Goal: Information Seeking & Learning: Learn about a topic

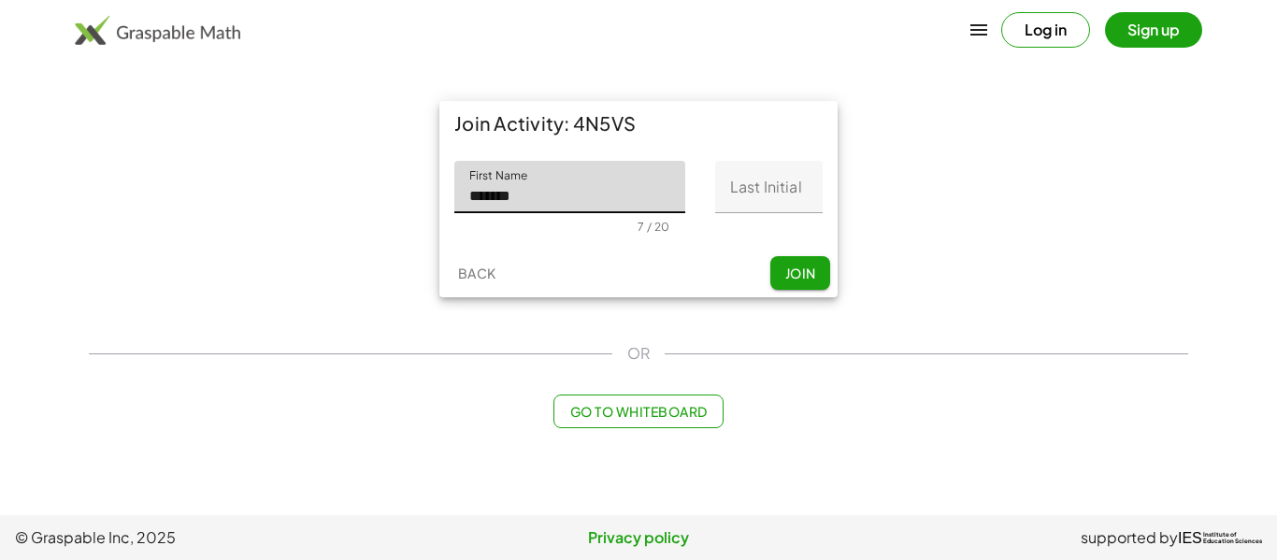
type input "*******"
click at [718, 185] on input "Last Initial" at bounding box center [768, 187] width 107 height 52
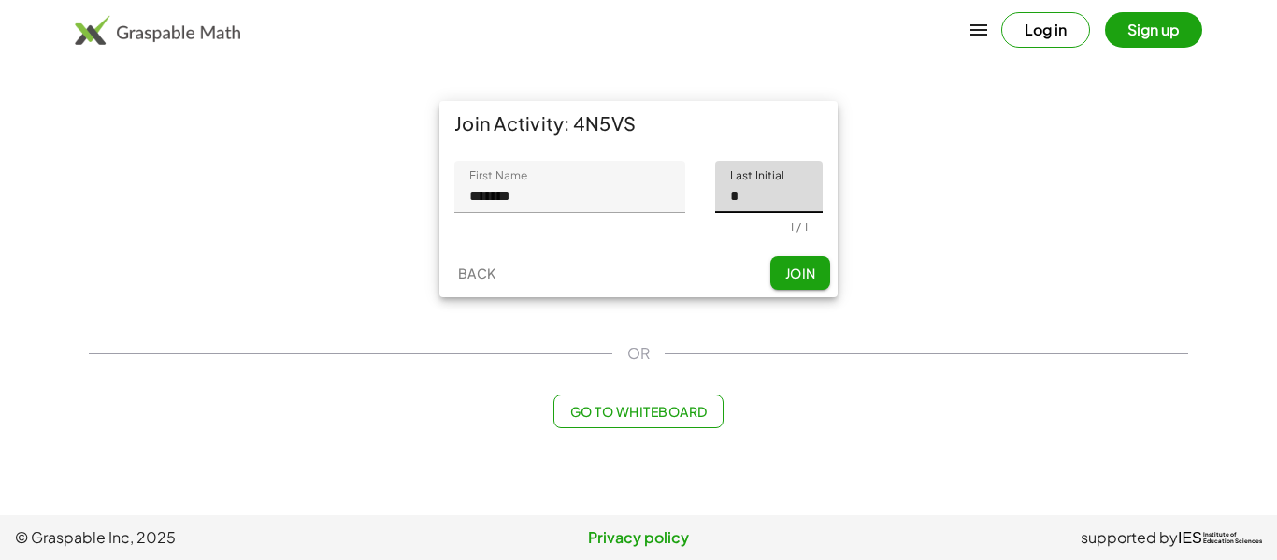
type input "*"
click at [792, 259] on button "Join" at bounding box center [800, 273] width 60 height 34
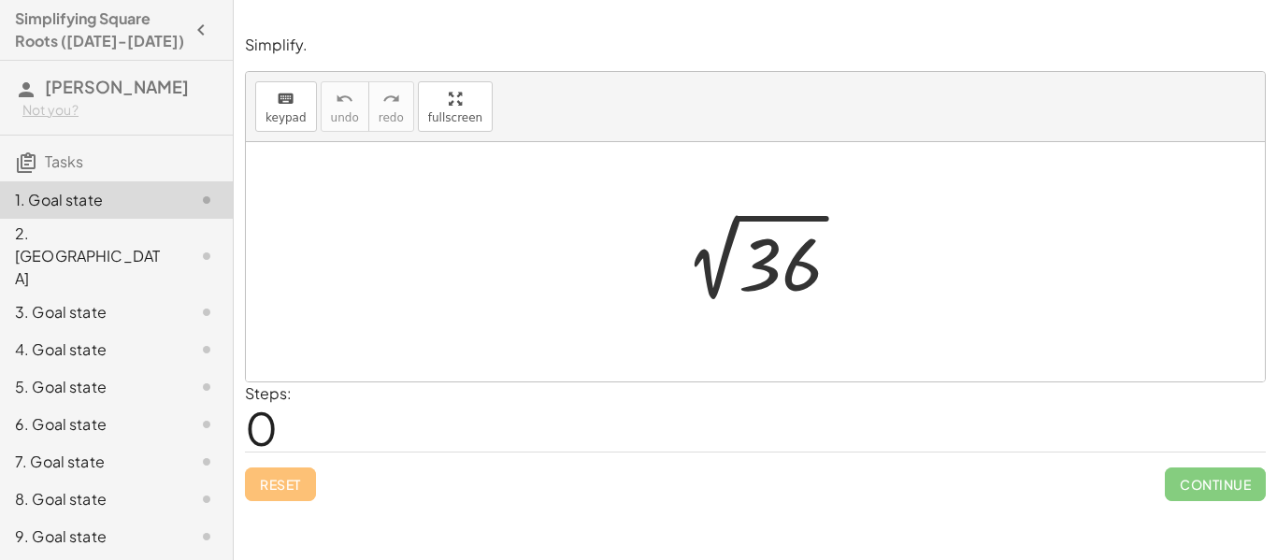
click at [739, 275] on div at bounding box center [762, 262] width 205 height 94
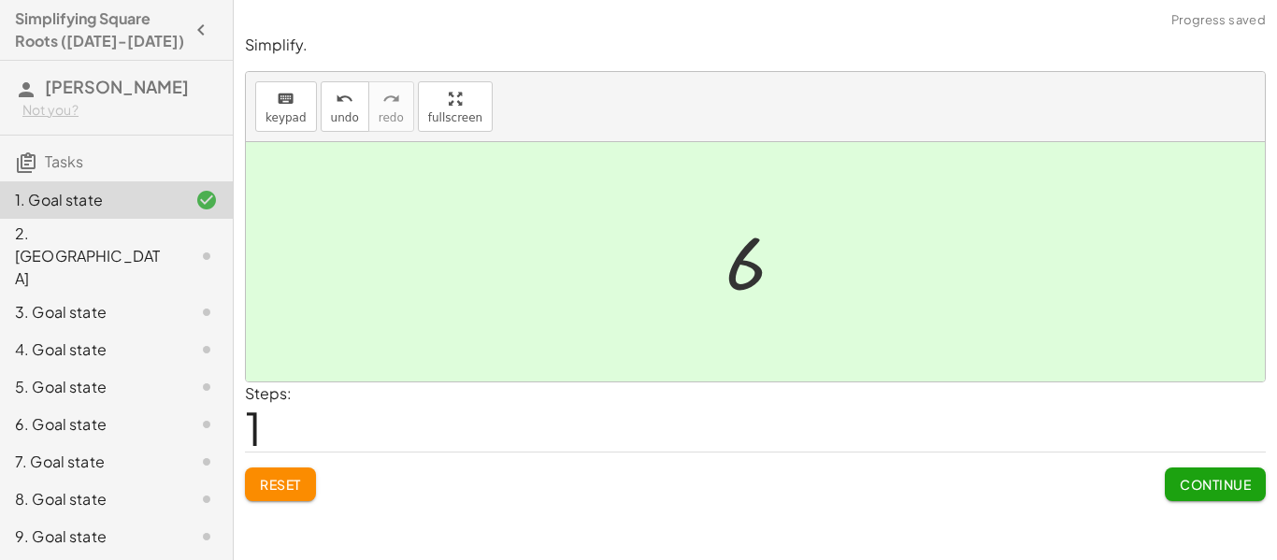
click at [739, 275] on div at bounding box center [762, 262] width 93 height 93
click at [1235, 490] on span "Continue" at bounding box center [1214, 484] width 71 height 17
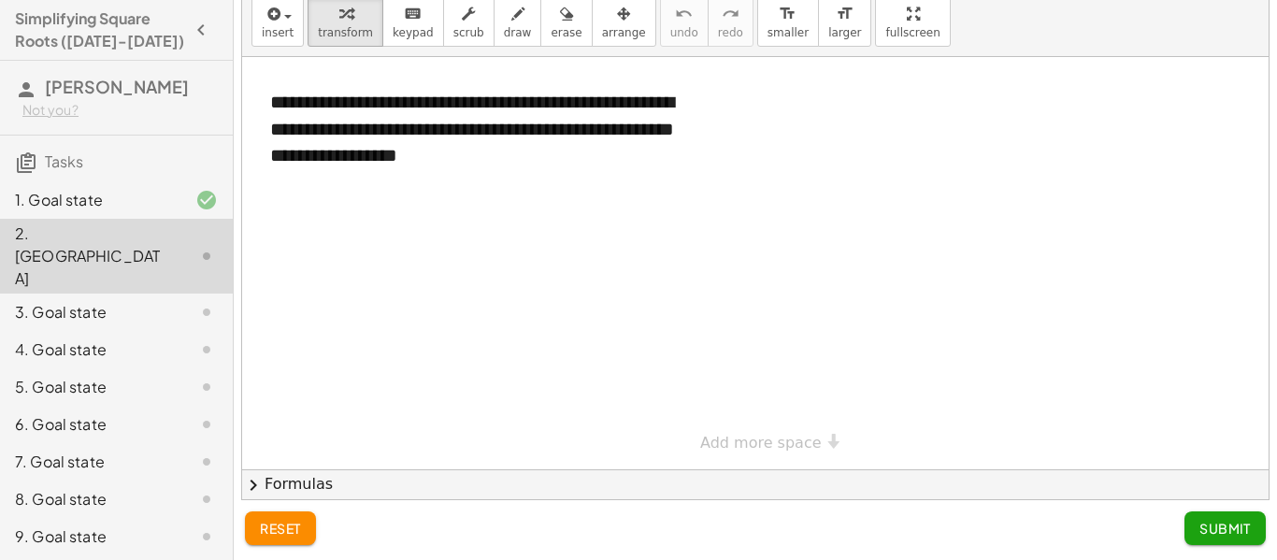
scroll to position [56, 0]
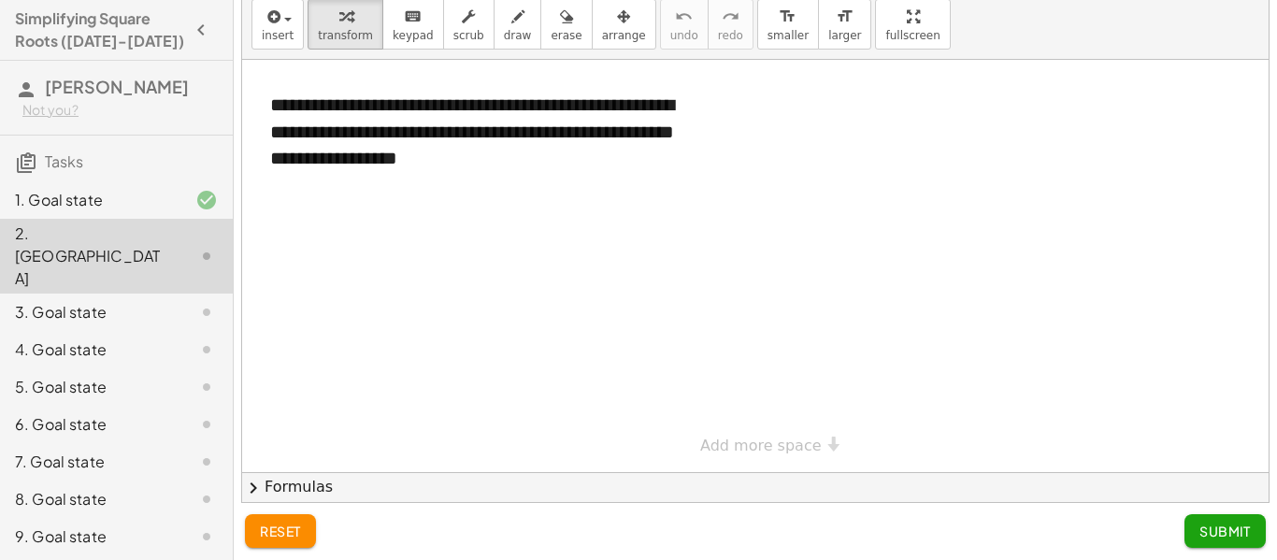
click at [777, 445] on div "**********" at bounding box center [755, 266] width 1026 height 412
click at [536, 405] on div at bounding box center [755, 472] width 1026 height 824
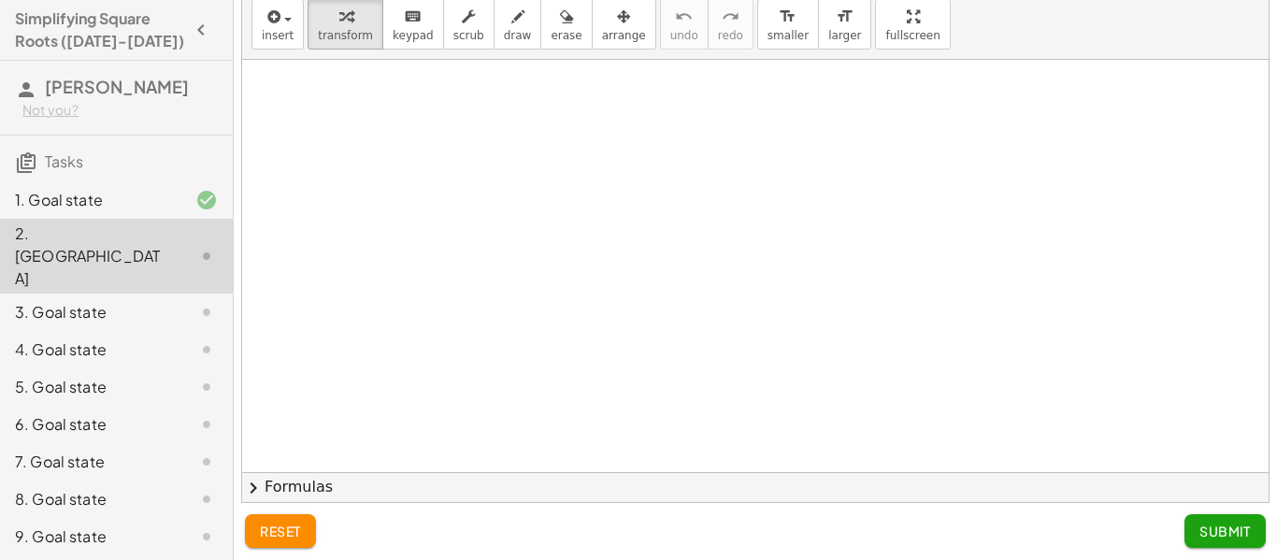
scroll to position [412, 0]
click at [414, 301] on div at bounding box center [755, 60] width 1026 height 824
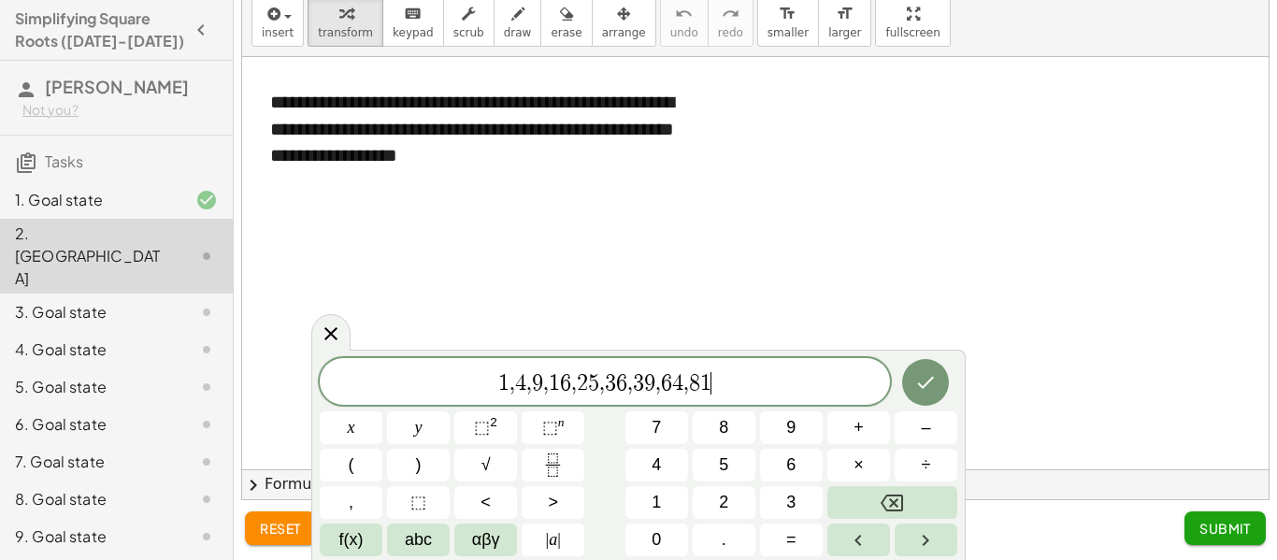
scroll to position [21, 0]
click at [382, 411] on div at bounding box center [351, 427] width 63 height 33
click at [934, 399] on button "Done" at bounding box center [925, 382] width 47 height 47
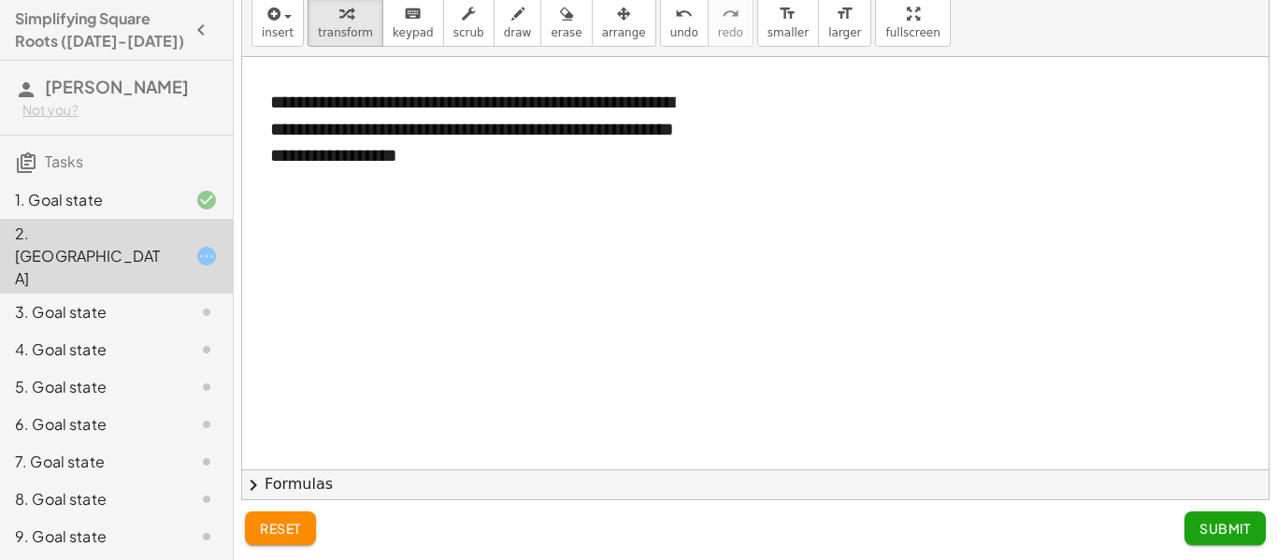
scroll to position [412, 0]
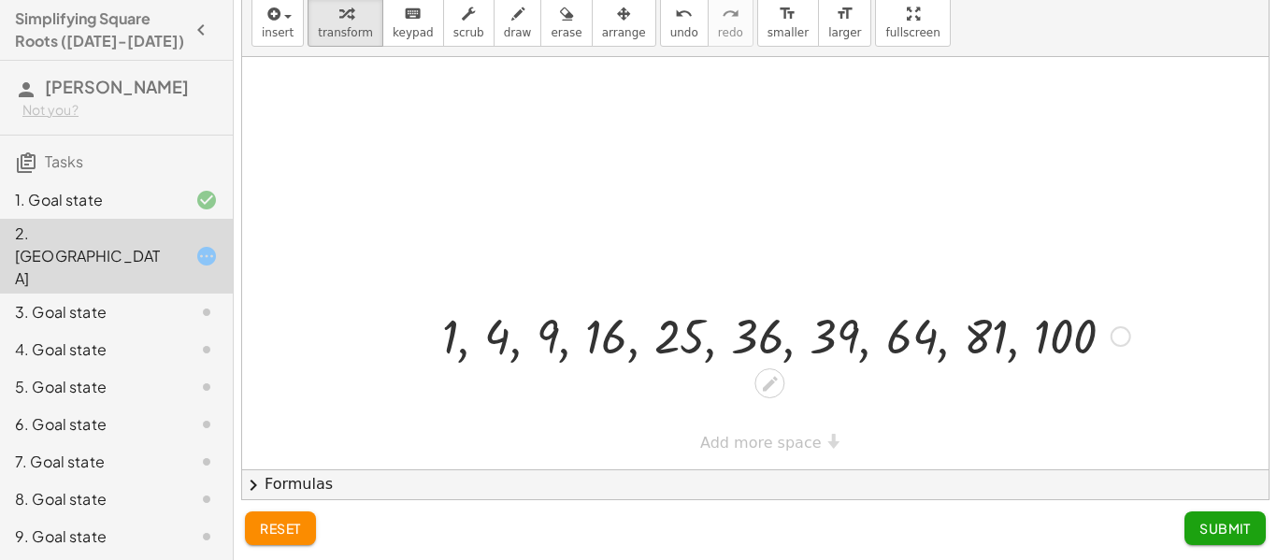
click at [829, 316] on div at bounding box center [786, 335] width 707 height 64
click at [819, 338] on div at bounding box center [786, 335] width 707 height 64
click at [1120, 388] on div at bounding box center [755, 57] width 1026 height 824
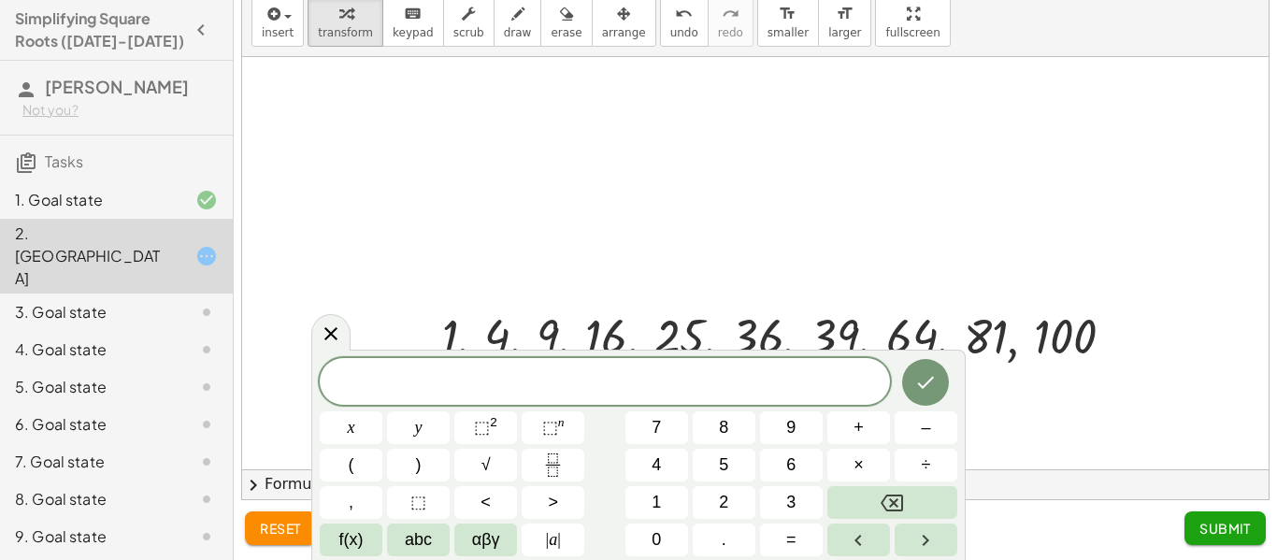
click at [1063, 382] on div at bounding box center [755, 57] width 1026 height 824
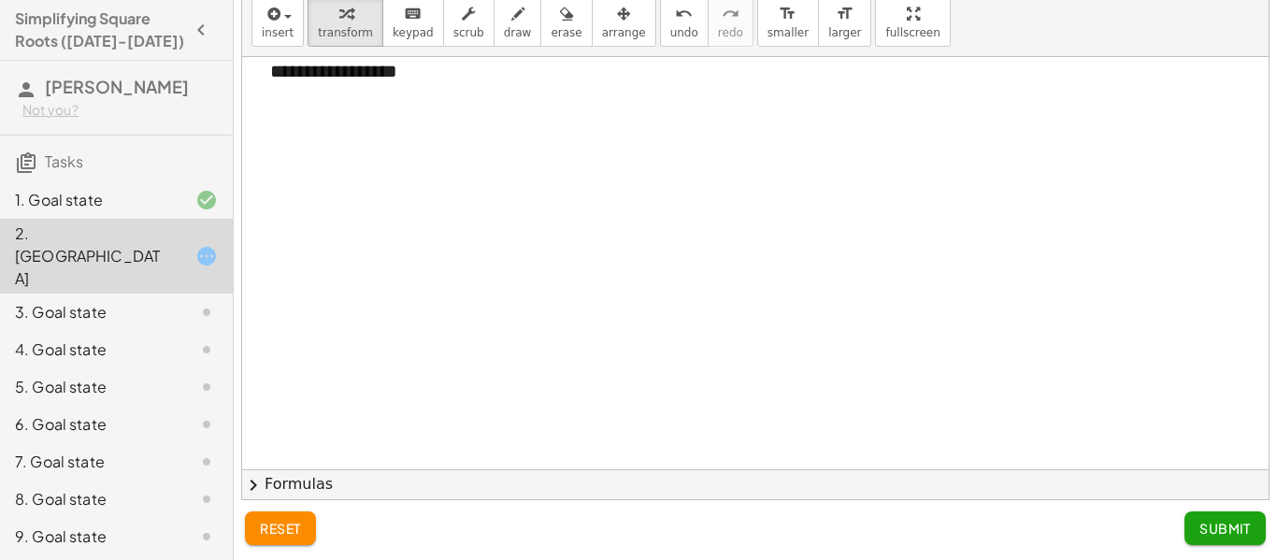
scroll to position [42, 0]
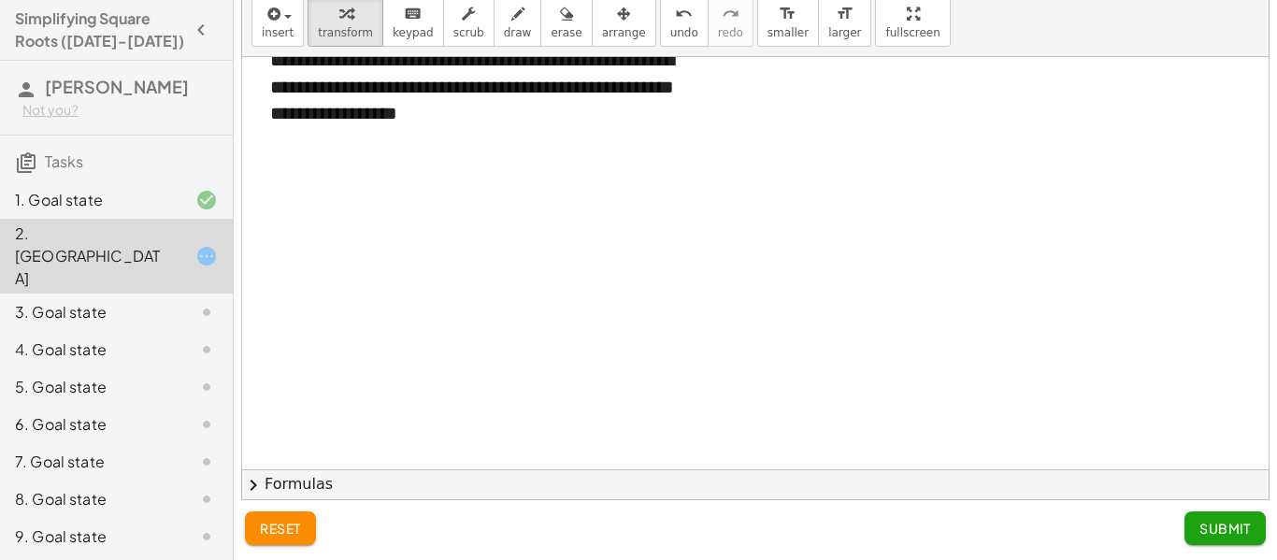
click at [834, 365] on div at bounding box center [755, 427] width 1026 height 824
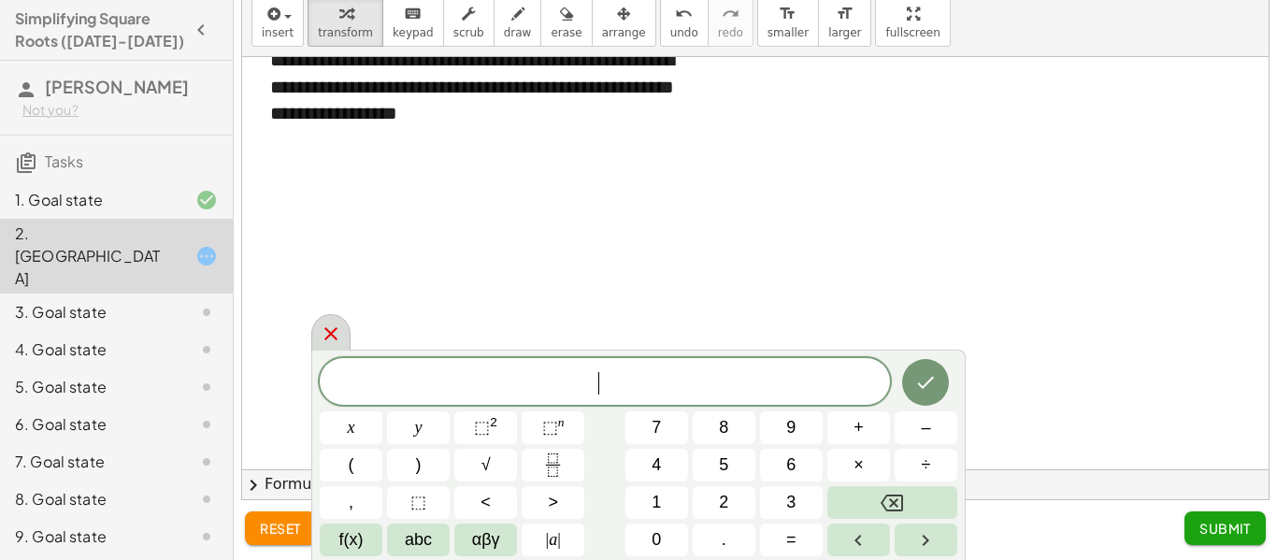
click at [349, 330] on div at bounding box center [330, 332] width 39 height 36
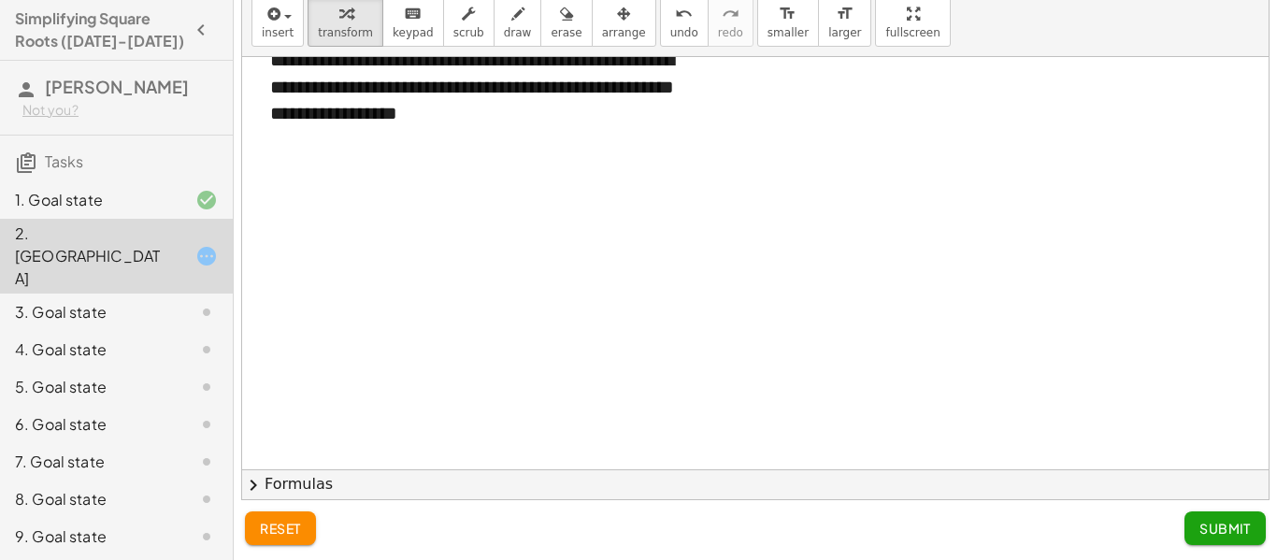
scroll to position [412, 0]
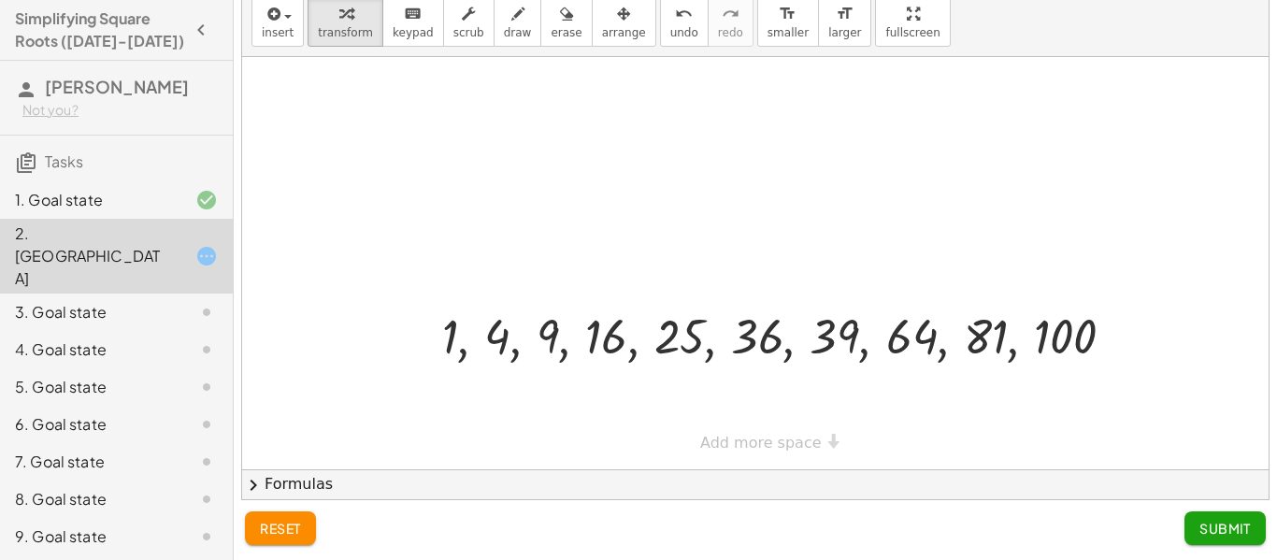
click at [617, 293] on div at bounding box center [755, 57] width 1026 height 824
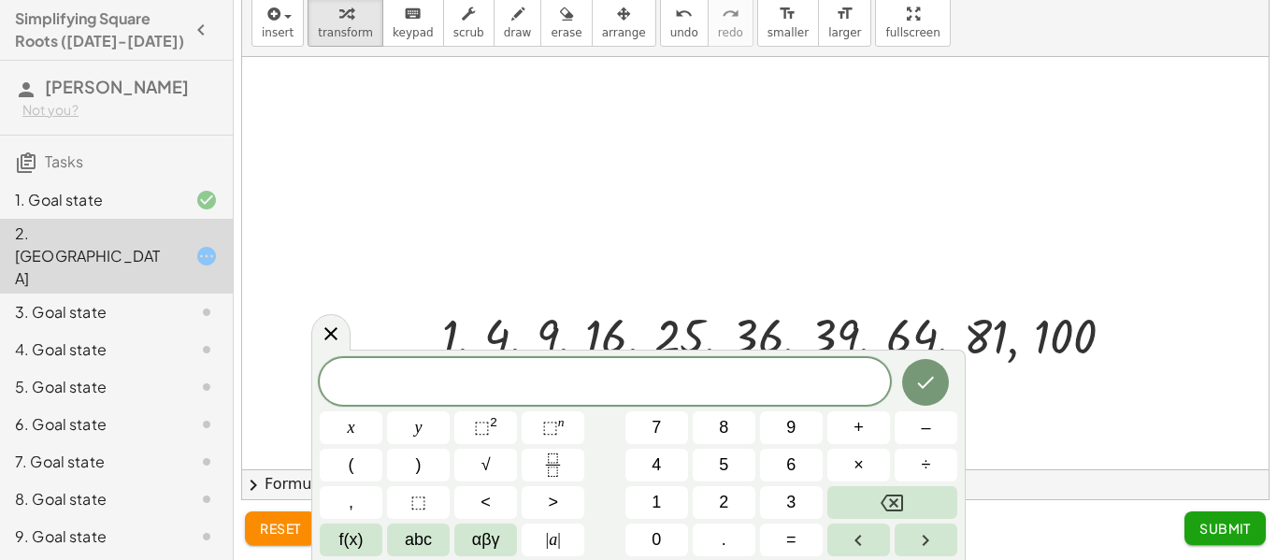
click at [1197, 547] on div "reset Submit" at bounding box center [755, 530] width 1043 height 60
click at [1197, 538] on button "Submit" at bounding box center [1224, 528] width 81 height 34
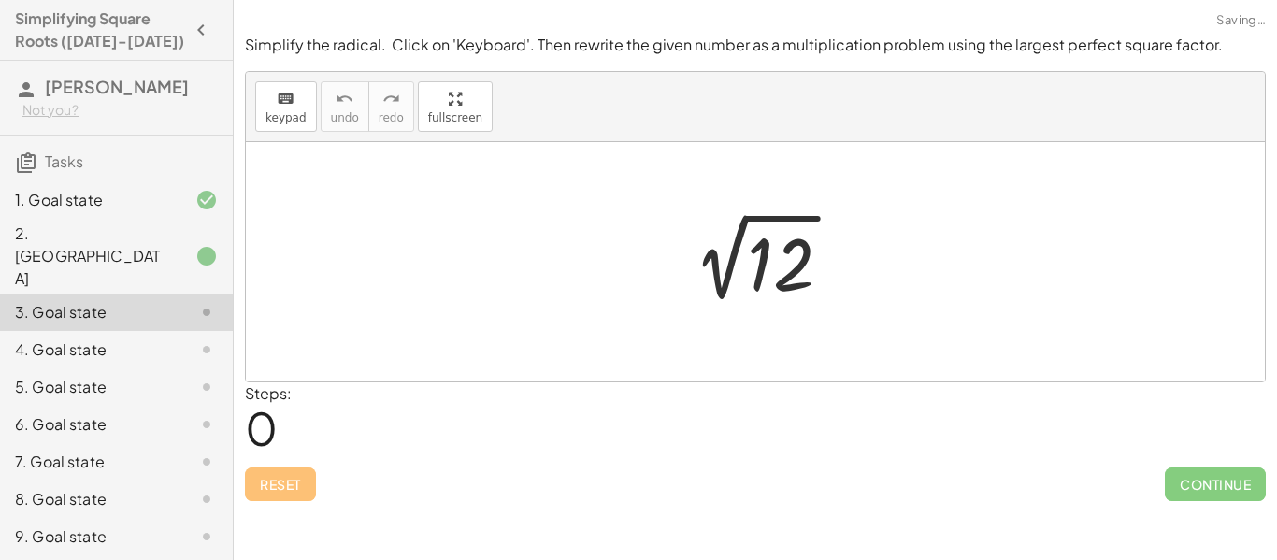
scroll to position [0, 0]
click at [739, 281] on div at bounding box center [762, 262] width 188 height 94
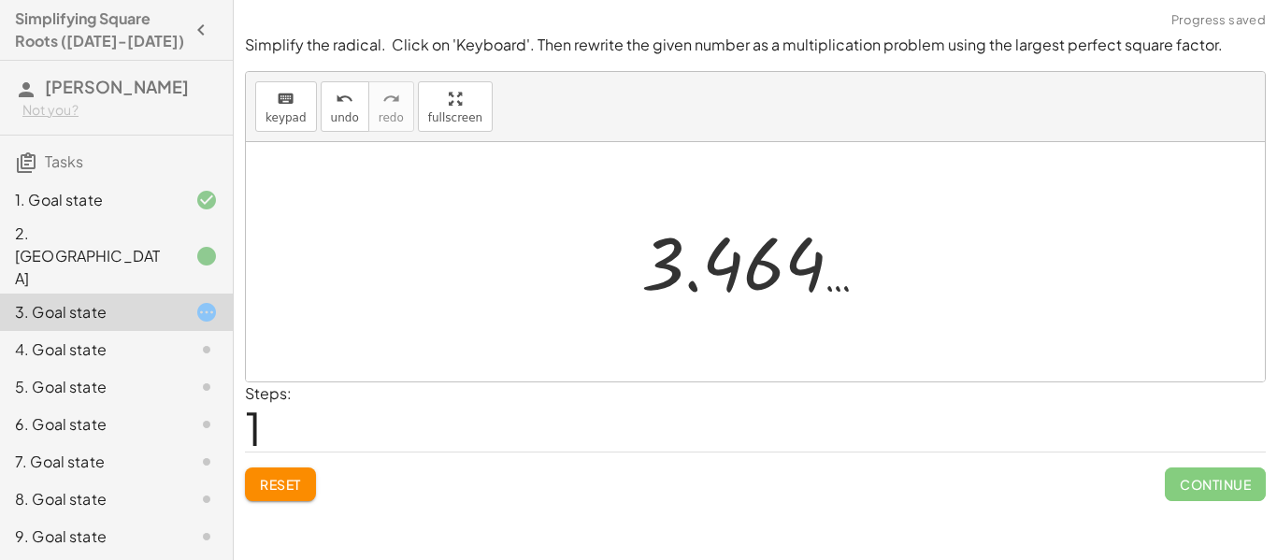
click at [739, 281] on div at bounding box center [762, 262] width 261 height 93
click at [894, 261] on div "2 √ 12 3.464 …" at bounding box center [755, 262] width 284 height 102
click at [725, 265] on div at bounding box center [762, 262] width 261 height 93
click at [762, 255] on div at bounding box center [762, 262] width 261 height 93
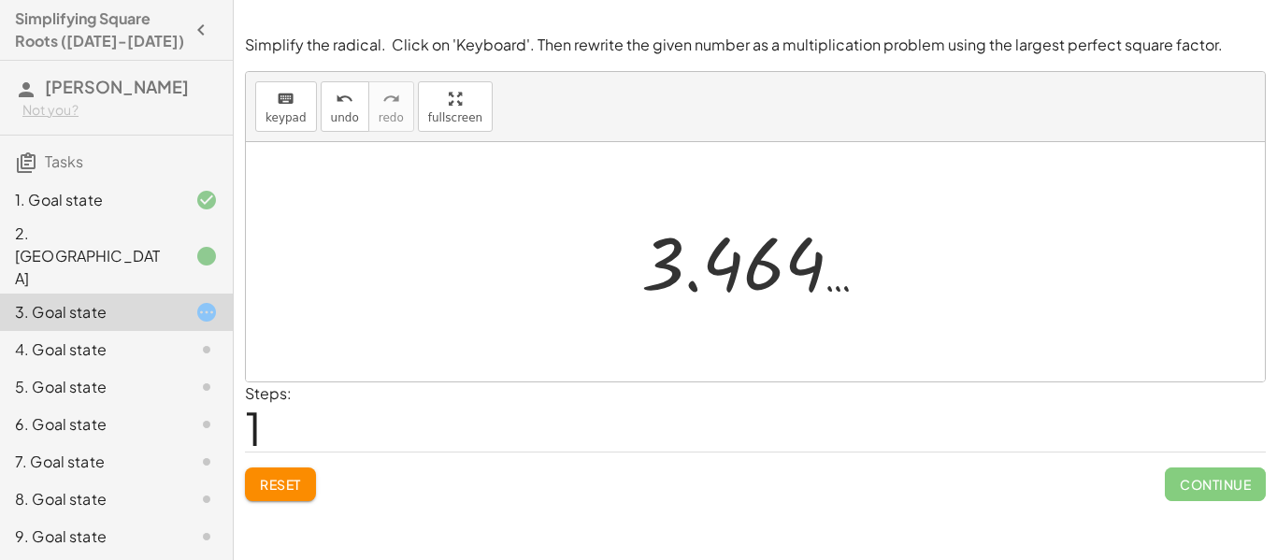
click at [762, 255] on div at bounding box center [762, 262] width 261 height 93
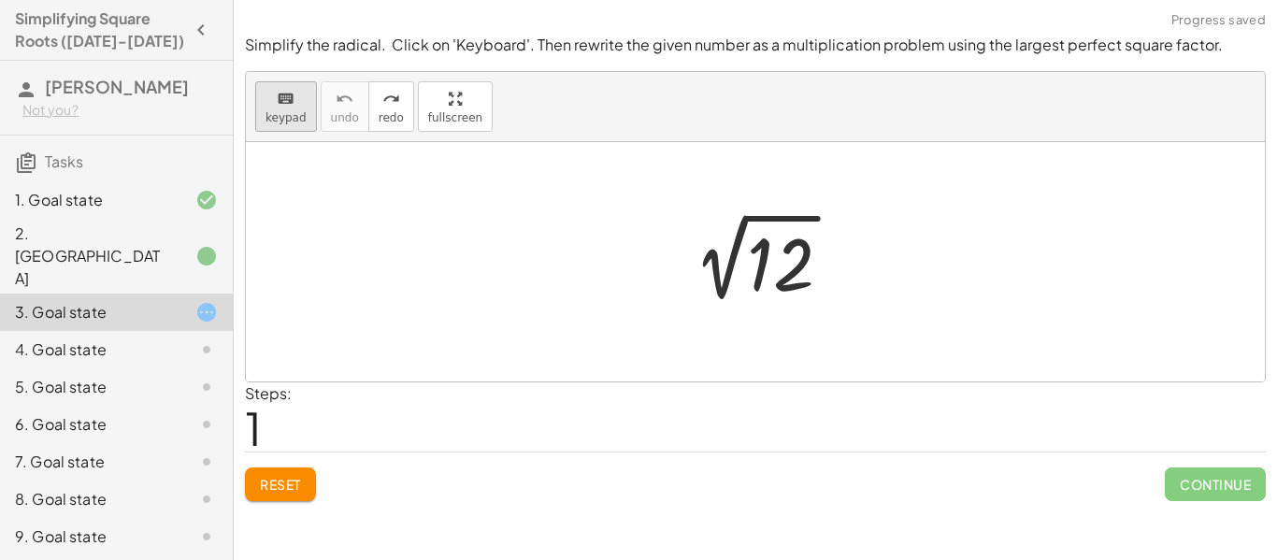
click at [302, 98] on div "keyboard" at bounding box center [285, 98] width 41 height 22
click at [672, 264] on div at bounding box center [762, 262] width 188 height 94
click at [797, 271] on div at bounding box center [780, 264] width 67 height 83
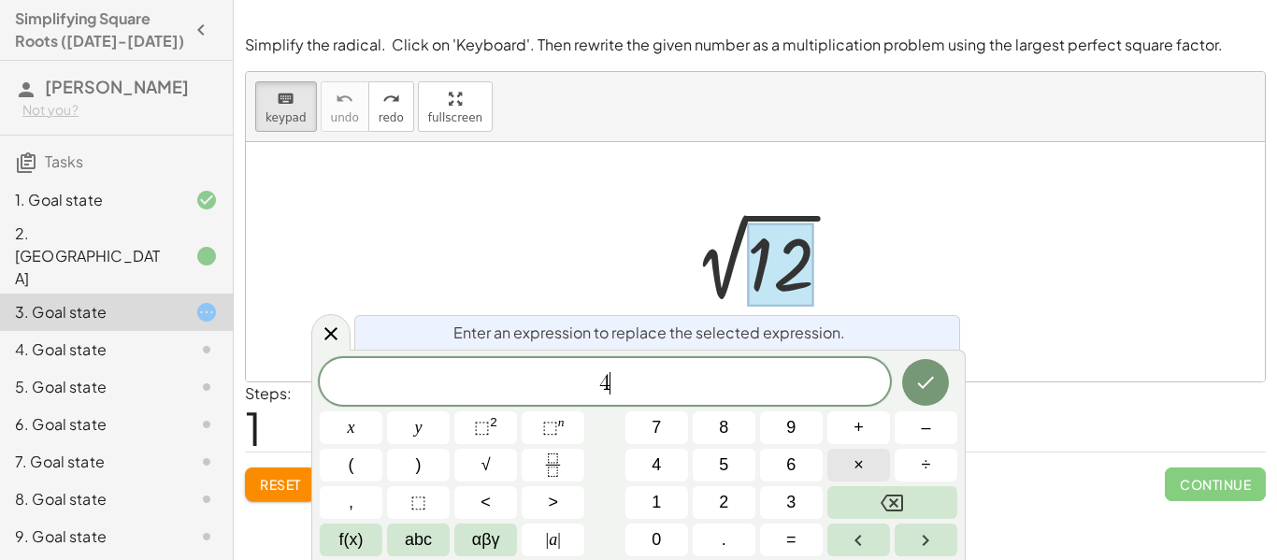
click at [880, 462] on button "×" at bounding box center [858, 465] width 63 height 33
click at [924, 382] on icon "Done" at bounding box center [925, 382] width 22 height 22
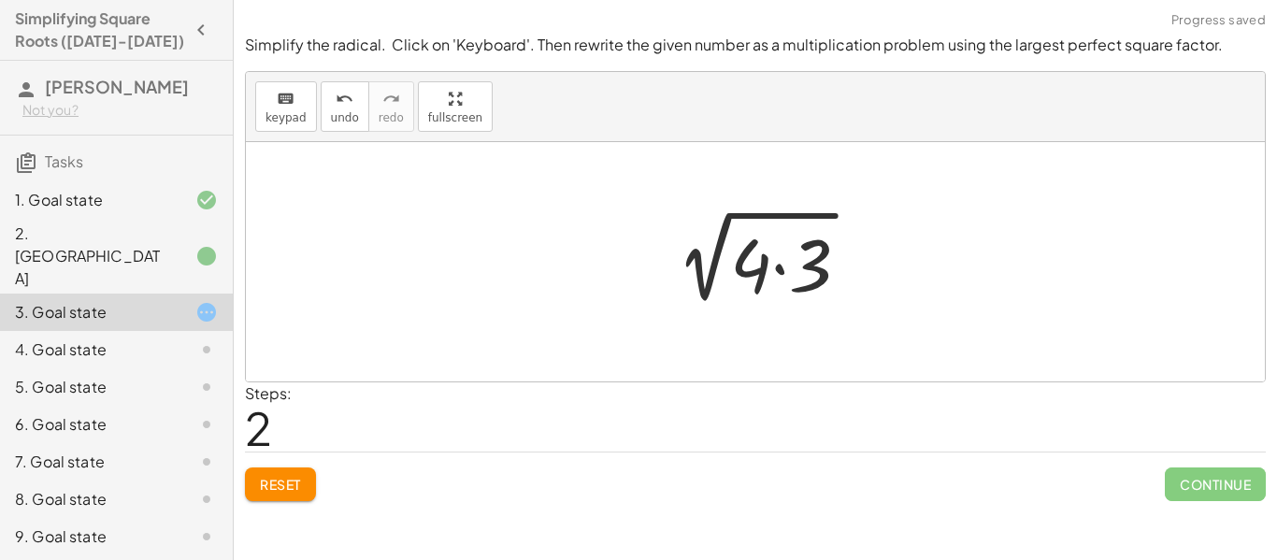
click at [903, 315] on div at bounding box center [755, 261] width 1019 height 239
click at [789, 270] on div at bounding box center [762, 262] width 222 height 96
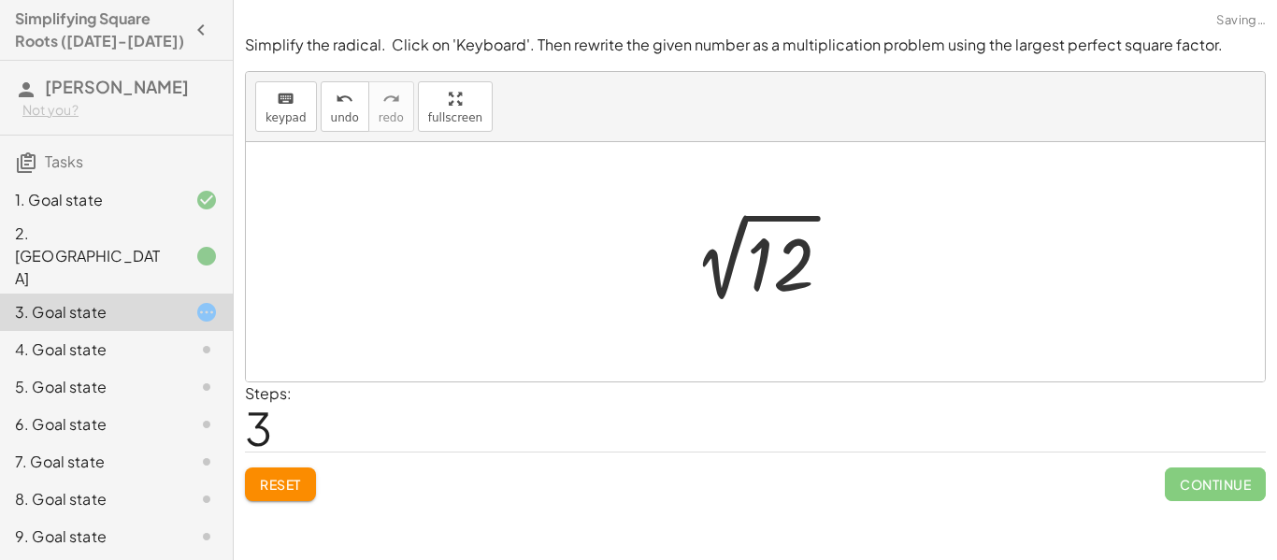
click at [719, 269] on div at bounding box center [762, 262] width 188 height 94
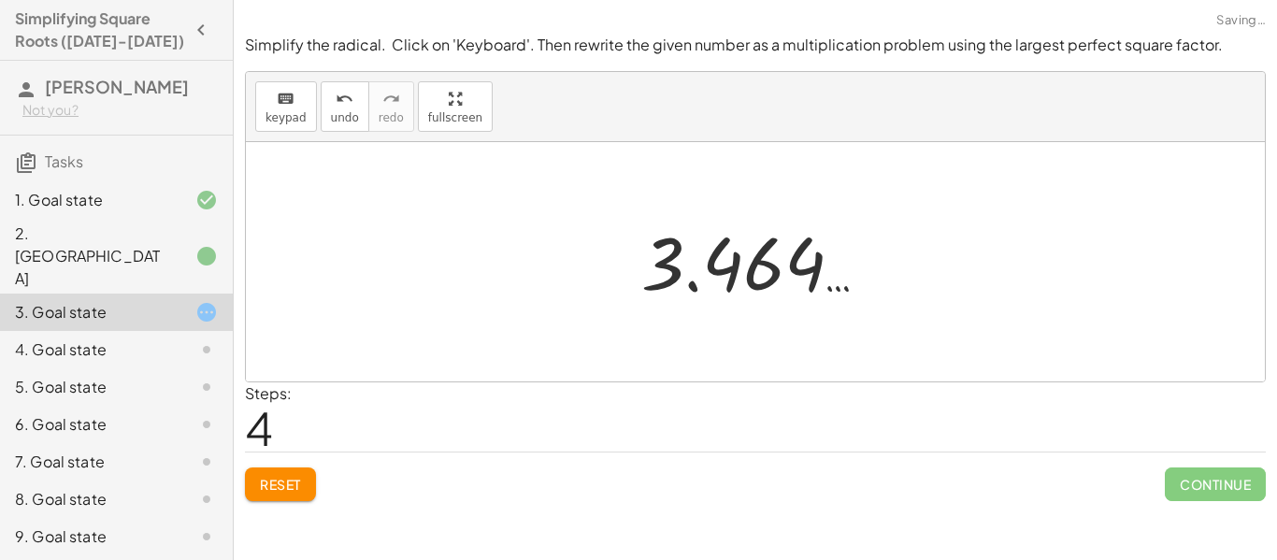
click at [769, 271] on div at bounding box center [762, 262] width 261 height 93
click at [293, 107] on div "keyboard" at bounding box center [285, 98] width 41 height 22
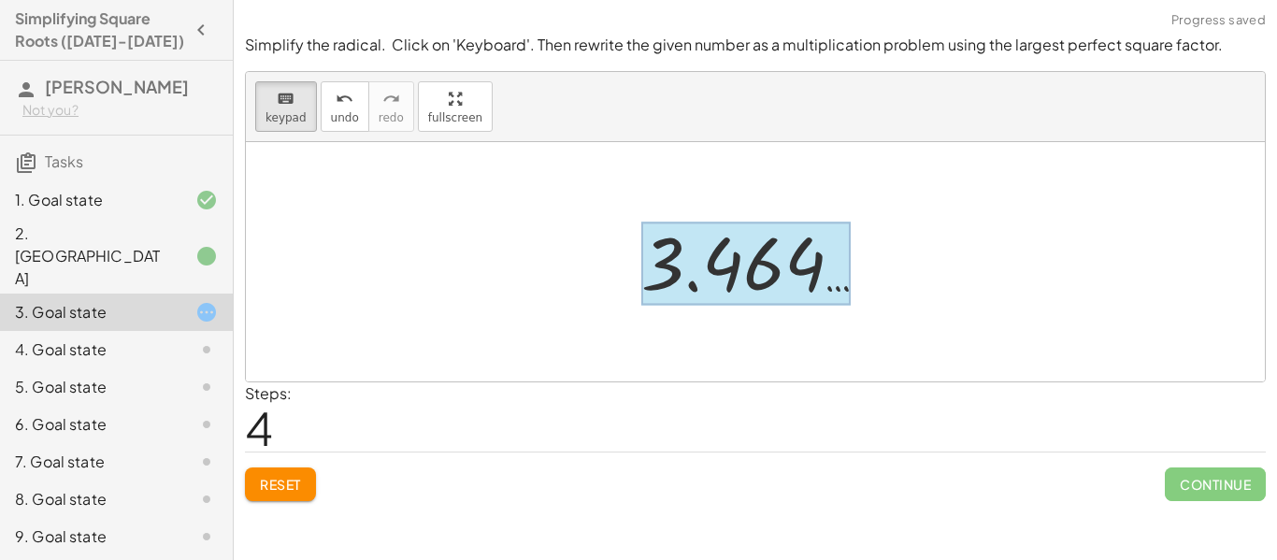
click at [771, 264] on div at bounding box center [745, 263] width 209 height 83
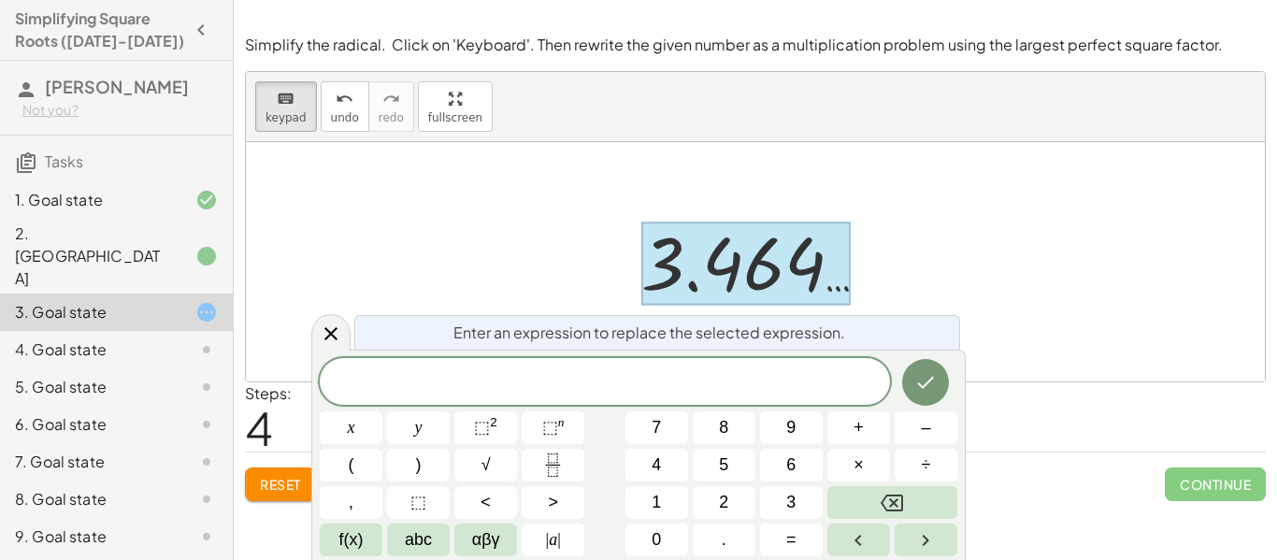
click at [845, 273] on div at bounding box center [745, 263] width 209 height 83
click at [642, 229] on div at bounding box center [745, 263] width 209 height 83
click at [714, 383] on span at bounding box center [605, 382] width 570 height 28
click at [835, 461] on button "×" at bounding box center [858, 465] width 63 height 33
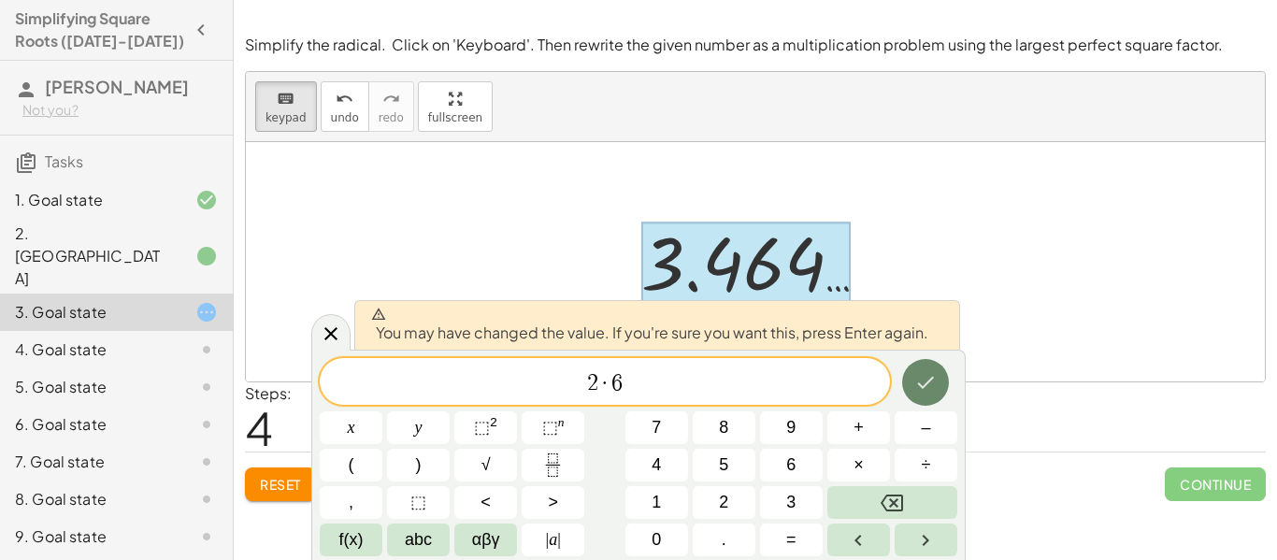
click at [933, 374] on icon "Done" at bounding box center [925, 382] width 22 height 22
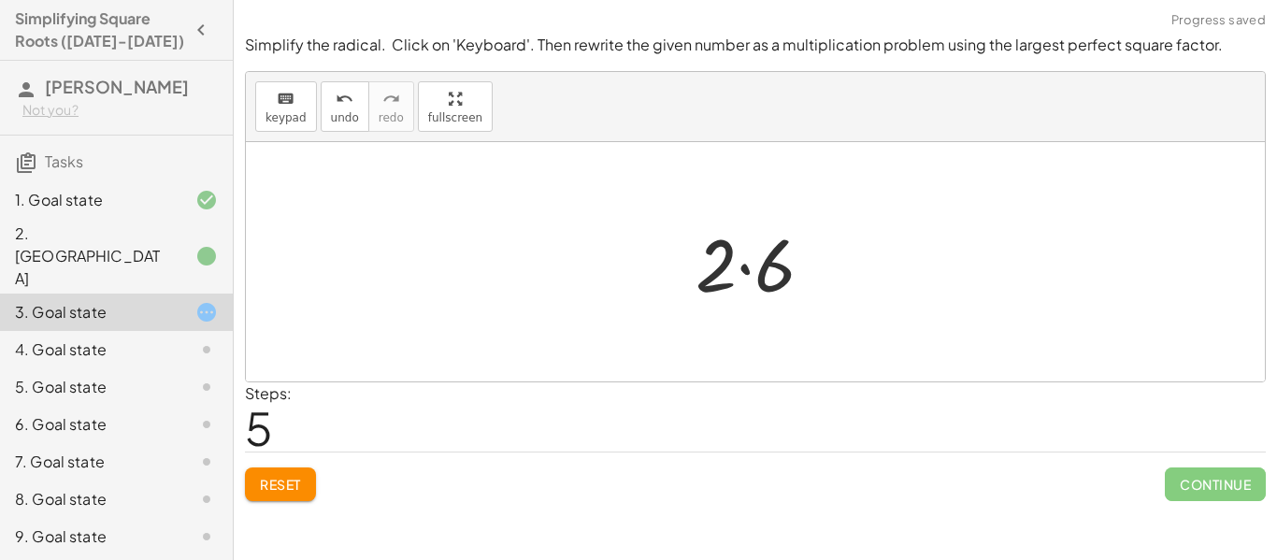
click at [776, 254] on div at bounding box center [761, 262] width 151 height 96
click at [776, 254] on div at bounding box center [762, 262] width 119 height 93
click at [733, 271] on div at bounding box center [762, 262] width 119 height 93
click at [283, 115] on span "keypad" at bounding box center [285, 117] width 41 height 13
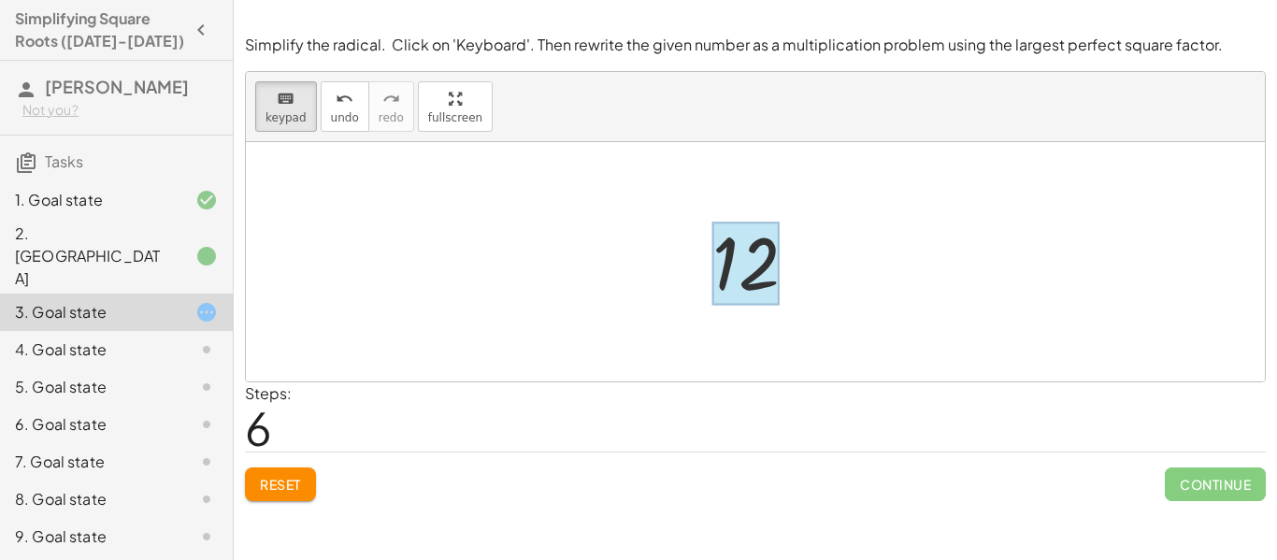
click at [751, 264] on div at bounding box center [745, 263] width 67 height 83
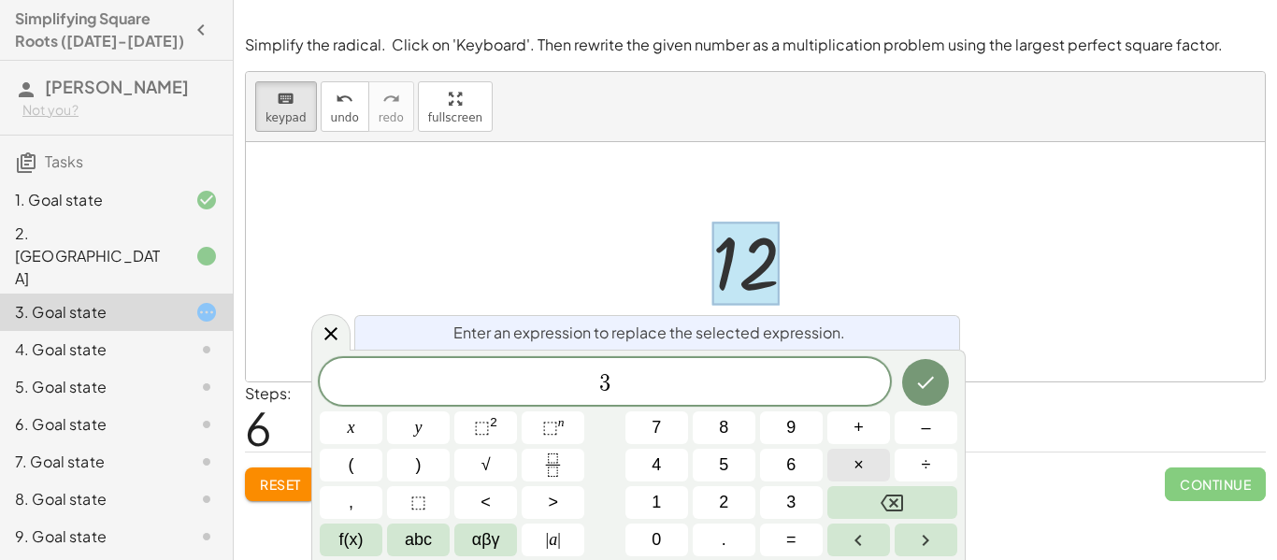
click at [870, 468] on button "×" at bounding box center [858, 465] width 63 height 33
click at [921, 371] on icon "Done" at bounding box center [925, 382] width 22 height 22
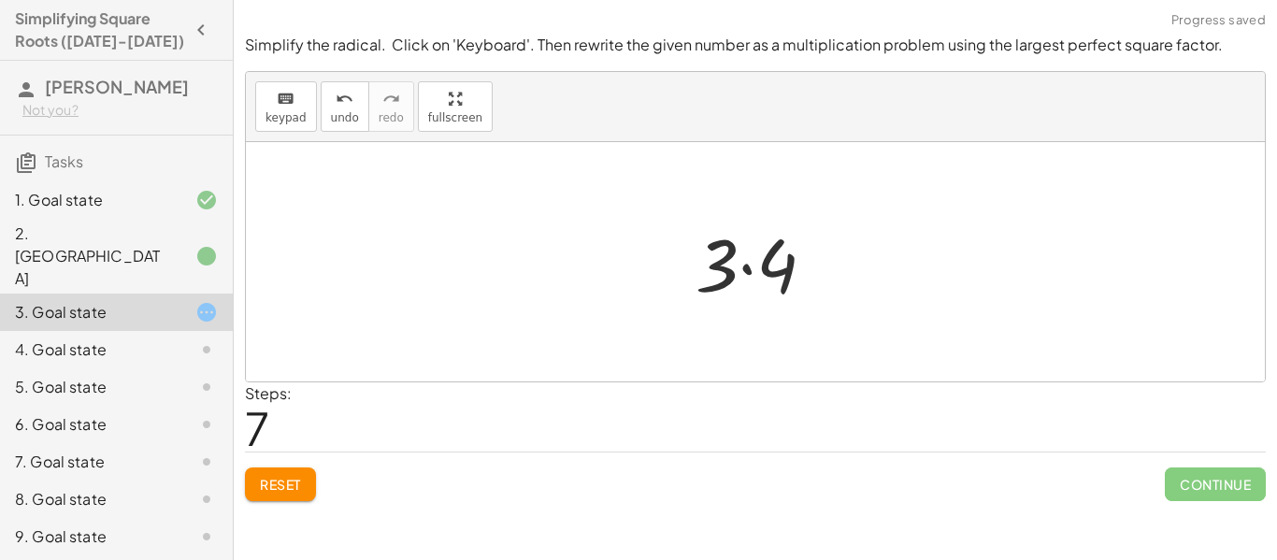
click at [766, 262] on div at bounding box center [762, 262] width 153 height 96
click at [766, 262] on div at bounding box center [762, 262] width 119 height 93
click at [297, 117] on span "keypad" at bounding box center [285, 117] width 41 height 13
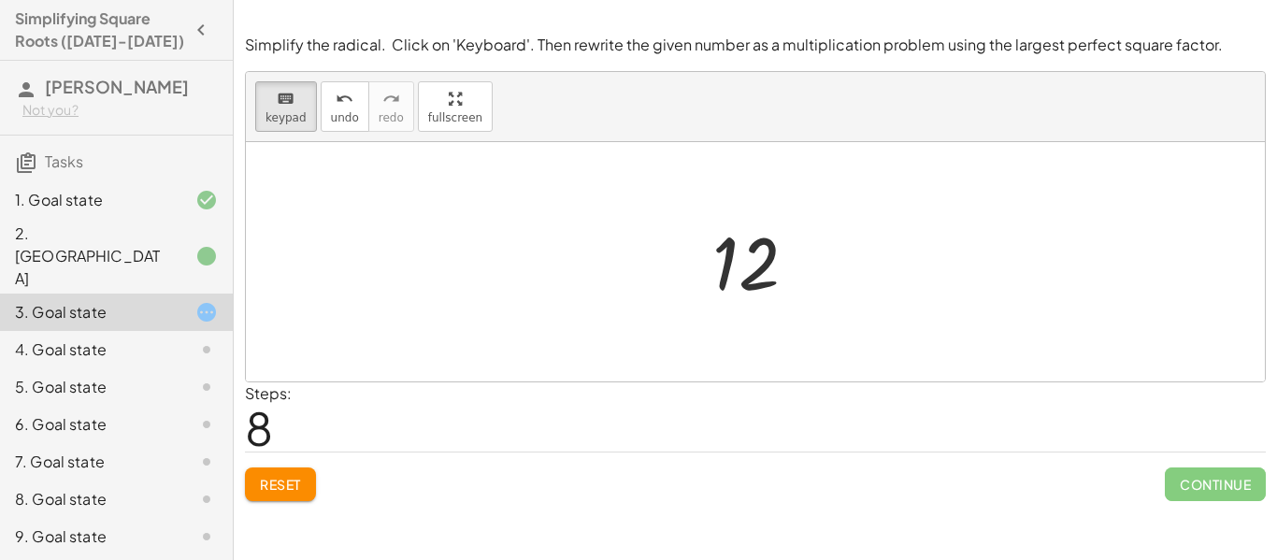
click at [703, 249] on div at bounding box center [762, 262] width 119 height 93
click at [751, 271] on div at bounding box center [745, 263] width 67 height 83
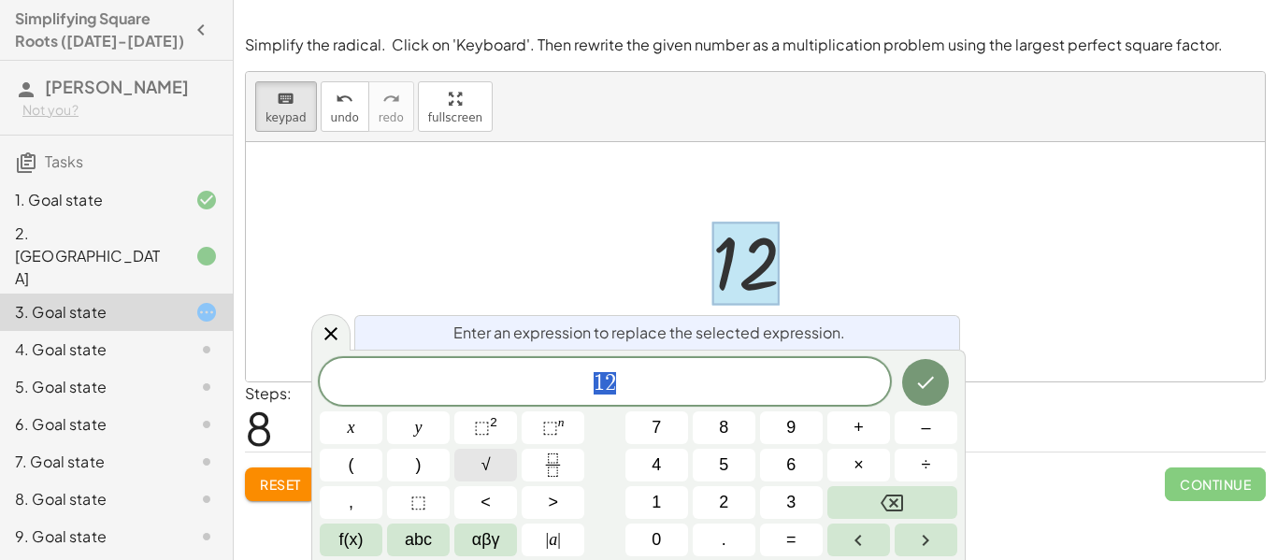
click at [494, 459] on button "√" at bounding box center [485, 465] width 63 height 33
click at [465, 454] on button "√" at bounding box center [485, 465] width 63 height 33
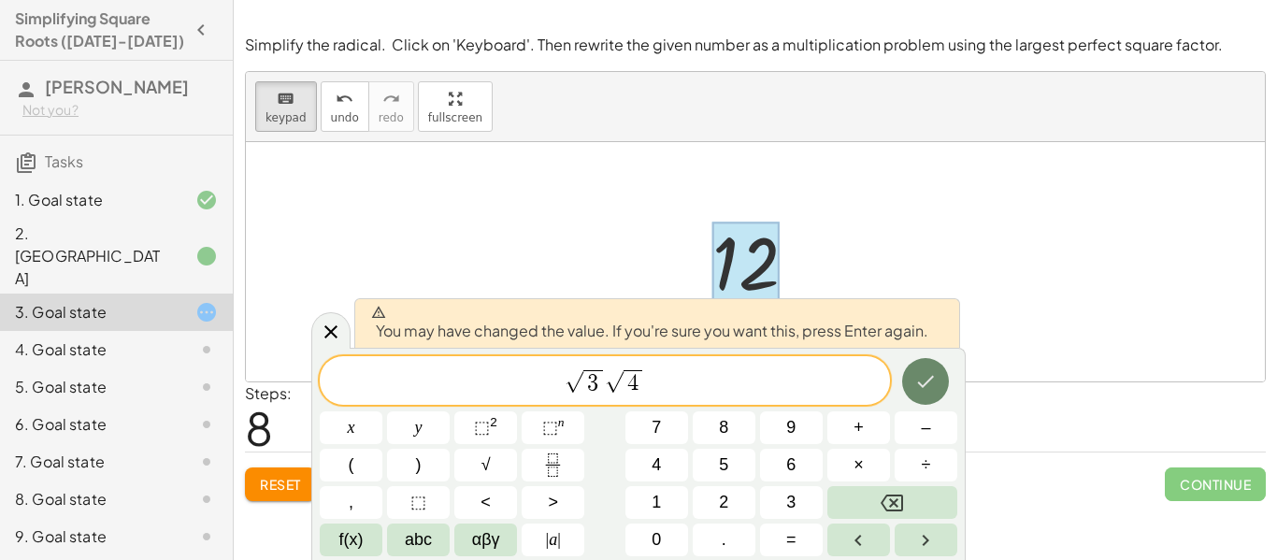
click at [934, 379] on icon "Done" at bounding box center [925, 381] width 22 height 22
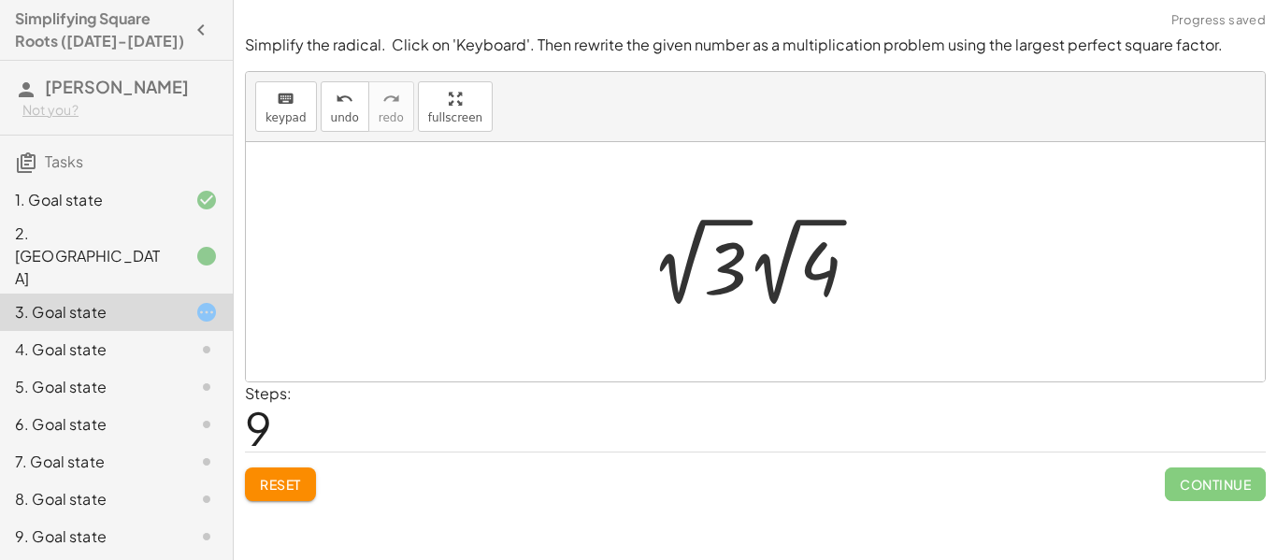
click at [769, 249] on div at bounding box center [761, 261] width 241 height 103
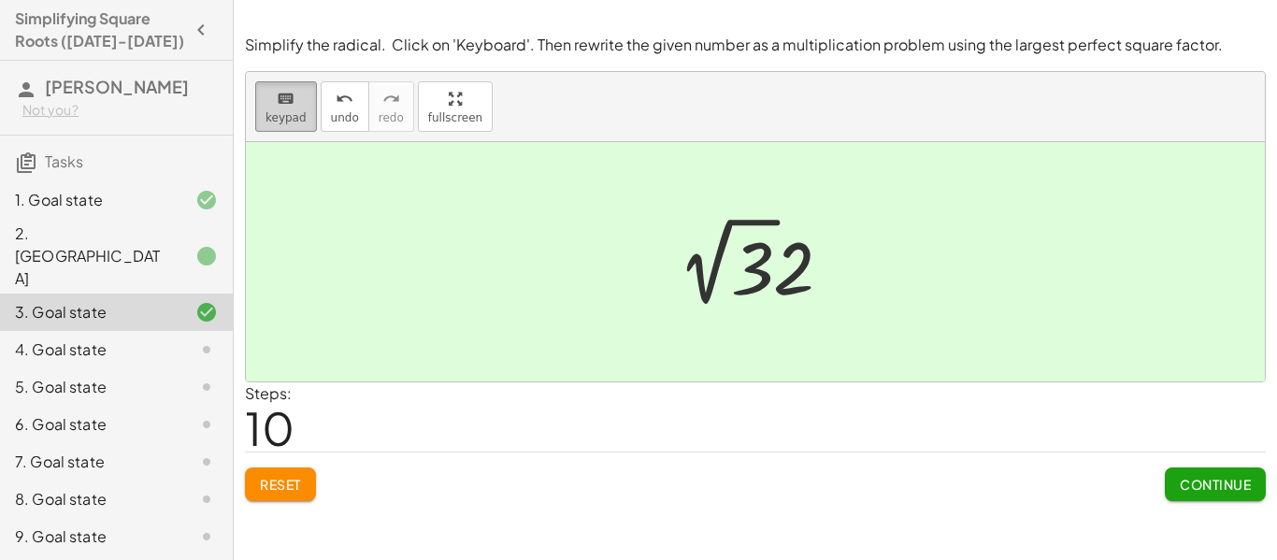
click at [271, 119] on span "keypad" at bounding box center [285, 117] width 41 height 13
click at [722, 265] on div at bounding box center [762, 261] width 188 height 103
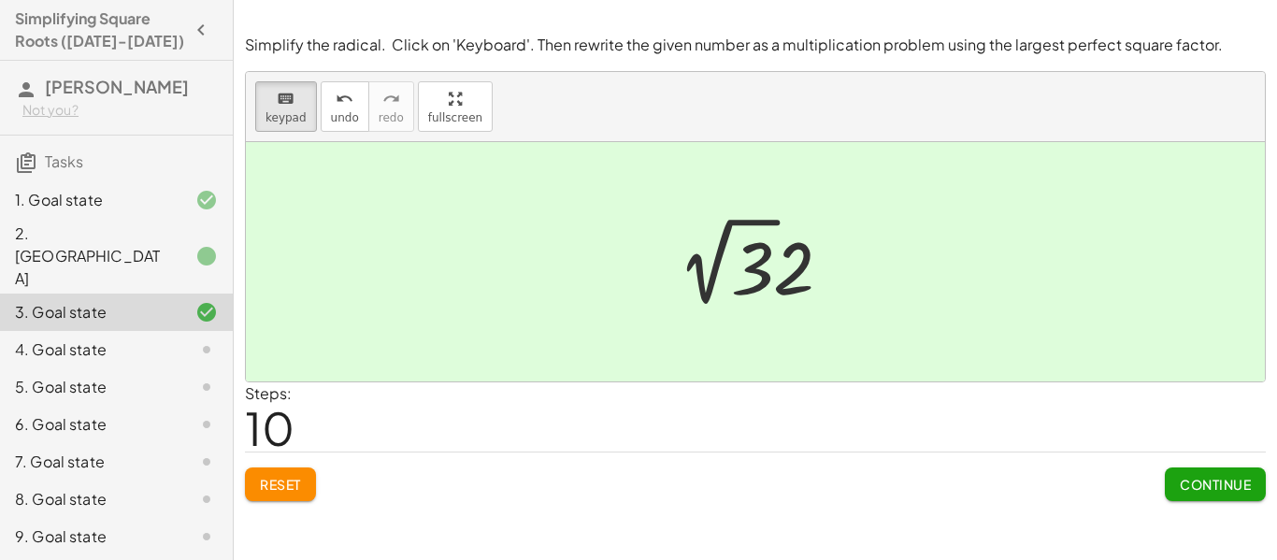
click at [722, 265] on div at bounding box center [762, 261] width 188 height 103
click at [293, 126] on button "keyboard keypad" at bounding box center [286, 106] width 62 height 50
click at [735, 271] on div at bounding box center [762, 261] width 188 height 103
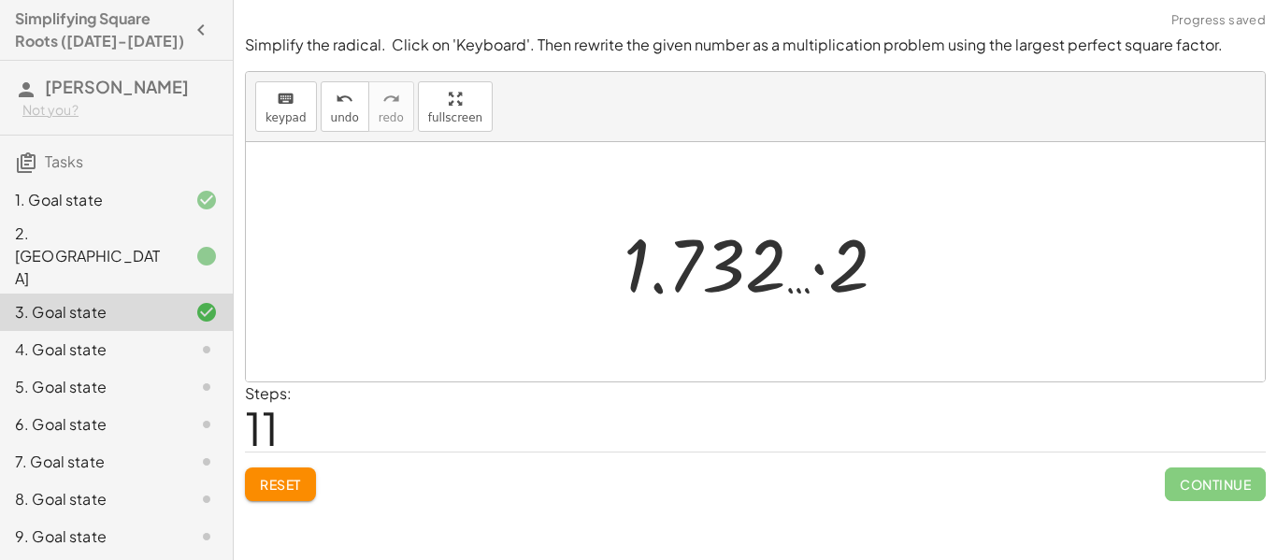
click at [756, 279] on div at bounding box center [762, 262] width 297 height 96
click at [297, 95] on div "keyboard" at bounding box center [285, 98] width 41 height 22
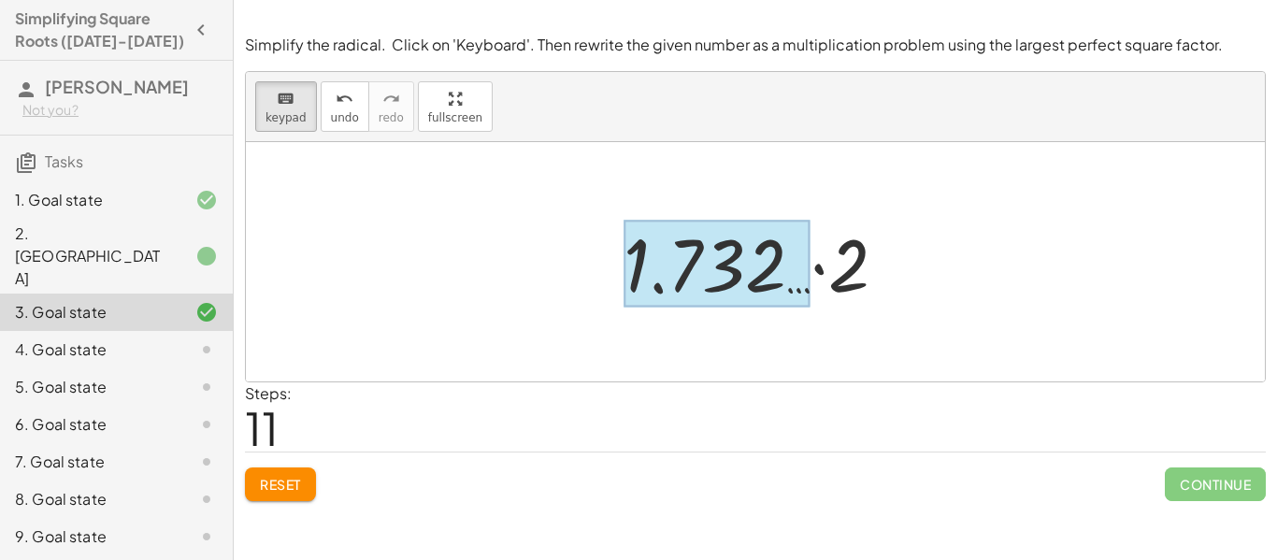
click at [705, 273] on div at bounding box center [716, 264] width 187 height 87
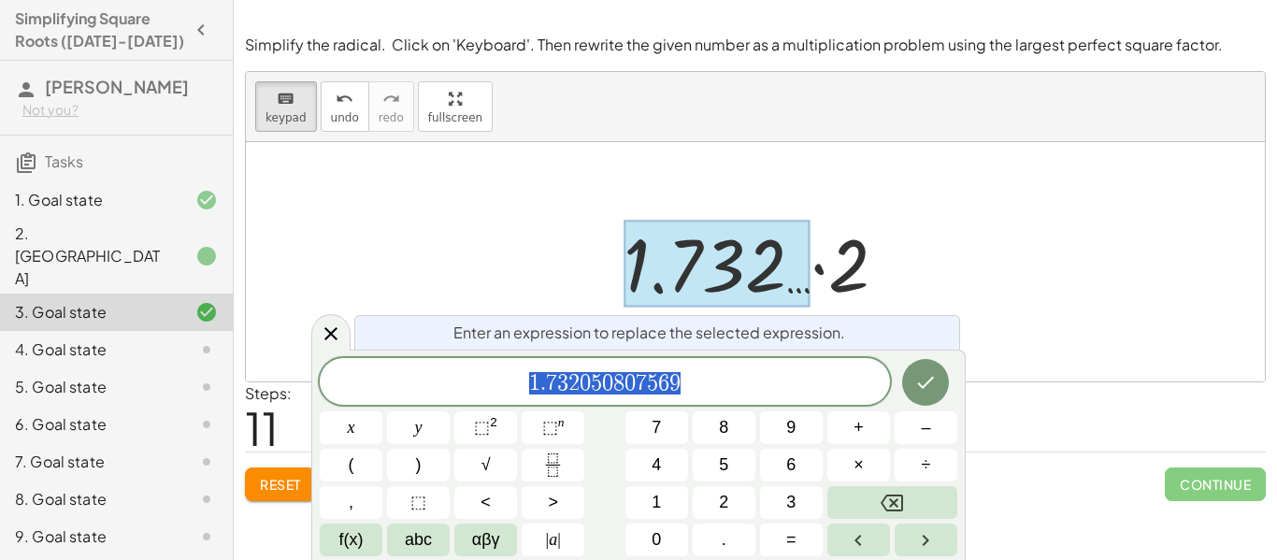
click at [721, 378] on span "1 . 7 3 2 0 5 0 8 0 7 5 6 9" at bounding box center [605, 383] width 570 height 26
click at [907, 396] on button "Done" at bounding box center [925, 382] width 47 height 47
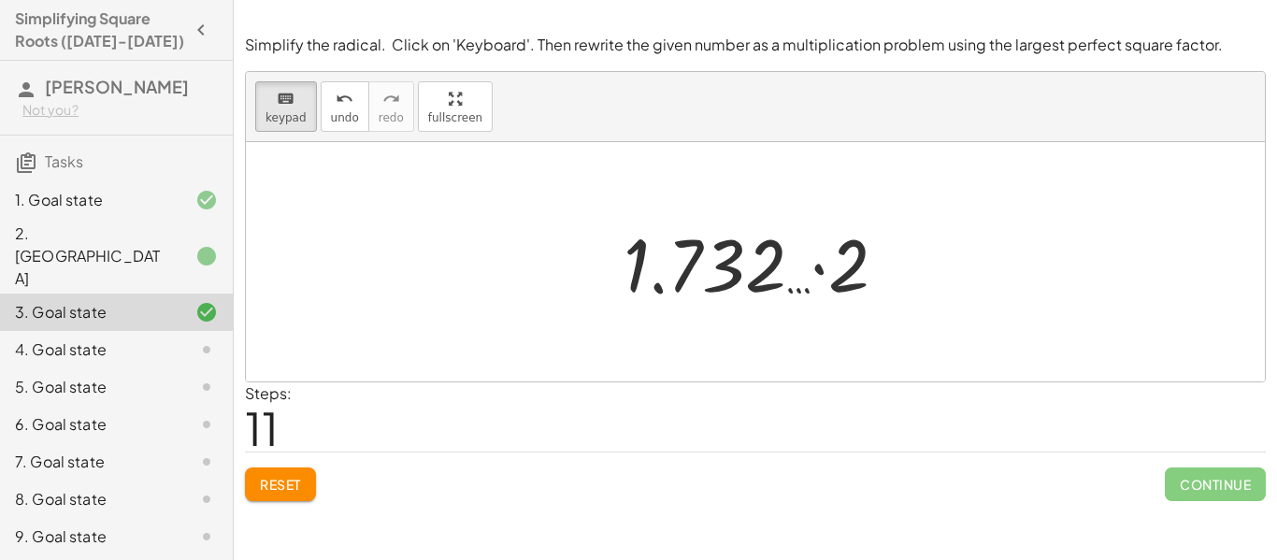
click at [1047, 333] on div at bounding box center [755, 261] width 1019 height 239
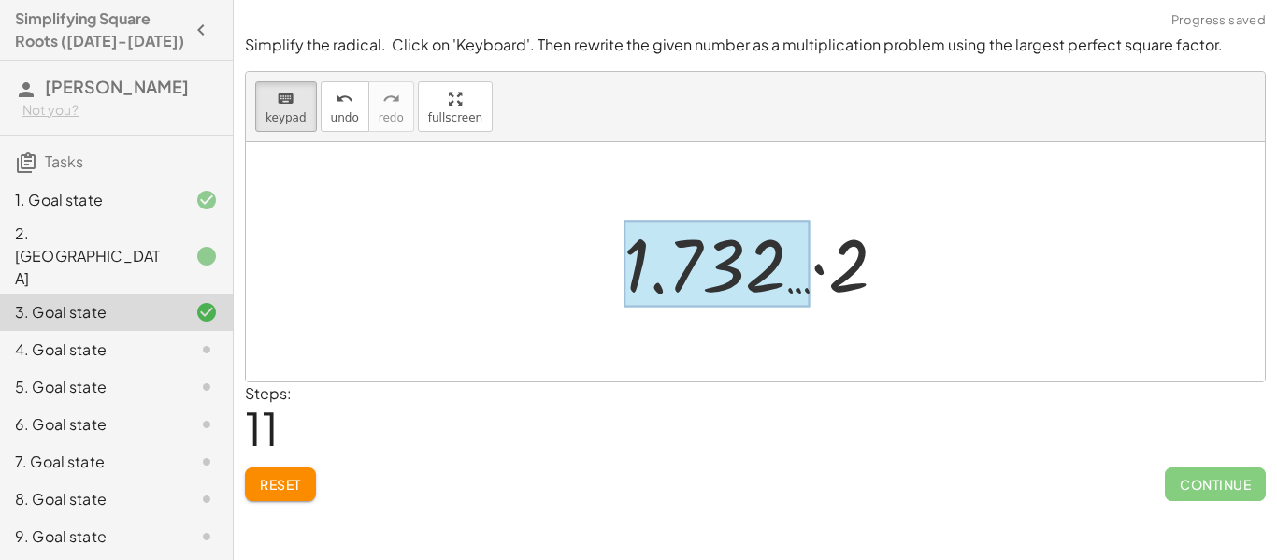
click at [711, 236] on div at bounding box center [716, 264] width 187 height 87
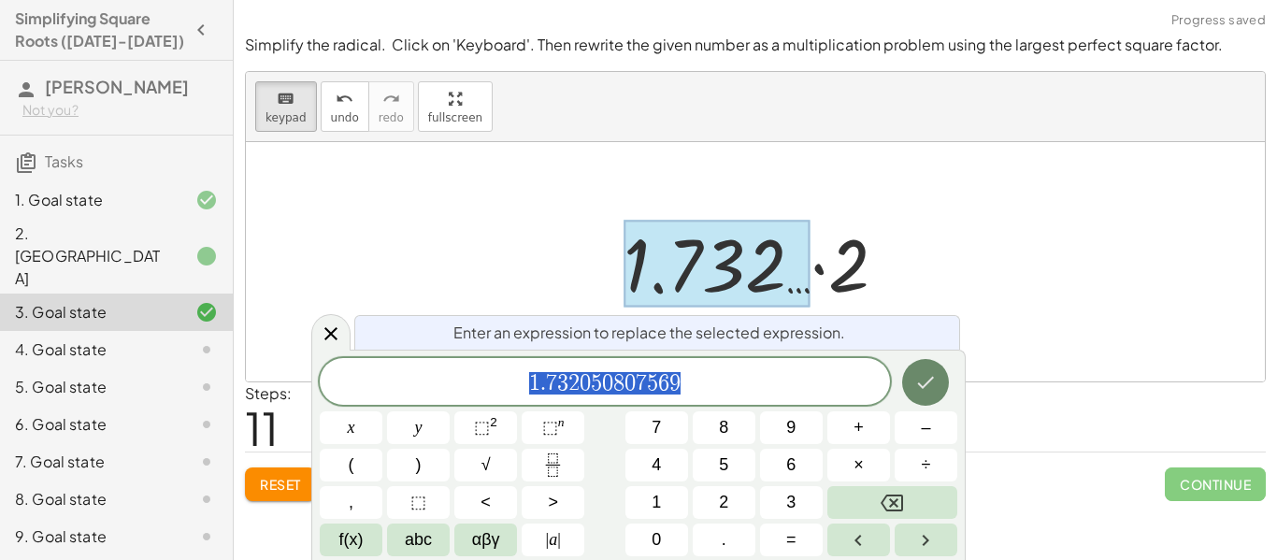
click at [924, 374] on icon "Done" at bounding box center [925, 382] width 22 height 22
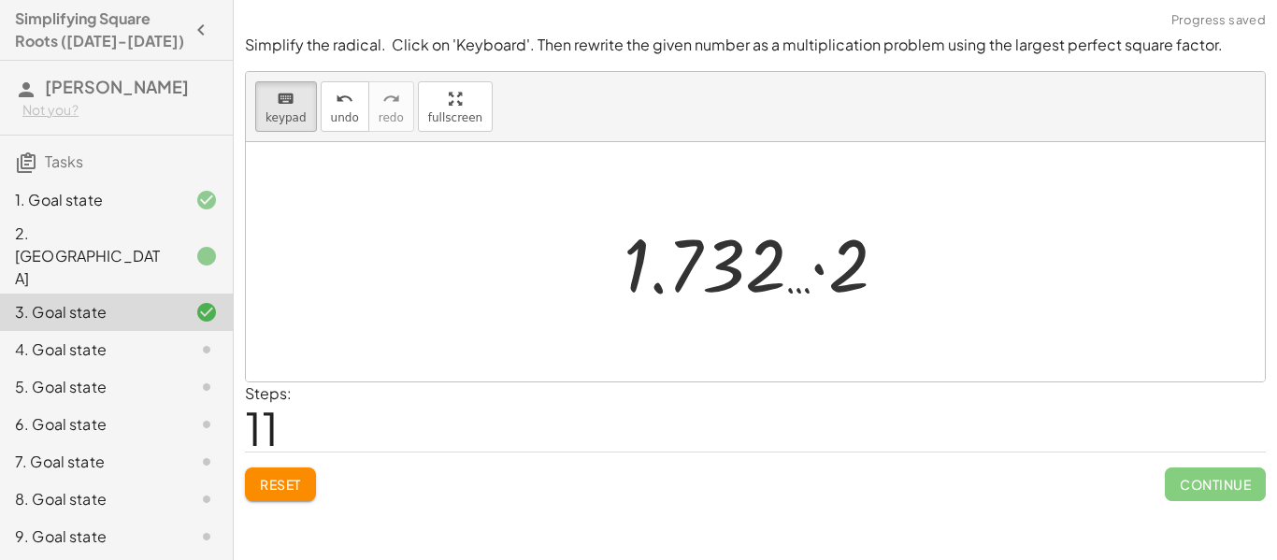
click at [836, 308] on div at bounding box center [762, 262] width 297 height 96
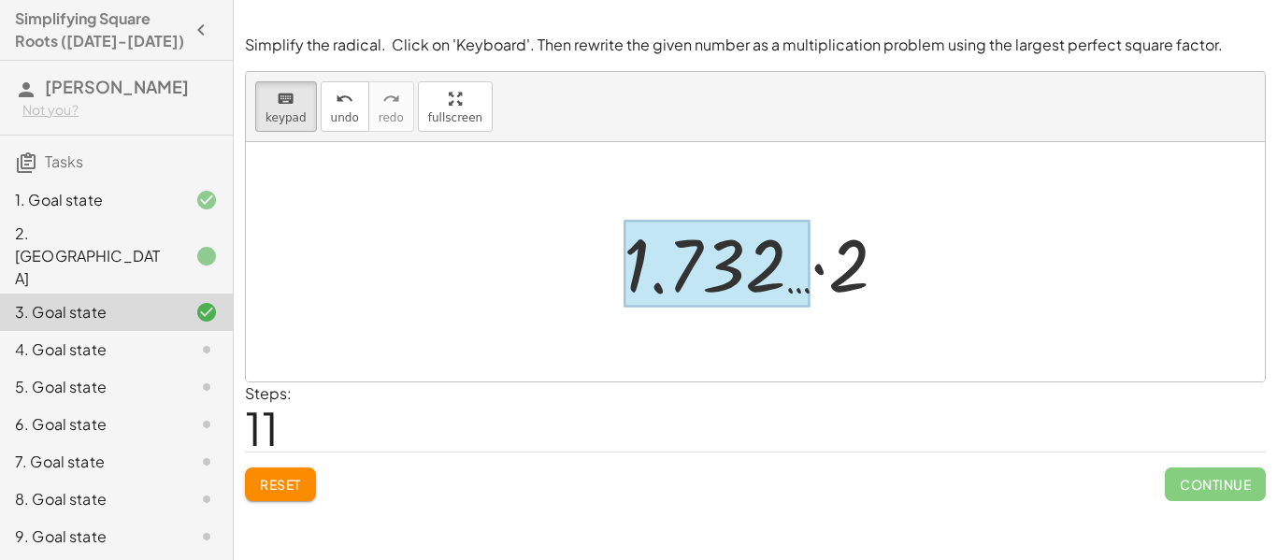
click at [739, 248] on div at bounding box center [716, 264] width 187 height 87
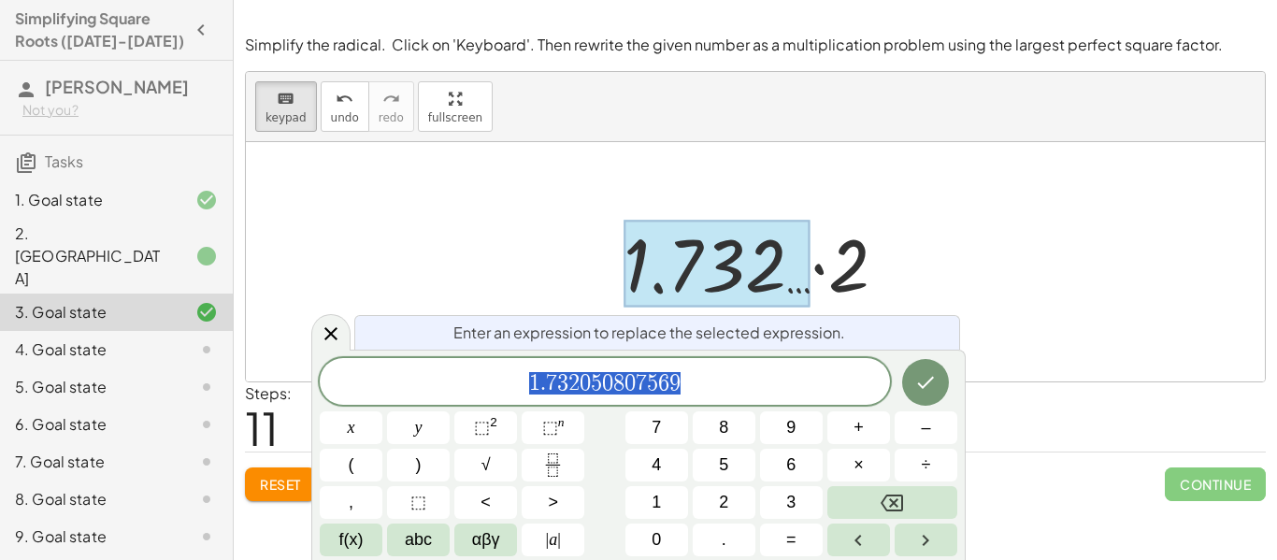
click at [742, 251] on div at bounding box center [716, 264] width 187 height 87
click at [931, 393] on button "Done" at bounding box center [925, 382] width 47 height 47
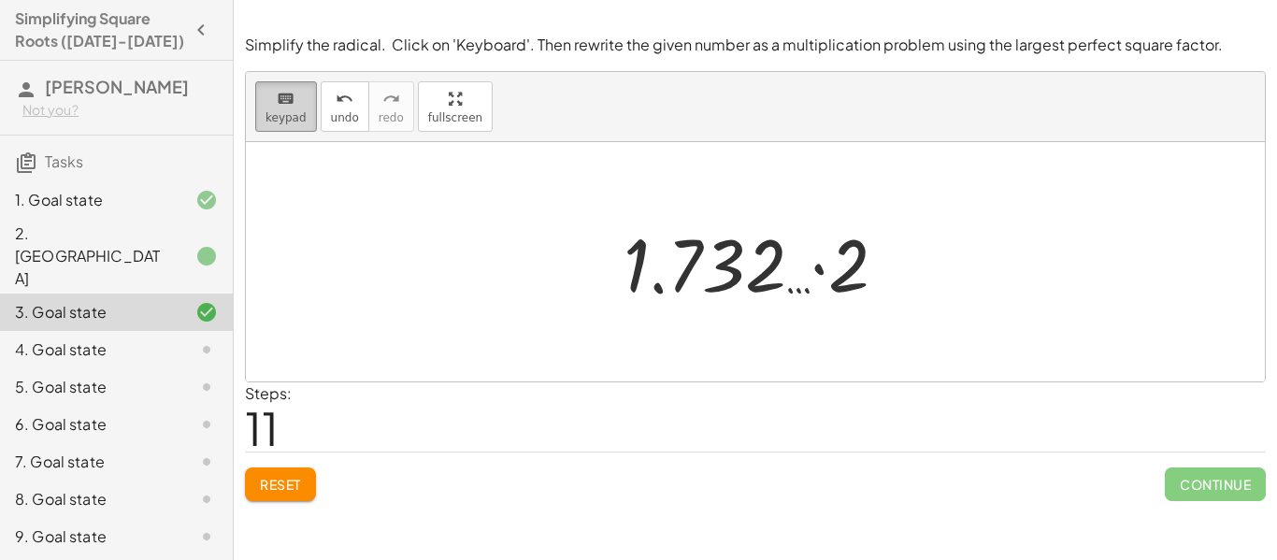
click at [285, 101] on icon "keyboard" at bounding box center [286, 99] width 18 height 22
click at [624, 279] on div at bounding box center [762, 262] width 297 height 96
click at [897, 221] on div at bounding box center [762, 262] width 297 height 96
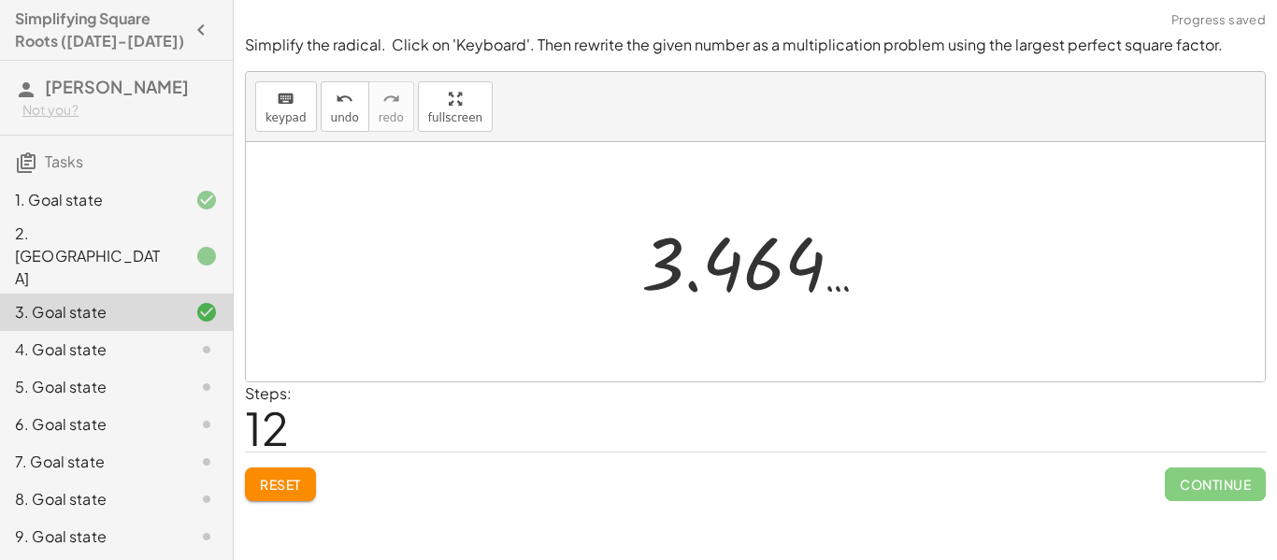
click at [806, 244] on div at bounding box center [762, 262] width 261 height 93
click at [650, 250] on div at bounding box center [762, 262] width 261 height 93
click at [294, 103] on div "keyboard" at bounding box center [285, 98] width 41 height 22
click at [306, 114] on button "keyboard keypad" at bounding box center [286, 106] width 62 height 50
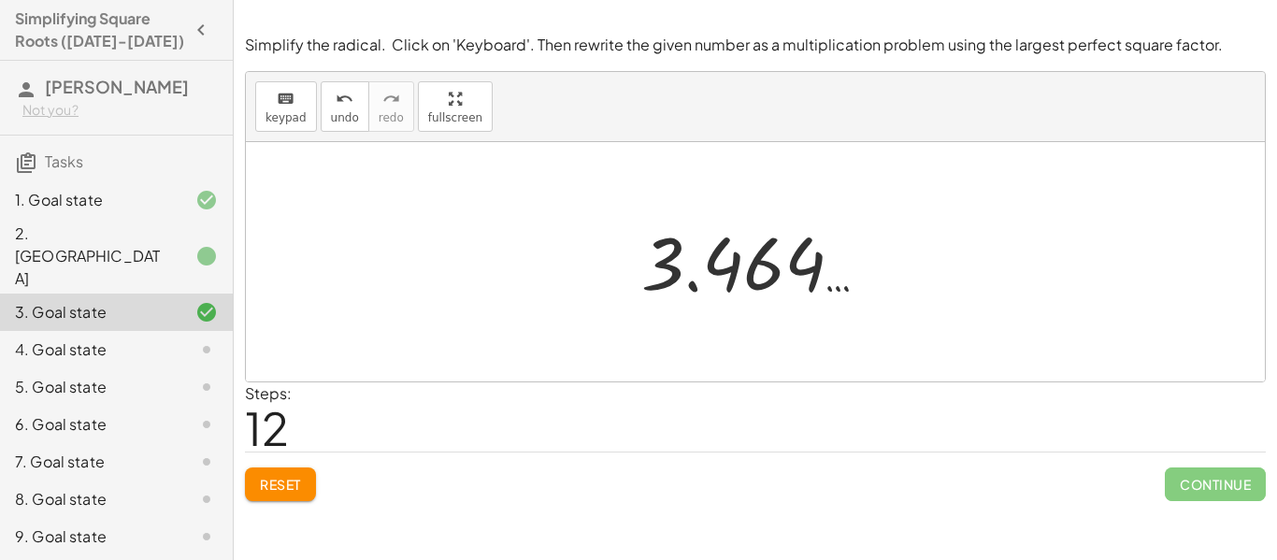
click at [707, 247] on div at bounding box center [762, 262] width 261 height 93
click at [257, 87] on button "keyboard keypad" at bounding box center [286, 106] width 62 height 50
click at [291, 124] on button "keyboard keypad" at bounding box center [286, 106] width 62 height 50
click at [729, 279] on div at bounding box center [762, 262] width 261 height 93
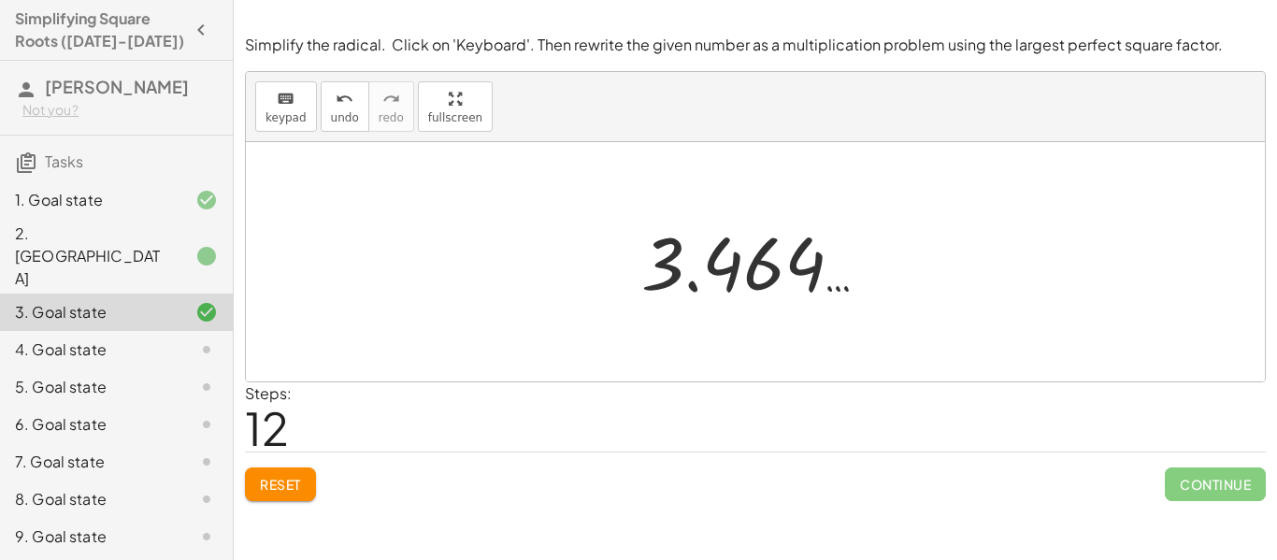
click at [729, 279] on div at bounding box center [762, 262] width 261 height 93
click at [1155, 484] on div "Reset Continue" at bounding box center [755, 476] width 1021 height 50
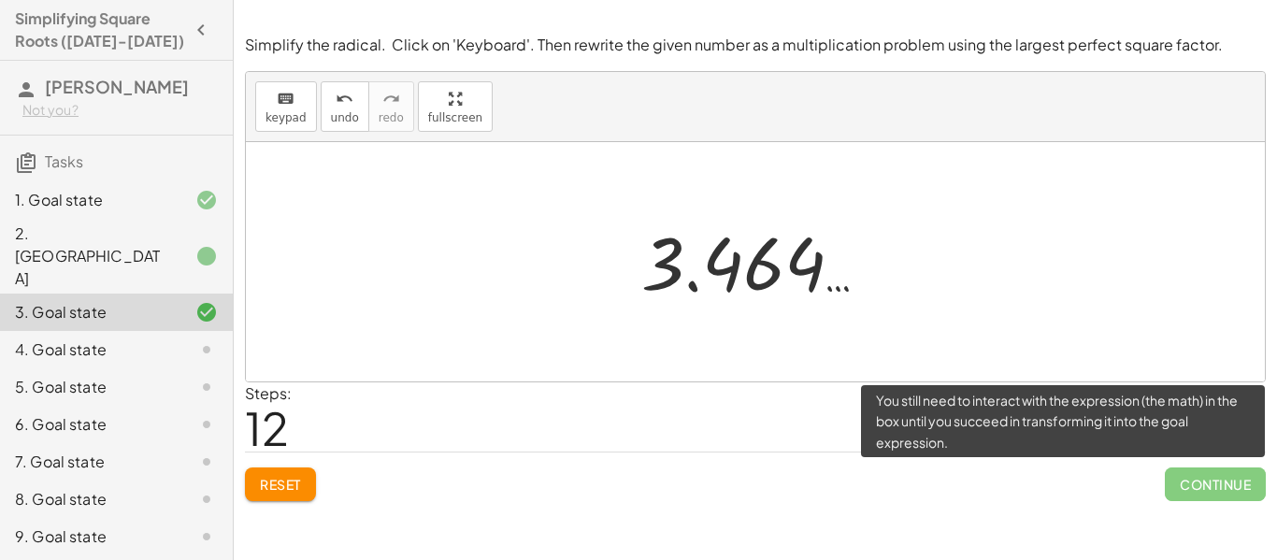
click at [1167, 486] on span "Continue" at bounding box center [1215, 484] width 101 height 34
click at [1189, 485] on span "Continue" at bounding box center [1215, 484] width 101 height 34
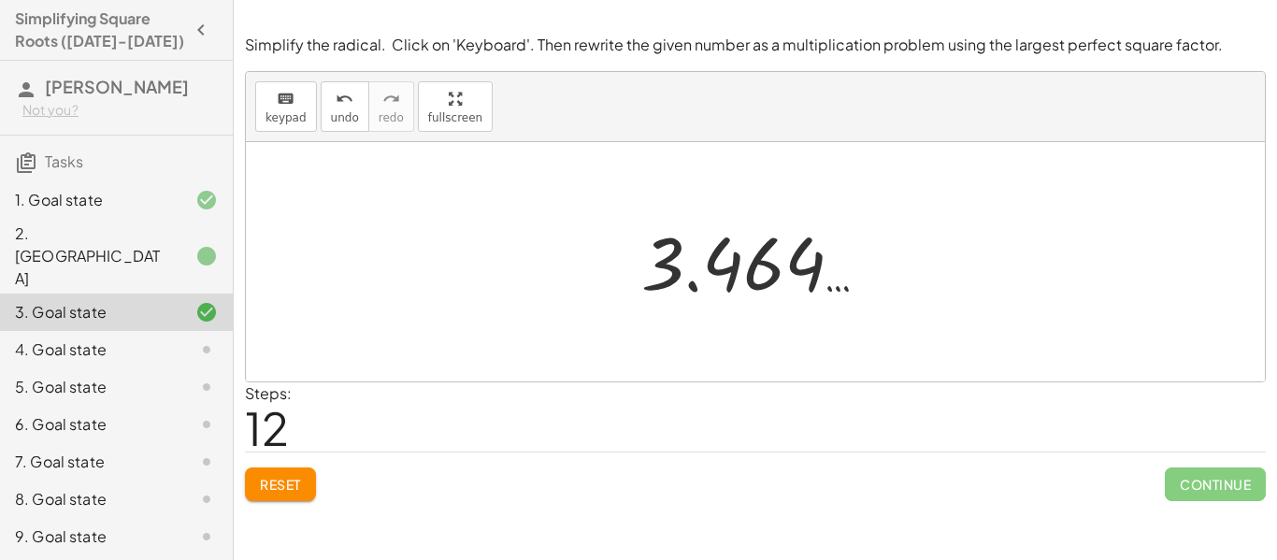
click at [652, 270] on div at bounding box center [762, 262] width 261 height 93
click at [307, 99] on button "keyboard keypad" at bounding box center [286, 106] width 62 height 50
click at [591, 199] on div at bounding box center [755, 261] width 1019 height 239
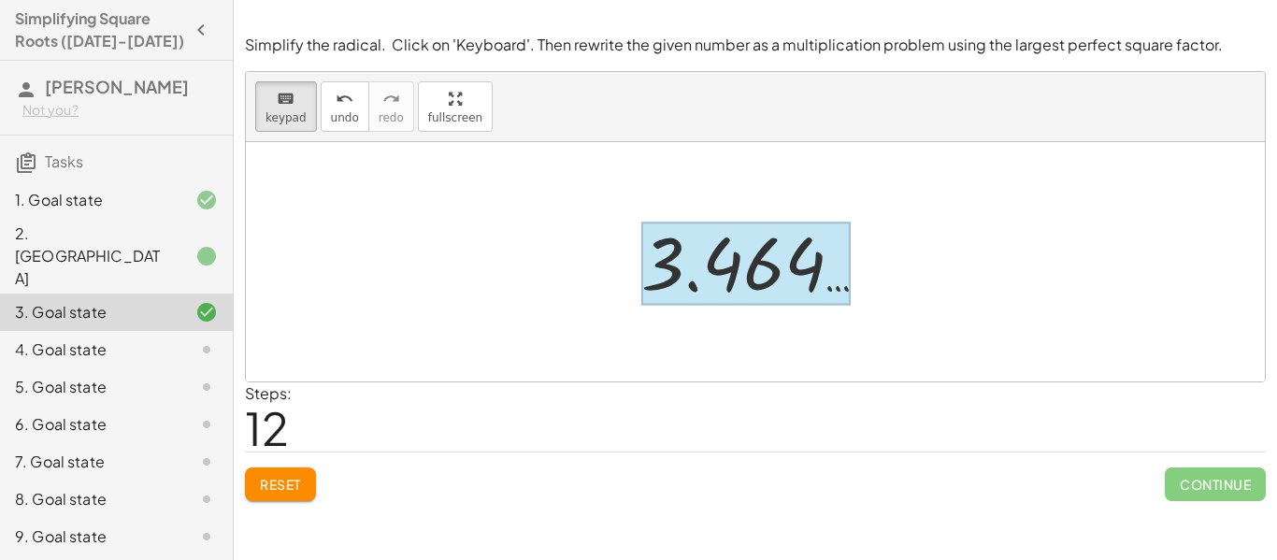
click at [733, 286] on div at bounding box center [745, 263] width 209 height 83
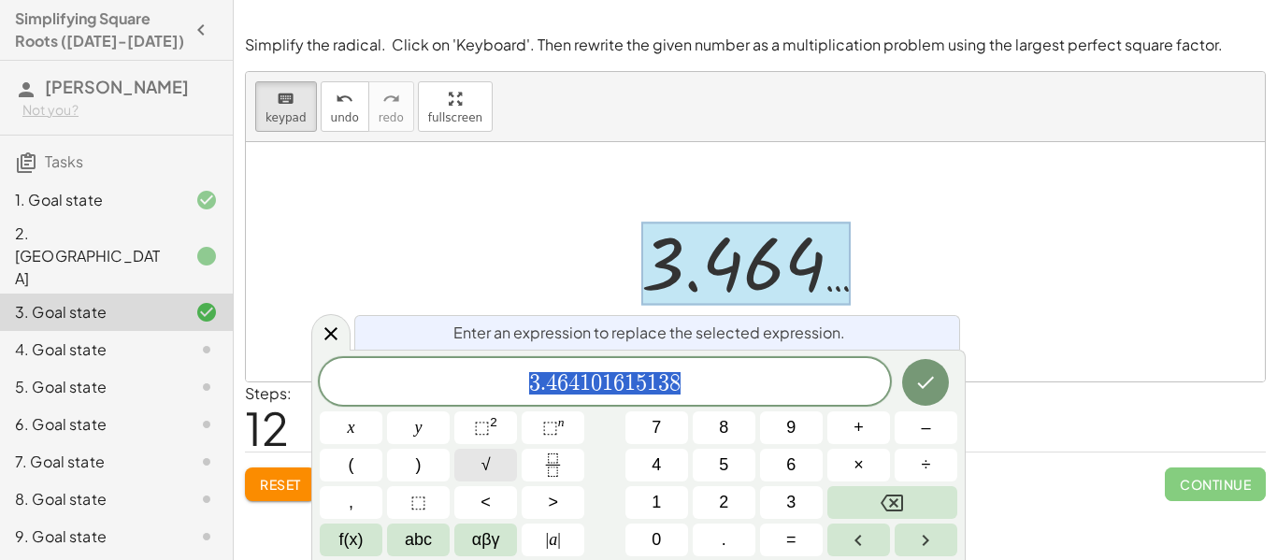
click at [470, 450] on button "√" at bounding box center [485, 465] width 63 height 33
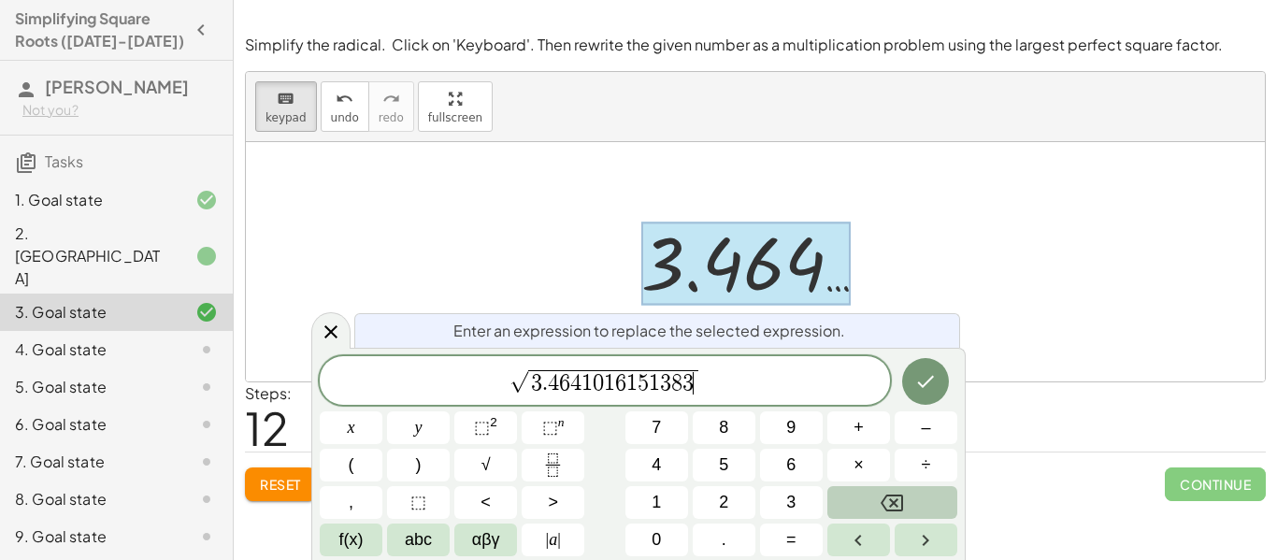
click at [865, 493] on button "Backspace" at bounding box center [892, 502] width 130 height 33
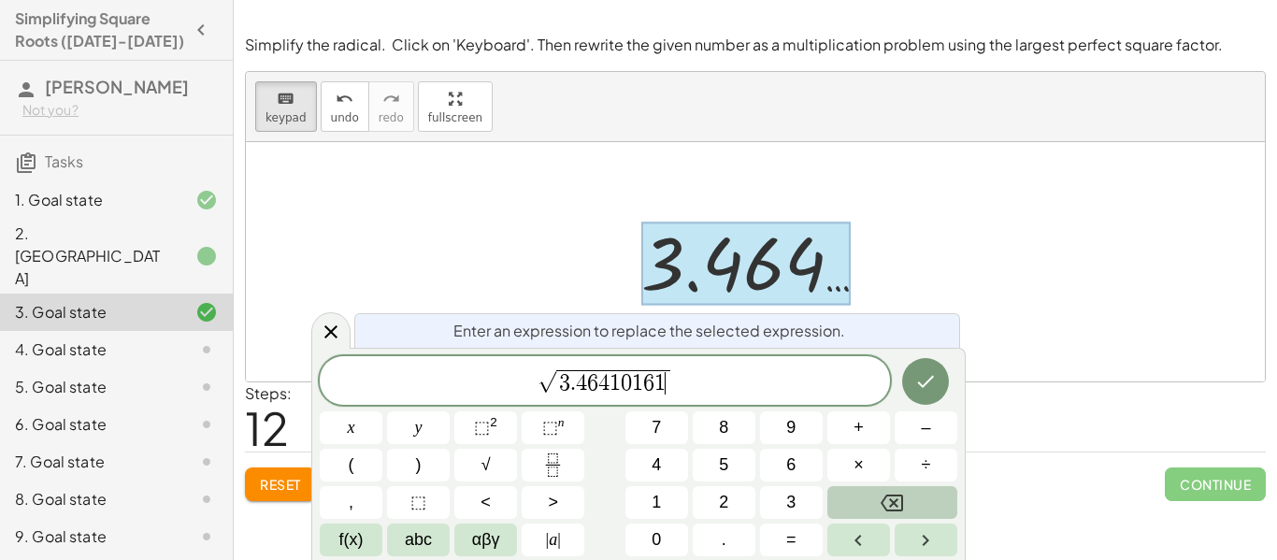
click at [865, 493] on button "Backspace" at bounding box center [892, 502] width 130 height 33
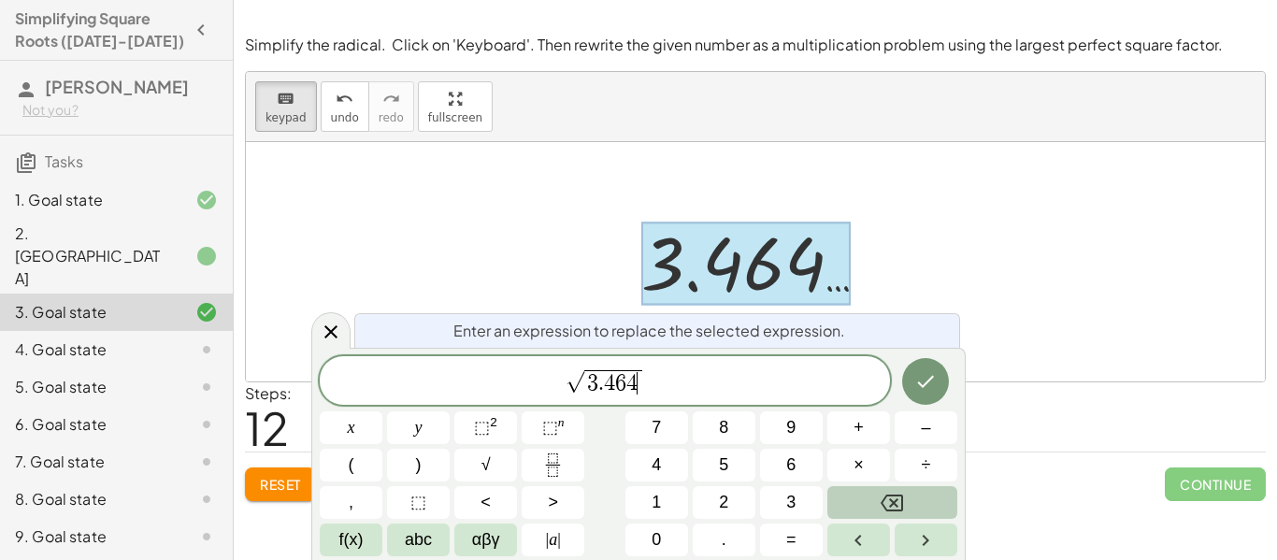
click at [865, 493] on button "Backspace" at bounding box center [892, 502] width 130 height 33
click at [467, 447] on div "√ 3 x y ⬚ 2 ⬚ n 7 8 9 + – ( ) √ 4 5 6 × ÷ , ⬚ < > 1 2 3 f(x) abc αβγ | a | 0 . =" at bounding box center [638, 456] width 637 height 200
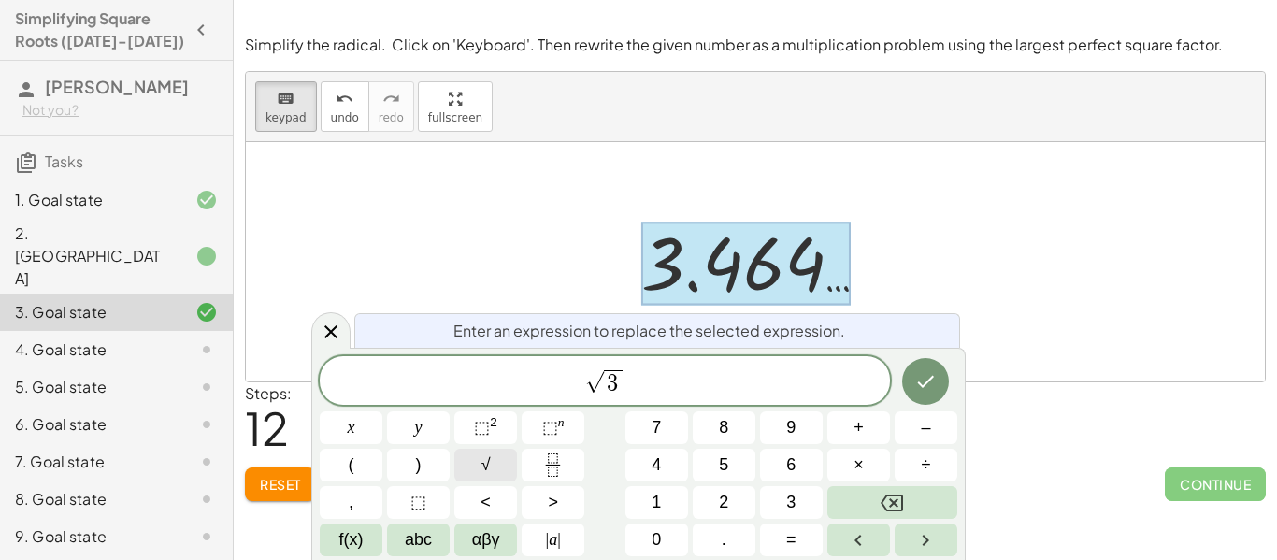
click at [474, 455] on button "√" at bounding box center [485, 465] width 63 height 33
click at [921, 387] on icon "Done" at bounding box center [925, 381] width 22 height 22
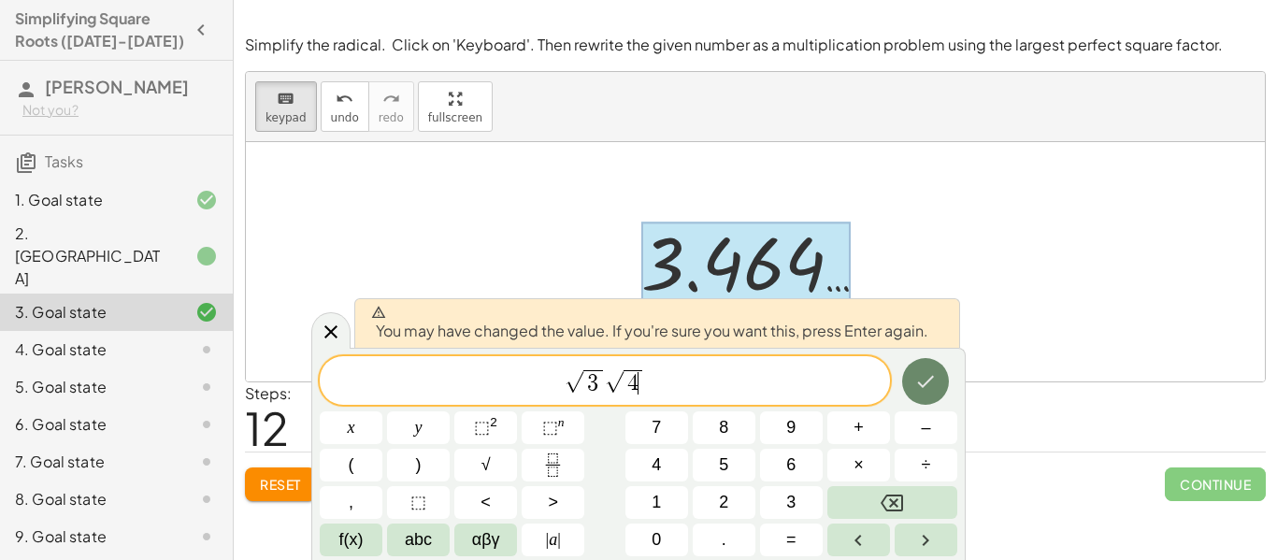
click at [916, 377] on icon "Done" at bounding box center [925, 381] width 22 height 22
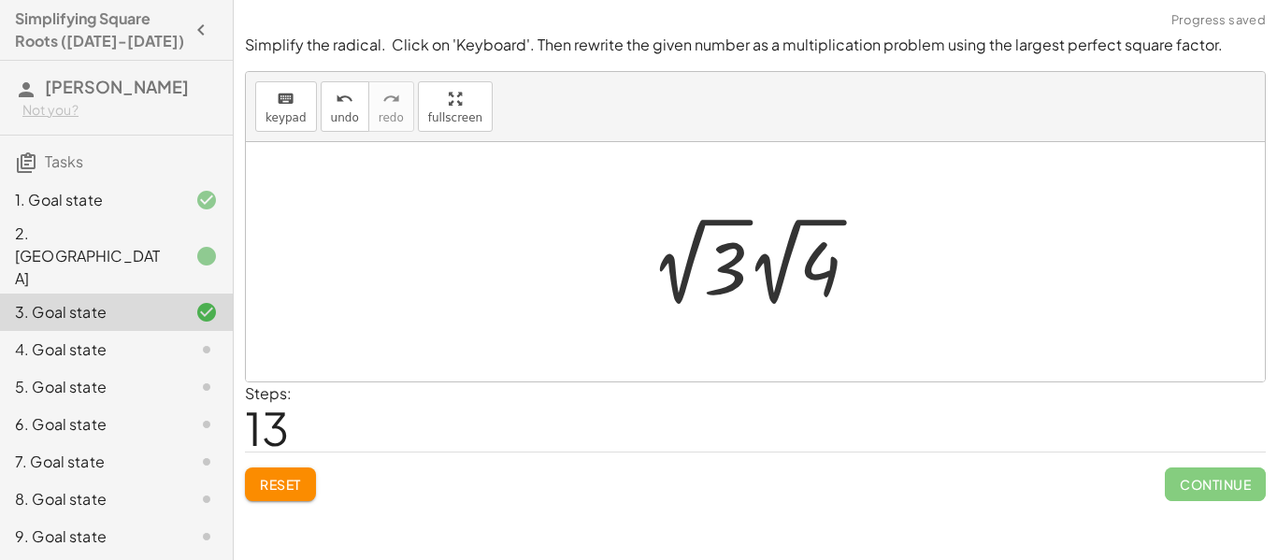
click at [827, 237] on div at bounding box center [761, 261] width 241 height 103
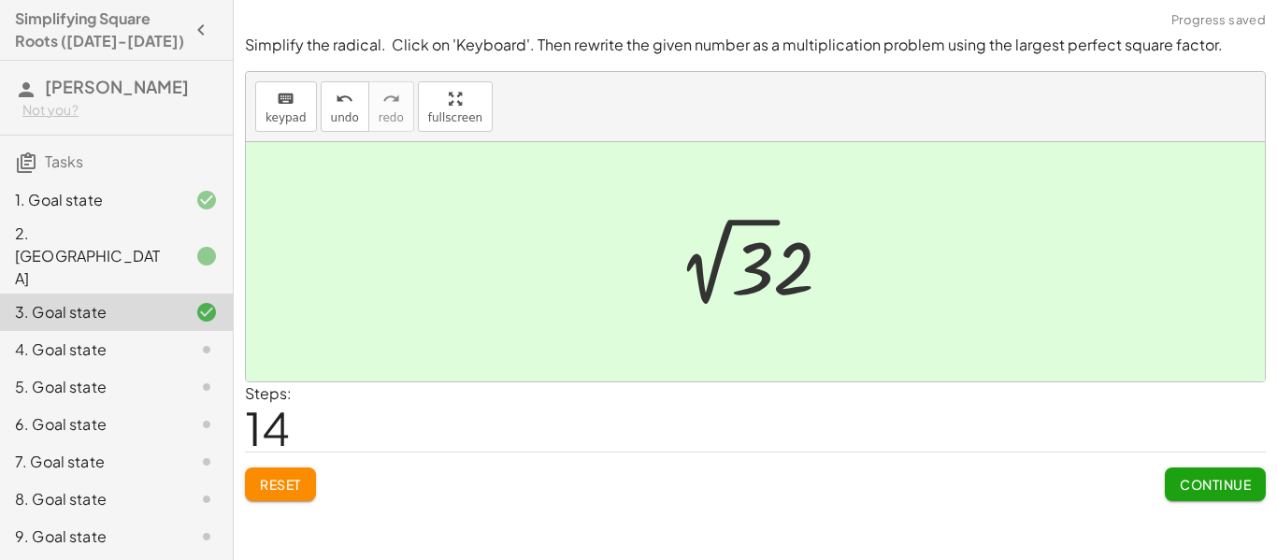
click at [1199, 479] on span "Continue" at bounding box center [1214, 484] width 71 height 17
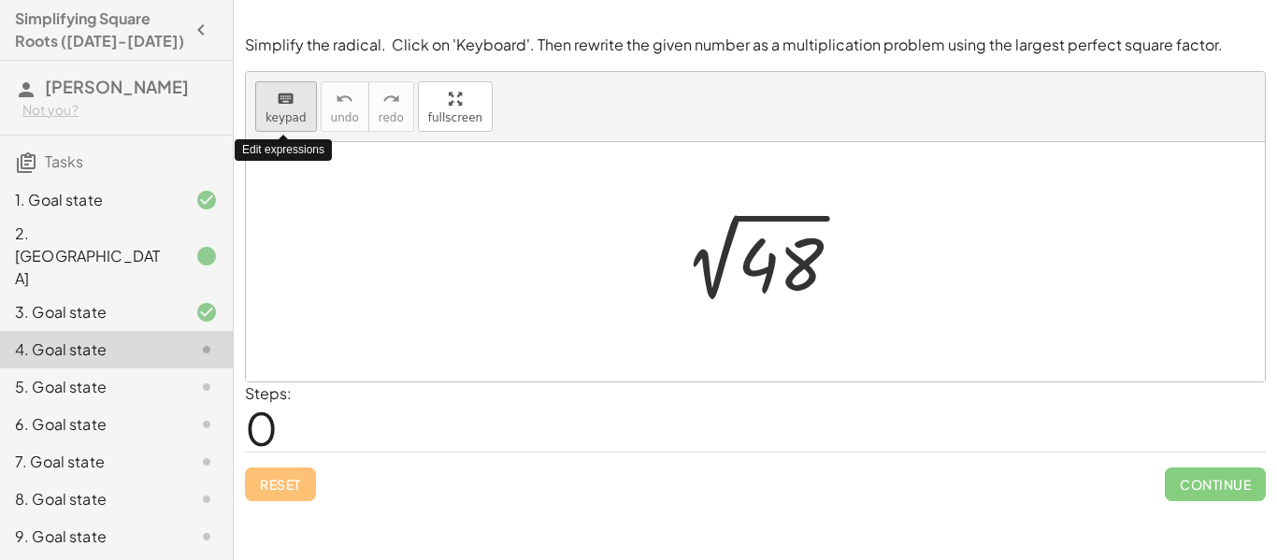
click at [292, 111] on span "keypad" at bounding box center [285, 117] width 41 height 13
click at [769, 245] on div at bounding box center [762, 262] width 207 height 94
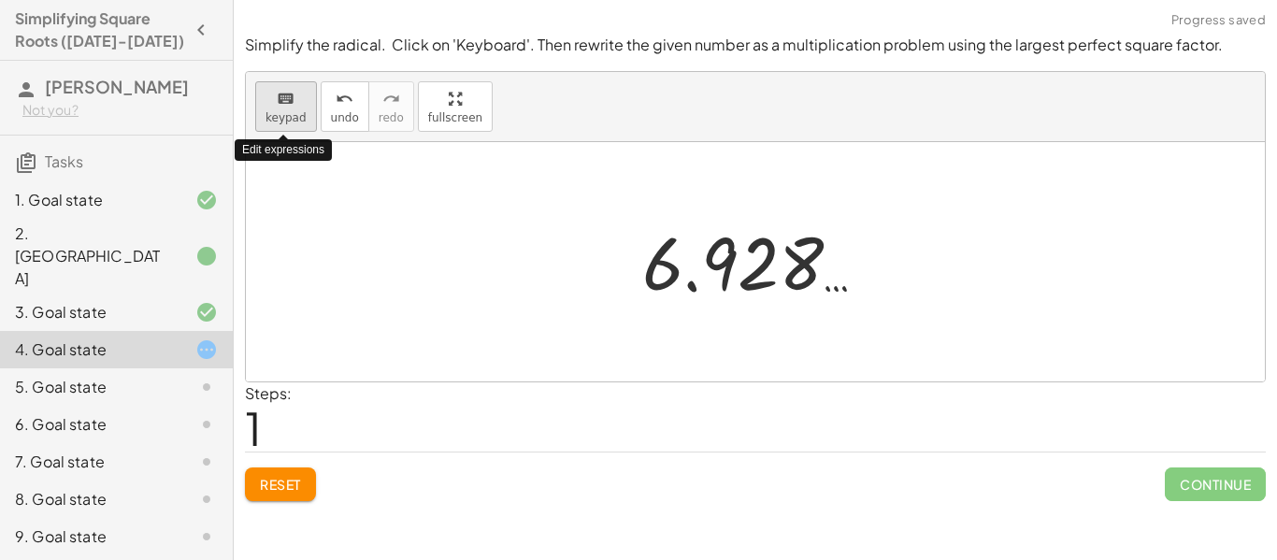
click at [293, 107] on icon "keyboard" at bounding box center [286, 99] width 18 height 22
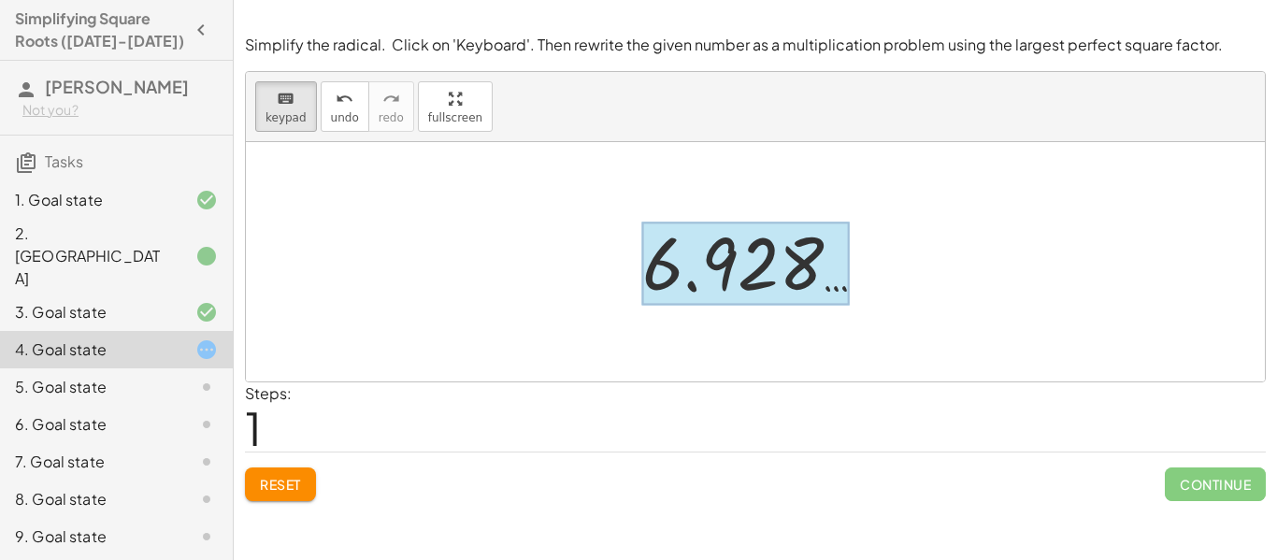
click at [765, 294] on div at bounding box center [745, 263] width 207 height 83
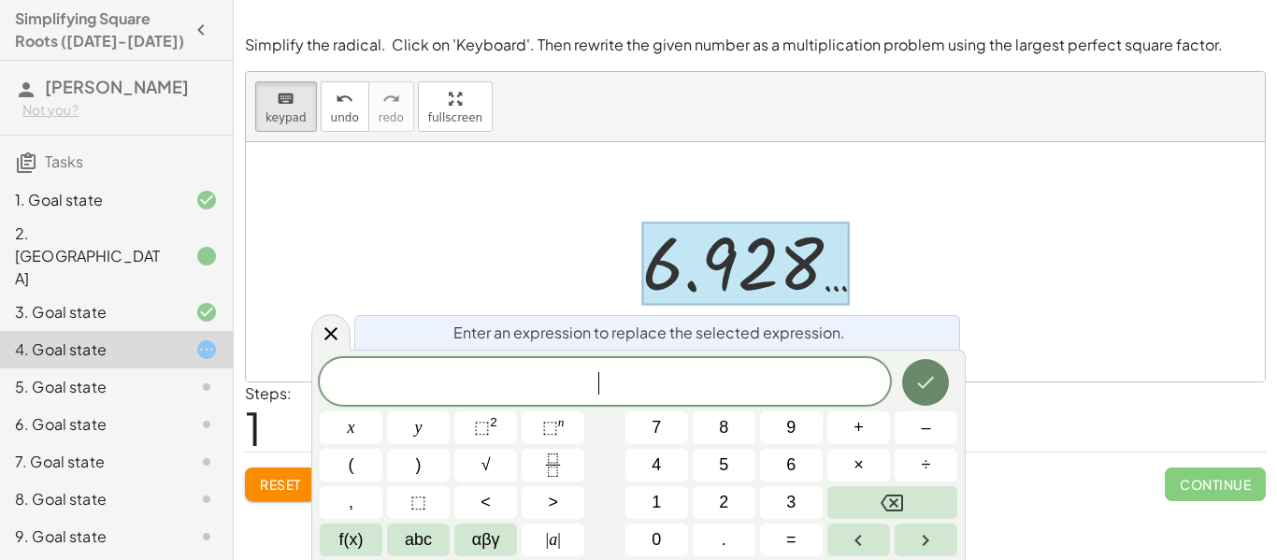
click at [934, 386] on icon "Done" at bounding box center [925, 382] width 22 height 22
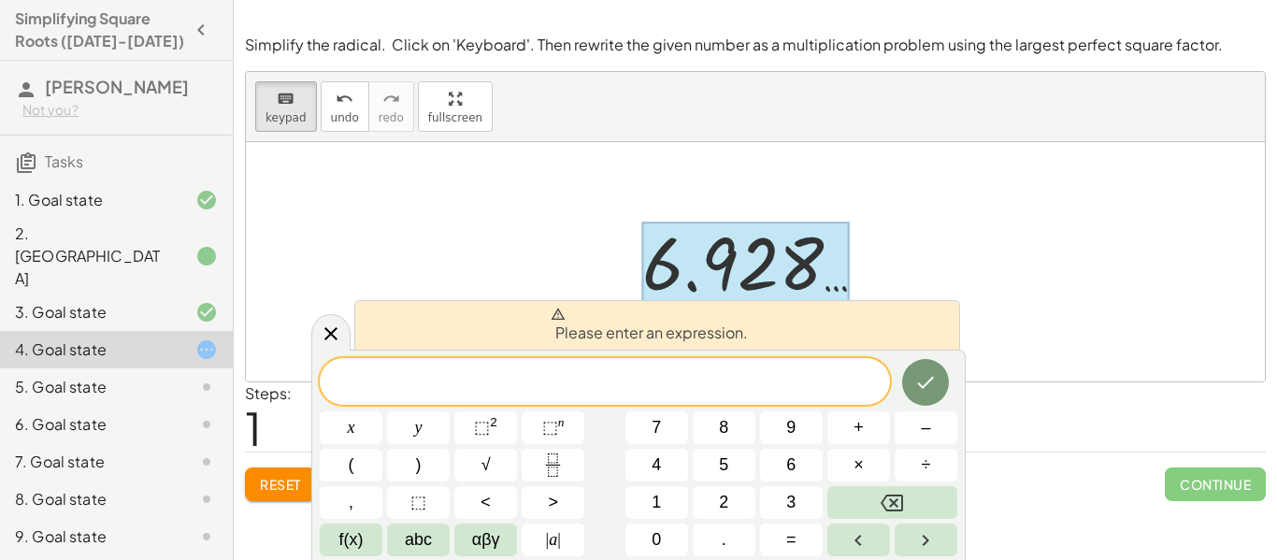
click at [891, 227] on div "2 √ 48 6.928 …" at bounding box center [754, 262] width 281 height 102
click at [720, 270] on div at bounding box center [745, 263] width 207 height 83
click at [293, 126] on button "keyboard keypad" at bounding box center [286, 106] width 62 height 50
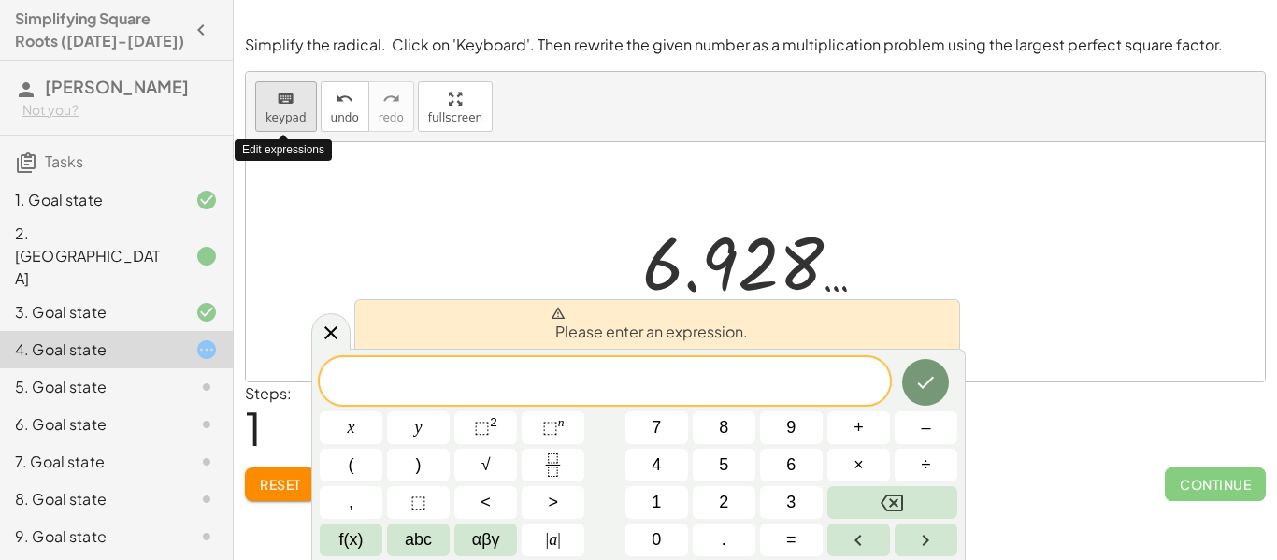
click at [293, 126] on button "keyboard keypad" at bounding box center [286, 106] width 62 height 50
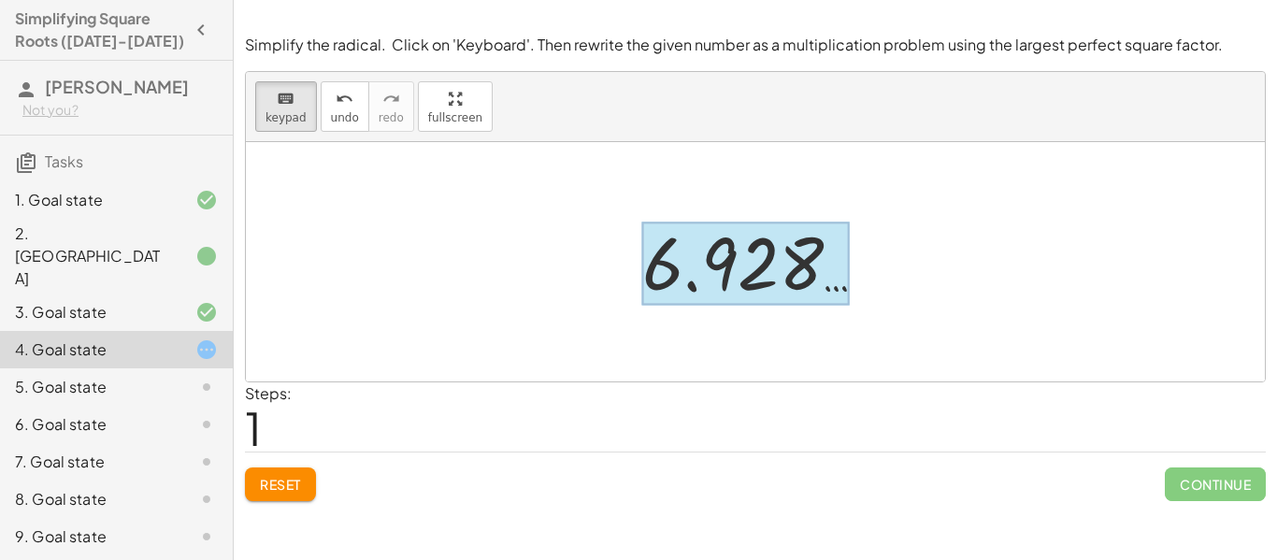
click at [671, 262] on div at bounding box center [745, 263] width 207 height 83
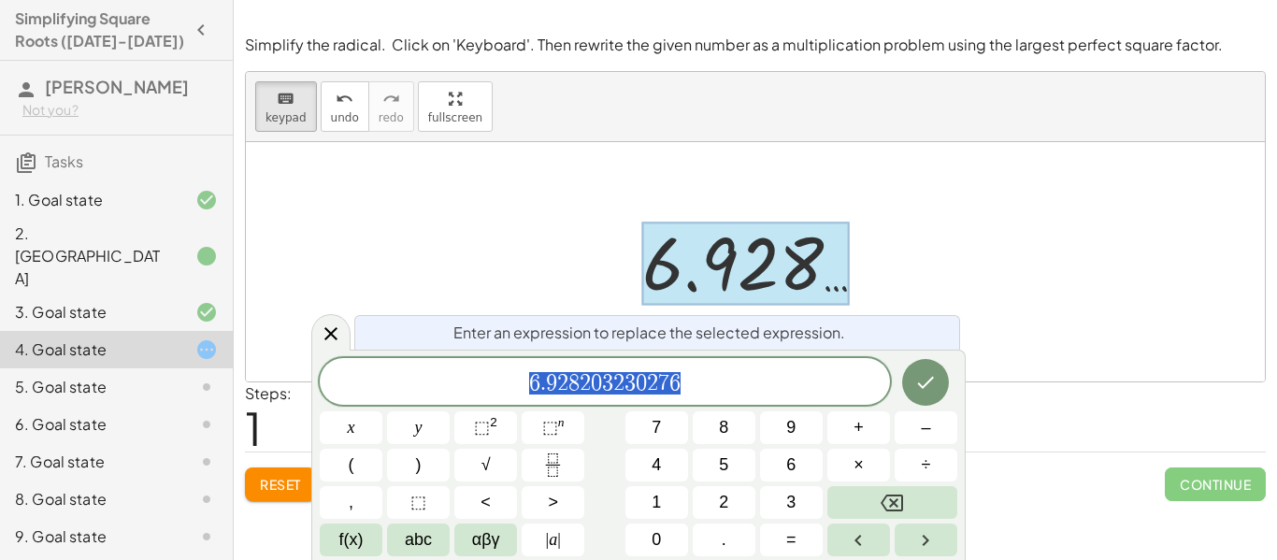
click at [671, 262] on div at bounding box center [745, 263] width 207 height 83
click at [919, 212] on div at bounding box center [755, 261] width 1019 height 239
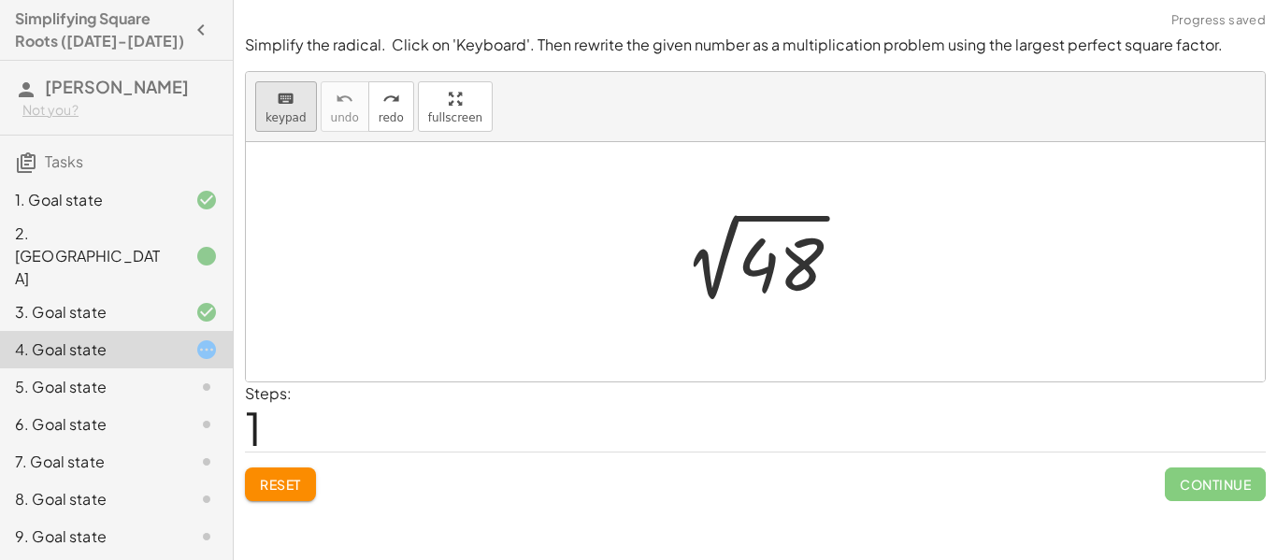
click at [271, 104] on div "keyboard" at bounding box center [285, 98] width 41 height 22
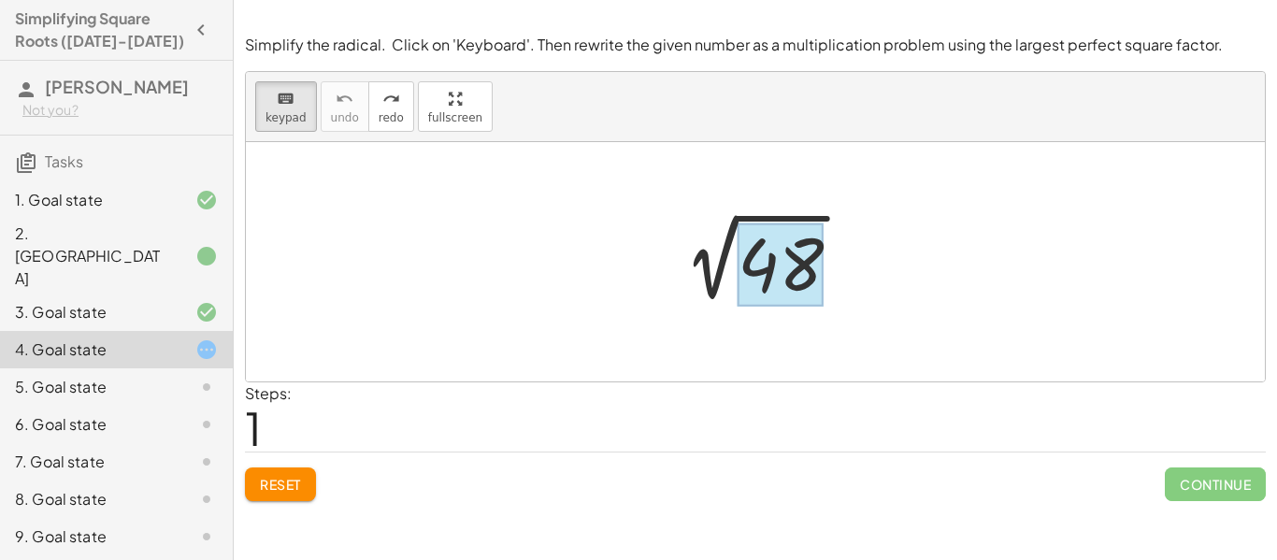
click at [751, 250] on div at bounding box center [780, 264] width 86 height 83
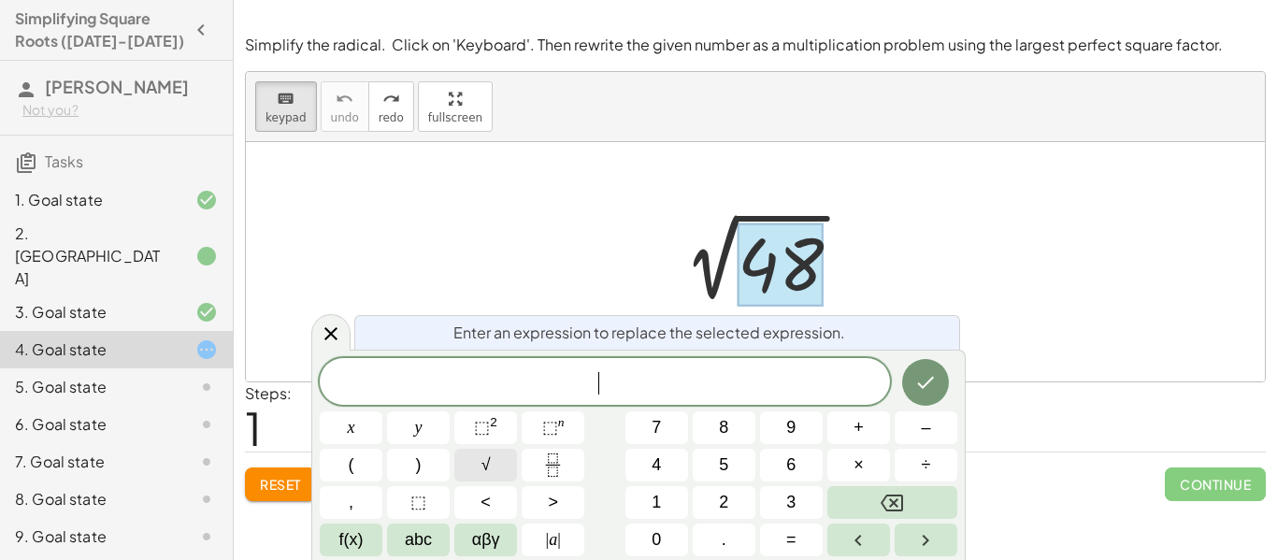
click at [498, 473] on button "√" at bounding box center [485, 465] width 63 height 33
click at [498, 475] on button "√" at bounding box center [485, 465] width 63 height 33
click at [926, 391] on icon "Done" at bounding box center [925, 381] width 22 height 22
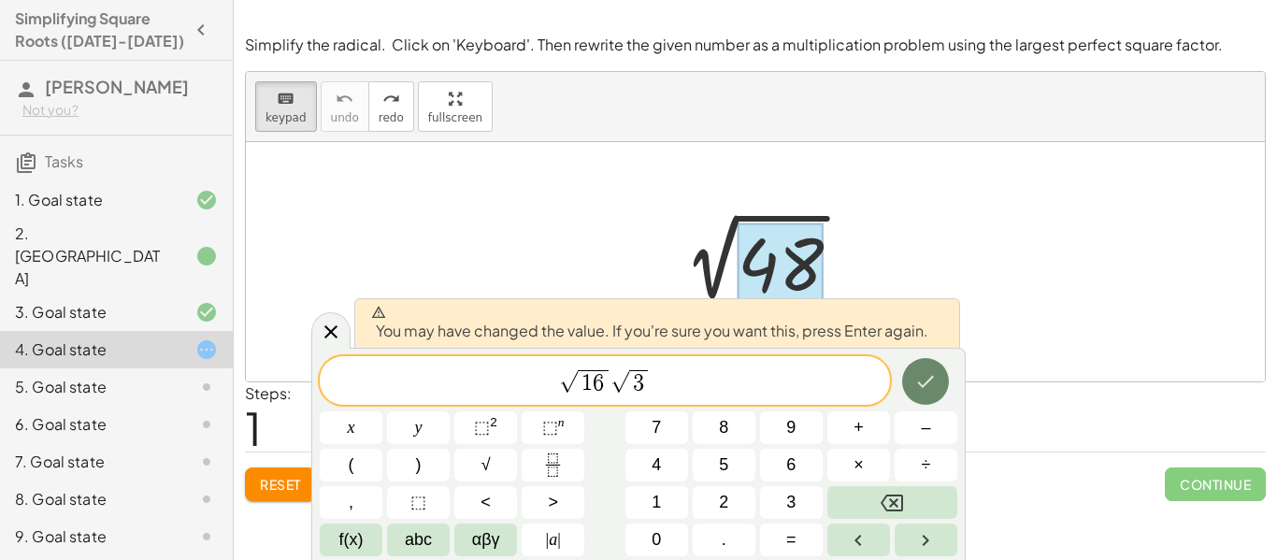
click at [914, 379] on icon "Done" at bounding box center [925, 381] width 22 height 22
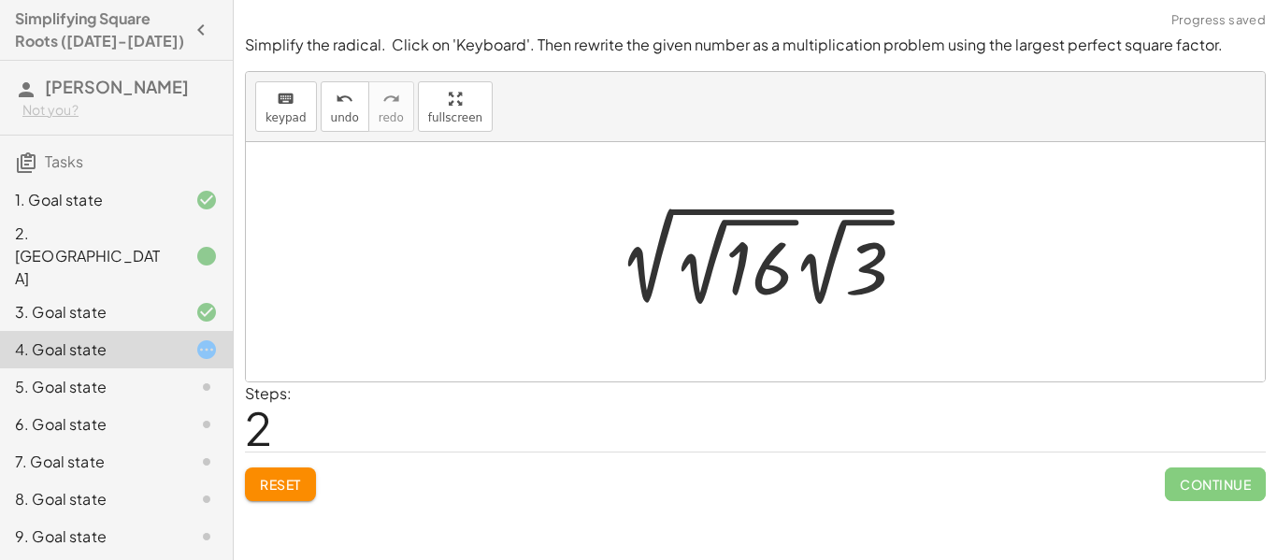
click at [866, 319] on div at bounding box center [755, 261] width 1019 height 239
click at [793, 218] on div at bounding box center [761, 261] width 336 height 103
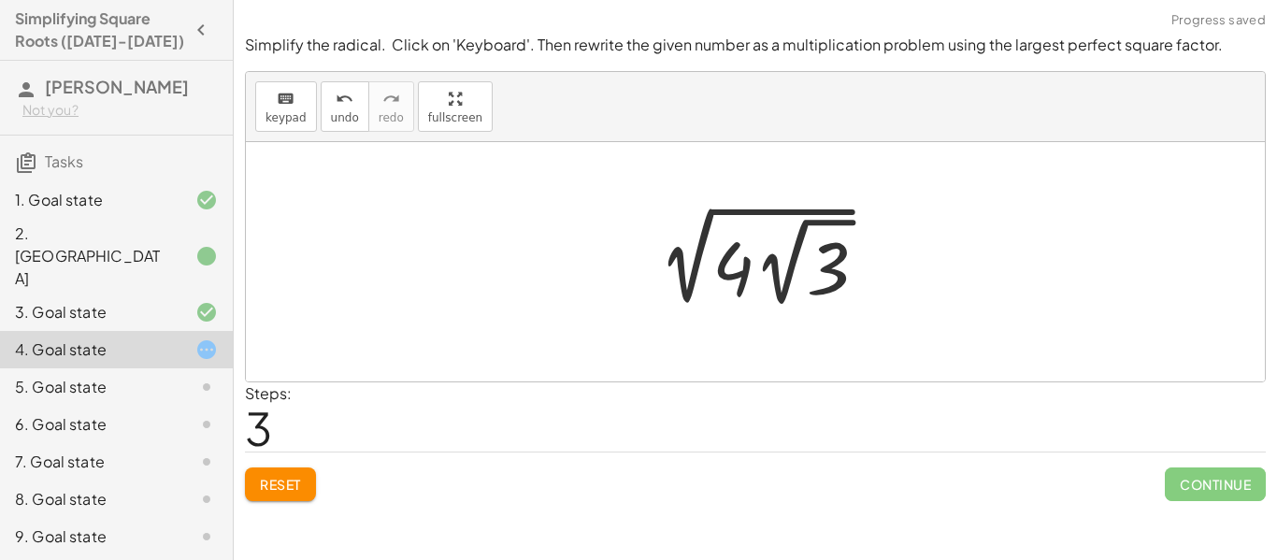
click at [804, 240] on div at bounding box center [762, 261] width 257 height 103
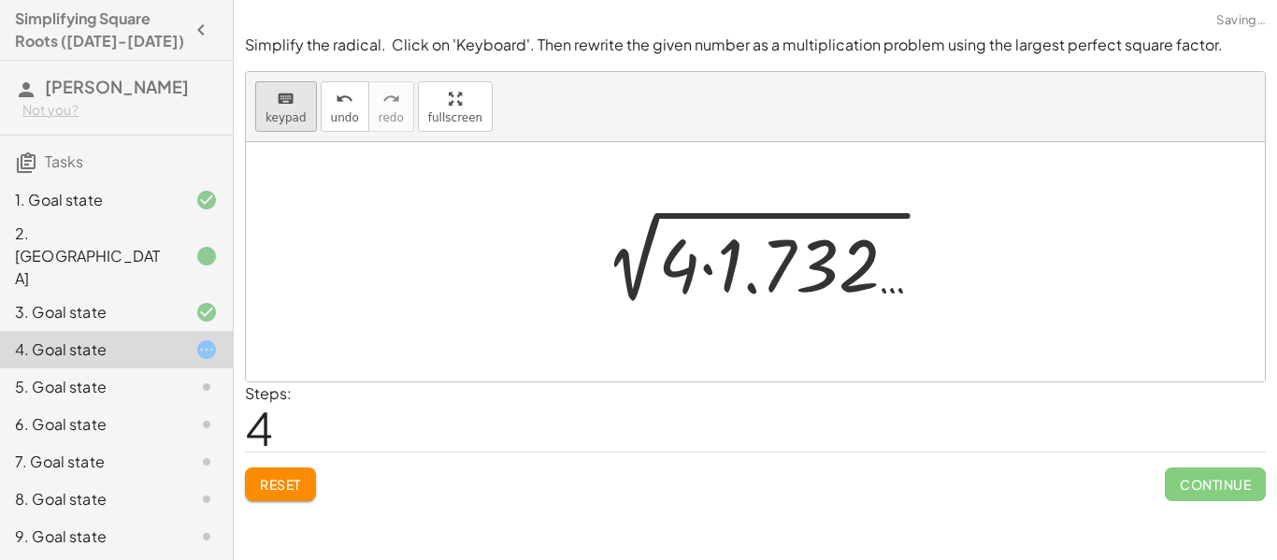
click at [300, 108] on button "keyboard keypad" at bounding box center [286, 106] width 62 height 50
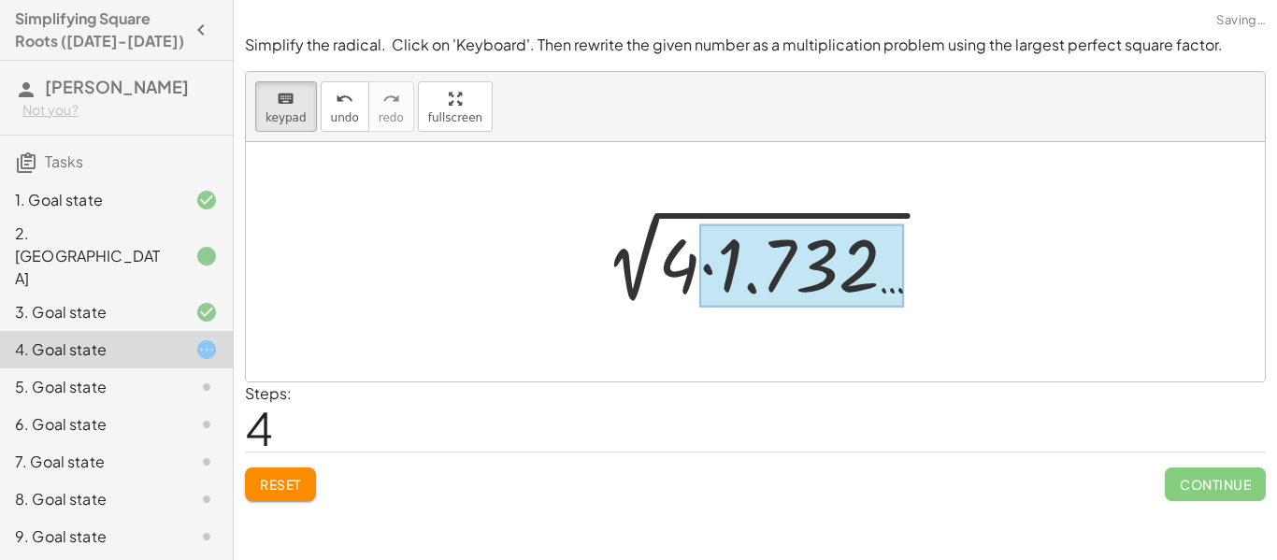
click at [748, 270] on div at bounding box center [801, 265] width 205 height 83
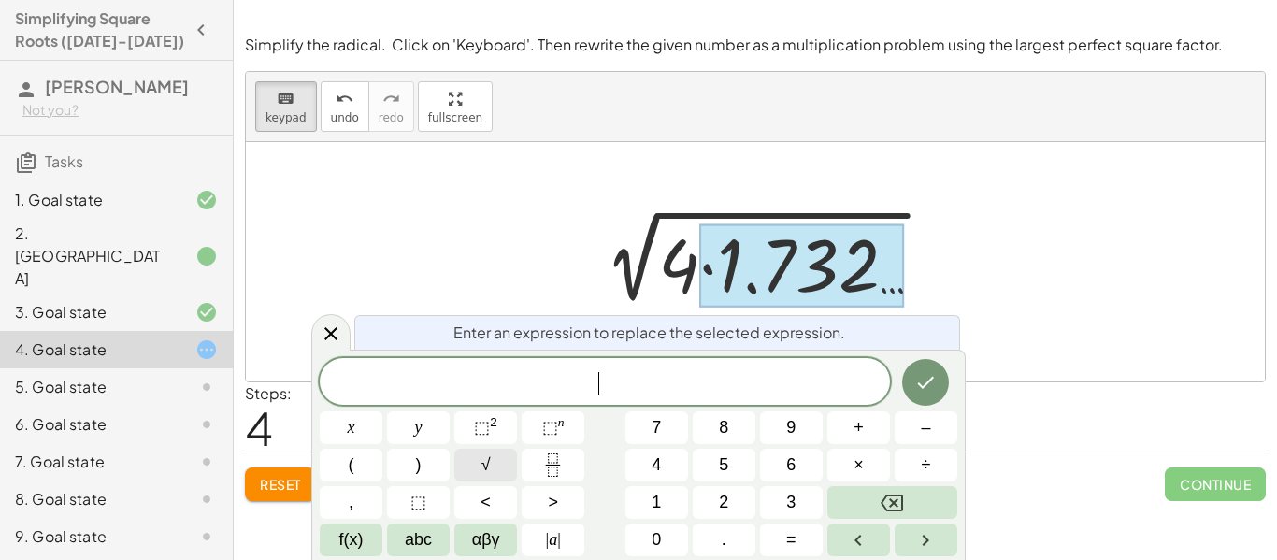
click at [499, 457] on button "√" at bounding box center [485, 465] width 63 height 33
click at [848, 462] on button "×" at bounding box center [858, 465] width 63 height 33
click at [942, 365] on button "Done" at bounding box center [925, 381] width 47 height 47
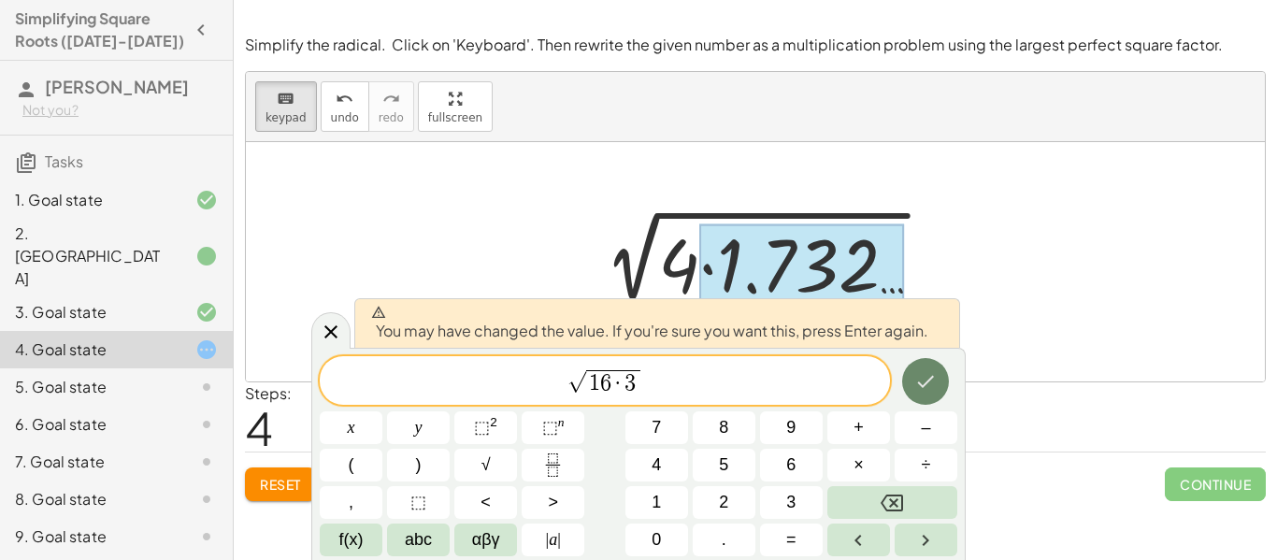
click at [936, 365] on button "Done" at bounding box center [925, 381] width 47 height 47
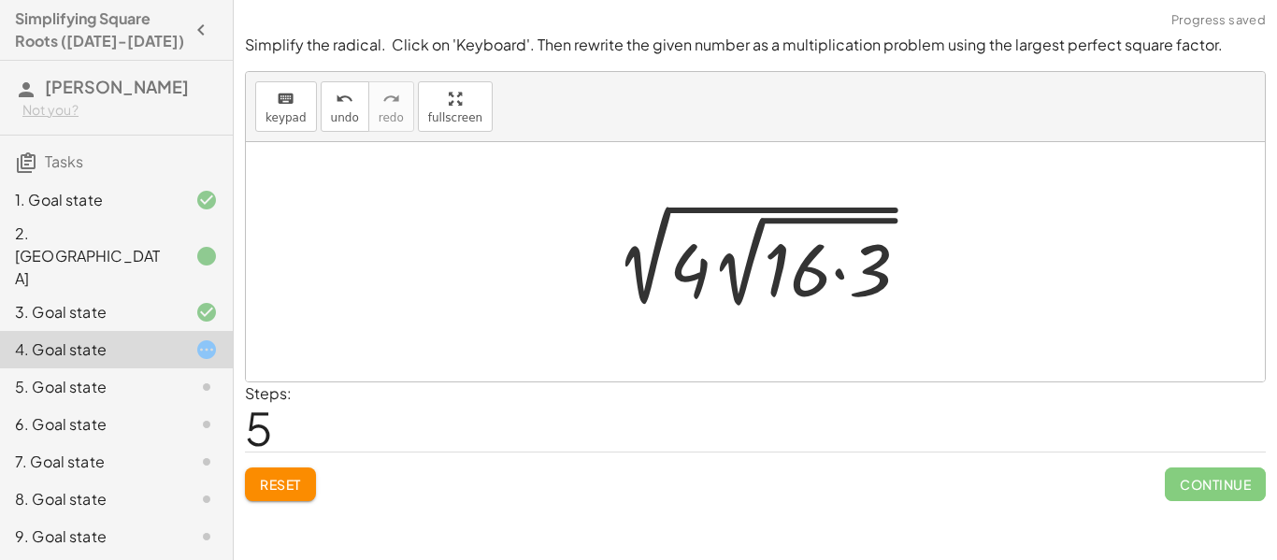
click at [865, 284] on div at bounding box center [762, 261] width 343 height 107
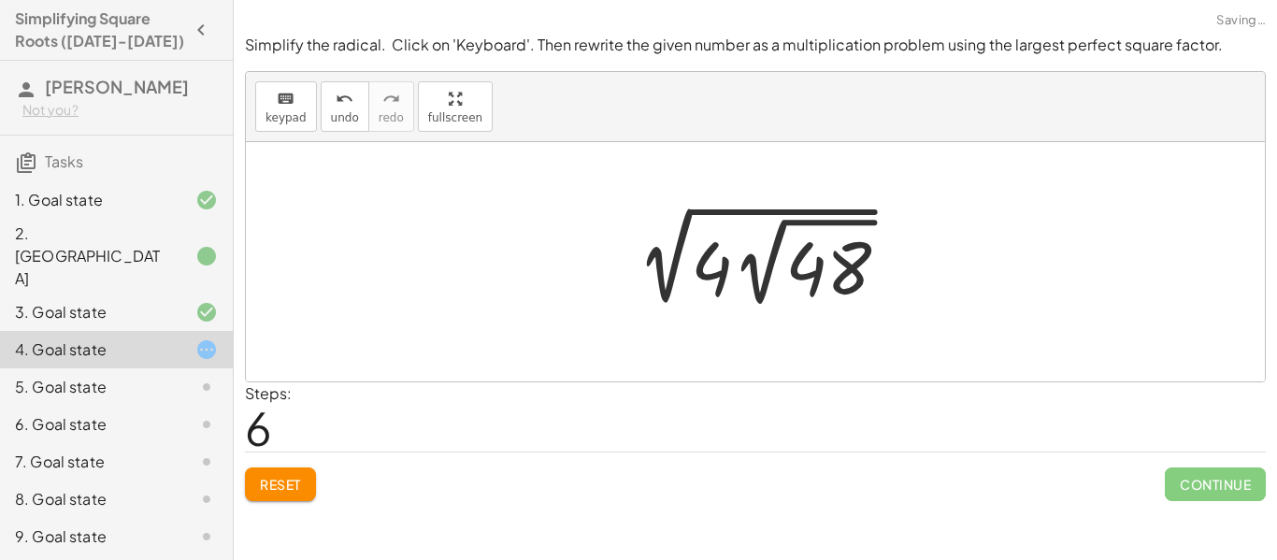
click at [865, 284] on div at bounding box center [762, 261] width 301 height 103
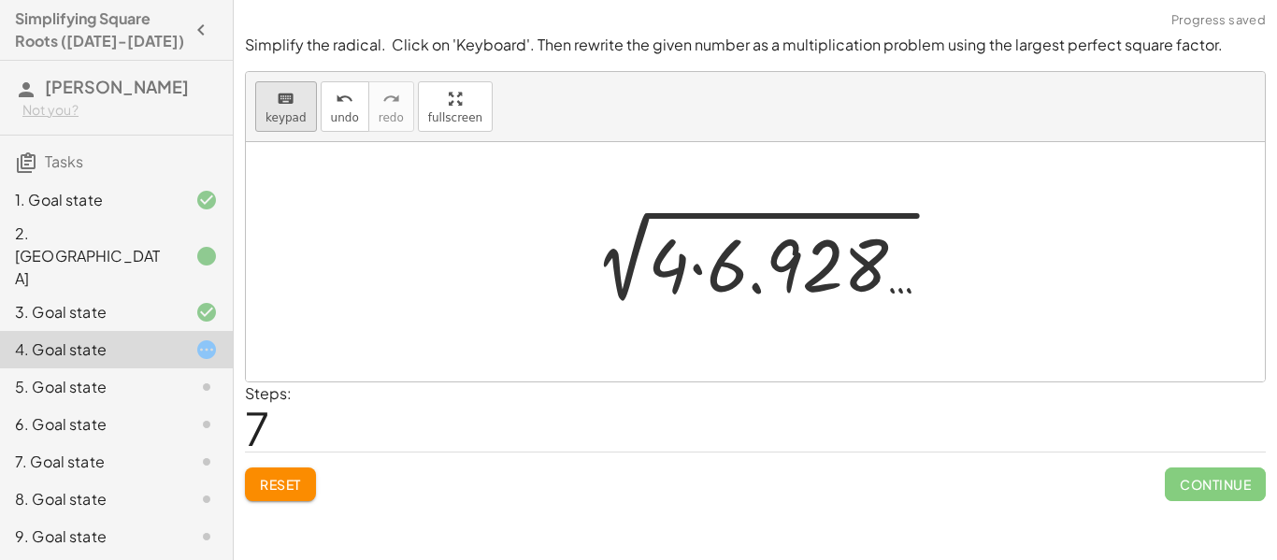
click at [304, 116] on button "keyboard keypad" at bounding box center [286, 106] width 62 height 50
click at [331, 95] on div "undo" at bounding box center [345, 98] width 28 height 22
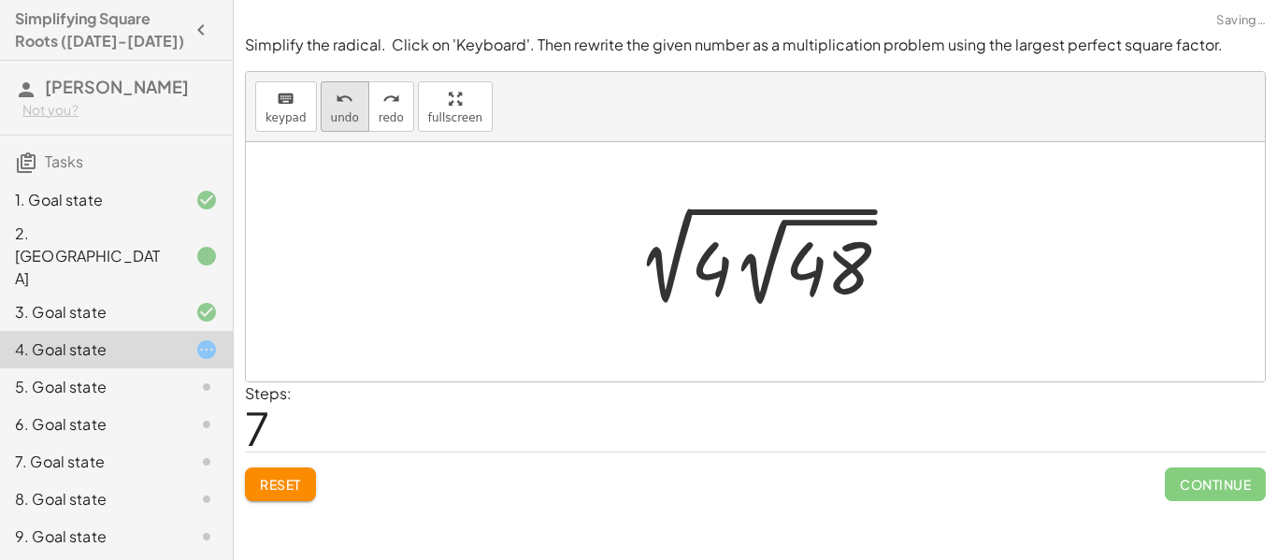
click at [331, 95] on div "undo" at bounding box center [345, 98] width 28 height 22
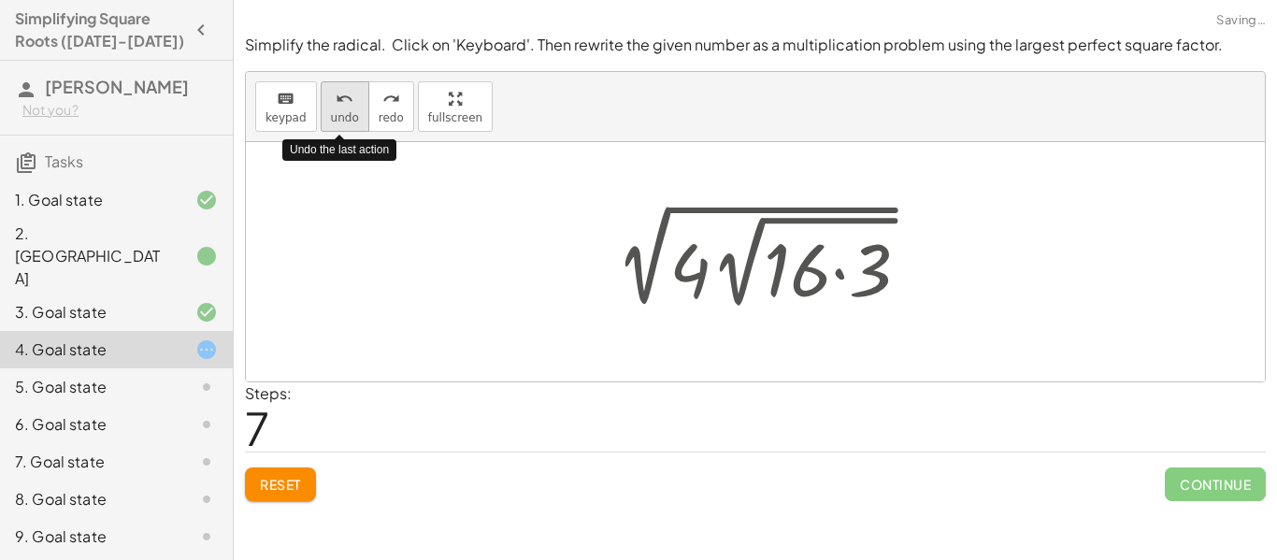
click at [331, 95] on div "undo" at bounding box center [345, 98] width 28 height 22
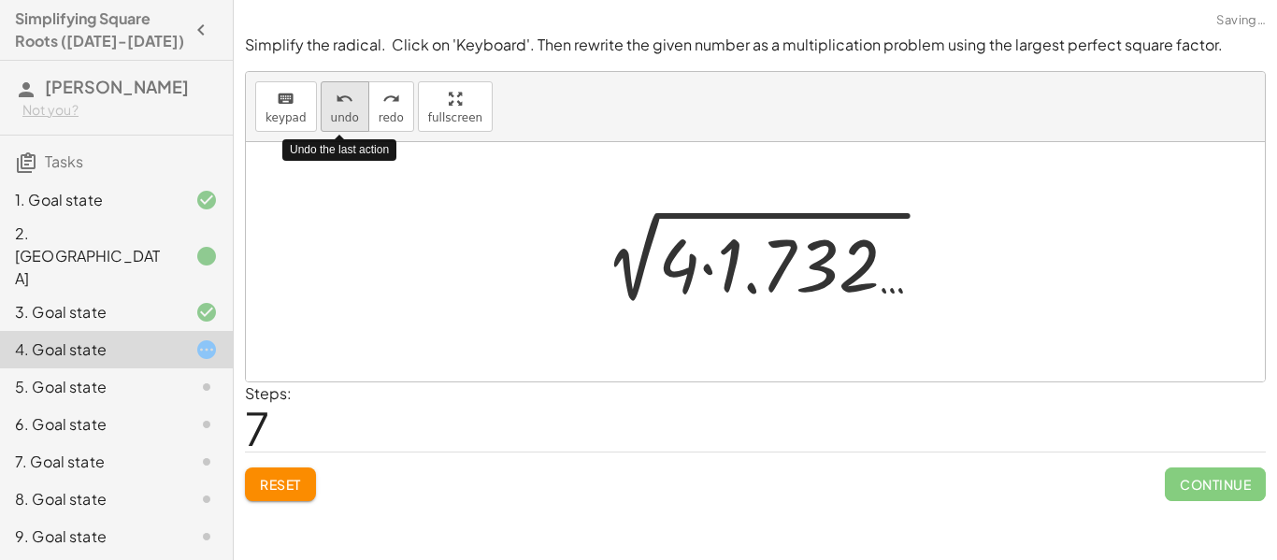
click at [331, 95] on div "undo" at bounding box center [345, 98] width 28 height 22
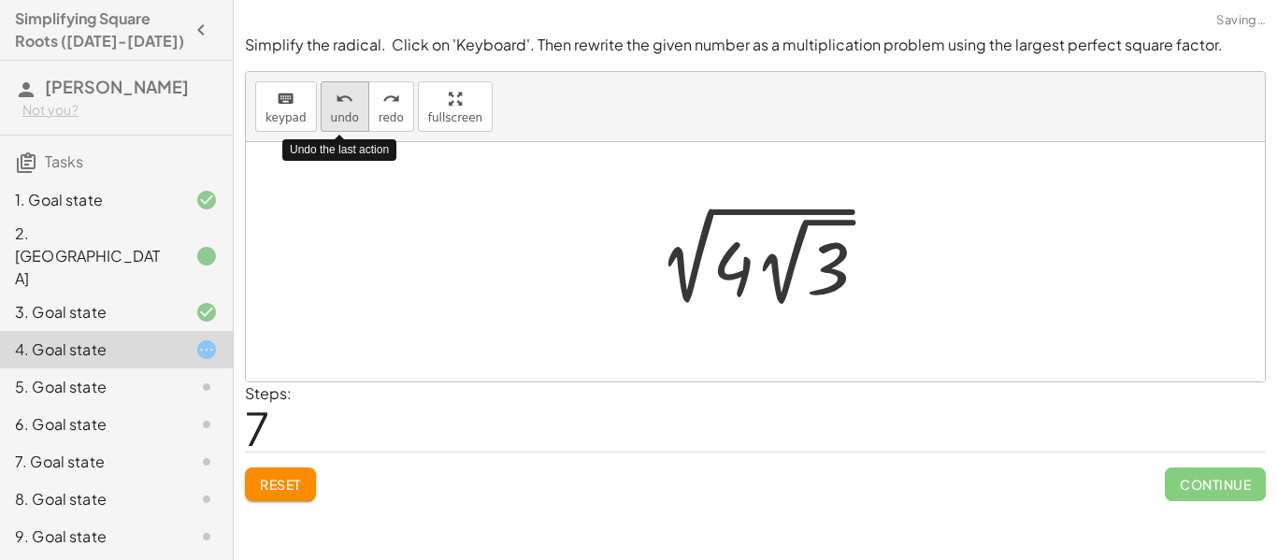
click at [331, 95] on div "undo" at bounding box center [345, 98] width 28 height 22
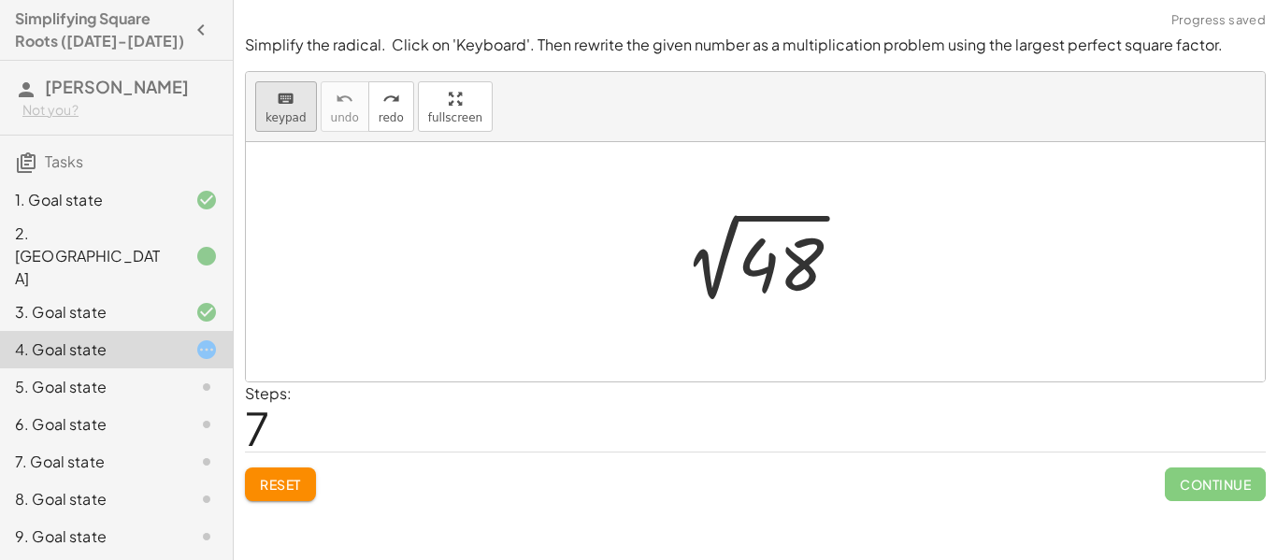
click at [293, 102] on div "keyboard" at bounding box center [285, 98] width 41 height 22
click at [760, 266] on div at bounding box center [780, 264] width 86 height 83
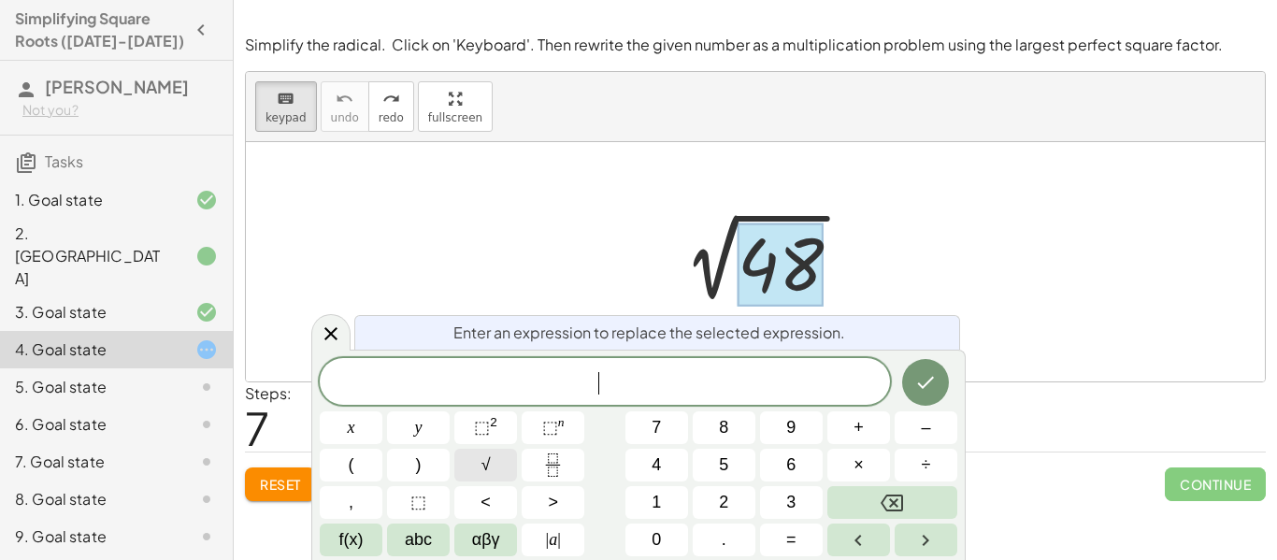
click at [508, 454] on button "√" at bounding box center [485, 465] width 63 height 33
click at [833, 471] on button "×" at bounding box center [858, 465] width 63 height 33
click at [907, 369] on button "Done" at bounding box center [925, 381] width 47 height 47
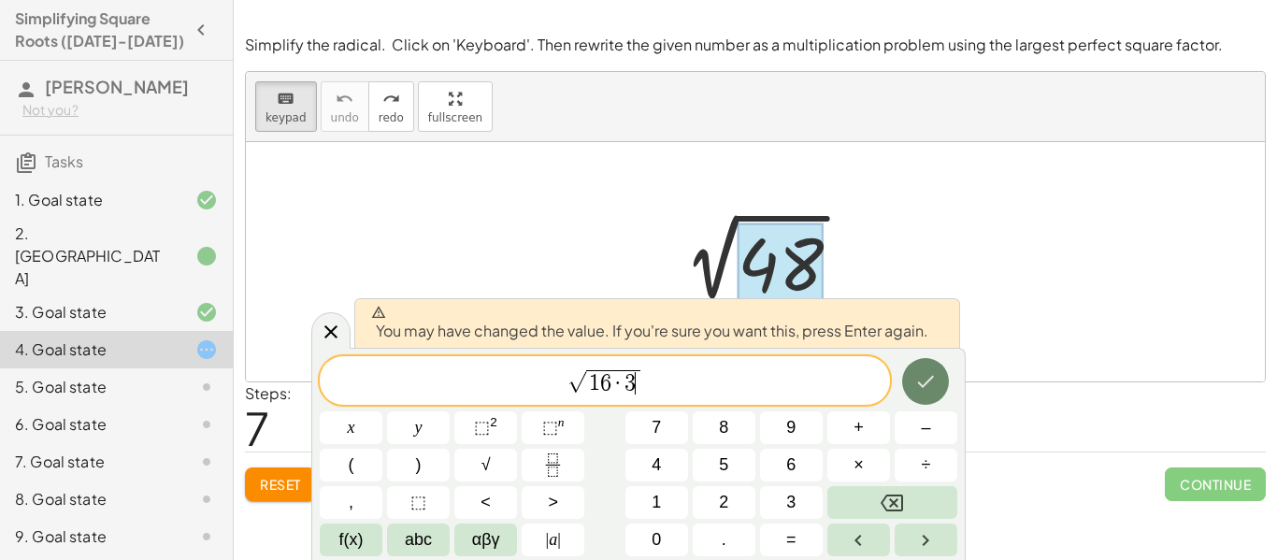
click at [907, 369] on button "Done" at bounding box center [925, 381] width 47 height 47
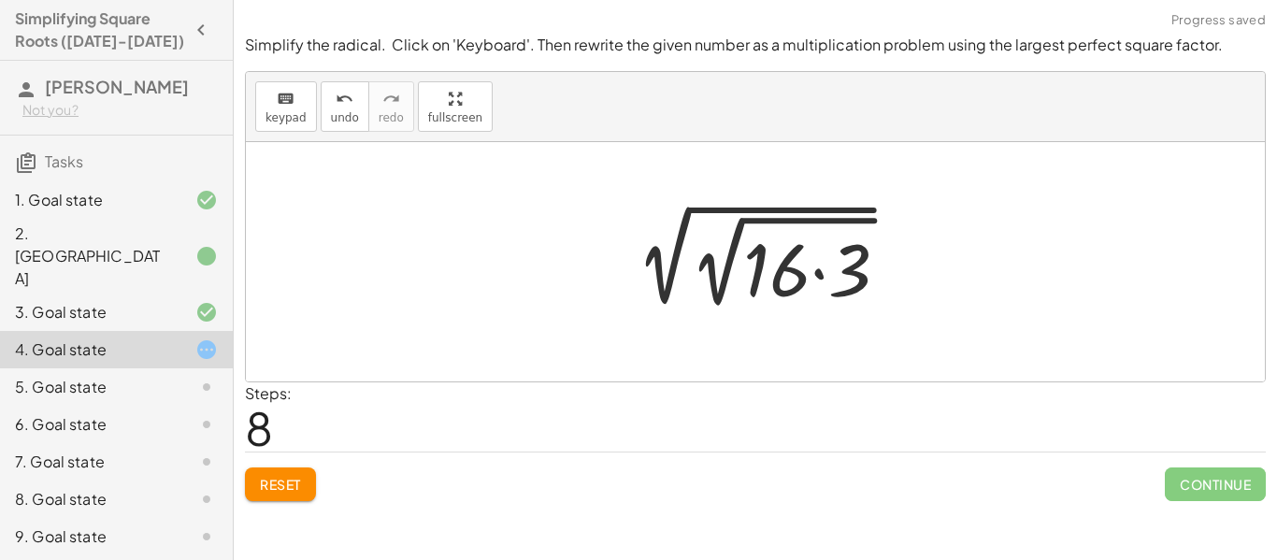
click at [801, 265] on div at bounding box center [761, 261] width 301 height 107
click at [266, 120] on span "keypad" at bounding box center [285, 117] width 41 height 13
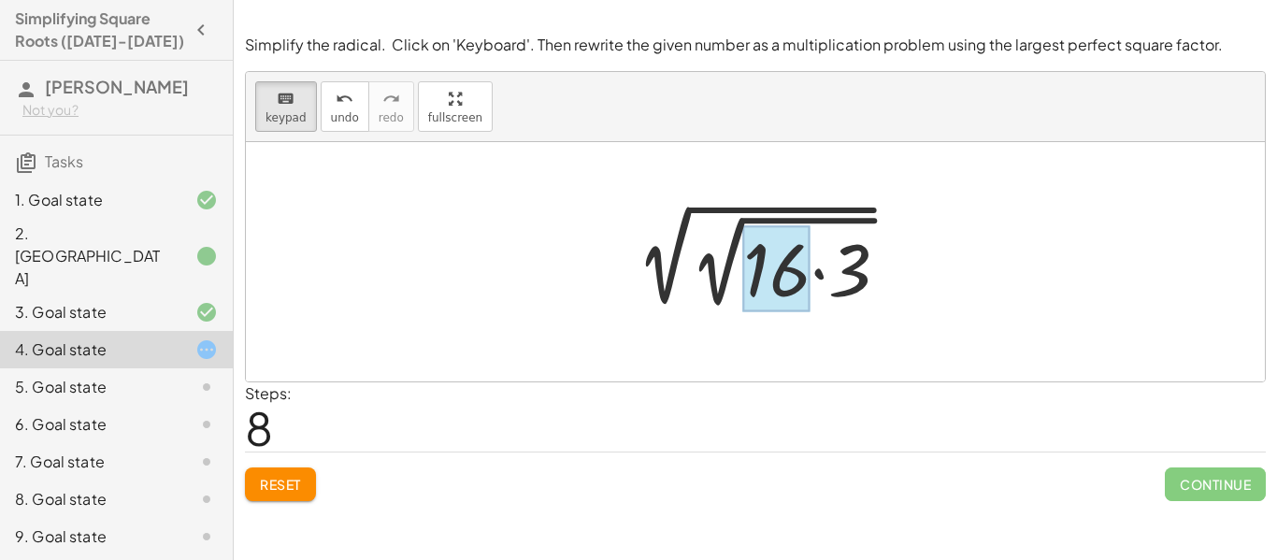
click at [750, 285] on div at bounding box center [776, 268] width 67 height 87
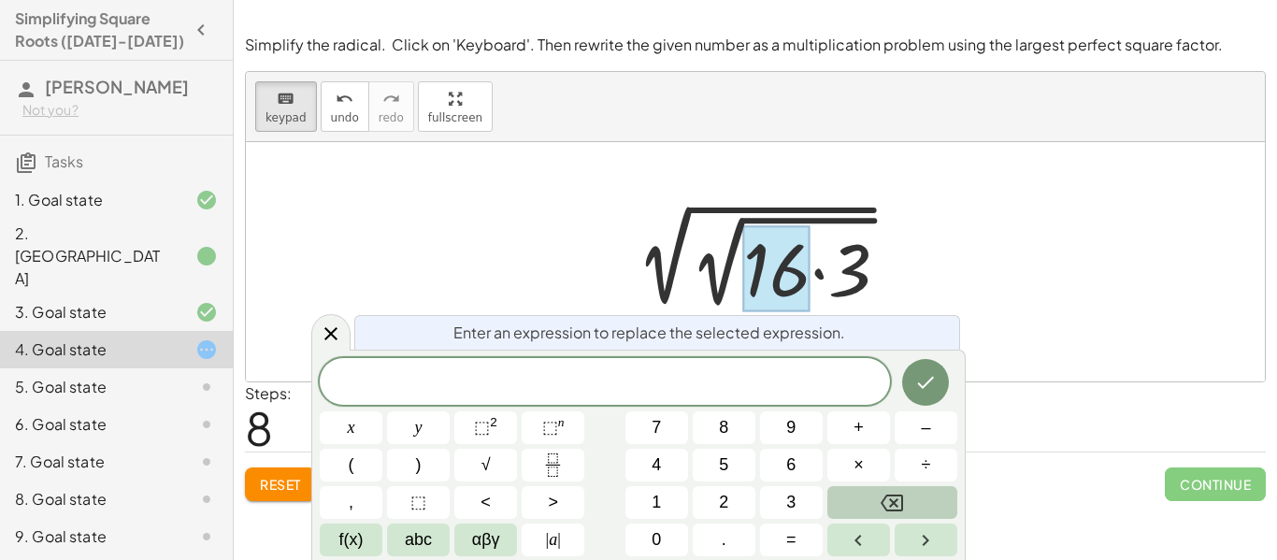
click at [889, 501] on icon "Backspace" at bounding box center [891, 503] width 22 height 22
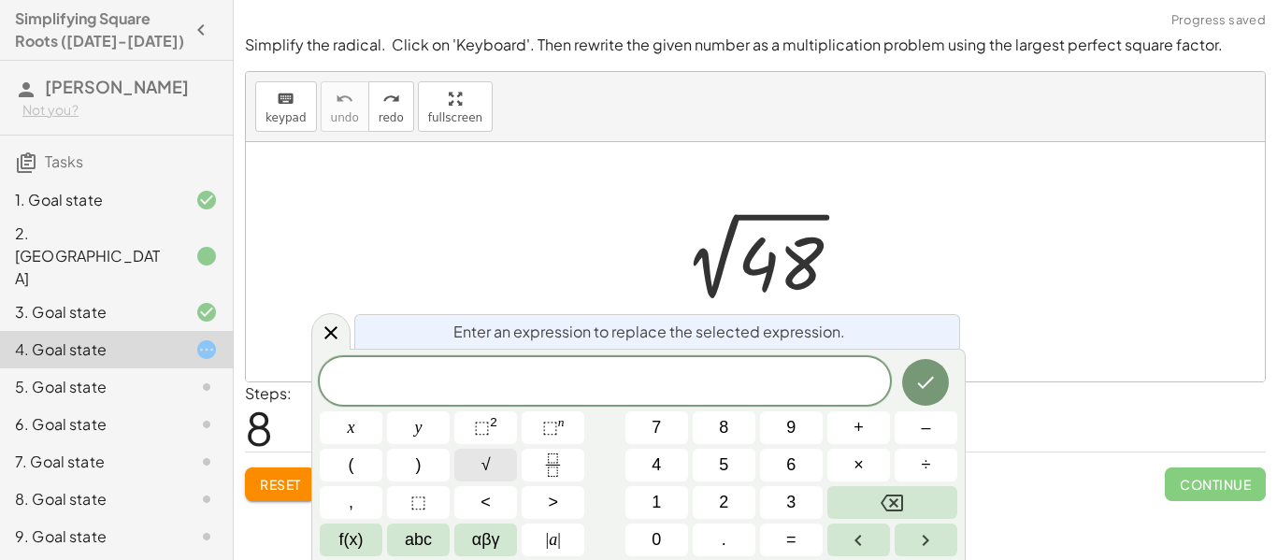
click at [493, 459] on button "√" at bounding box center [485, 465] width 63 height 33
click at [476, 454] on button "√" at bounding box center [485, 465] width 63 height 33
click at [938, 375] on button "Done" at bounding box center [925, 381] width 47 height 47
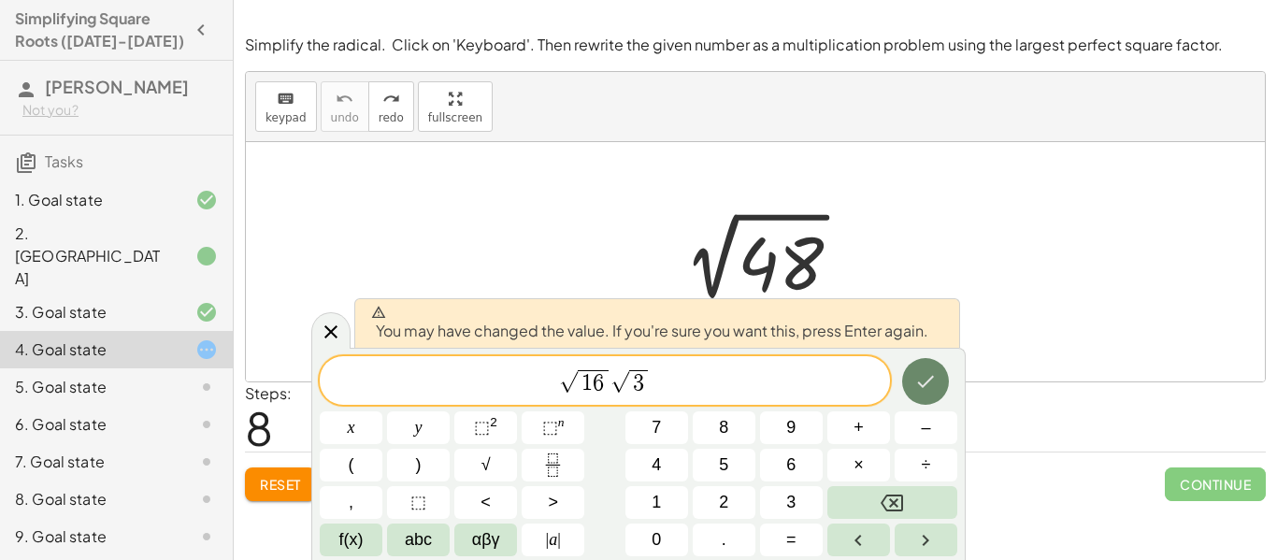
click at [927, 368] on button "Done" at bounding box center [925, 381] width 47 height 47
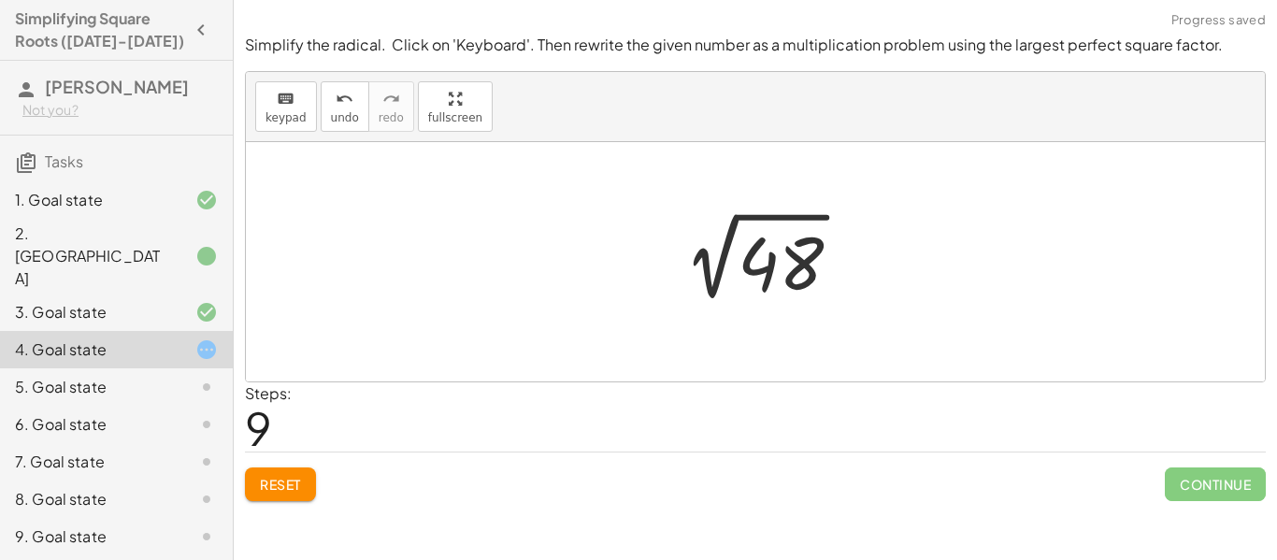
click at [795, 291] on div at bounding box center [761, 260] width 301 height 94
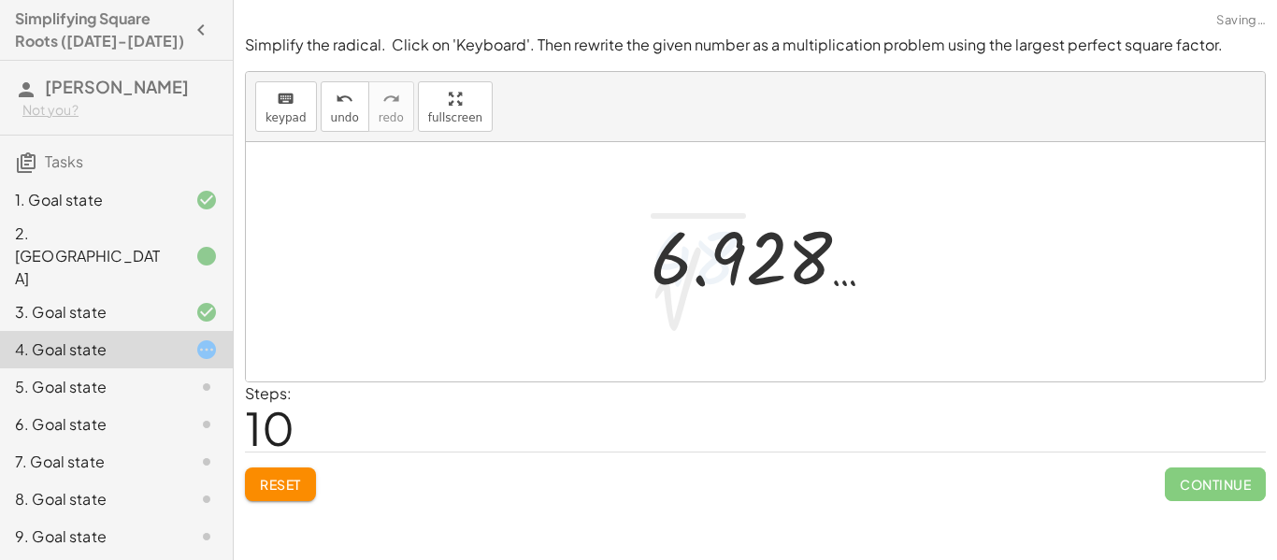
click at [795, 291] on div at bounding box center [761, 256] width 301 height 93
click at [772, 271] on div at bounding box center [761, 256] width 301 height 93
click at [272, 111] on span "keypad" at bounding box center [285, 117] width 41 height 13
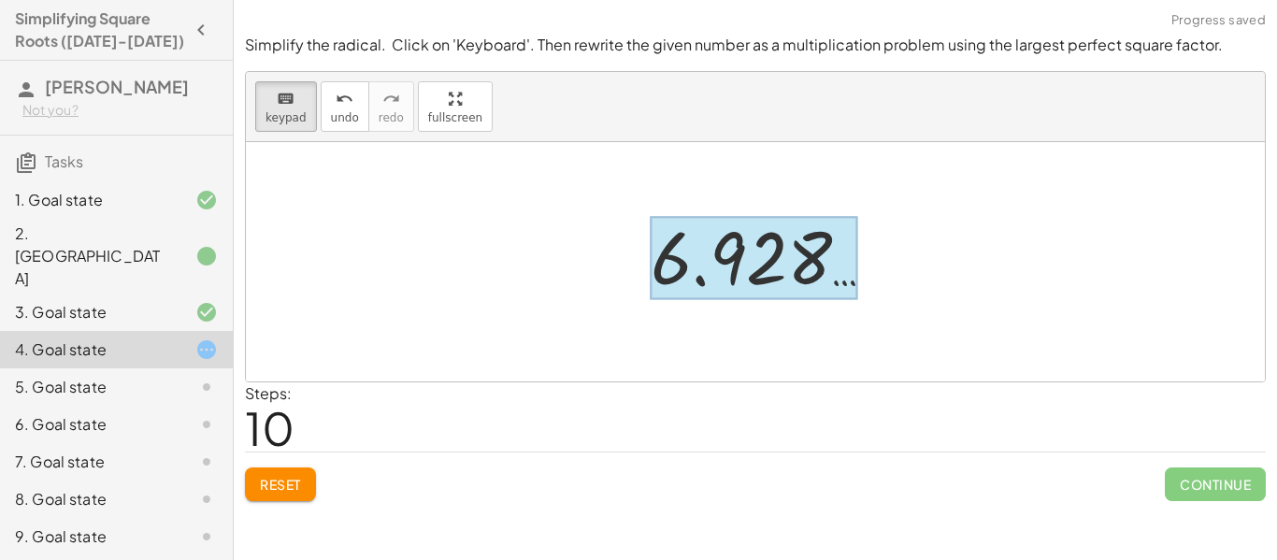
click at [774, 252] on div at bounding box center [754, 258] width 207 height 83
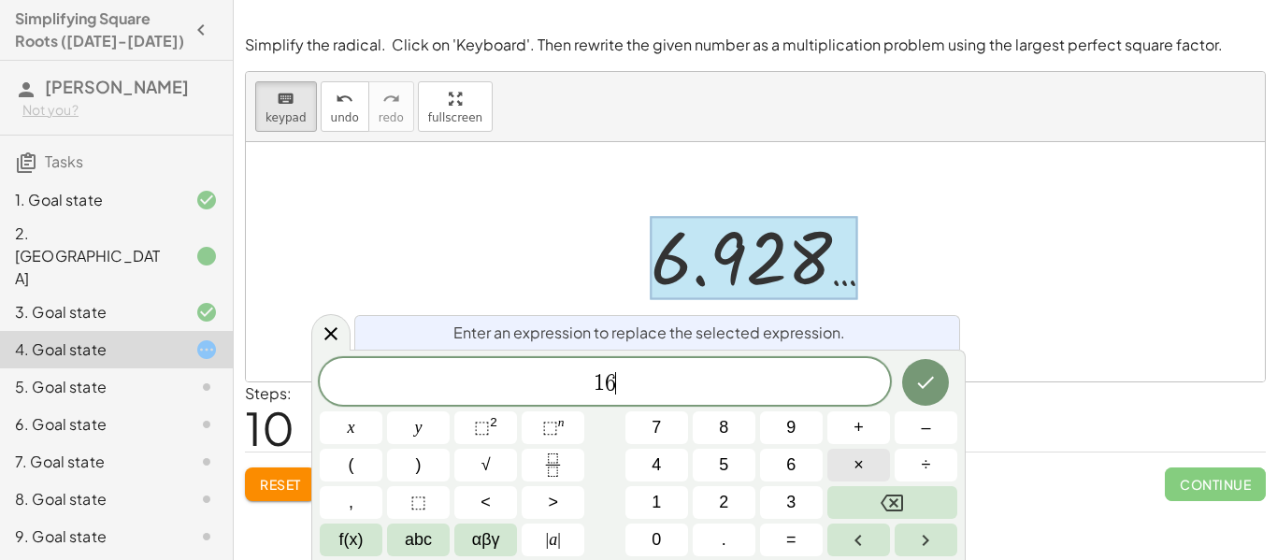
click at [869, 472] on button "×" at bounding box center [858, 465] width 63 height 33
click at [922, 377] on icon "Done" at bounding box center [925, 382] width 22 height 22
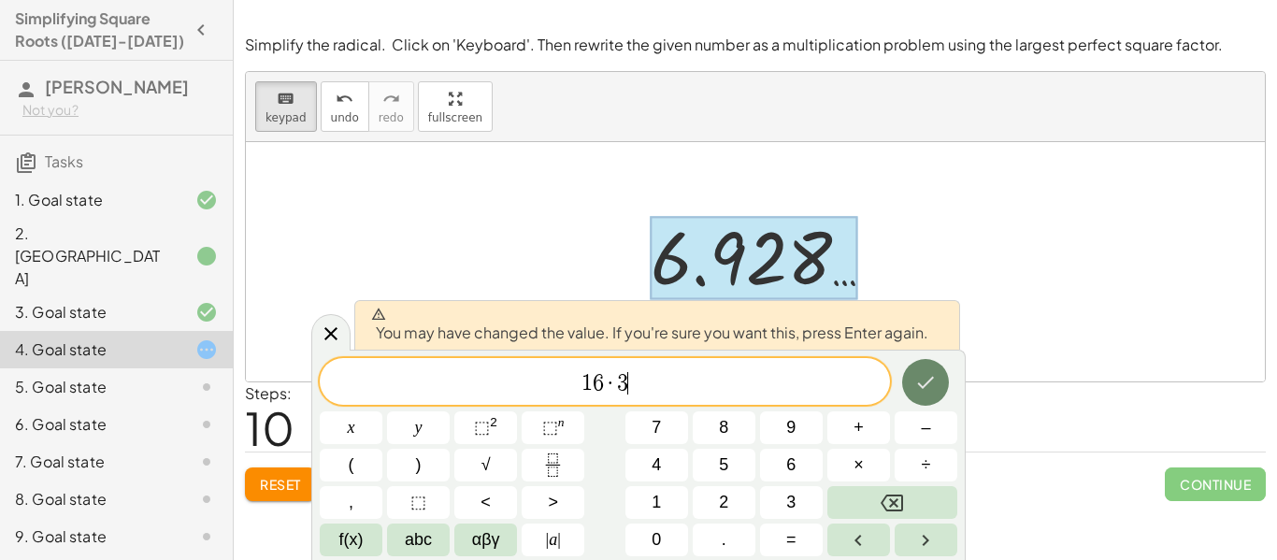
click at [926, 380] on icon "Done" at bounding box center [925, 382] width 22 height 22
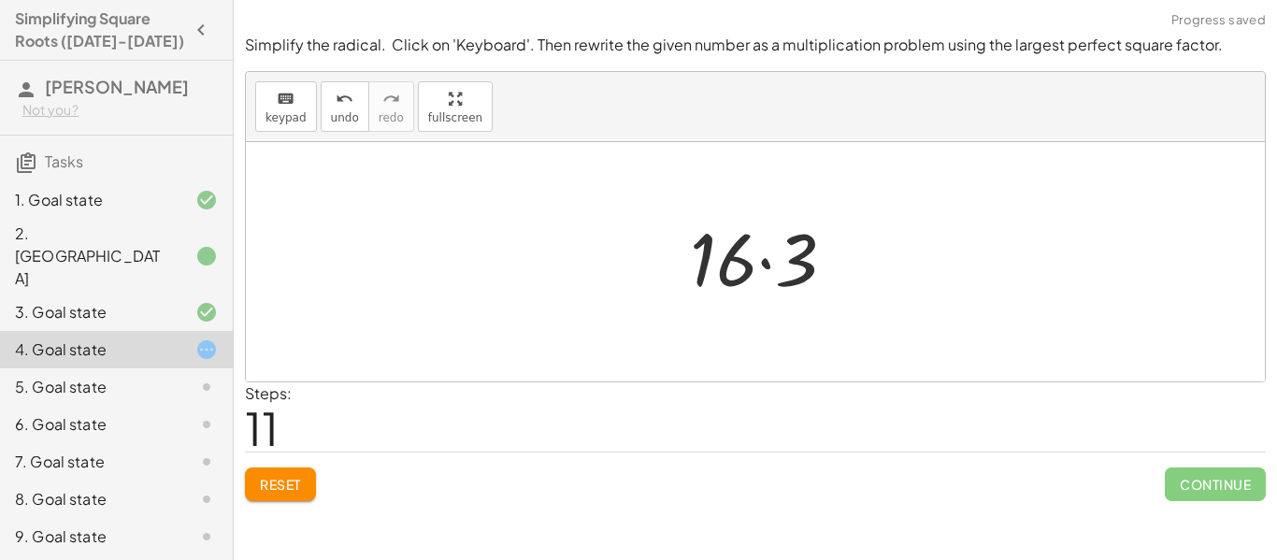
click at [798, 272] on div at bounding box center [761, 256] width 301 height 96
click at [798, 272] on div at bounding box center [761, 256] width 301 height 93
click at [745, 255] on div at bounding box center [761, 256] width 301 height 93
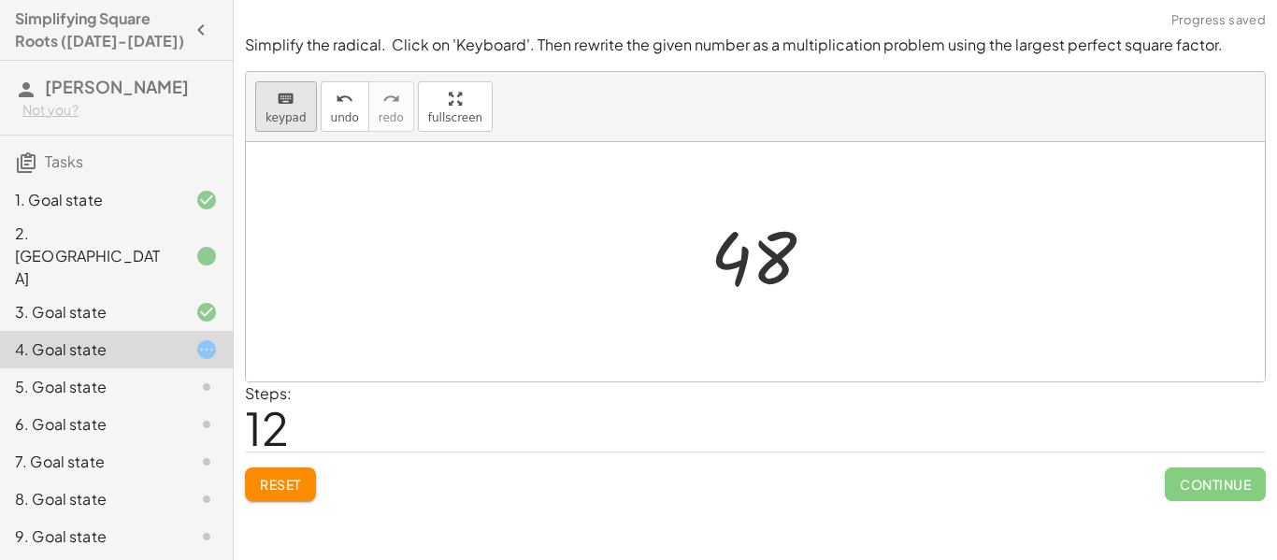
click at [279, 111] on span "keypad" at bounding box center [285, 117] width 41 height 13
click at [765, 242] on div at bounding box center [753, 258] width 86 height 83
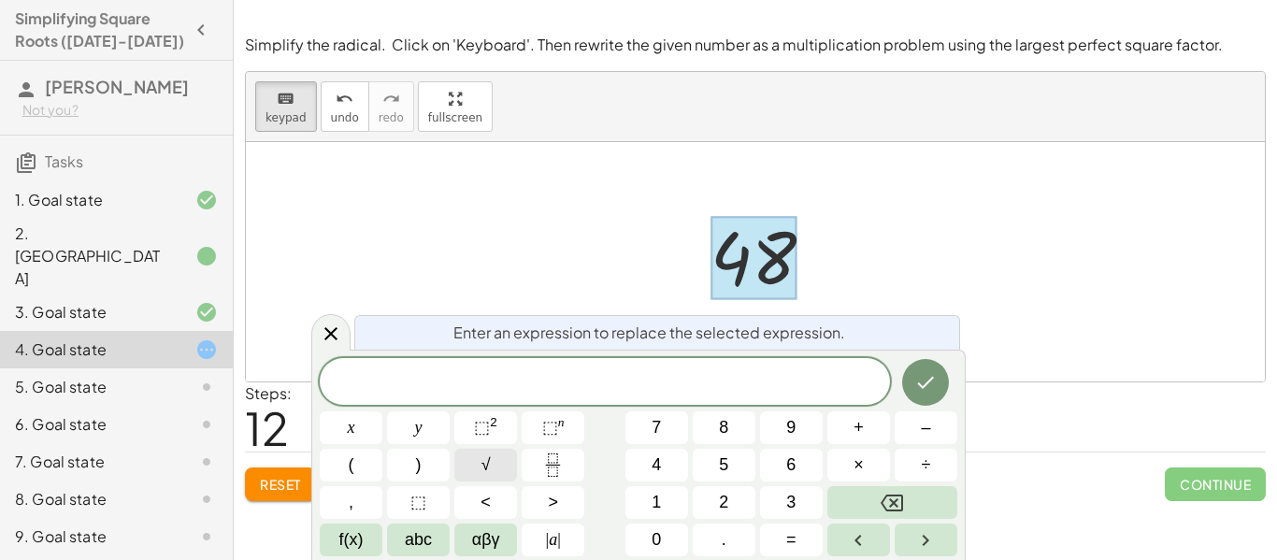
click at [467, 458] on button "√" at bounding box center [485, 465] width 63 height 33
click at [505, 467] on button "√" at bounding box center [485, 465] width 63 height 33
click at [926, 401] on button "Done" at bounding box center [925, 381] width 47 height 47
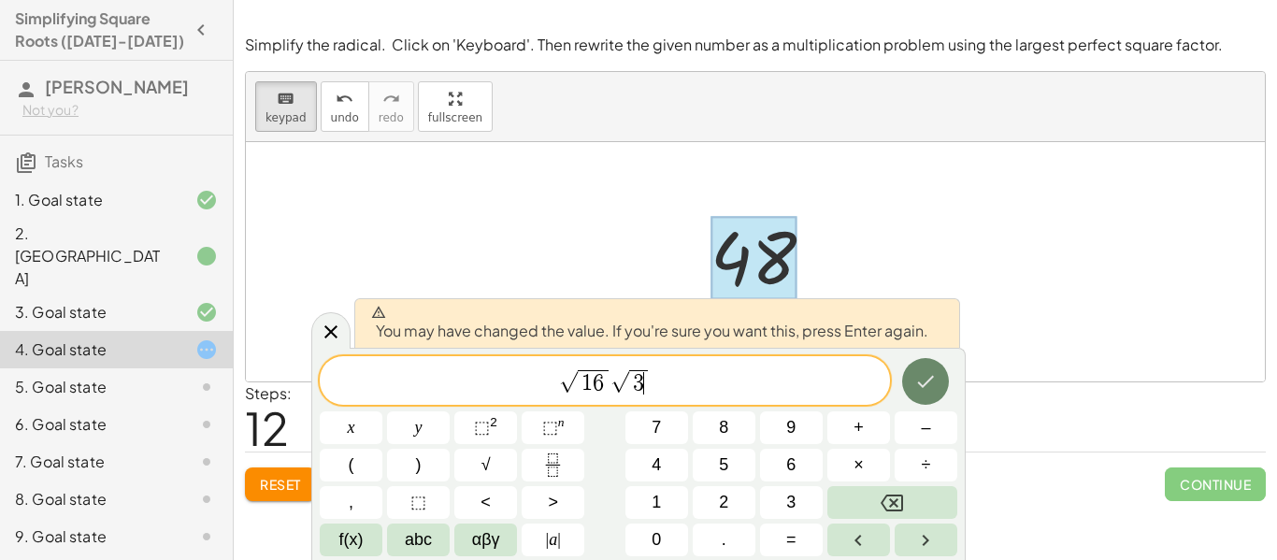
click at [926, 401] on button "Done" at bounding box center [925, 381] width 47 height 47
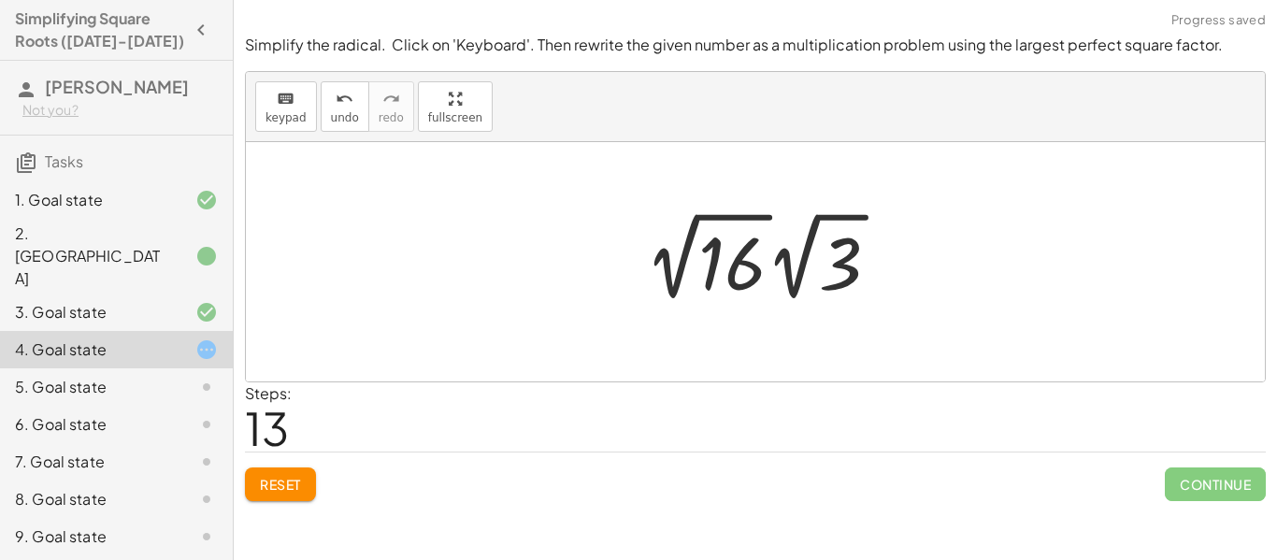
click at [812, 264] on div at bounding box center [761, 256] width 301 height 103
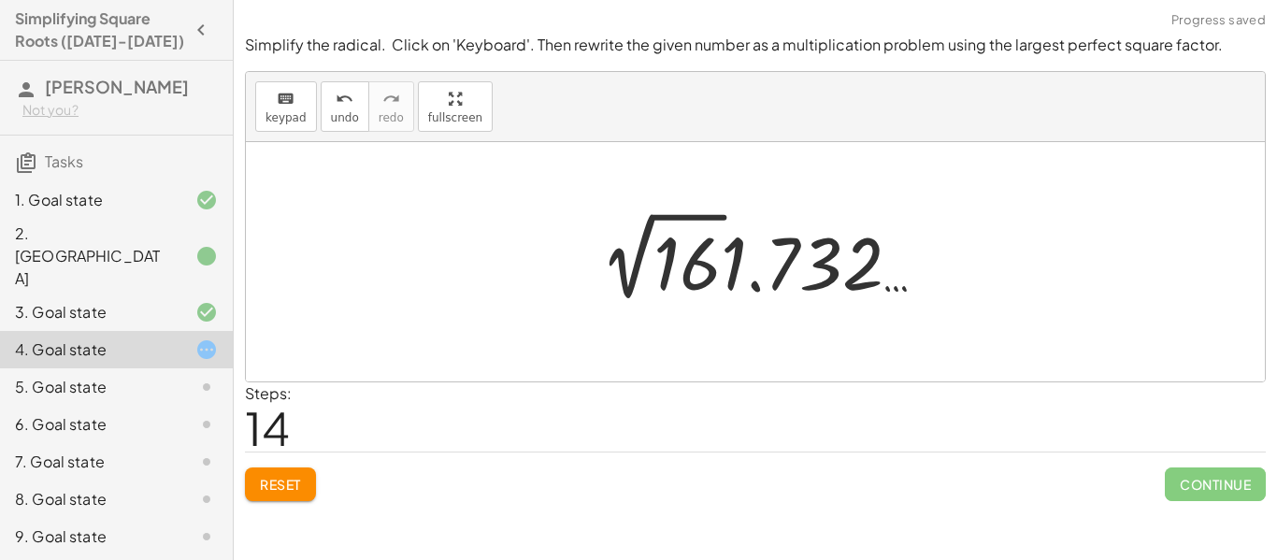
click at [812, 264] on div at bounding box center [761, 256] width 301 height 103
click at [679, 239] on div at bounding box center [761, 256] width 301 height 103
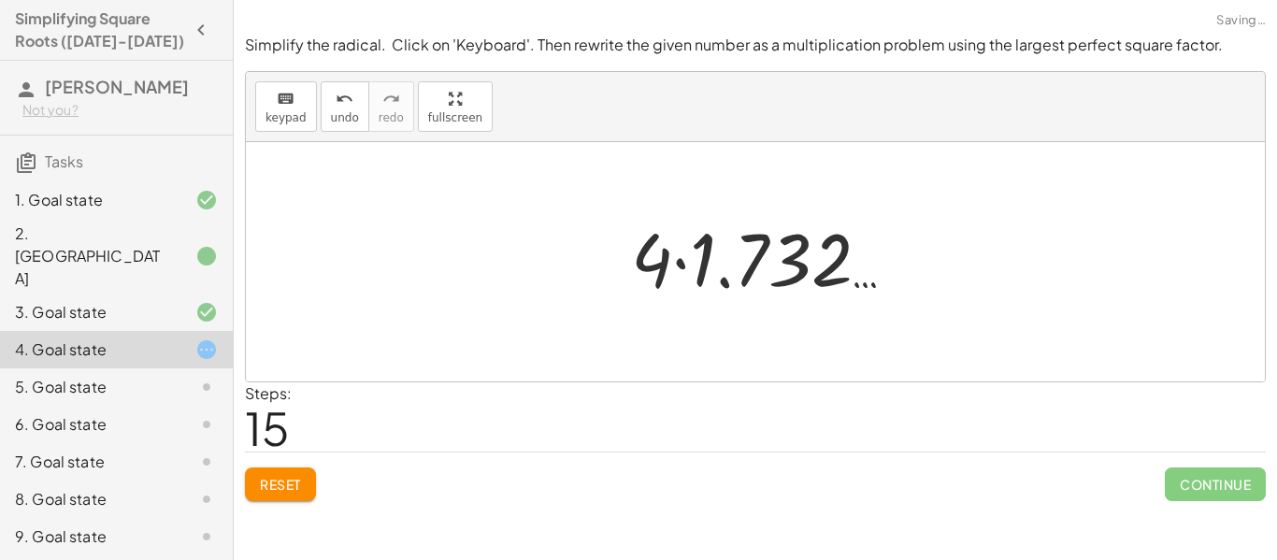
click at [729, 264] on div at bounding box center [761, 256] width 301 height 96
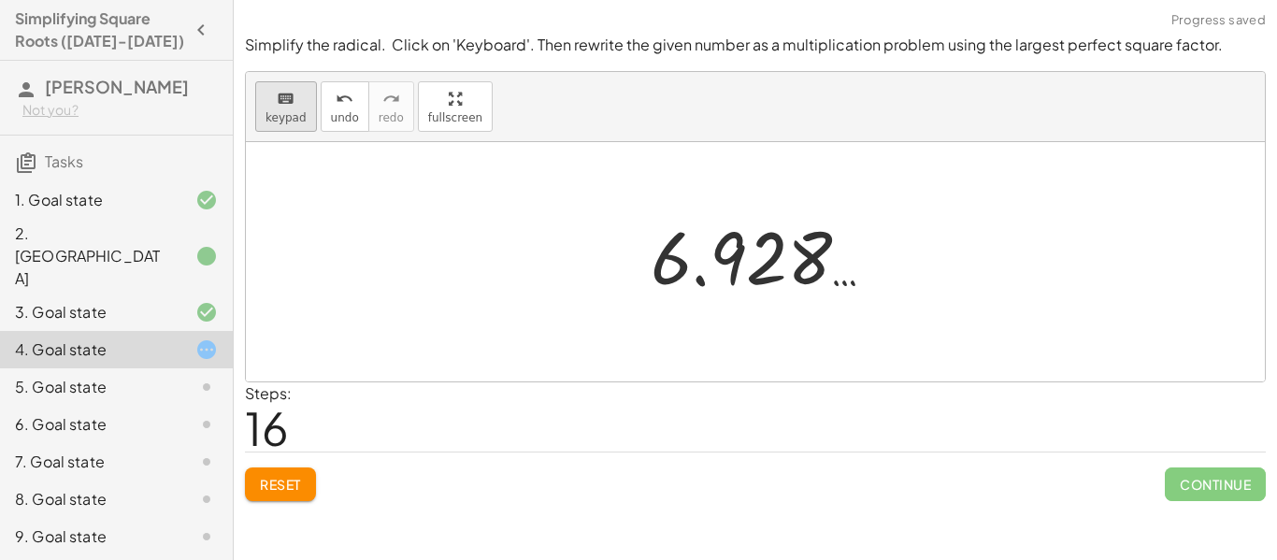
click at [290, 102] on icon "keyboard" at bounding box center [286, 99] width 18 height 22
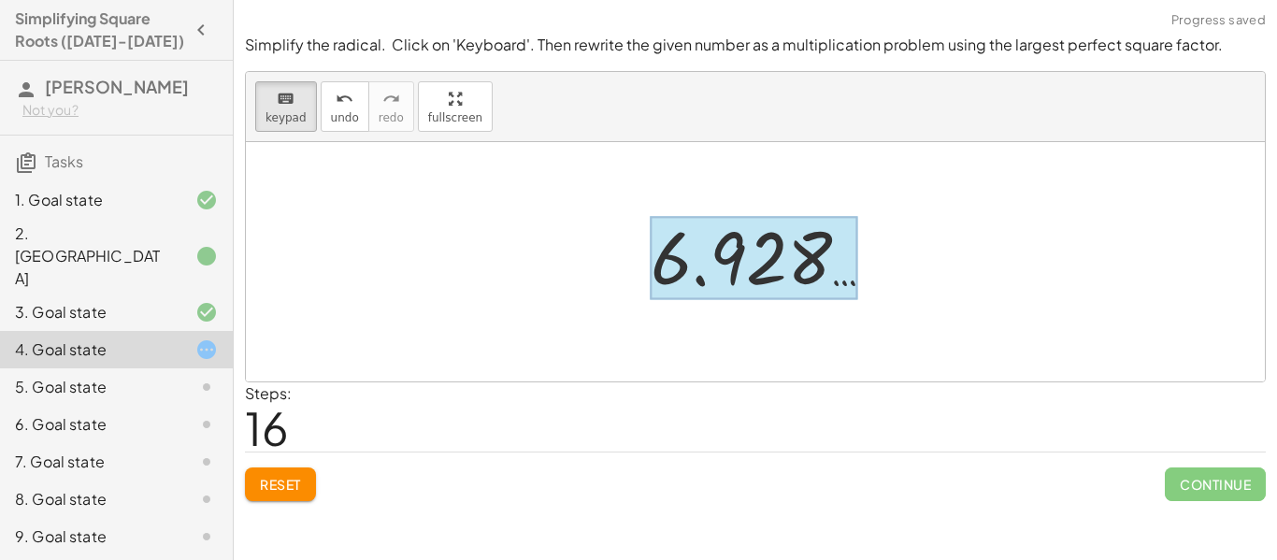
click at [738, 264] on div at bounding box center [754, 258] width 207 height 83
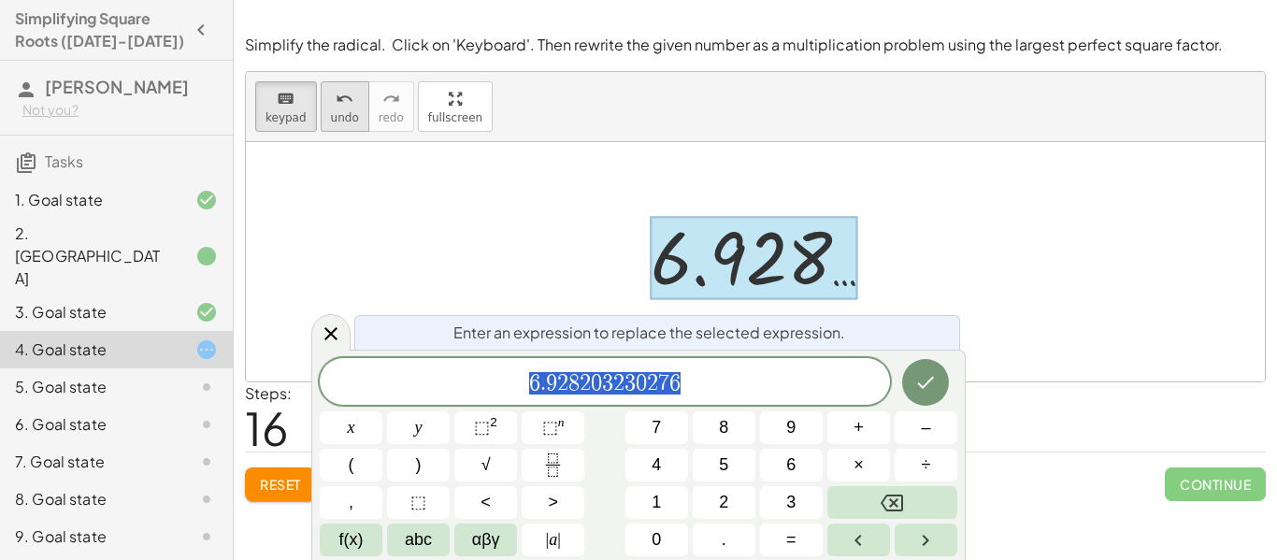
click at [321, 107] on button "undo undo" at bounding box center [345, 106] width 49 height 50
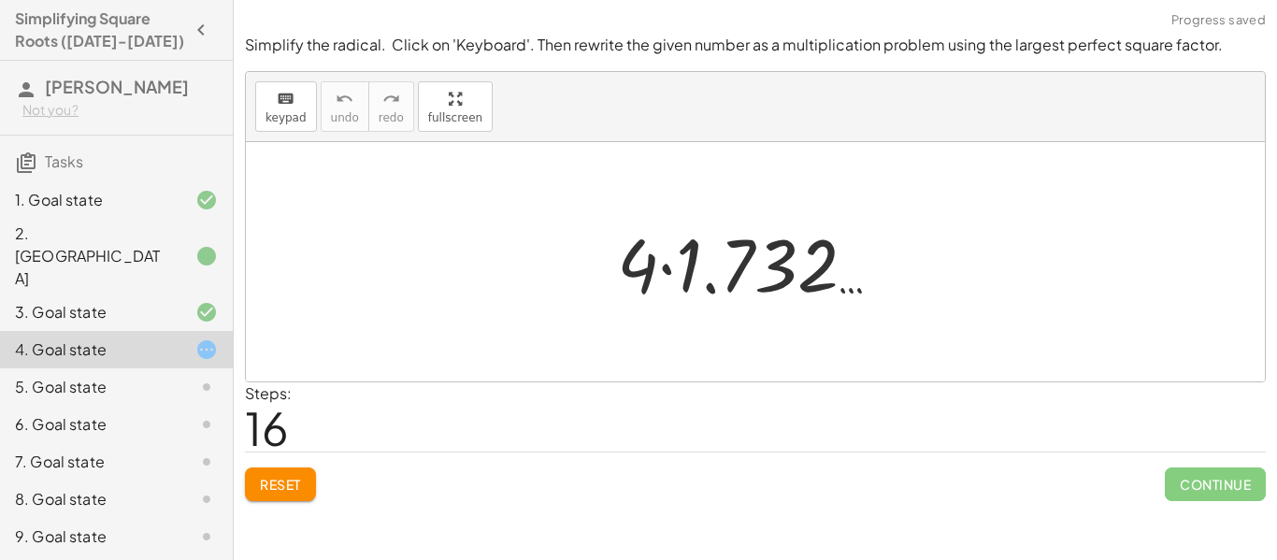
click at [159, 376] on div "5. Goal state" at bounding box center [90, 387] width 150 height 22
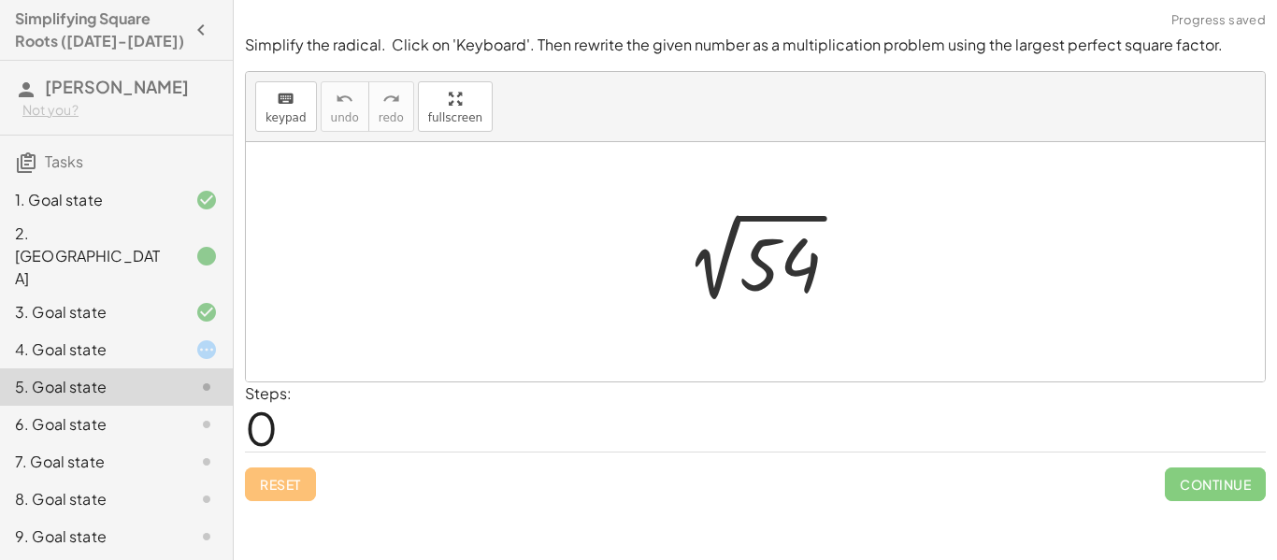
click at [779, 264] on div at bounding box center [762, 262] width 202 height 94
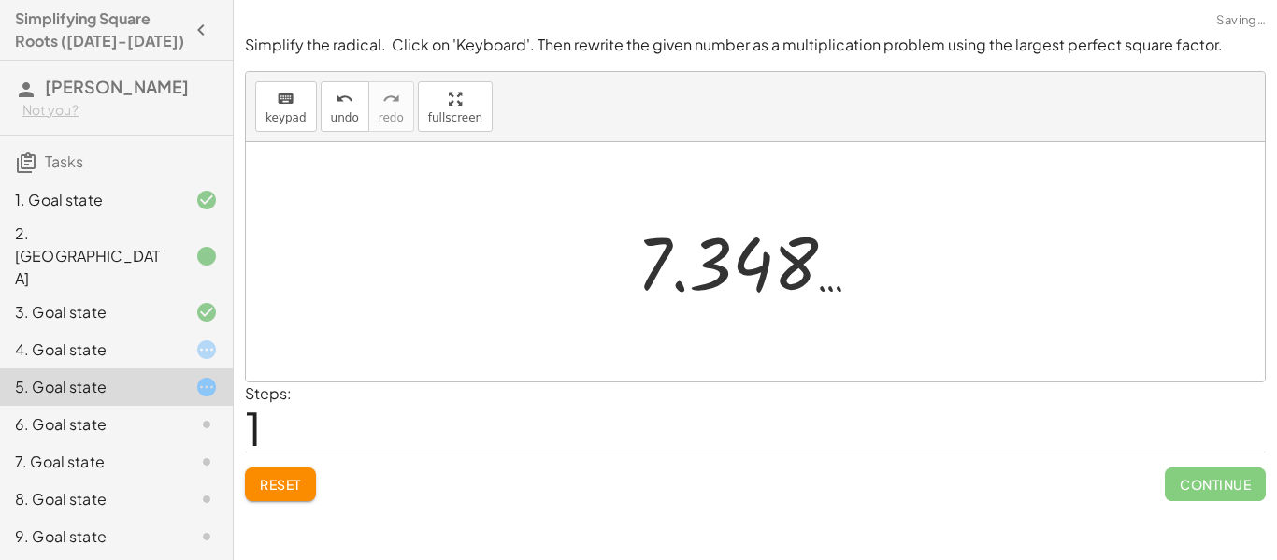
click at [674, 233] on div at bounding box center [762, 262] width 270 height 93
click at [728, 255] on div at bounding box center [762, 262] width 270 height 93
click at [272, 111] on span "keypad" at bounding box center [285, 117] width 41 height 13
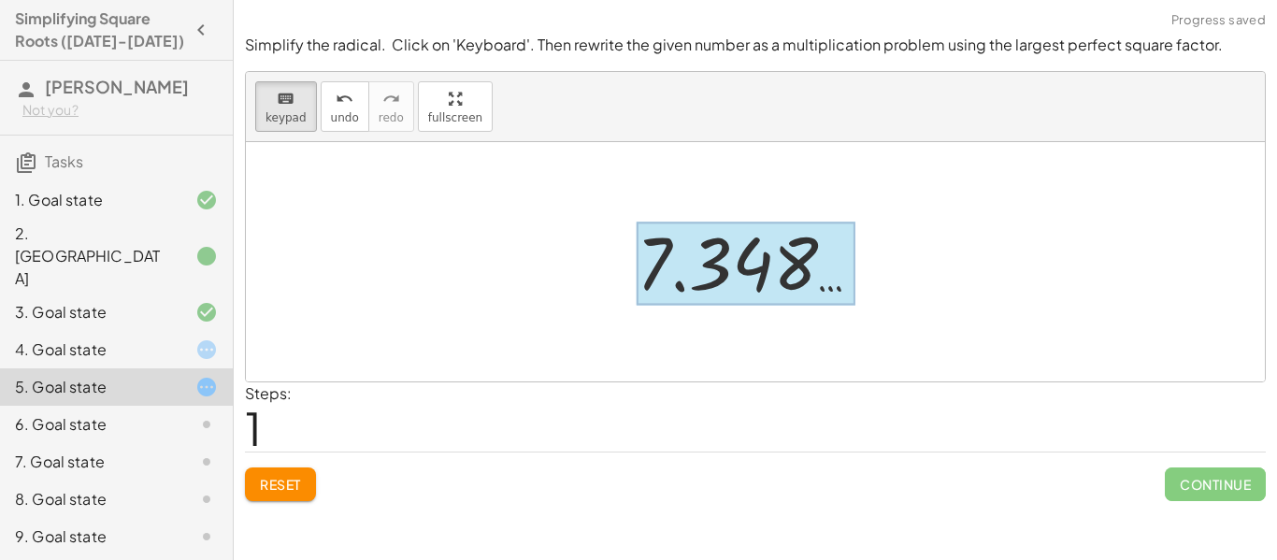
click at [718, 257] on div at bounding box center [745, 263] width 219 height 83
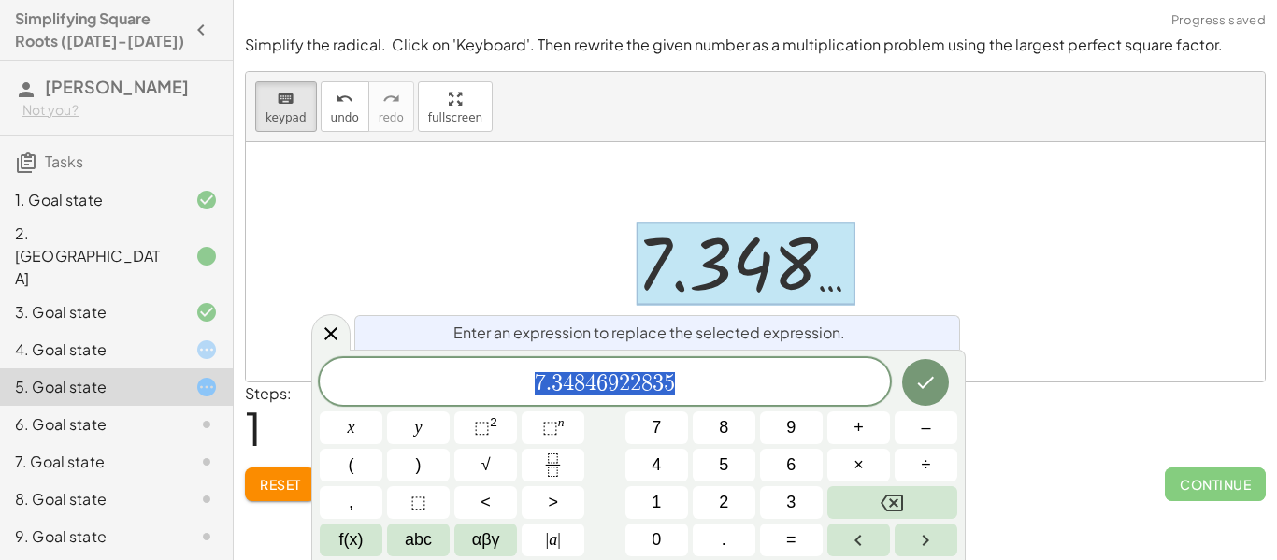
scroll to position [1, 0]
click at [489, 470] on span "√" at bounding box center [485, 464] width 9 height 25
click at [509, 459] on button "√" at bounding box center [485, 465] width 63 height 33
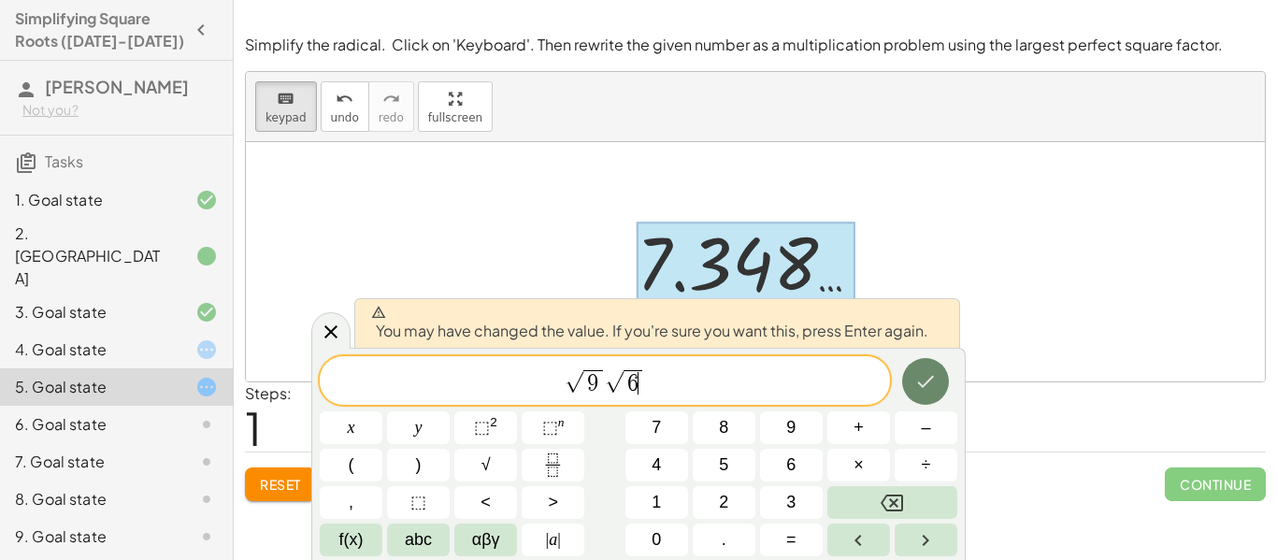
click at [931, 383] on icon "Done" at bounding box center [925, 381] width 22 height 22
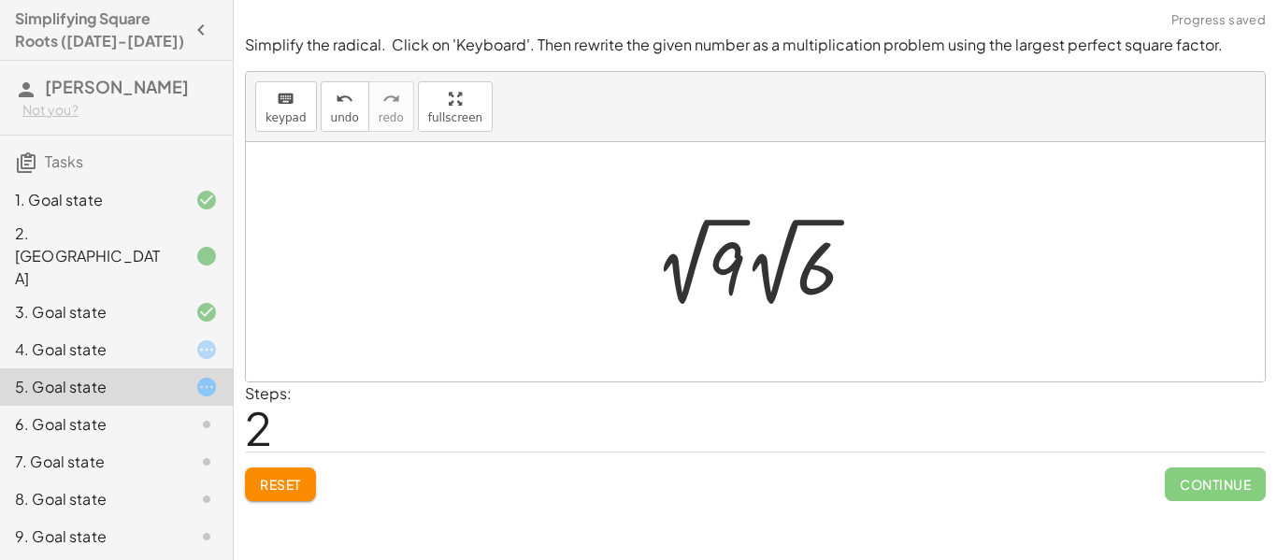
click at [774, 257] on div at bounding box center [763, 261] width 236 height 103
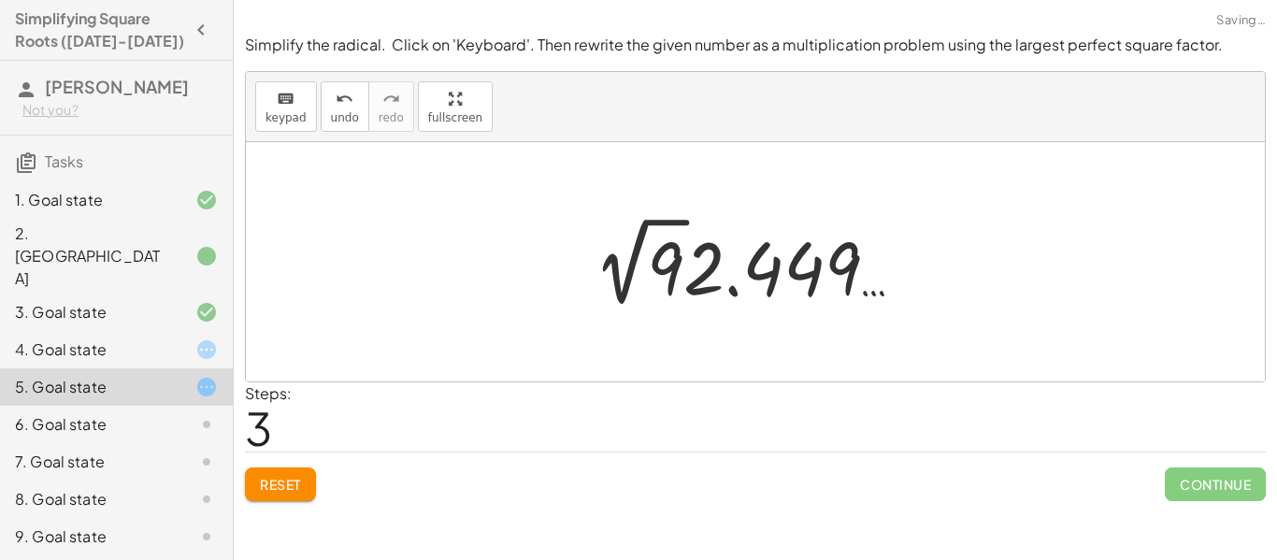
click at [774, 257] on div at bounding box center [762, 261] width 356 height 103
click at [293, 119] on span "keypad" at bounding box center [285, 117] width 41 height 13
click at [331, 111] on span "undo" at bounding box center [345, 117] width 28 height 13
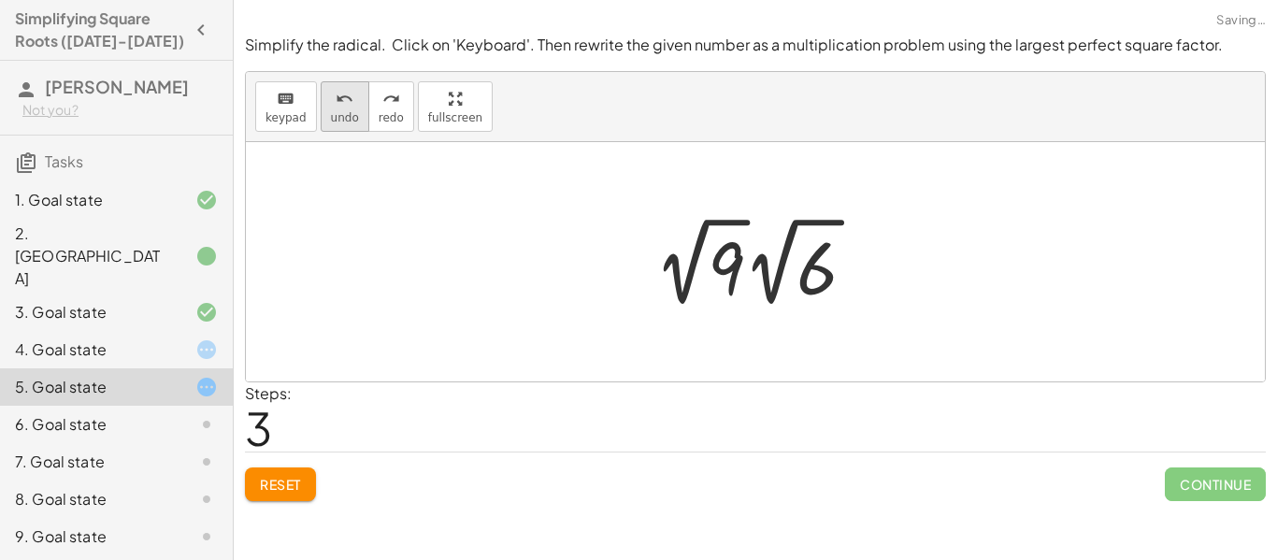
click at [331, 111] on span "undo" at bounding box center [345, 117] width 28 height 13
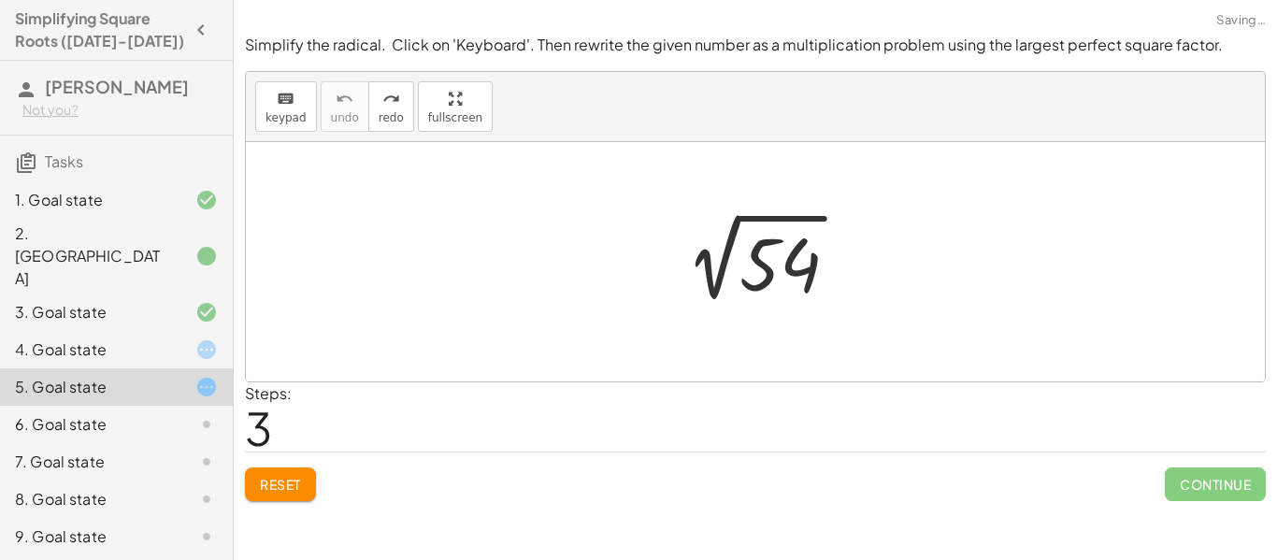
click at [119, 237] on div "2. [GEOGRAPHIC_DATA]" at bounding box center [90, 255] width 150 height 67
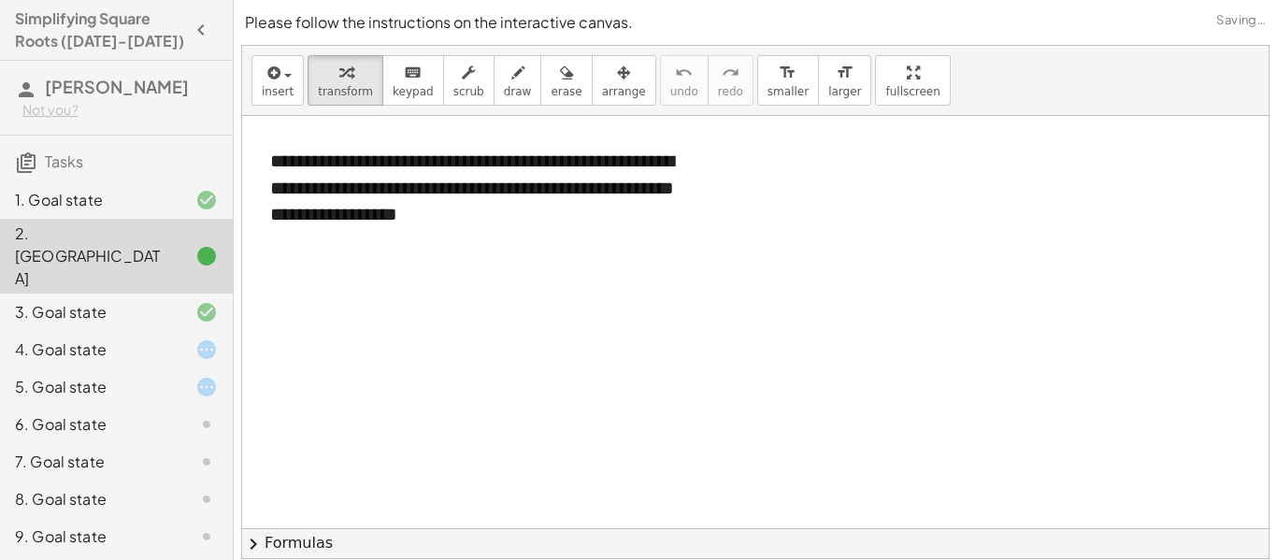
click at [130, 301] on div "3. Goal state" at bounding box center [90, 312] width 150 height 22
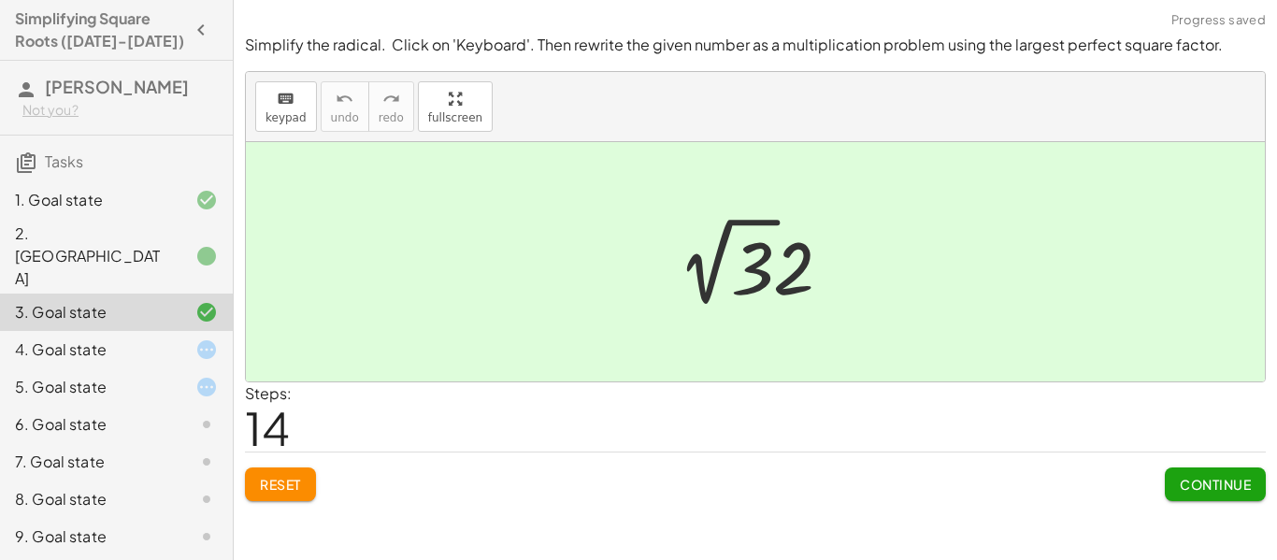
click at [751, 249] on div at bounding box center [762, 261] width 188 height 103
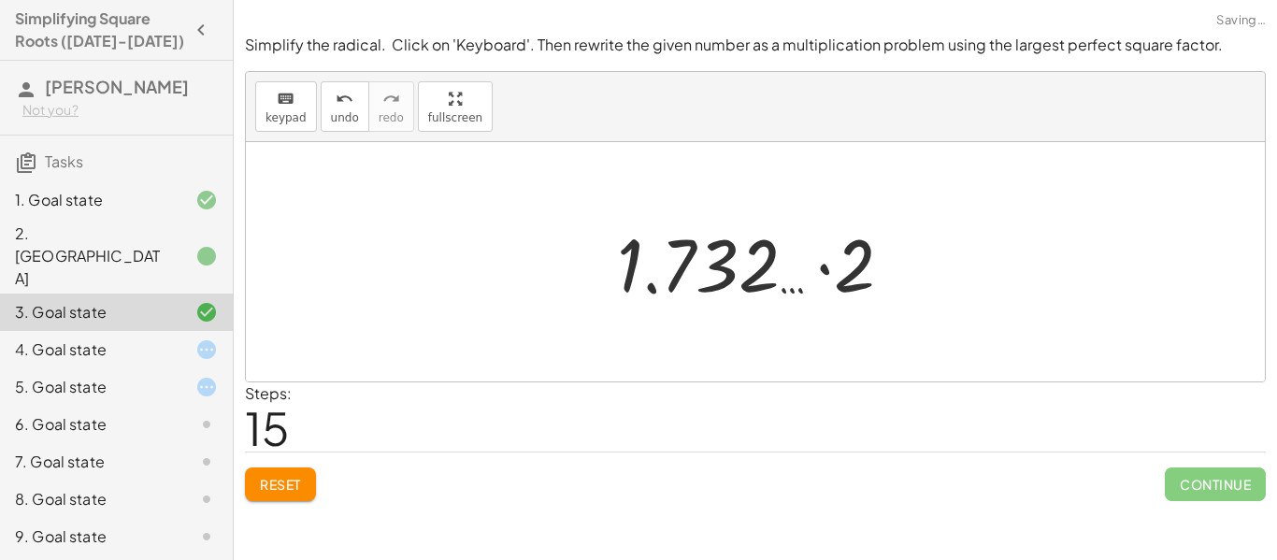
click at [751, 249] on div at bounding box center [762, 262] width 309 height 96
click at [295, 117] on span "keypad" at bounding box center [285, 117] width 41 height 13
click at [164, 338] on div "4. Goal state" at bounding box center [90, 349] width 150 height 22
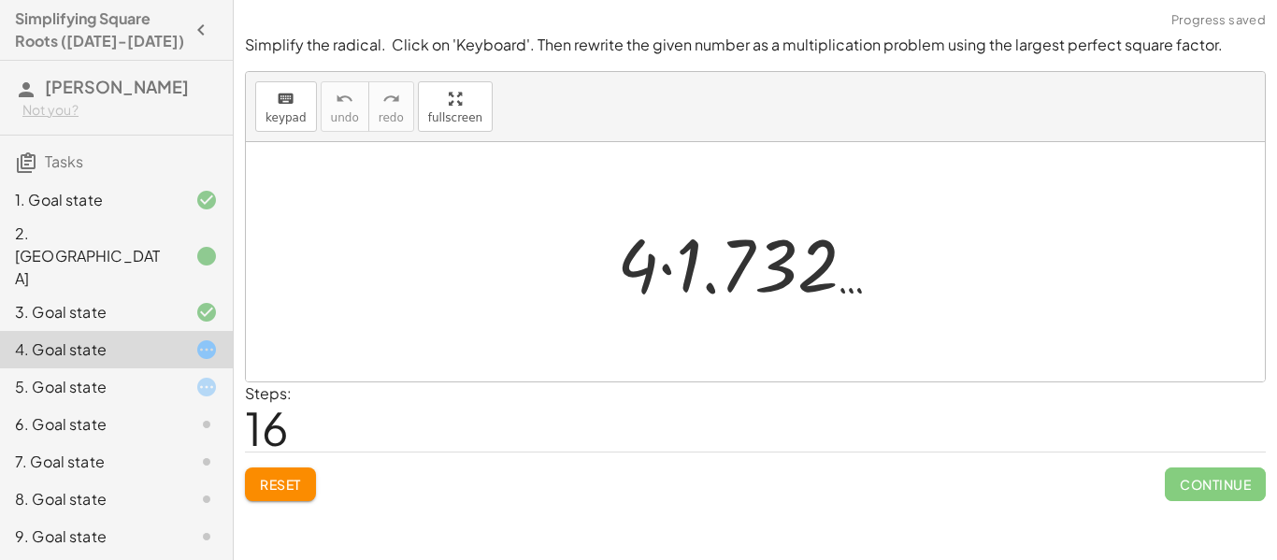
click at [722, 275] on div at bounding box center [762, 262] width 309 height 96
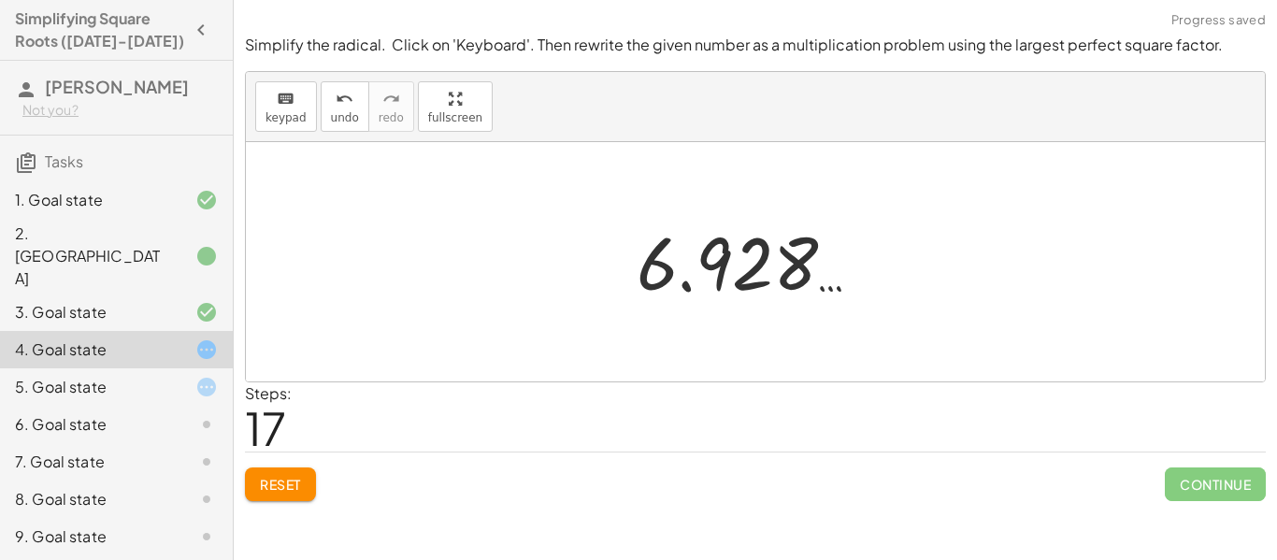
click at [722, 275] on div at bounding box center [762, 262] width 271 height 93
click at [296, 111] on span "keypad" at bounding box center [285, 117] width 41 height 13
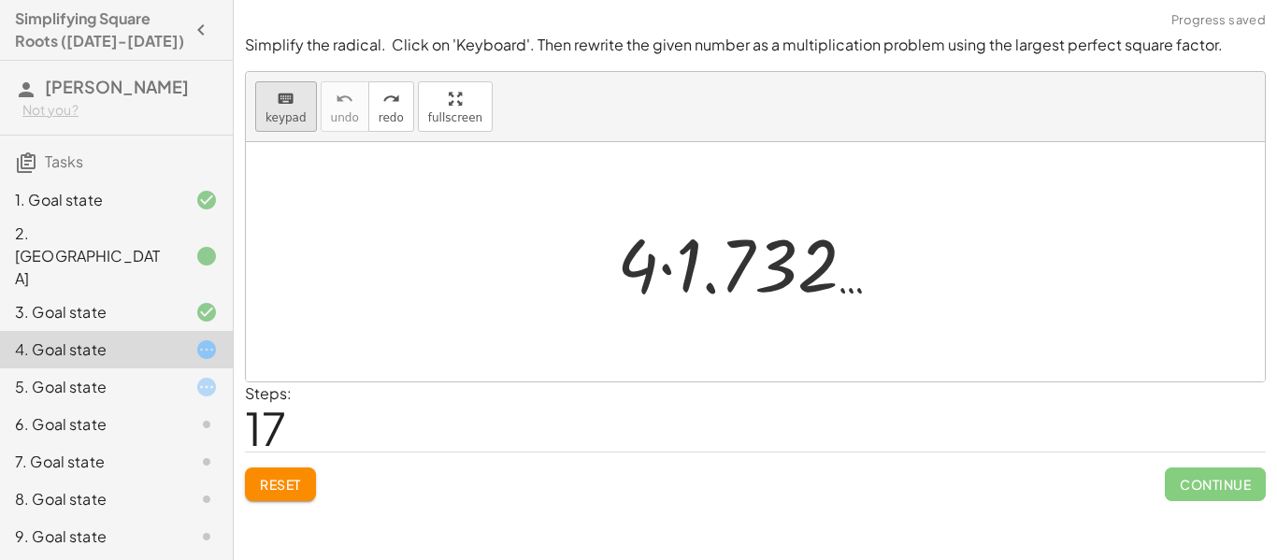
click at [267, 105] on div "keyboard" at bounding box center [285, 98] width 41 height 22
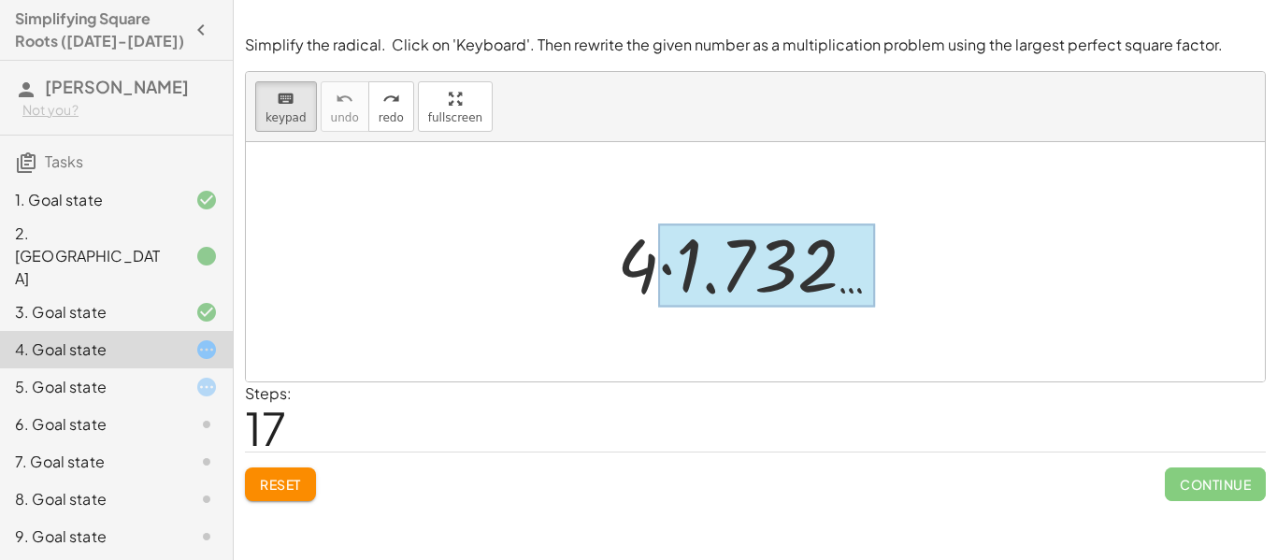
click at [669, 256] on div at bounding box center [766, 265] width 217 height 83
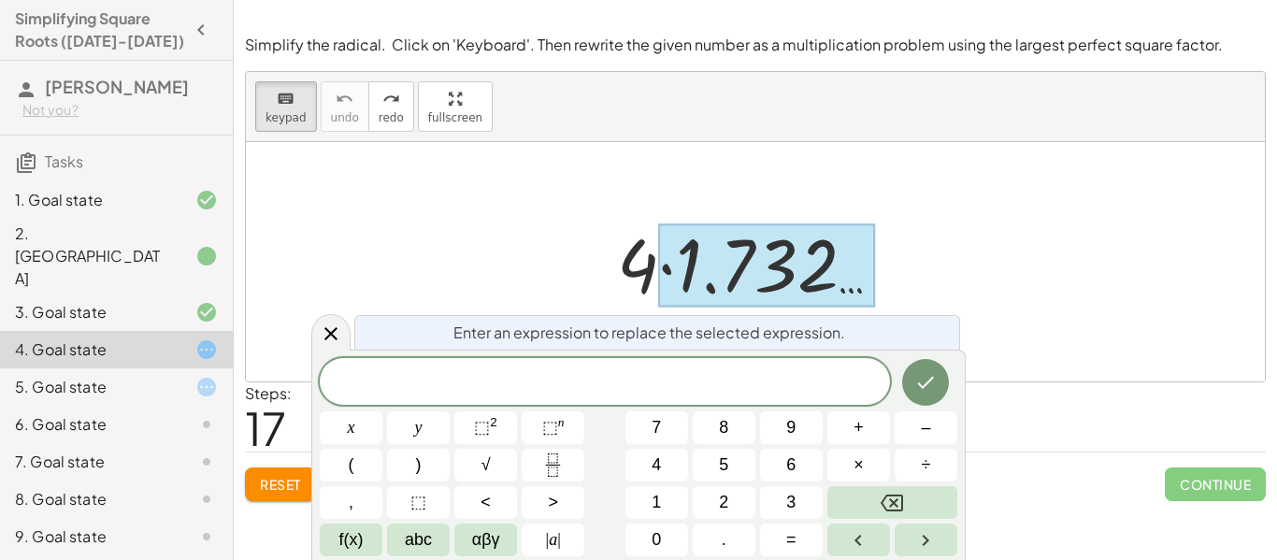
scroll to position [6, 0]
click at [485, 455] on span "√" at bounding box center [485, 464] width 9 height 25
click at [512, 457] on button "√" at bounding box center [485, 465] width 63 height 33
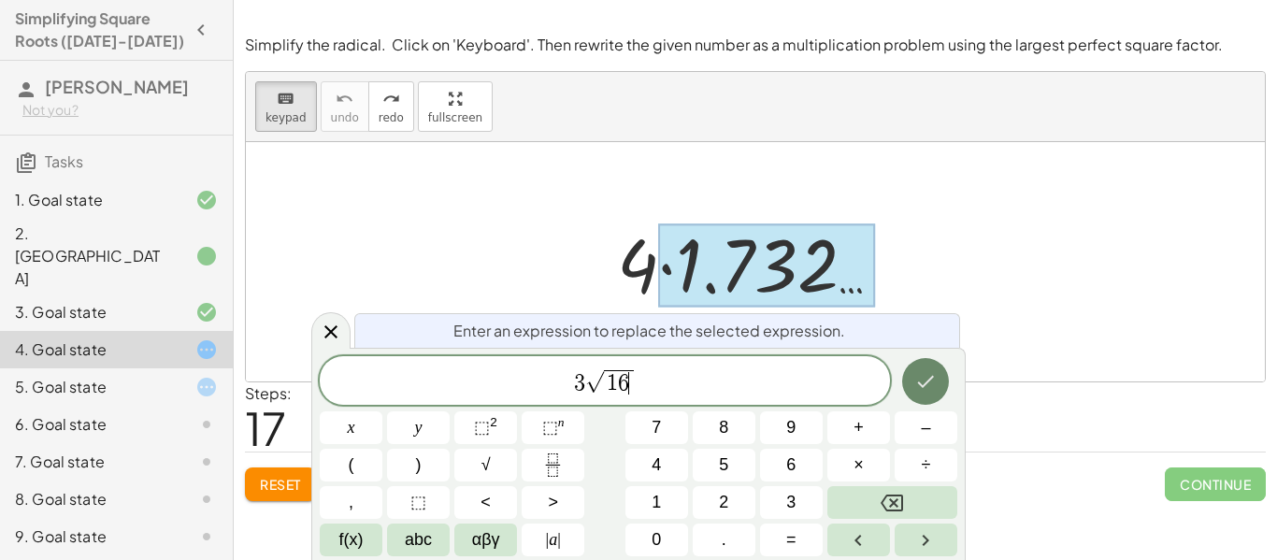
click at [935, 372] on icon "Done" at bounding box center [925, 381] width 22 height 22
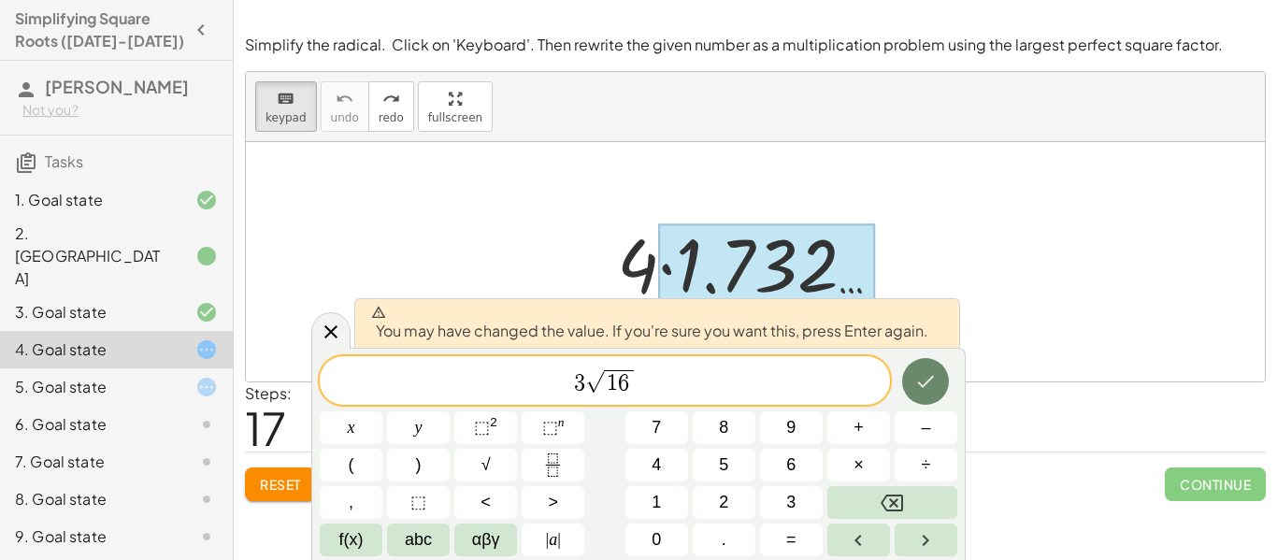
click at [926, 383] on icon "Done" at bounding box center [926, 382] width 17 height 12
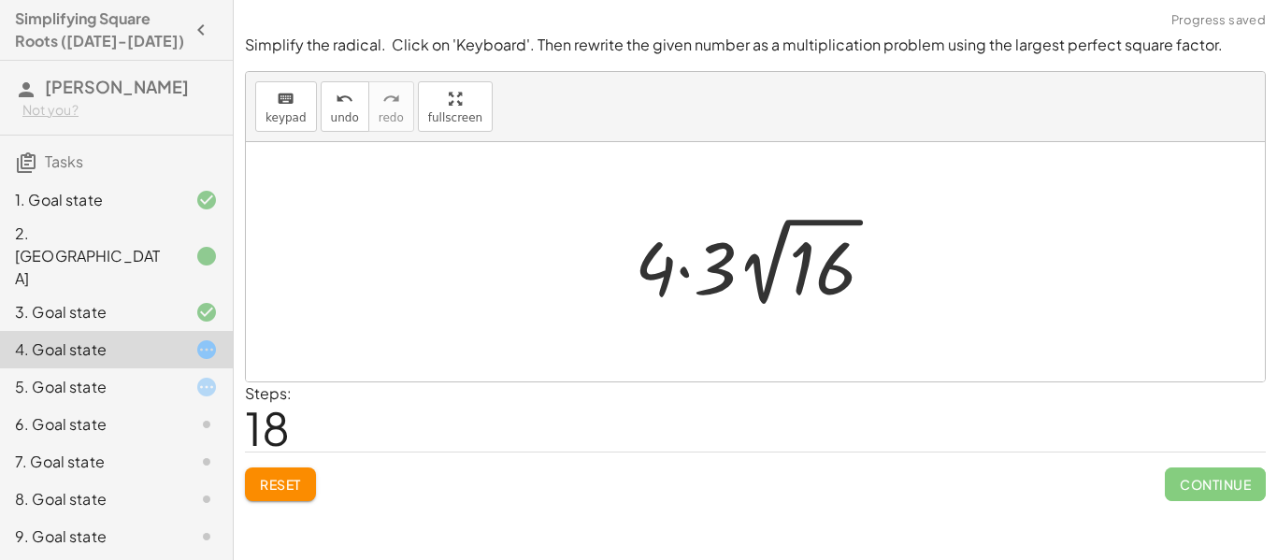
click at [812, 282] on div at bounding box center [762, 261] width 274 height 103
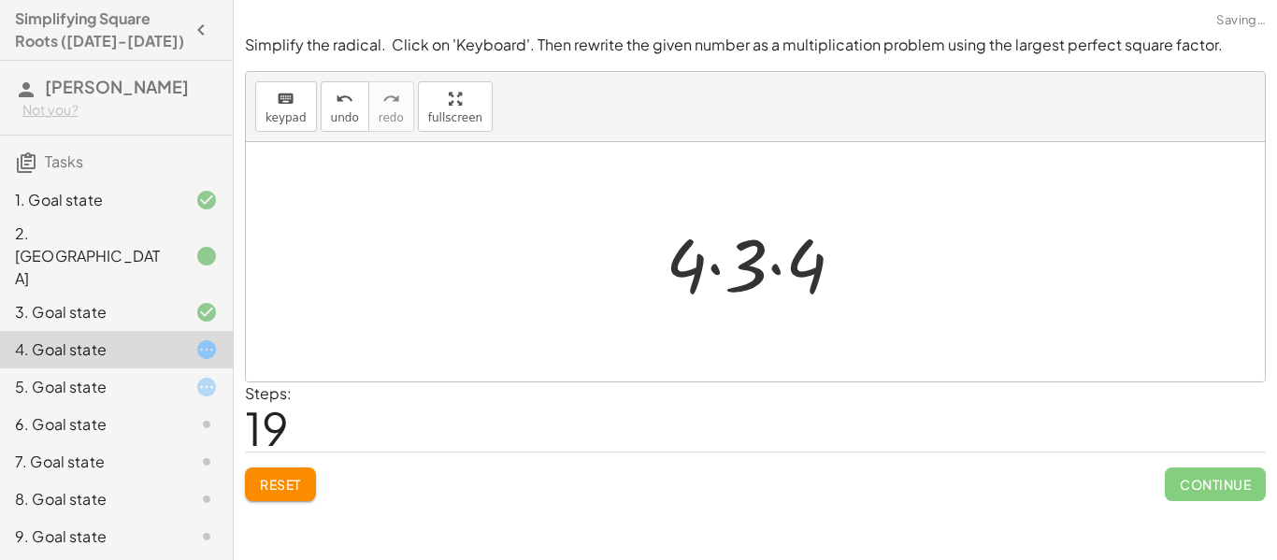
click at [812, 282] on div at bounding box center [762, 262] width 212 height 96
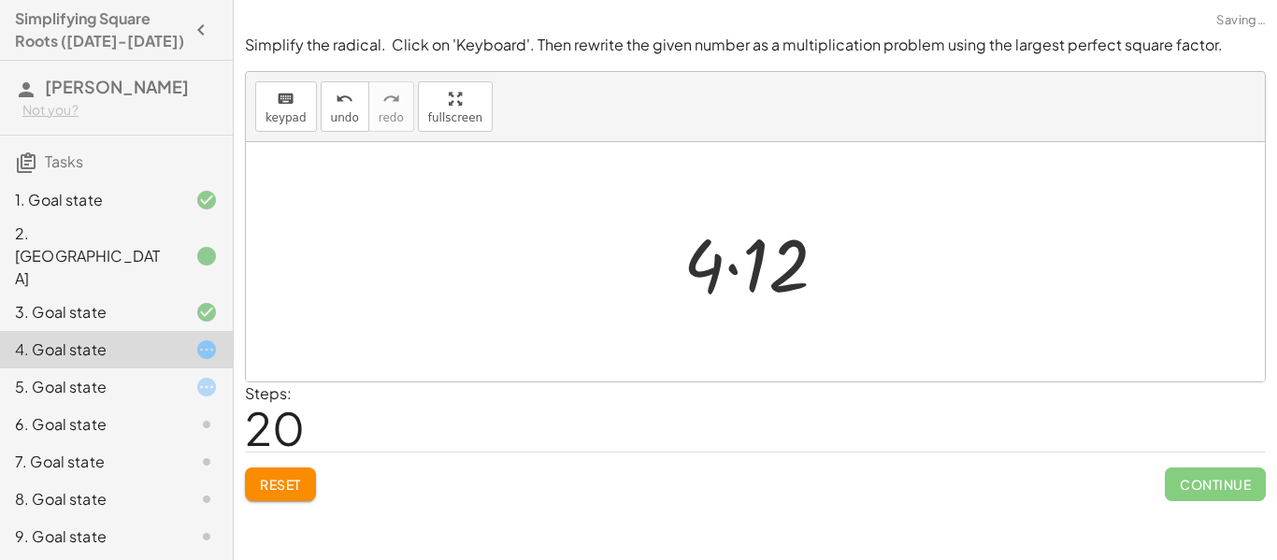
click at [812, 282] on div at bounding box center [763, 262] width 178 height 96
click at [812, 282] on div at bounding box center [761, 262] width 137 height 93
click at [714, 283] on div at bounding box center [761, 262] width 137 height 93
click at [770, 273] on div at bounding box center [761, 262] width 137 height 93
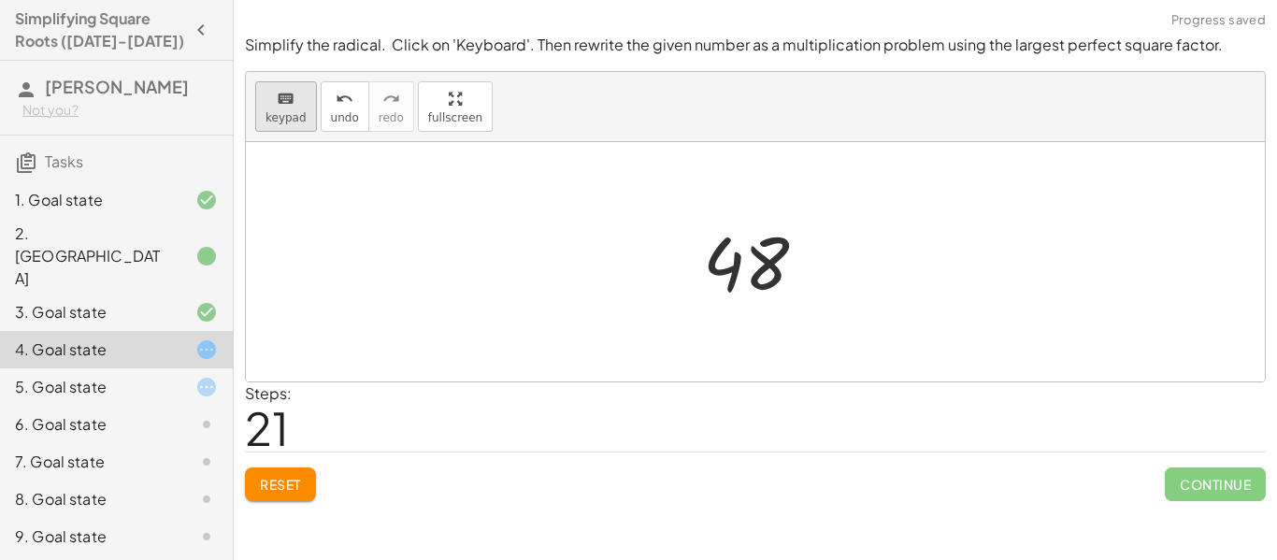
click at [291, 100] on icon "keyboard" at bounding box center [286, 99] width 18 height 22
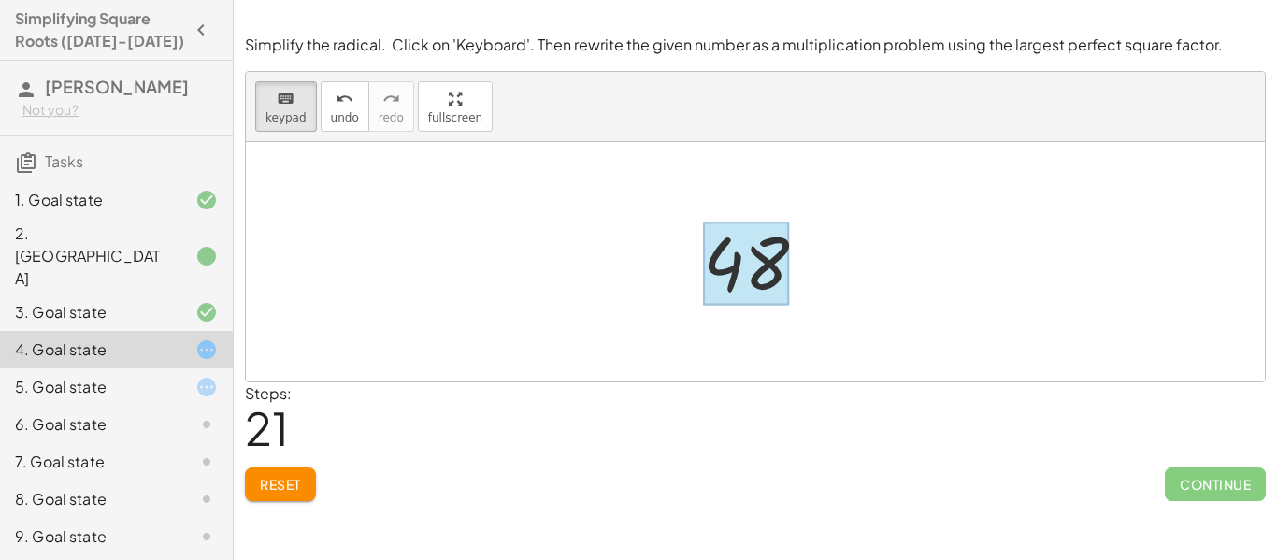
click at [745, 287] on div at bounding box center [746, 263] width 86 height 83
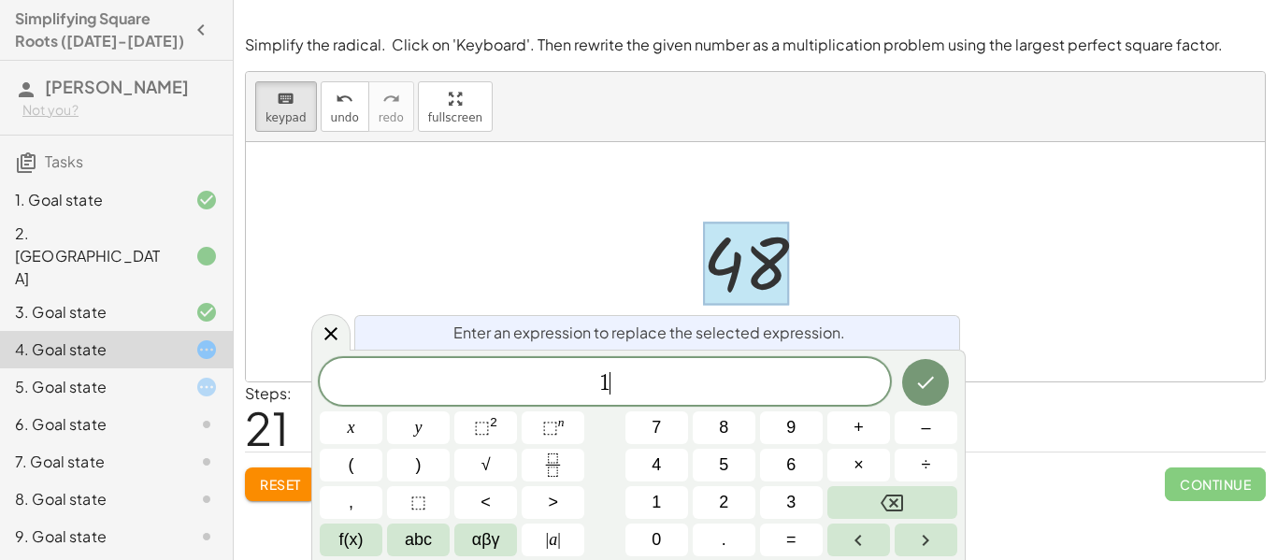
scroll to position [12, 0]
click at [837, 470] on button "×" at bounding box center [858, 465] width 63 height 33
click at [909, 383] on button "Done" at bounding box center [925, 382] width 47 height 47
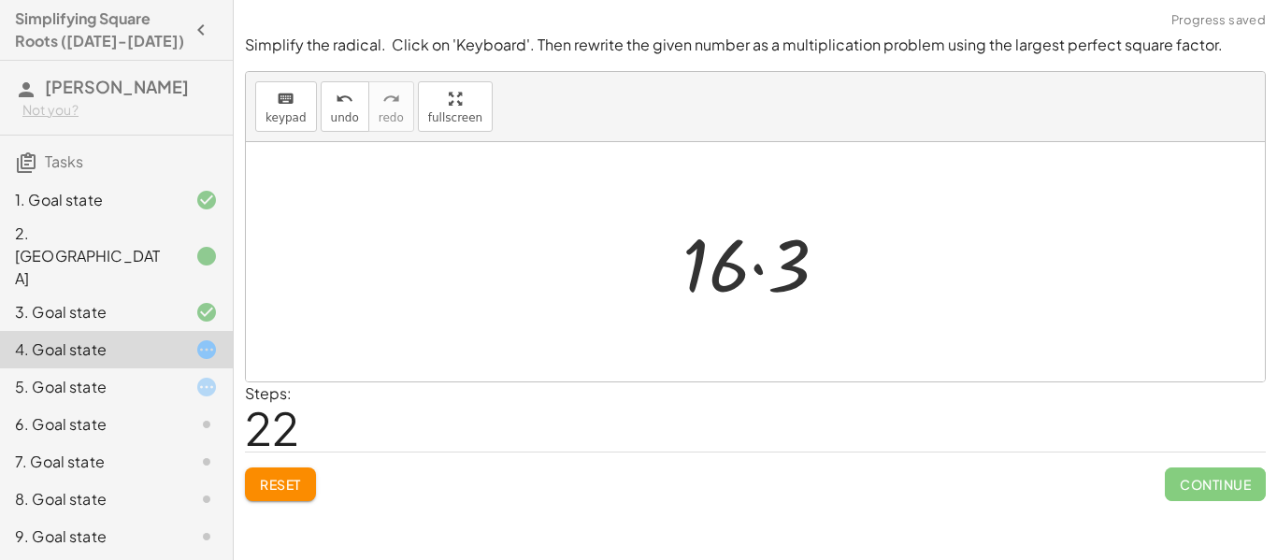
click at [858, 331] on div at bounding box center [755, 261] width 1019 height 239
click at [779, 262] on div at bounding box center [762, 262] width 179 height 96
click at [776, 299] on div at bounding box center [761, 262] width 137 height 93
click at [702, 223] on div at bounding box center [761, 262] width 137 height 93
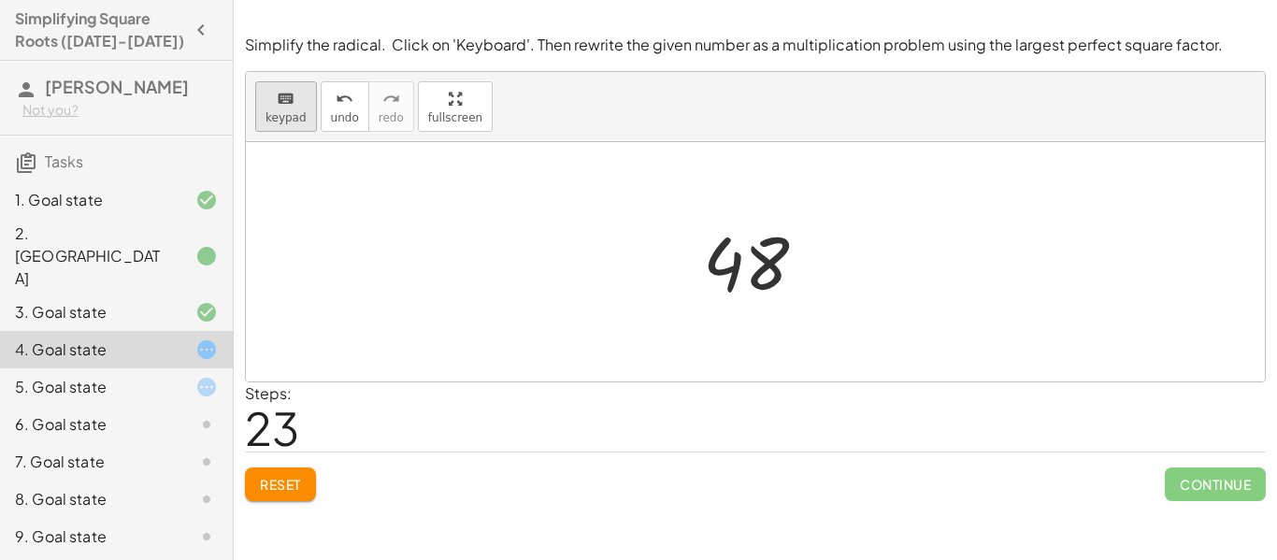
click at [303, 122] on button "keyboard keypad" at bounding box center [286, 106] width 62 height 50
click at [767, 287] on div at bounding box center [746, 263] width 86 height 83
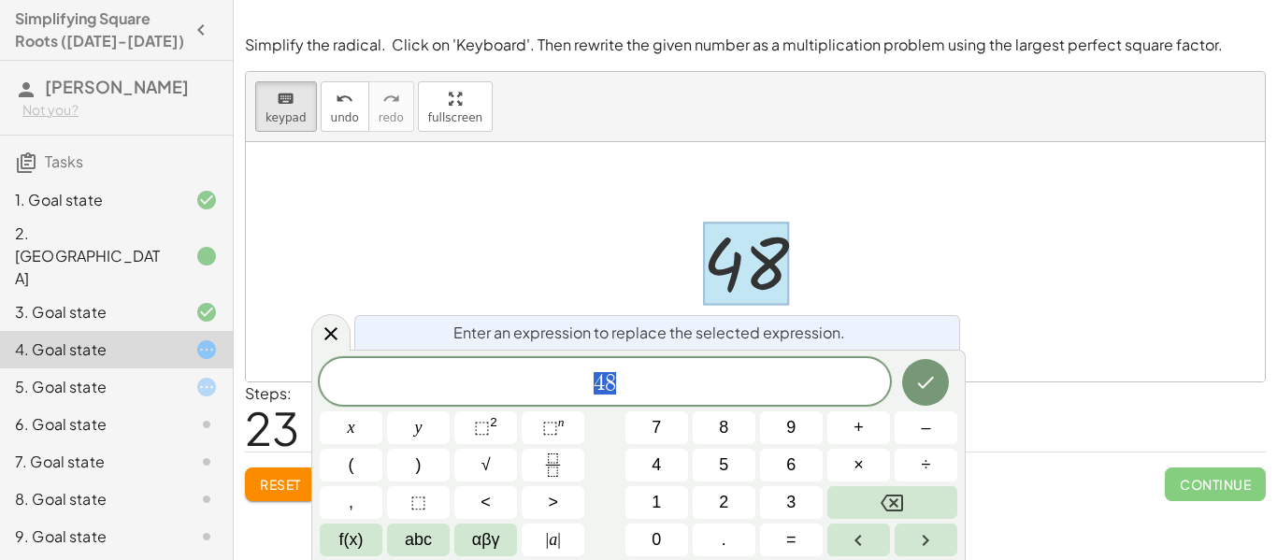
scroll to position [14, 0]
click at [914, 371] on icon "Done" at bounding box center [925, 382] width 22 height 22
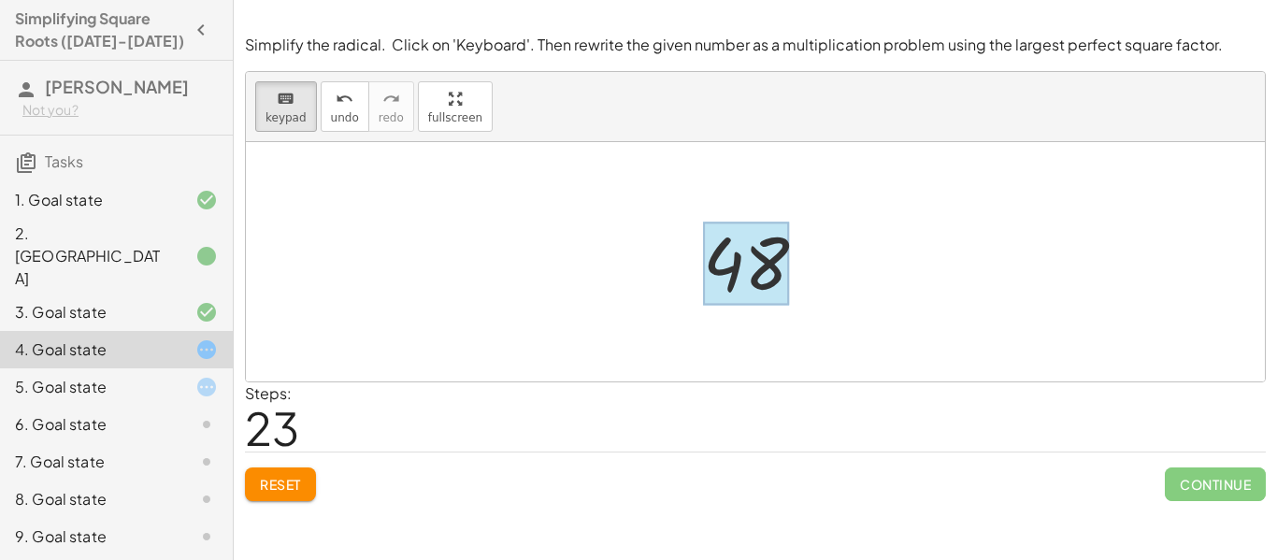
click at [758, 251] on div at bounding box center [746, 263] width 86 height 83
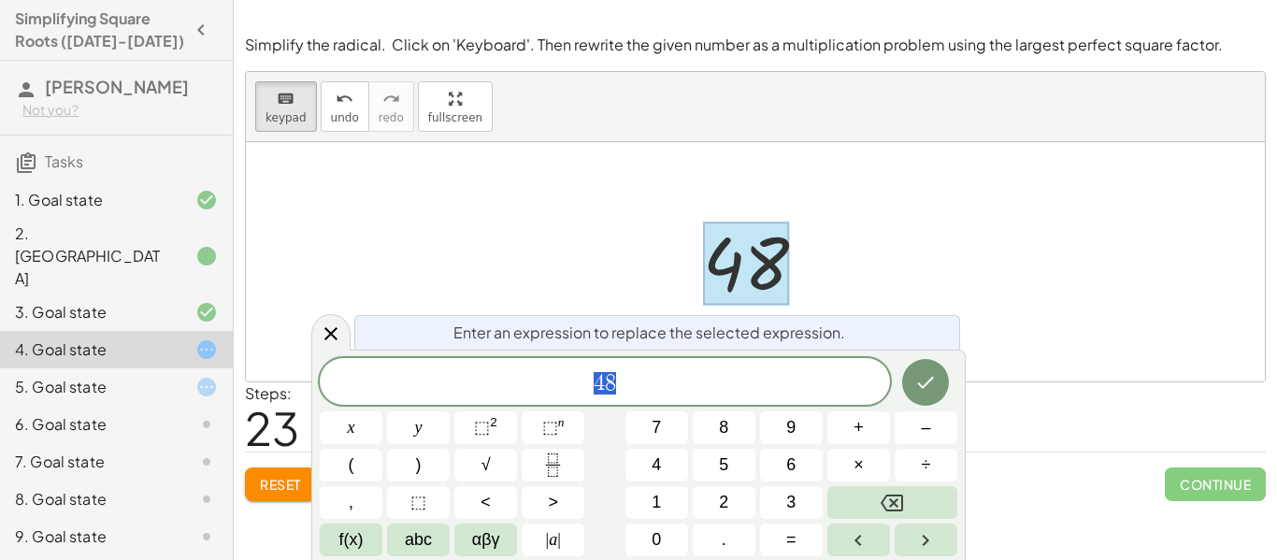
scroll to position [15, 0]
click at [918, 374] on icon "Done" at bounding box center [925, 382] width 22 height 22
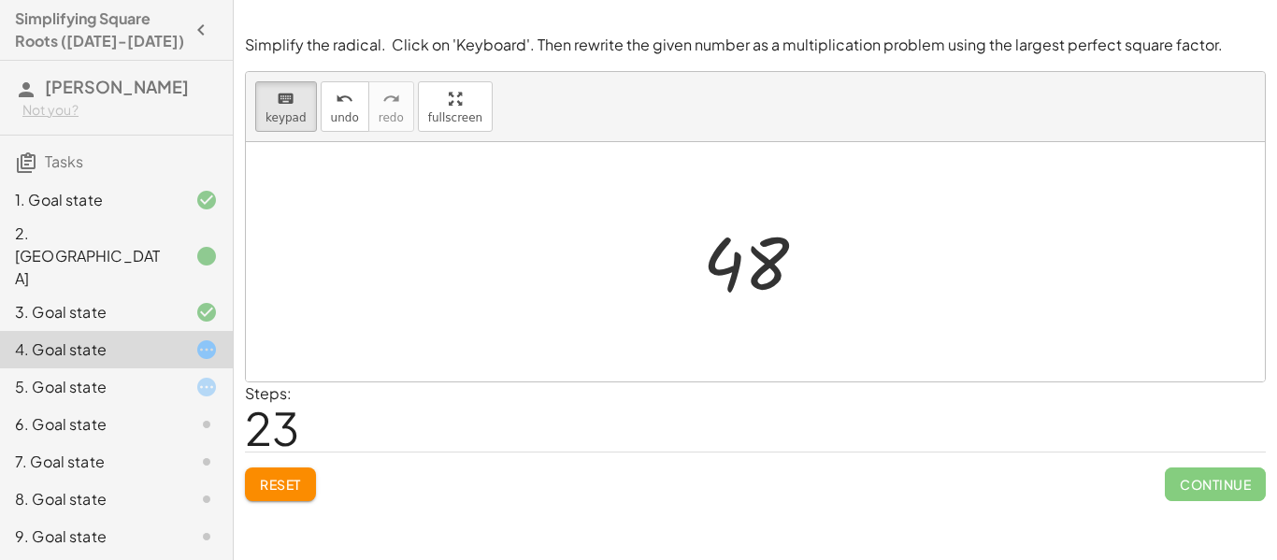
click at [838, 287] on div at bounding box center [755, 261] width 1019 height 239
click at [810, 272] on div at bounding box center [761, 262] width 137 height 93
click at [267, 96] on div "keyboard" at bounding box center [285, 98] width 41 height 22
click at [731, 259] on div at bounding box center [761, 262] width 137 height 93
click at [299, 105] on div "keyboard" at bounding box center [285, 98] width 41 height 22
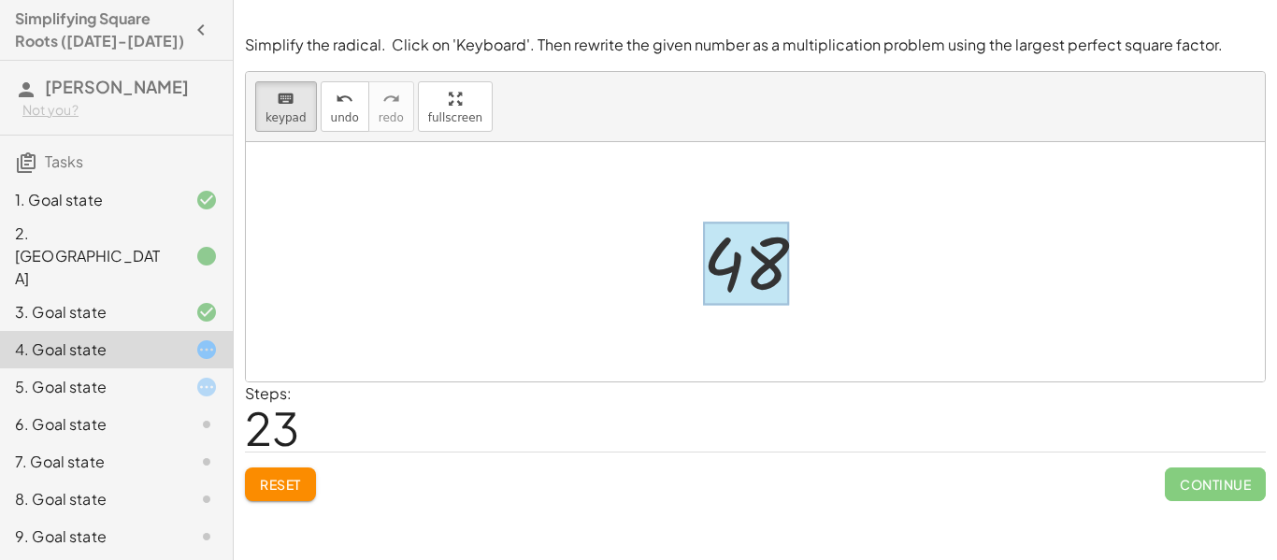
click at [738, 267] on div at bounding box center [746, 263] width 86 height 83
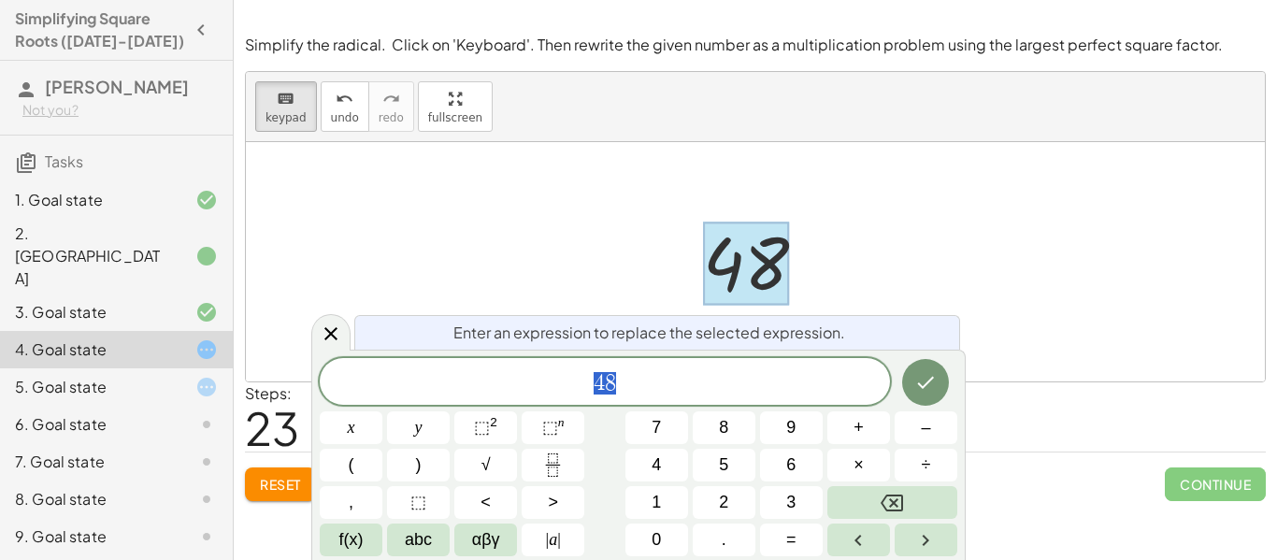
scroll to position [16, 0]
click at [853, 461] on span "×" at bounding box center [858, 464] width 10 height 25
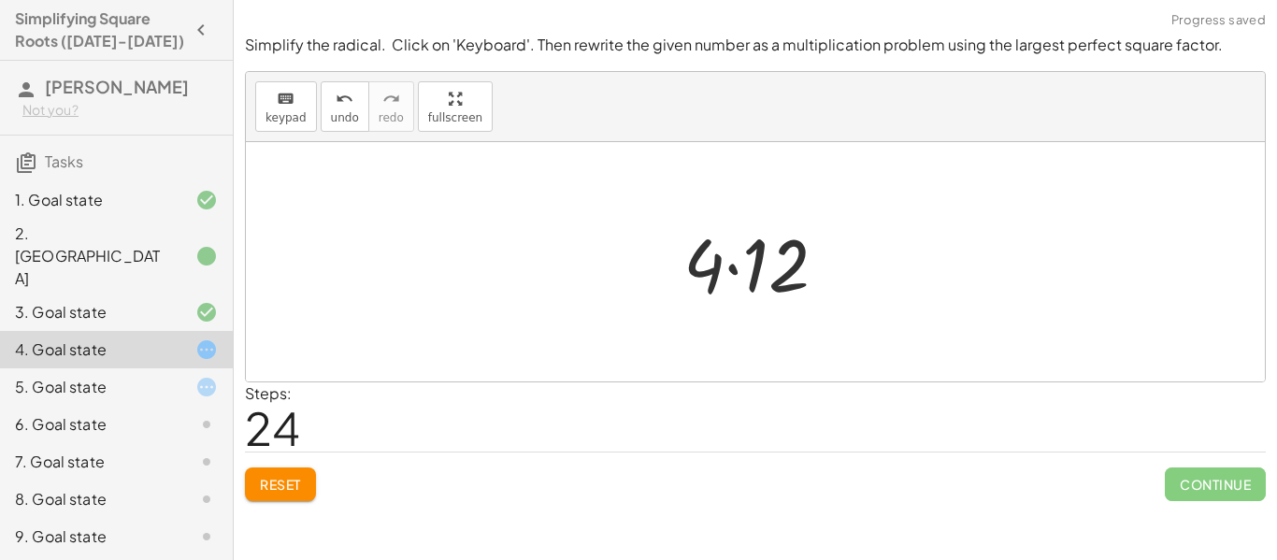
click at [864, 292] on div at bounding box center [755, 261] width 1019 height 239
click at [828, 277] on div at bounding box center [763, 262] width 178 height 96
click at [849, 259] on div at bounding box center [755, 261] width 1019 height 239
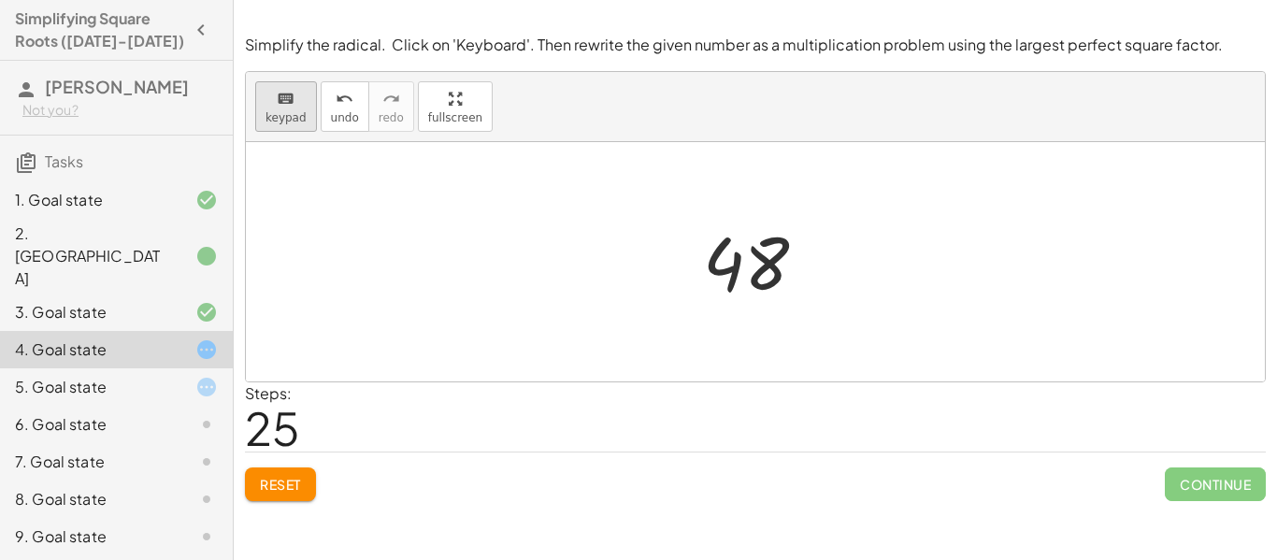
click at [290, 107] on icon "keyboard" at bounding box center [286, 99] width 18 height 22
click at [149, 301] on div "3. Goal state" at bounding box center [90, 312] width 150 height 22
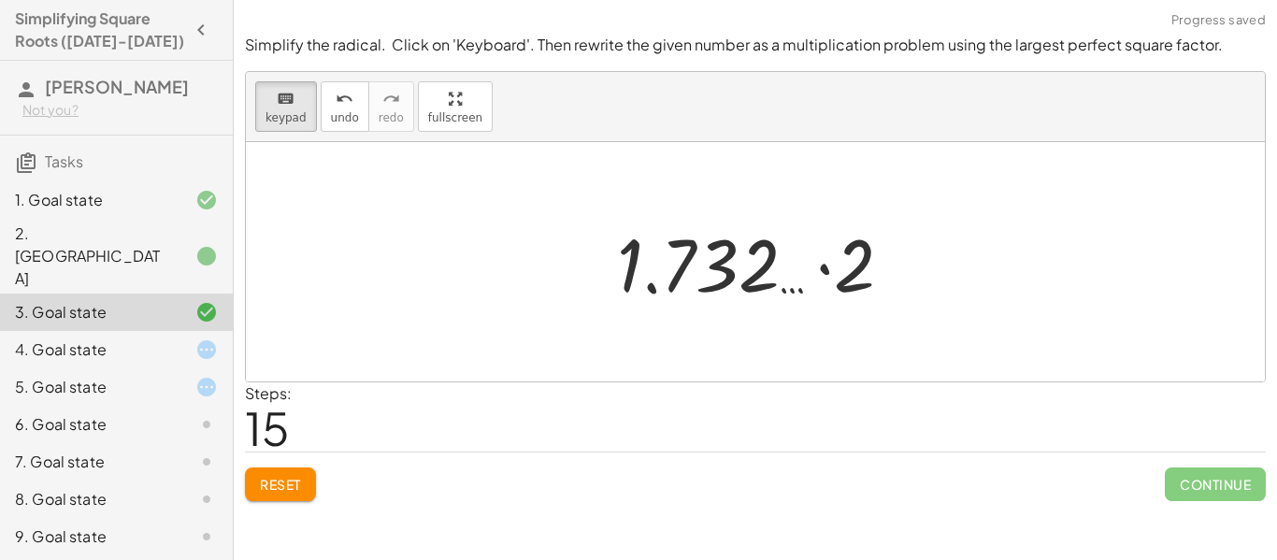
click at [136, 338] on div "4. Goal state" at bounding box center [90, 349] width 150 height 22
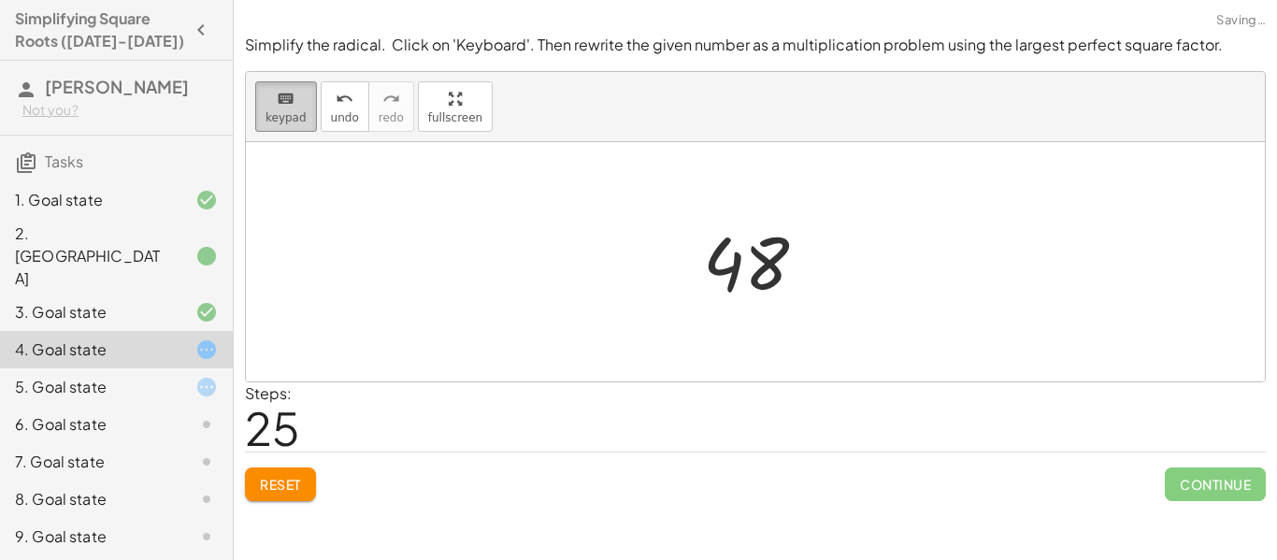
click at [281, 119] on span "keypad" at bounding box center [285, 117] width 41 height 13
click at [299, 116] on span "keypad" at bounding box center [285, 117] width 41 height 13
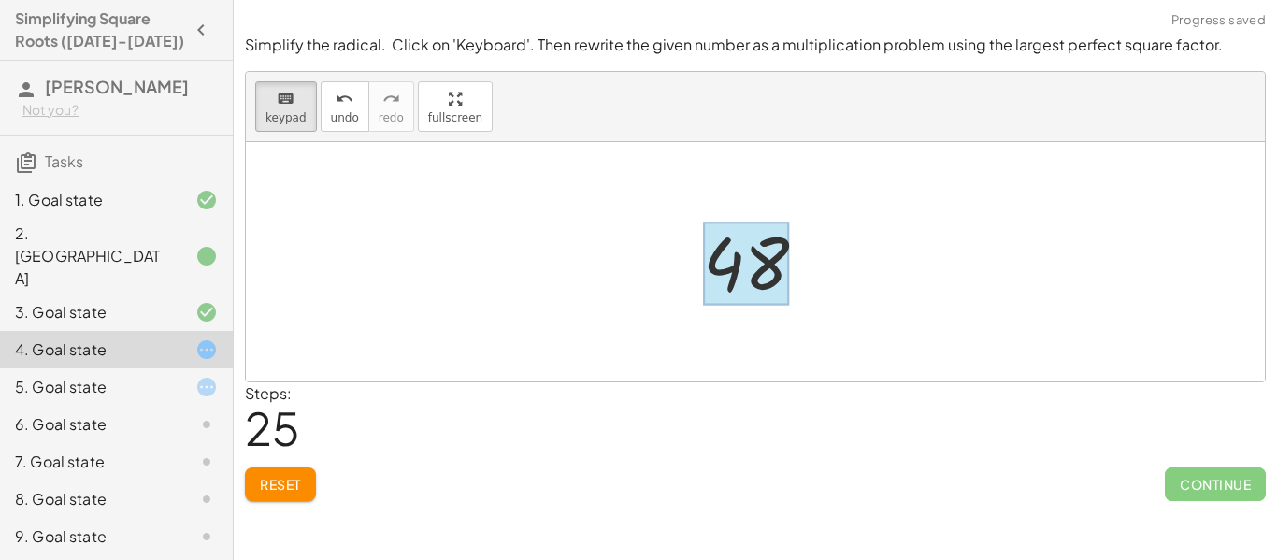
click at [741, 248] on div at bounding box center [746, 263] width 86 height 83
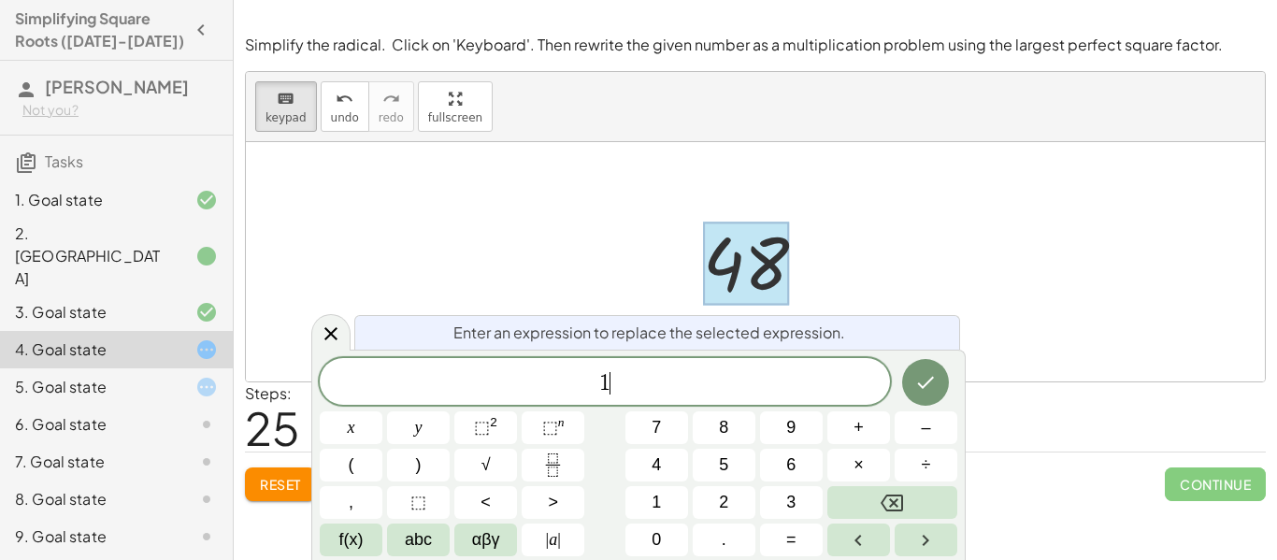
scroll to position [21, 0]
click at [850, 460] on button "×" at bounding box center [858, 465] width 63 height 33
click at [908, 381] on button "Done" at bounding box center [925, 382] width 47 height 47
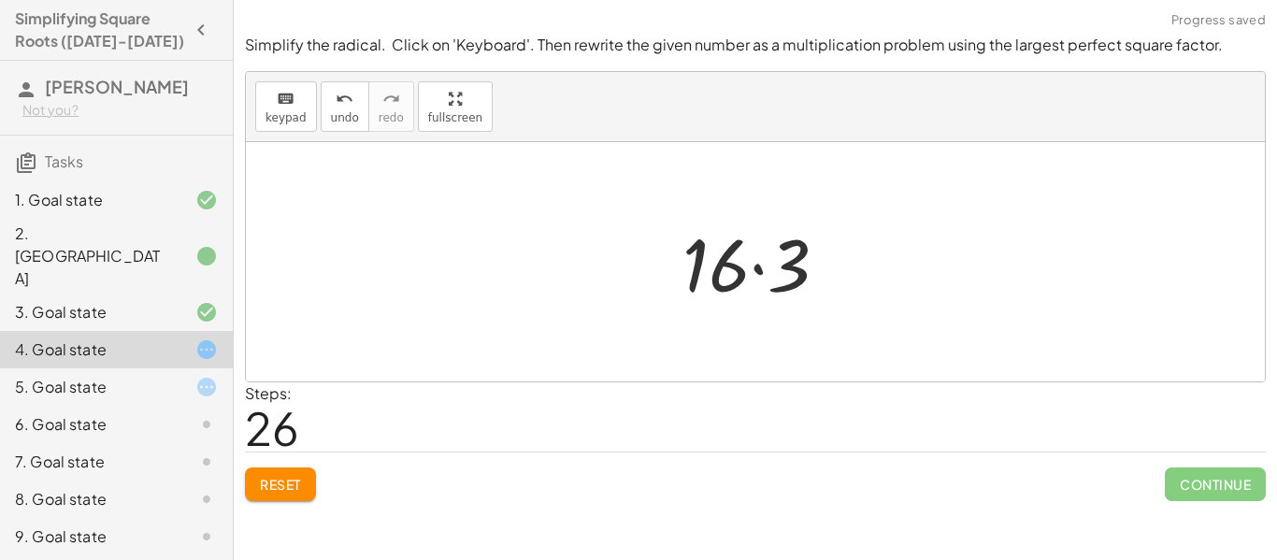
click at [827, 347] on div at bounding box center [755, 261] width 1019 height 239
click at [826, 317] on div at bounding box center [755, 261] width 1019 height 239
click at [652, 219] on div at bounding box center [755, 261] width 1019 height 239
click at [841, 288] on div at bounding box center [762, 262] width 179 height 96
click at [841, 288] on div at bounding box center [755, 261] width 1019 height 239
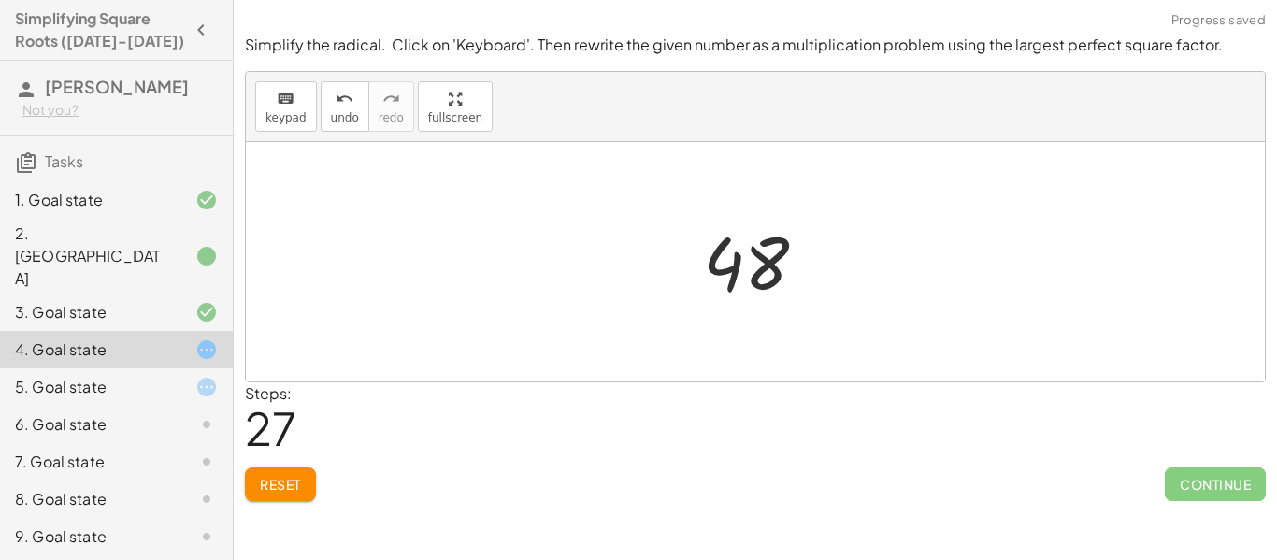
click at [841, 288] on div at bounding box center [755, 261] width 1019 height 239
click at [264, 491] on span "Reset" at bounding box center [280, 484] width 41 height 17
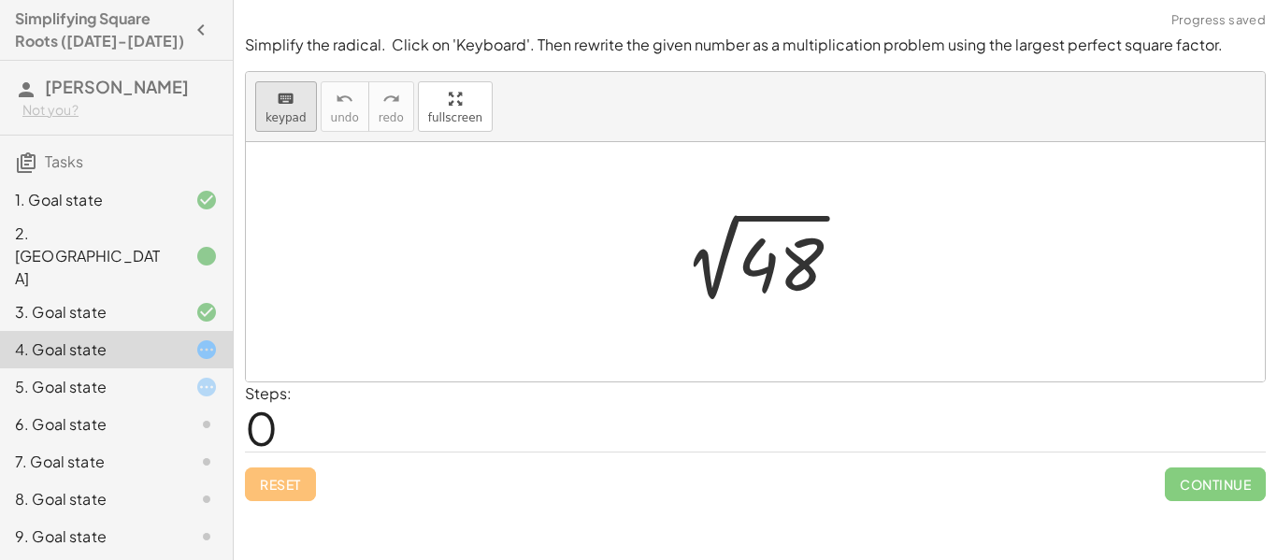
click at [277, 96] on icon "keyboard" at bounding box center [286, 99] width 18 height 22
click at [775, 268] on div at bounding box center [780, 264] width 86 height 83
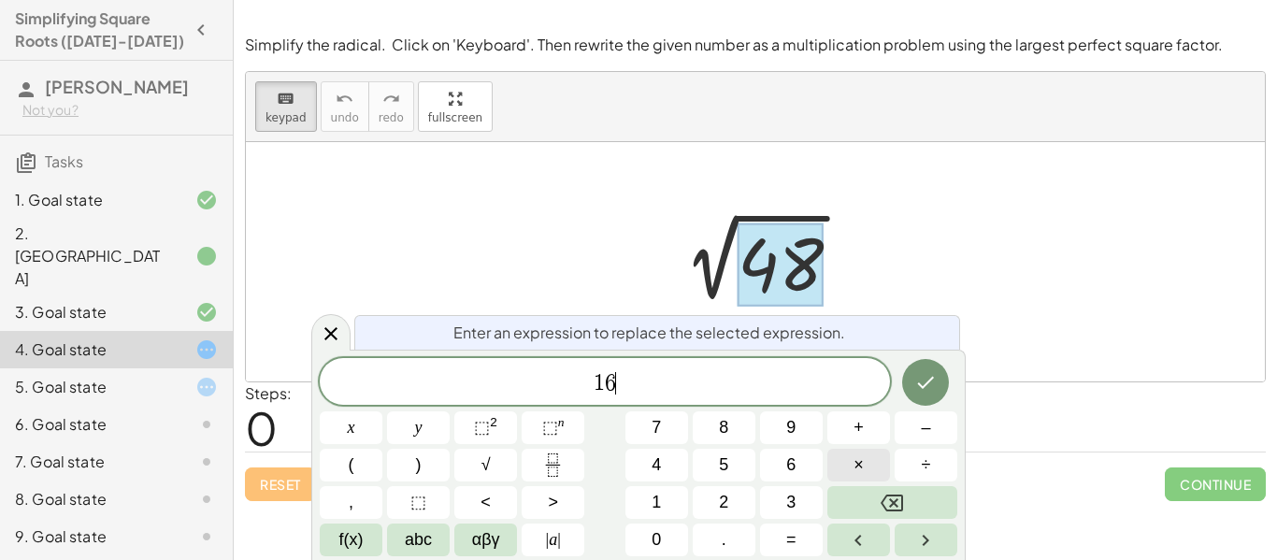
click at [869, 469] on button "×" at bounding box center [858, 465] width 63 height 33
click at [923, 375] on icon "Done" at bounding box center [925, 382] width 22 height 22
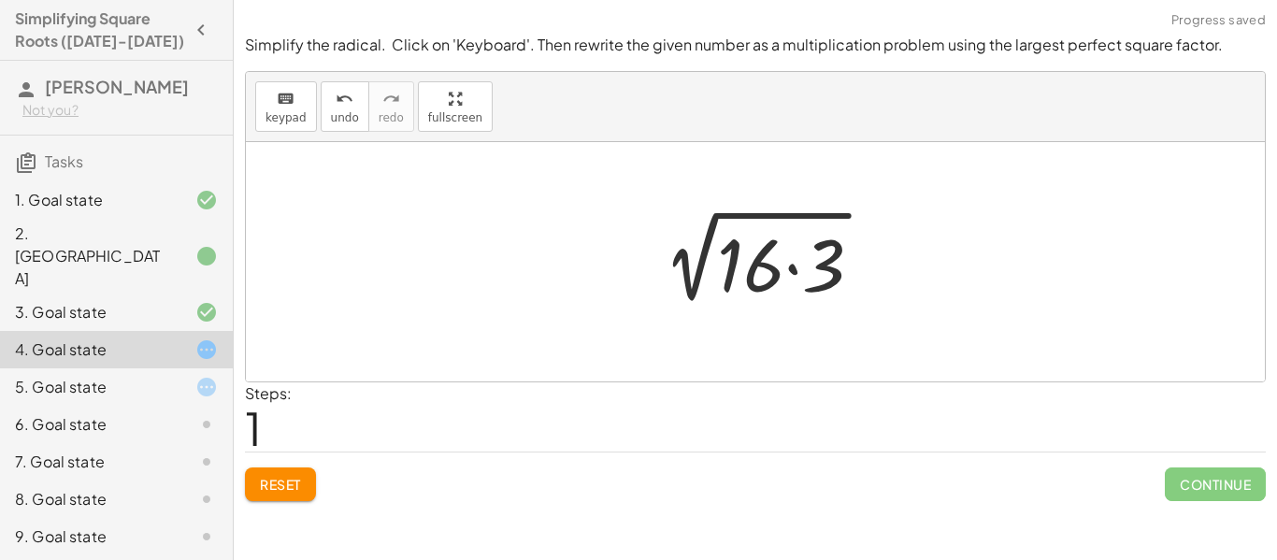
click at [880, 326] on div at bounding box center [755, 261] width 1019 height 239
click at [746, 286] on div at bounding box center [762, 262] width 249 height 96
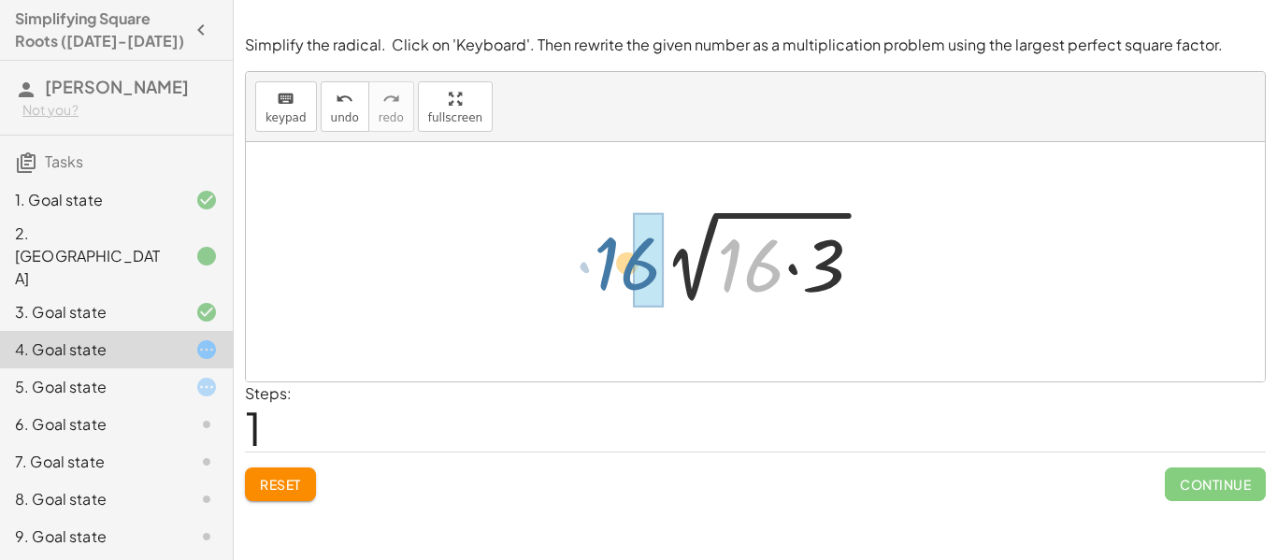
drag, startPoint x: 746, startPoint y: 286, endPoint x: 617, endPoint y: 284, distance: 129.0
click at [617, 284] on div "2 √ 48 · 16 2 √ ( · 16 · 3 )" at bounding box center [755, 261] width 1019 height 239
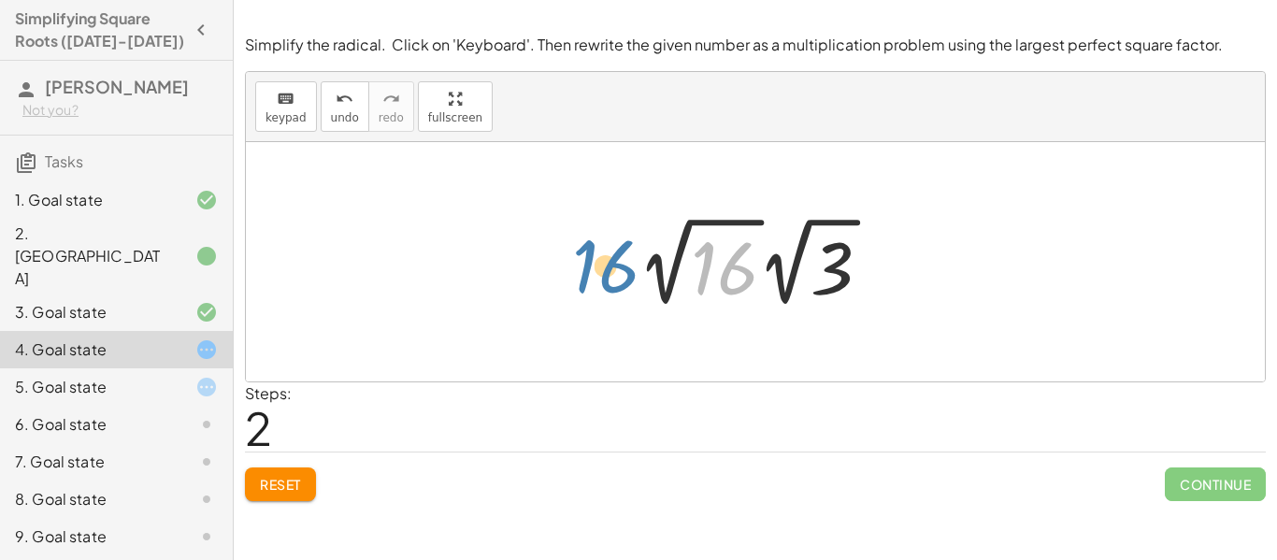
drag, startPoint x: 740, startPoint y: 280, endPoint x: 615, endPoint y: 279, distance: 125.3
click at [615, 279] on div "2 √ 48 2 √ ( · 16 · 3 ) 16 √ 16 3 · 2 √ · 2" at bounding box center [754, 262] width 291 height 112
click at [677, 275] on div at bounding box center [761, 261] width 267 height 103
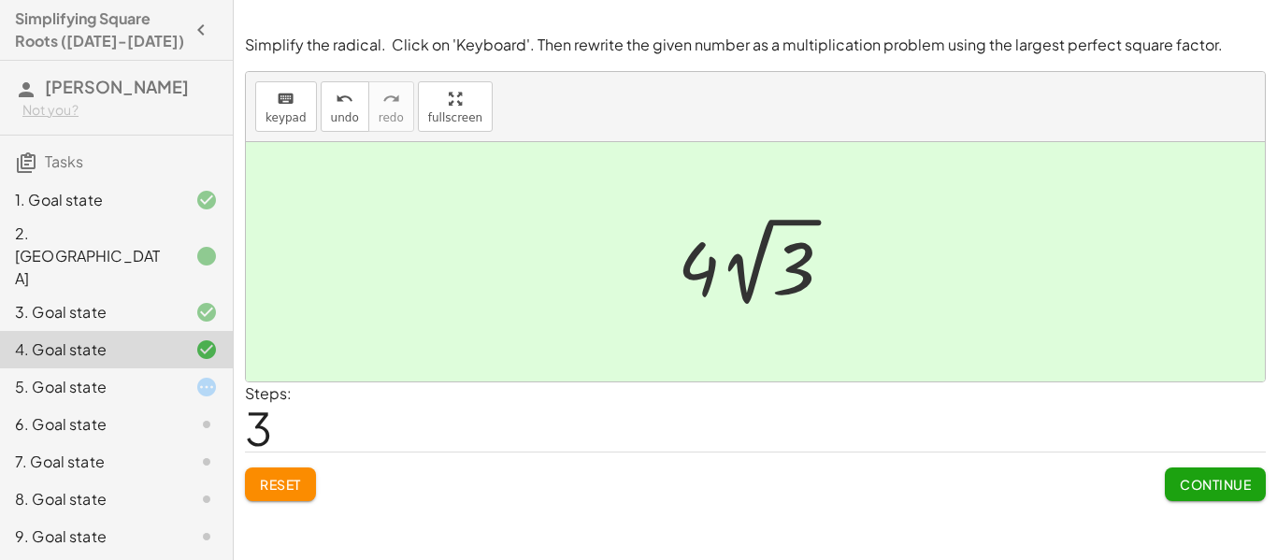
click at [1210, 497] on button "Continue" at bounding box center [1215, 484] width 101 height 34
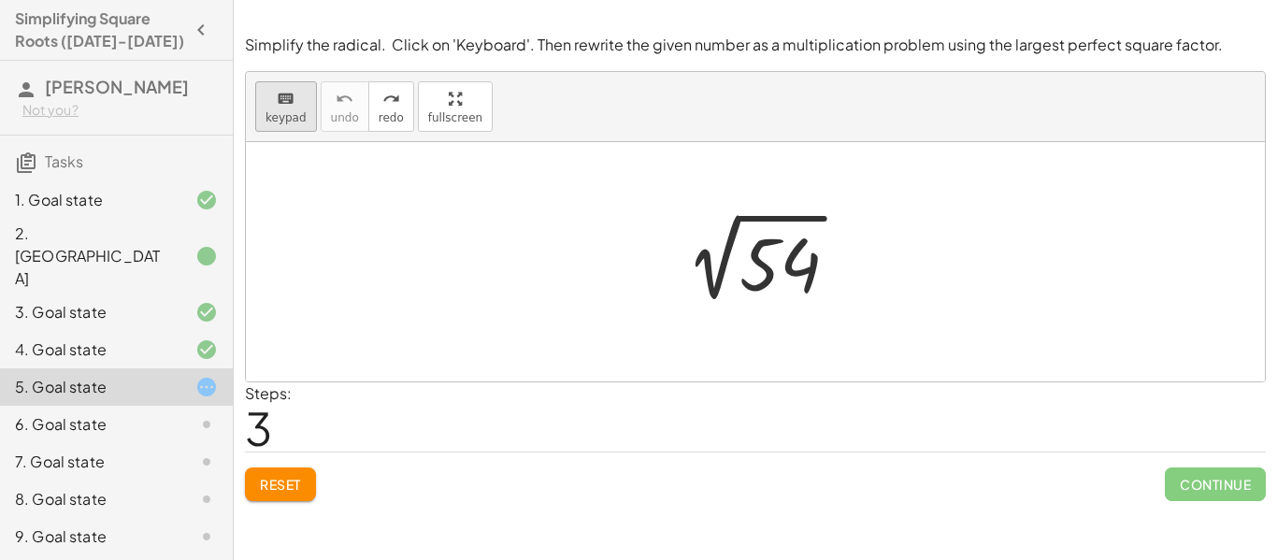
click at [273, 111] on span "keypad" at bounding box center [285, 117] width 41 height 13
click at [287, 102] on icon "keyboard" at bounding box center [286, 99] width 18 height 22
click at [821, 279] on div at bounding box center [762, 262] width 202 height 94
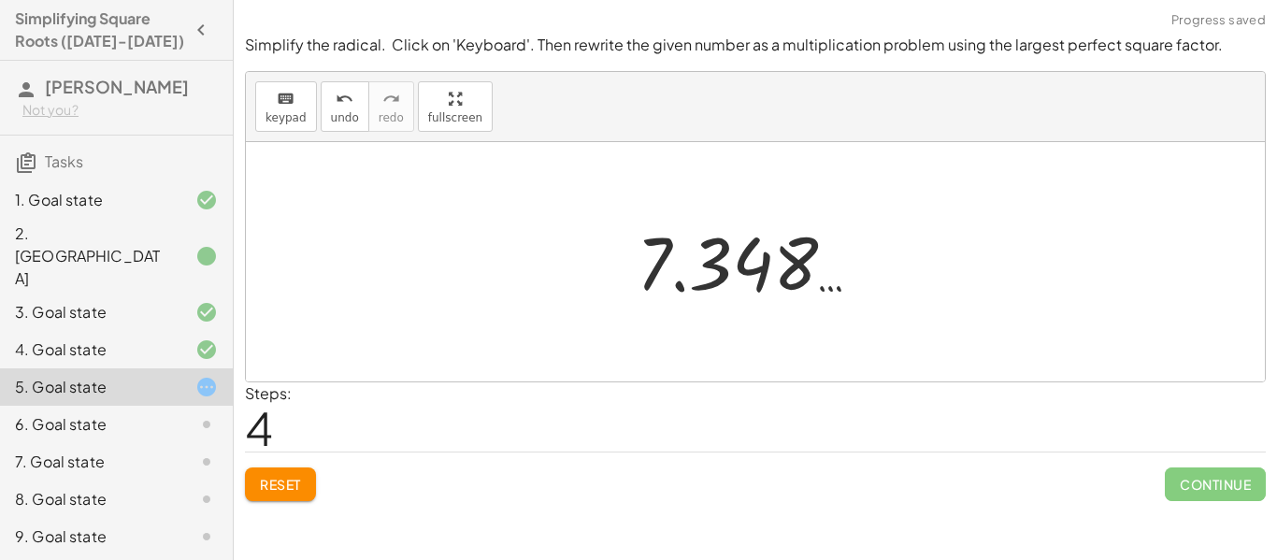
click at [282, 487] on span "Reset" at bounding box center [280, 484] width 41 height 17
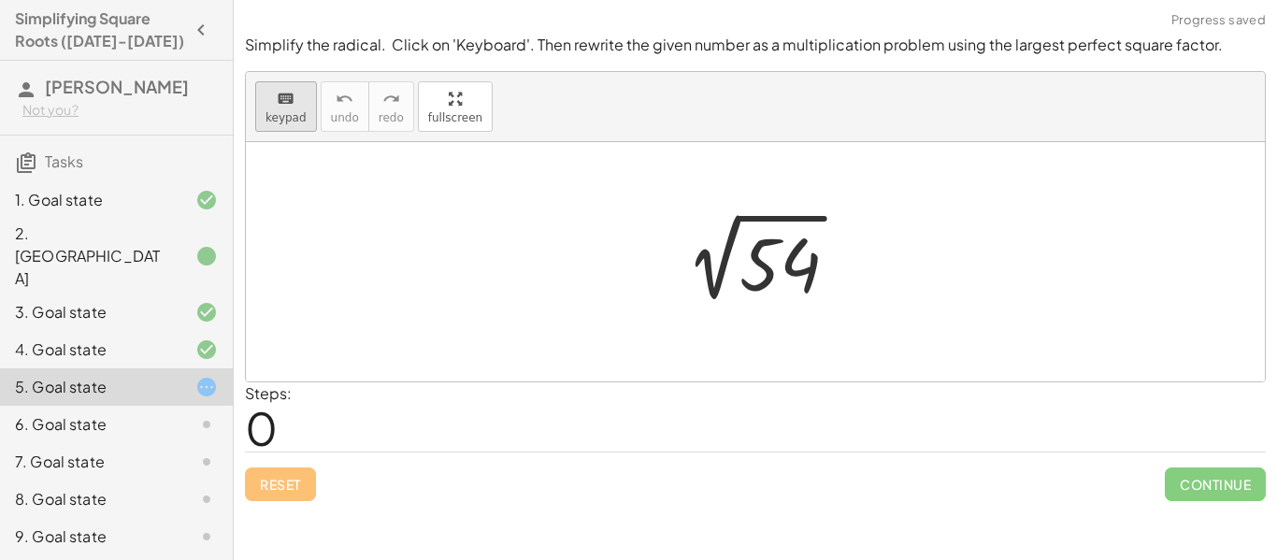
click at [294, 113] on span "keypad" at bounding box center [285, 117] width 41 height 13
click at [793, 260] on div at bounding box center [779, 264] width 81 height 83
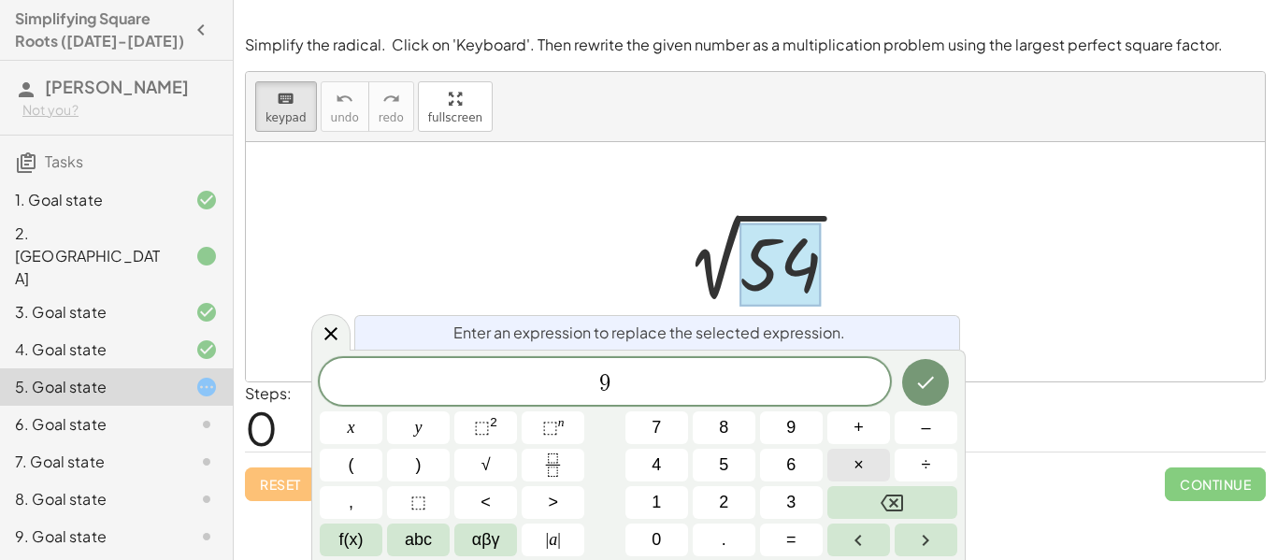
click at [841, 469] on button "×" at bounding box center [858, 465] width 63 height 33
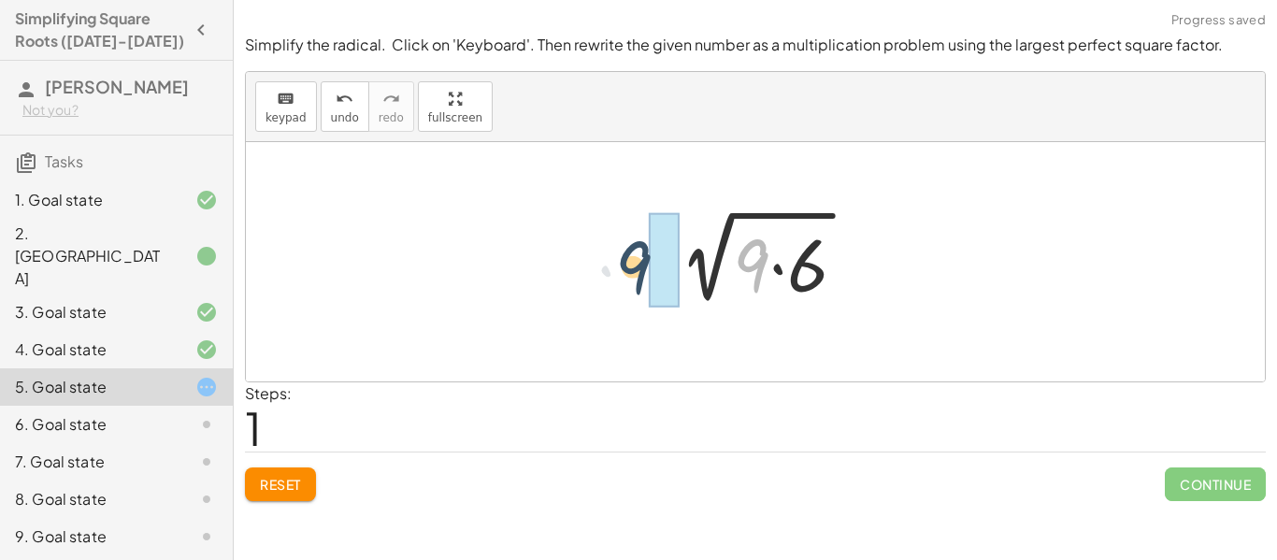
drag, startPoint x: 743, startPoint y: 271, endPoint x: 620, endPoint y: 273, distance: 123.4
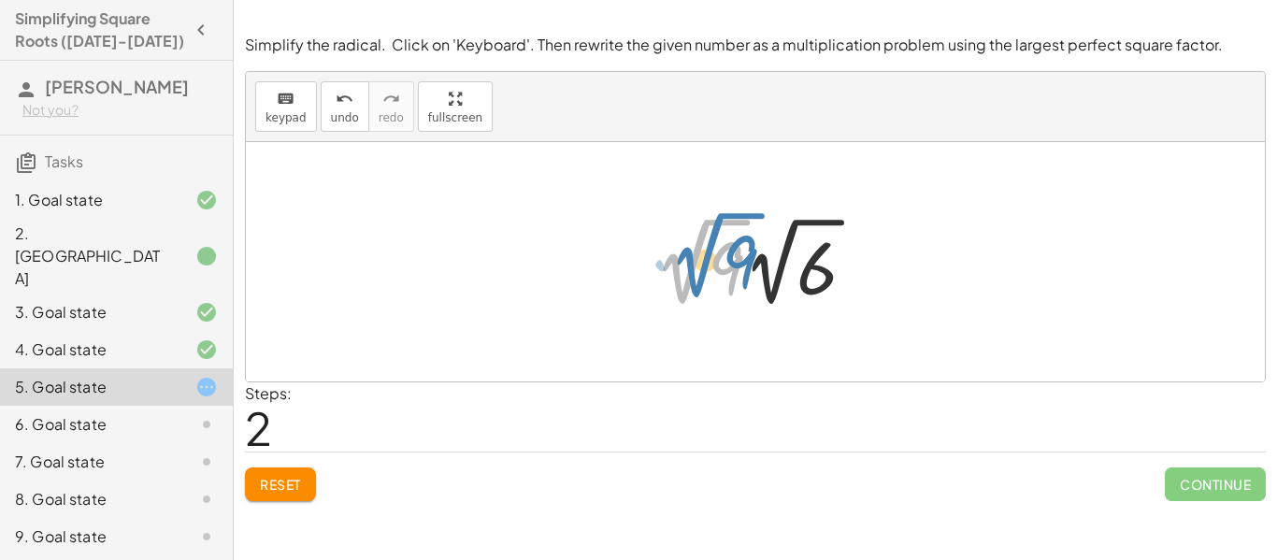
drag, startPoint x: 695, startPoint y: 258, endPoint x: 696, endPoint y: 249, distance: 9.4
click at [696, 249] on div at bounding box center [763, 261] width 236 height 103
drag, startPoint x: 699, startPoint y: 255, endPoint x: 693, endPoint y: 279, distance: 24.0
click at [693, 279] on div at bounding box center [763, 261] width 236 height 103
drag, startPoint x: 718, startPoint y: 266, endPoint x: 707, endPoint y: 318, distance: 52.6
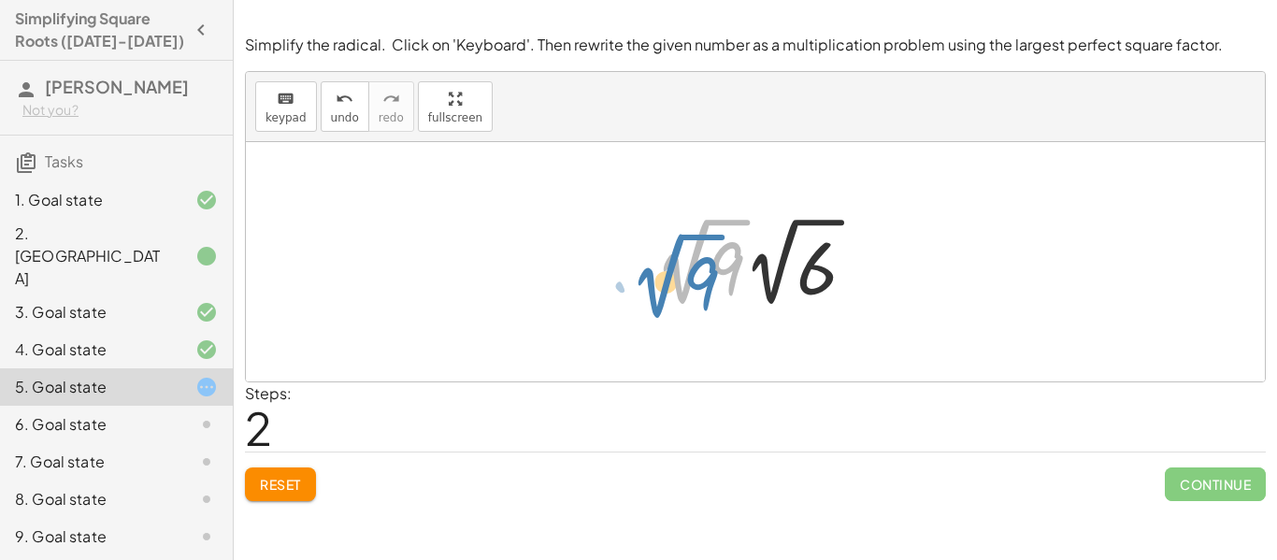
drag, startPoint x: 694, startPoint y: 264, endPoint x: 595, endPoint y: 255, distance: 99.4
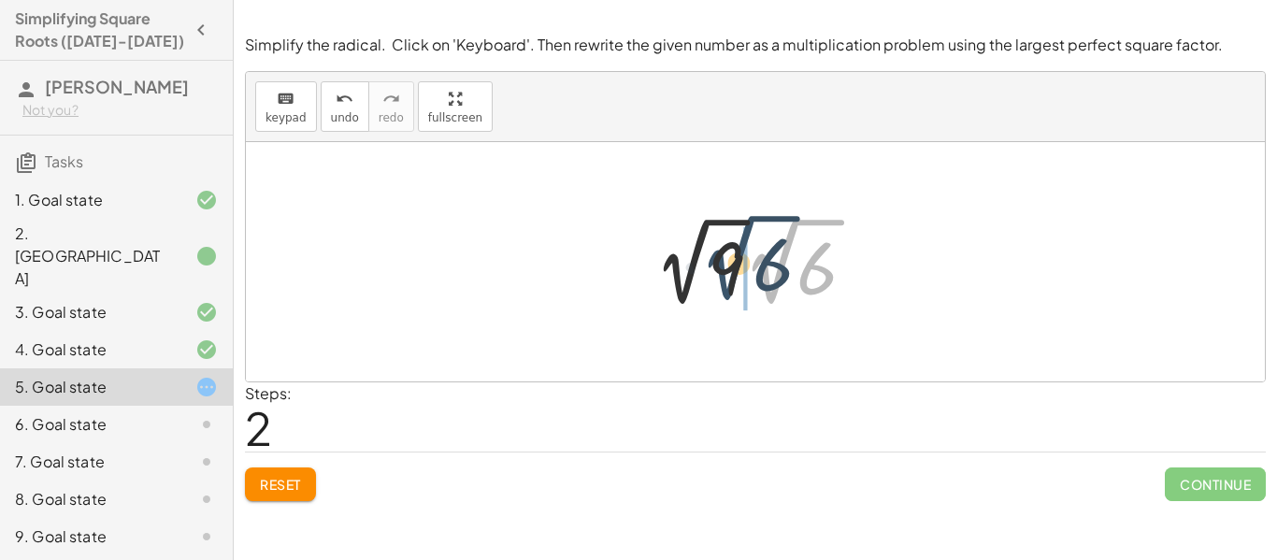
drag, startPoint x: 787, startPoint y: 259, endPoint x: 702, endPoint y: 250, distance: 85.5
click at [702, 250] on div at bounding box center [763, 261] width 236 height 103
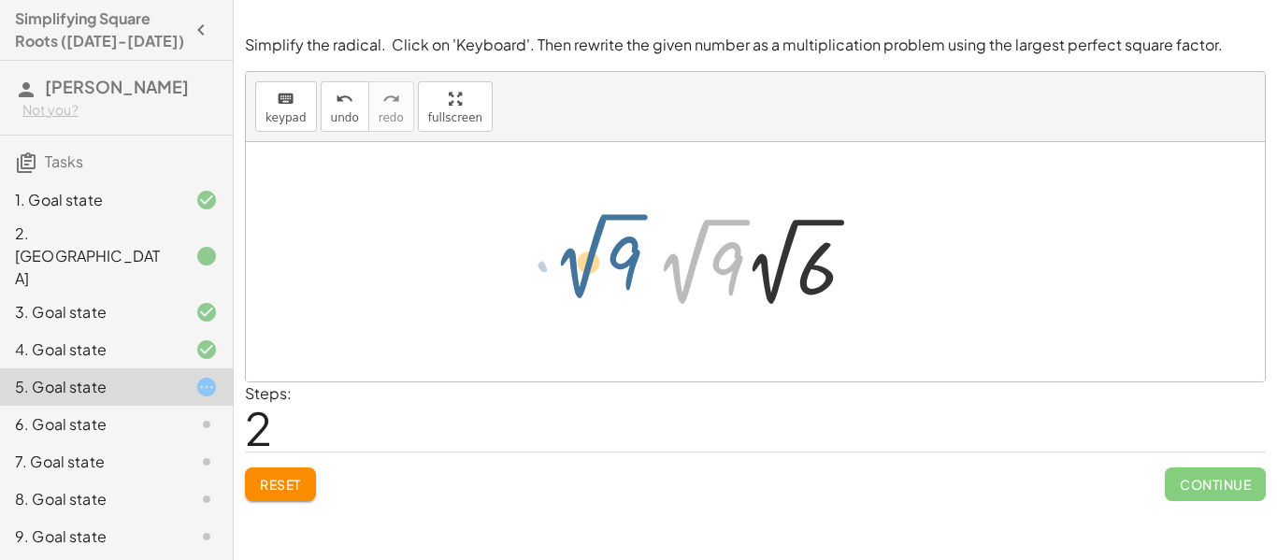
drag, startPoint x: 737, startPoint y: 224, endPoint x: 586, endPoint y: 234, distance: 151.7
click at [586, 234] on div "2 √ 54 2 √ ( · 9 · 6 ) · 2 √ 9 √ 9 6 · 2 √ · 2" at bounding box center [755, 261] width 1019 height 239
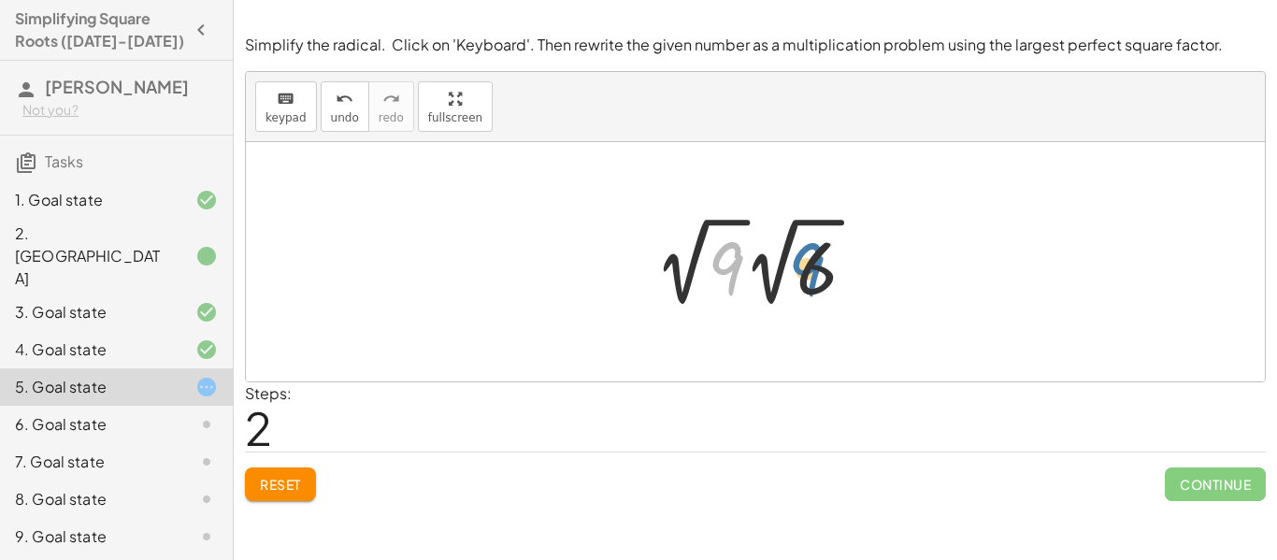
drag, startPoint x: 725, startPoint y: 274, endPoint x: 811, endPoint y: 274, distance: 86.0
click at [811, 274] on div at bounding box center [763, 261] width 236 height 103
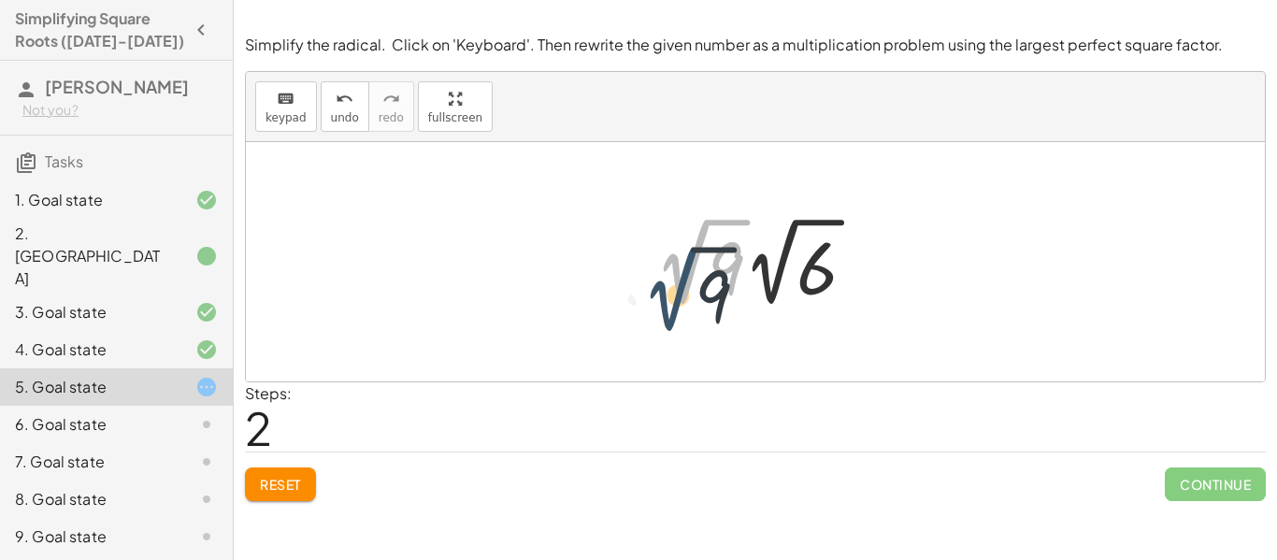
drag, startPoint x: 691, startPoint y: 275, endPoint x: 263, endPoint y: 78, distance: 471.3
click at [665, 304] on div at bounding box center [763, 261] width 236 height 103
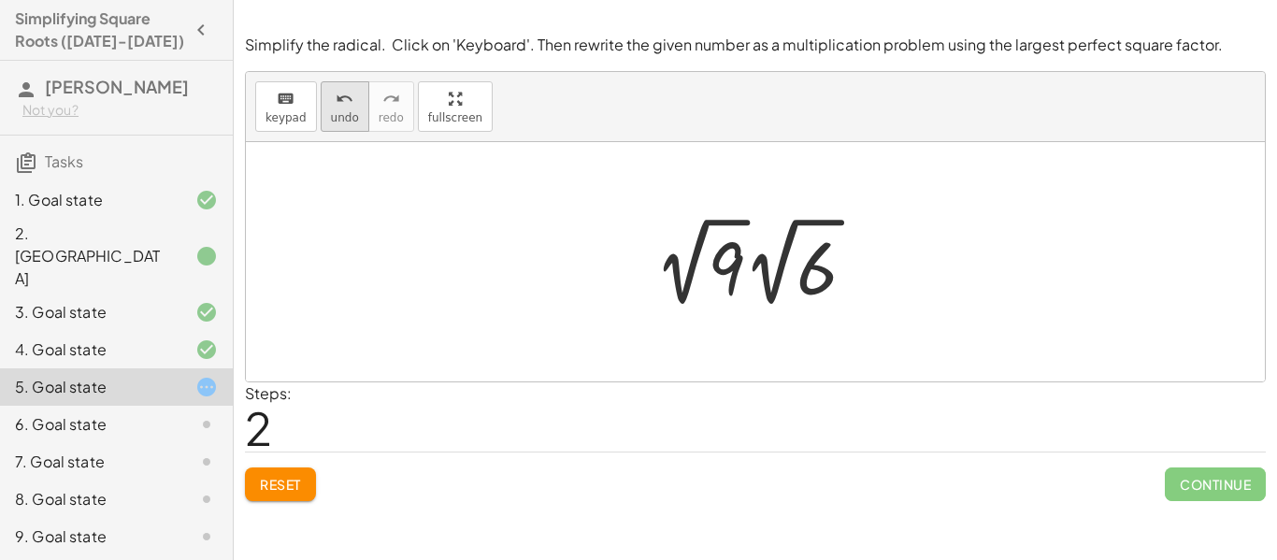
click at [336, 113] on span "undo" at bounding box center [345, 117] width 28 height 13
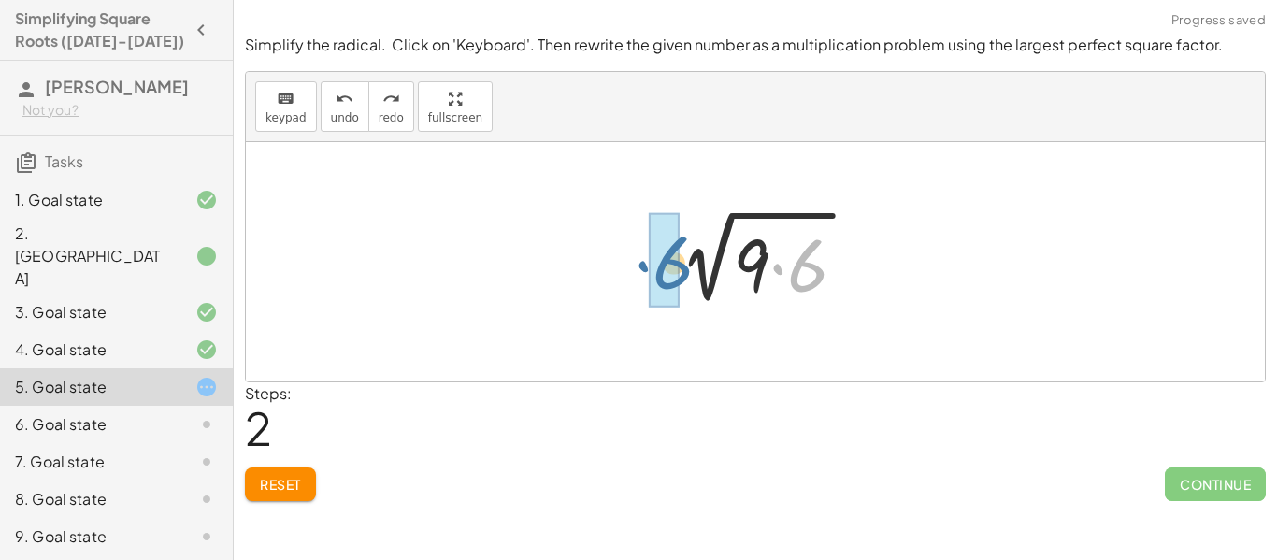
drag, startPoint x: 801, startPoint y: 260, endPoint x: 664, endPoint y: 257, distance: 137.4
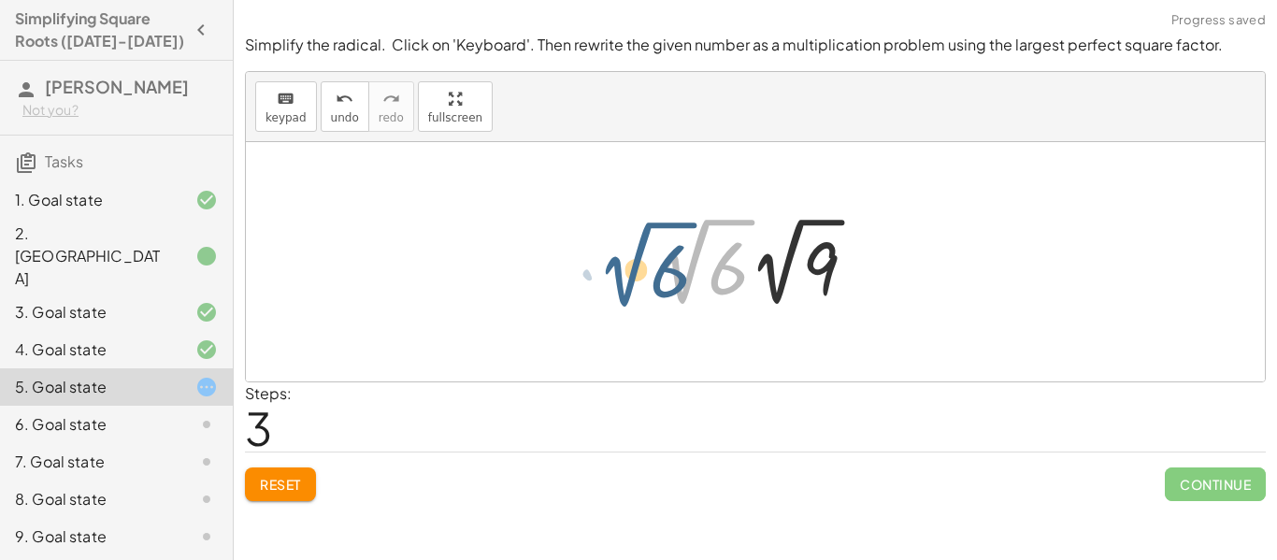
drag, startPoint x: 687, startPoint y: 291, endPoint x: 619, endPoint y: 292, distance: 68.2
click at [619, 292] on div "2 √ 54 2 √ ( · 9 · 6 ) · 2 √ 6 √ 9 6 · 2 √ · 2" at bounding box center [755, 261] width 1019 height 239
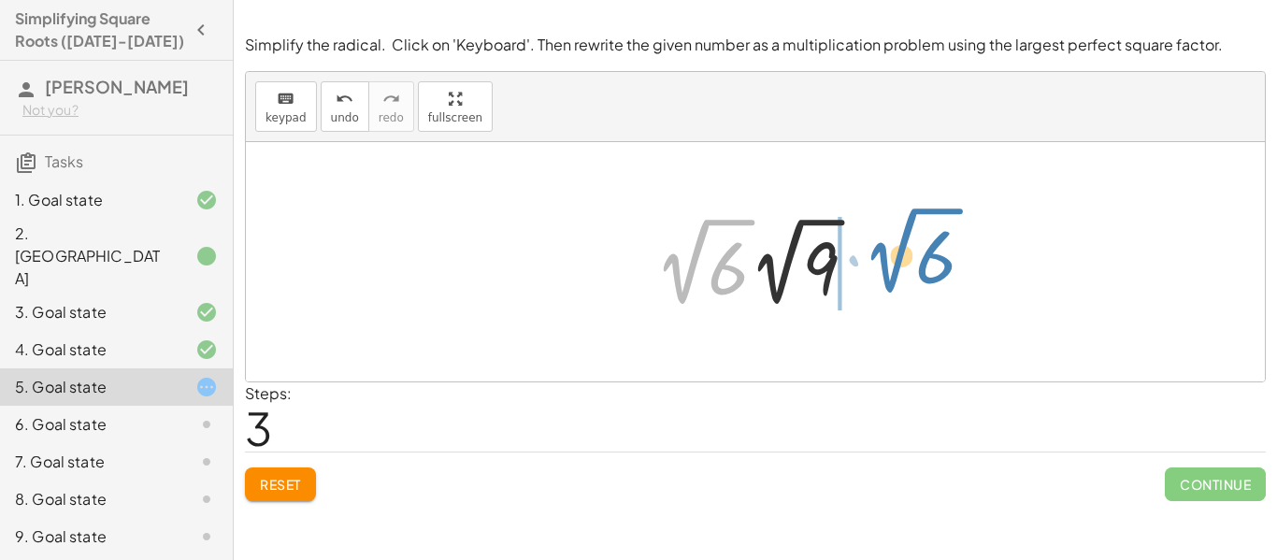
drag, startPoint x: 685, startPoint y: 291, endPoint x: 892, endPoint y: 285, distance: 206.6
click at [892, 285] on div "2 √ 54 2 √ ( · 9 · 6 ) · 2 √ 6 √ 9 6 · 2 √ · 2" at bounding box center [755, 261] width 1019 height 239
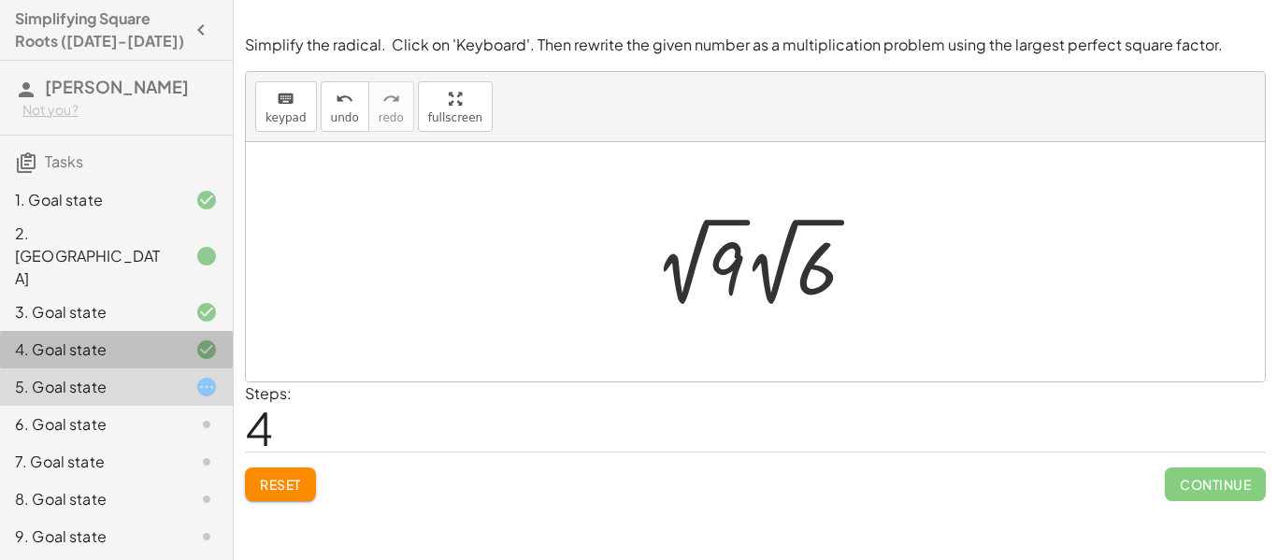
click at [119, 338] on div "4. Goal state" at bounding box center [90, 349] width 150 height 22
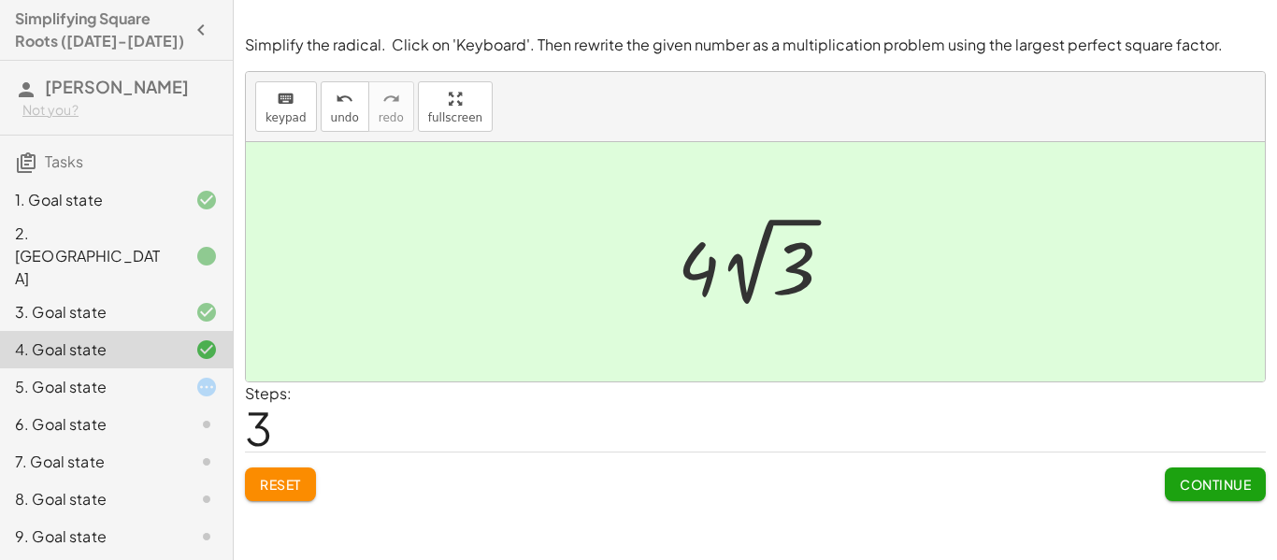
click at [153, 376] on div "5. Goal state" at bounding box center [90, 387] width 150 height 22
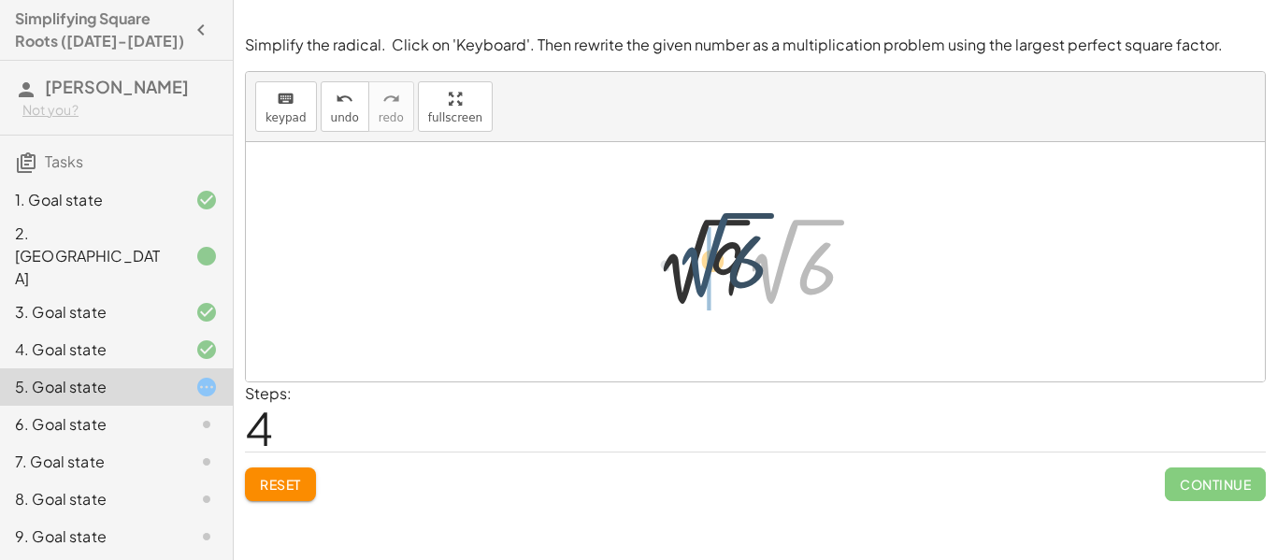
drag, startPoint x: 772, startPoint y: 300, endPoint x: 679, endPoint y: 292, distance: 92.9
click at [679, 292] on div at bounding box center [763, 261] width 236 height 103
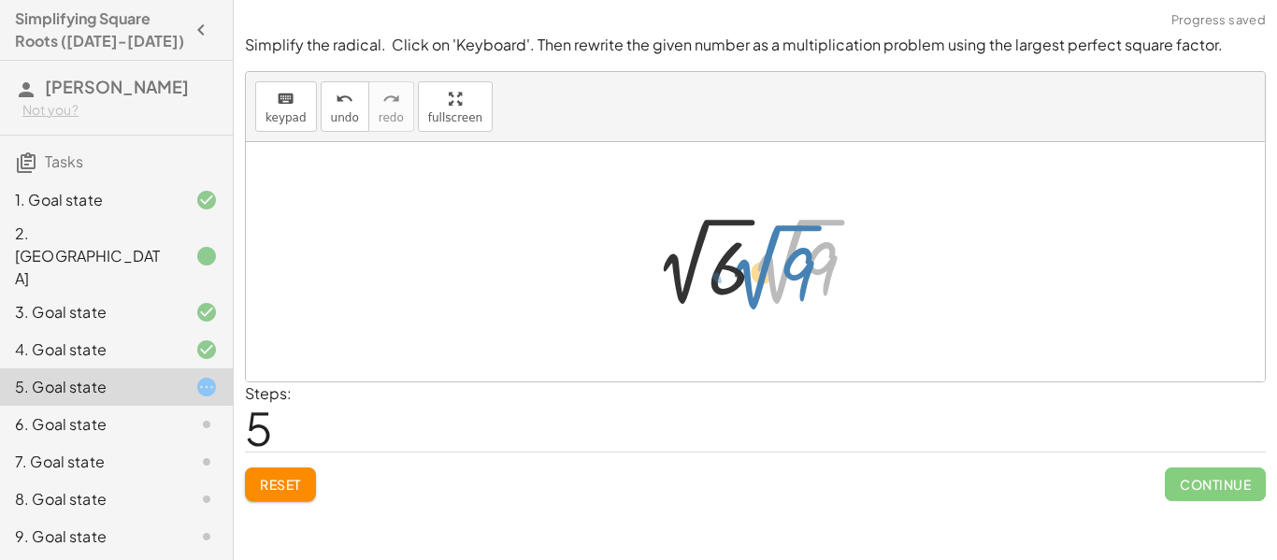
click at [774, 287] on div at bounding box center [763, 261] width 236 height 103
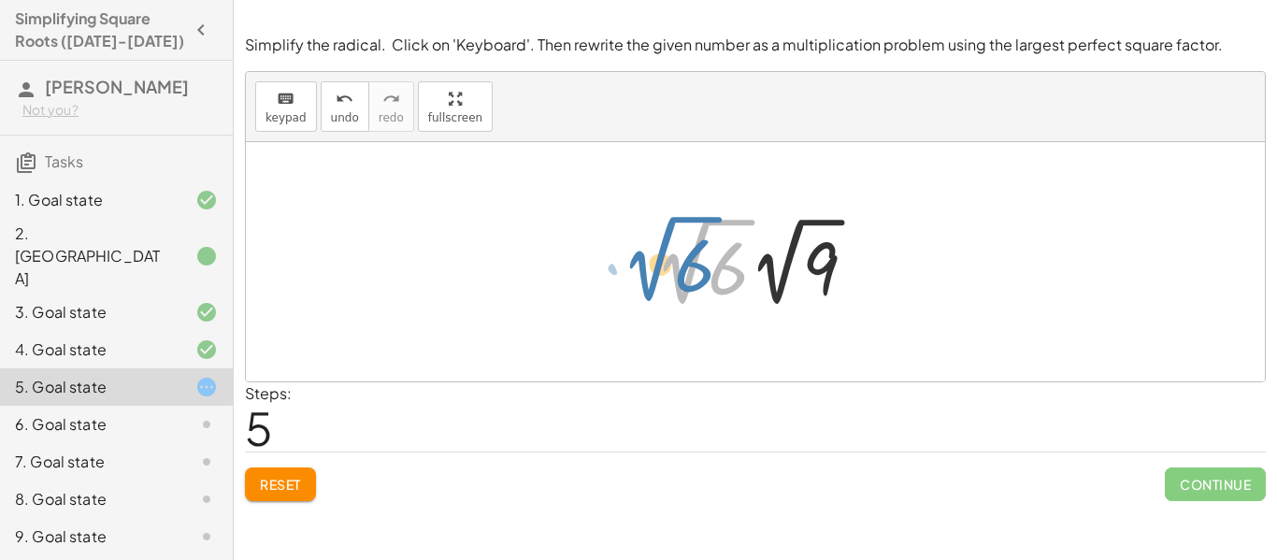
drag, startPoint x: 685, startPoint y: 300, endPoint x: 656, endPoint y: 297, distance: 29.1
click at [656, 297] on div at bounding box center [763, 261] width 236 height 103
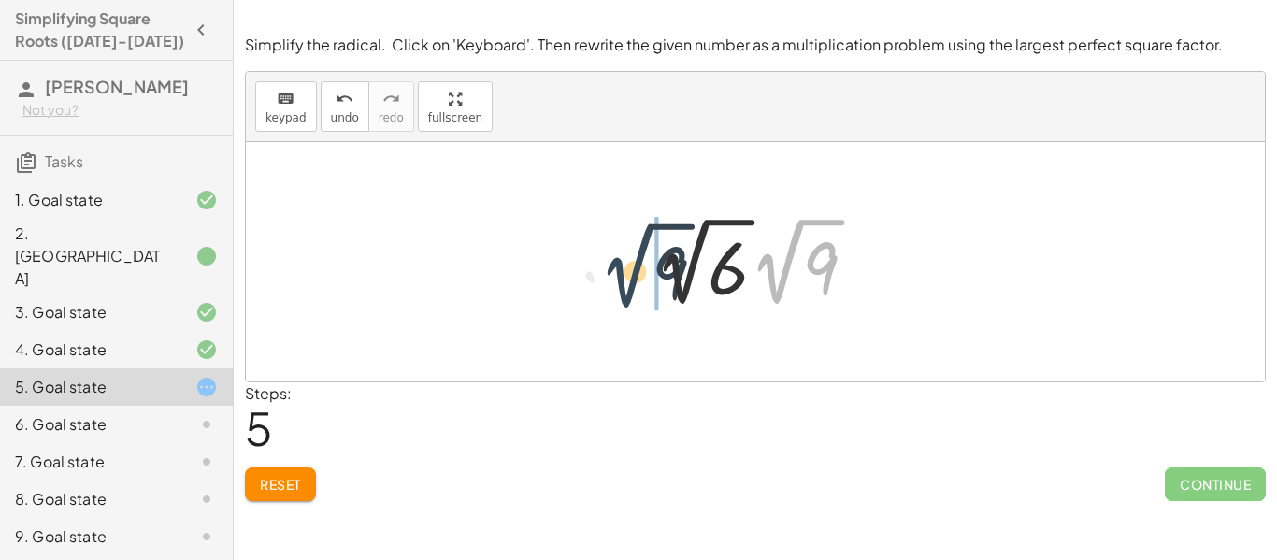
drag, startPoint x: 778, startPoint y: 296, endPoint x: 610, endPoint y: 298, distance: 167.3
click at [610, 298] on div "2 √ 54 2 √ ( · 9 · 6 ) · 2 √ 6 · 2 √ 9 · 2 √ 9 · 2 √ 6 · 2 √ 9 √ 9 6 · 2 √ · 2" at bounding box center [755, 261] width 1019 height 239
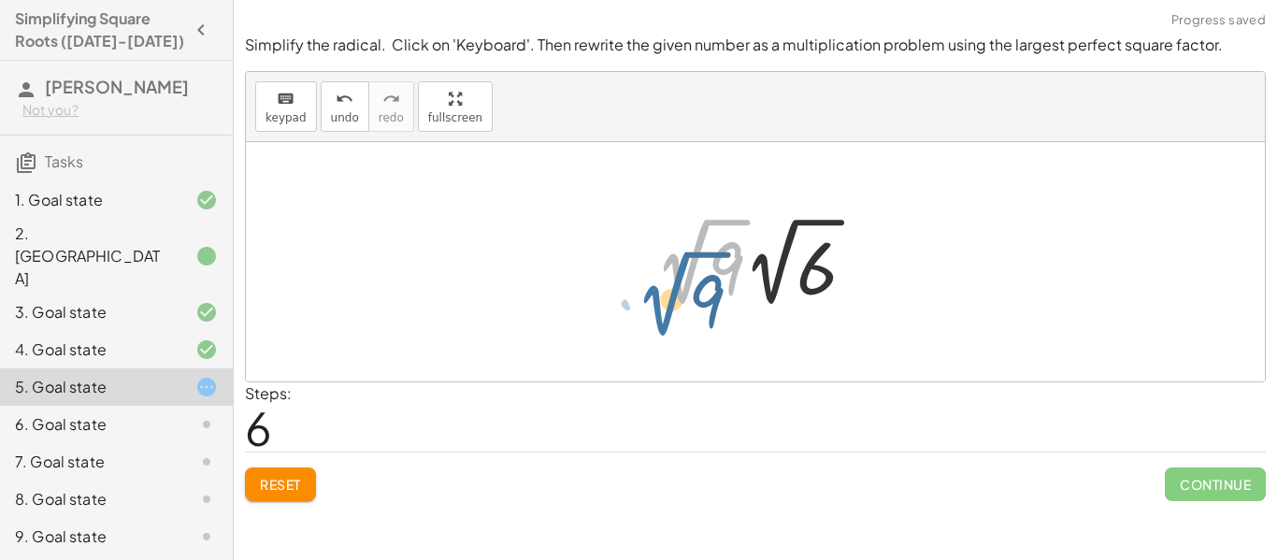
drag, startPoint x: 689, startPoint y: 277, endPoint x: 669, endPoint y: 307, distance: 36.6
click at [669, 307] on div at bounding box center [763, 261] width 236 height 103
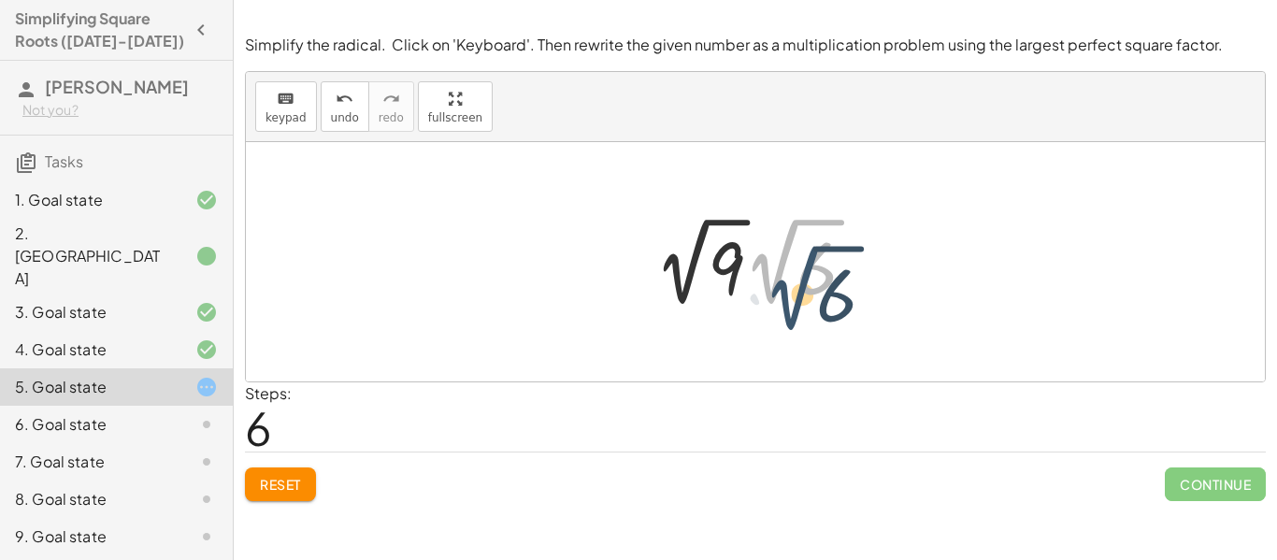
drag, startPoint x: 761, startPoint y: 270, endPoint x: 784, endPoint y: 295, distance: 34.4
click at [784, 295] on div at bounding box center [763, 261] width 236 height 103
click at [251, 478] on button "Reset" at bounding box center [280, 484] width 71 height 34
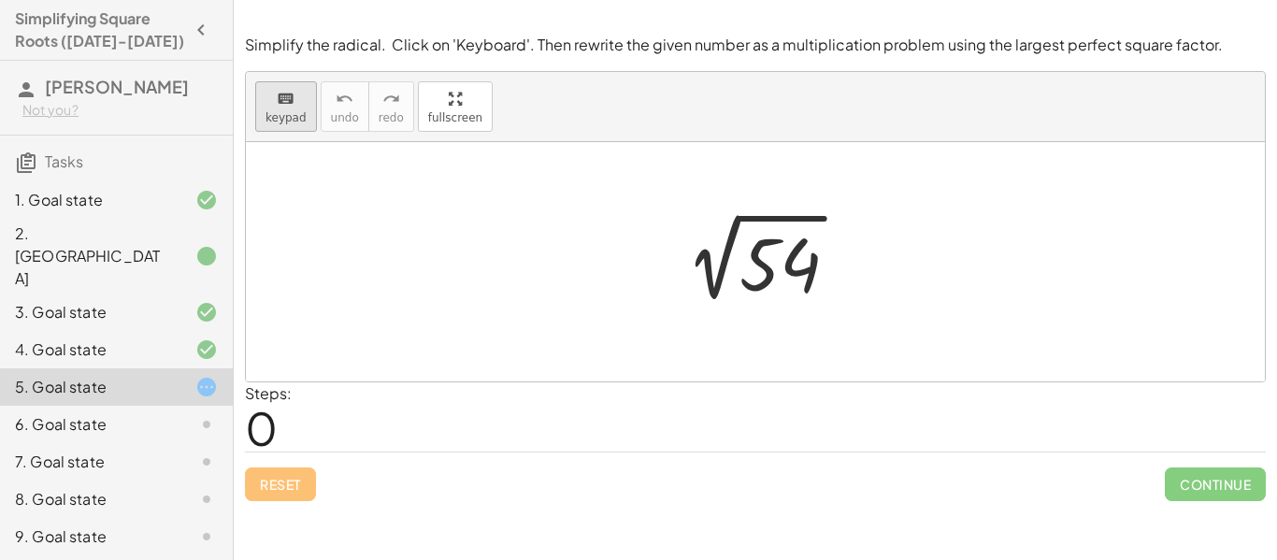
click at [270, 103] on div "keyboard" at bounding box center [285, 98] width 41 height 22
click at [765, 239] on div at bounding box center [762, 262] width 202 height 94
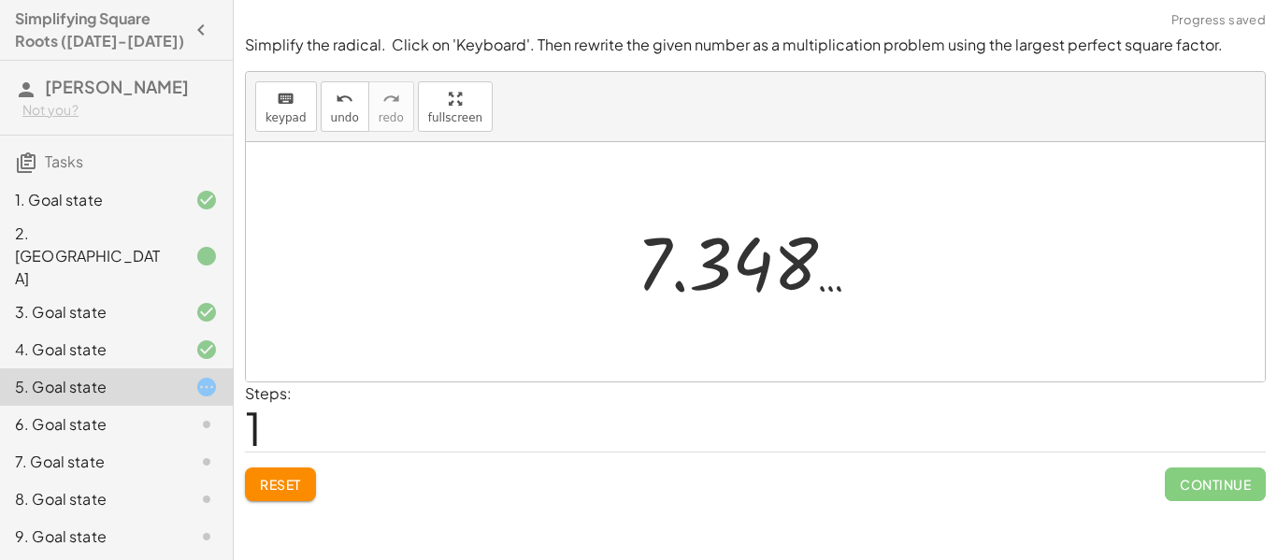
click at [279, 500] on button "Reset" at bounding box center [280, 484] width 71 height 34
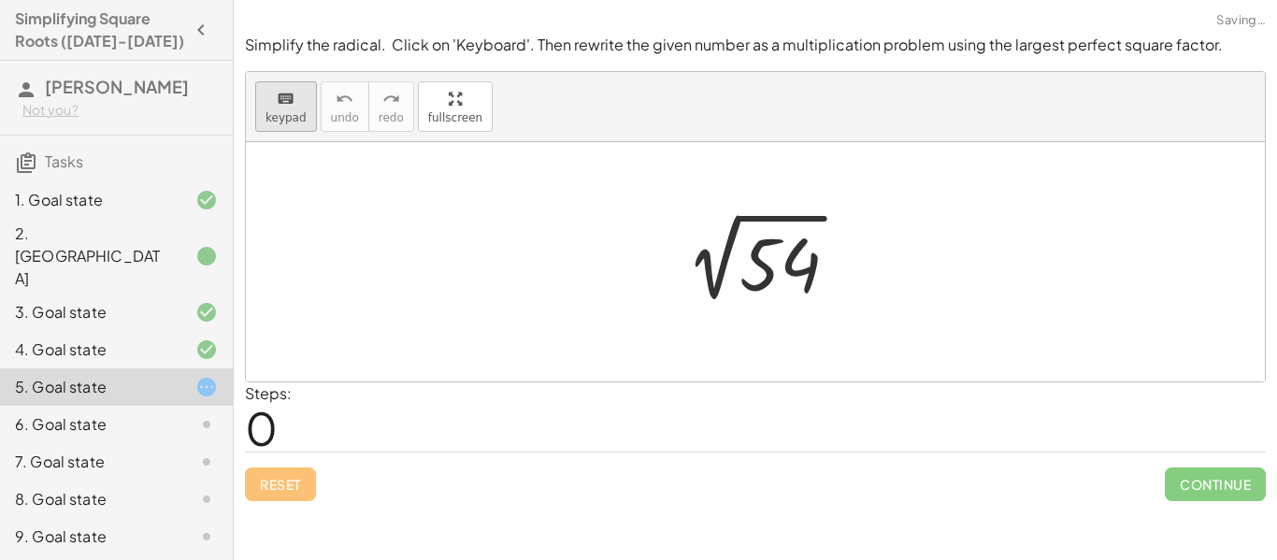
click at [275, 112] on span "keypad" at bounding box center [285, 117] width 41 height 13
click at [810, 268] on div at bounding box center [779, 264] width 81 height 83
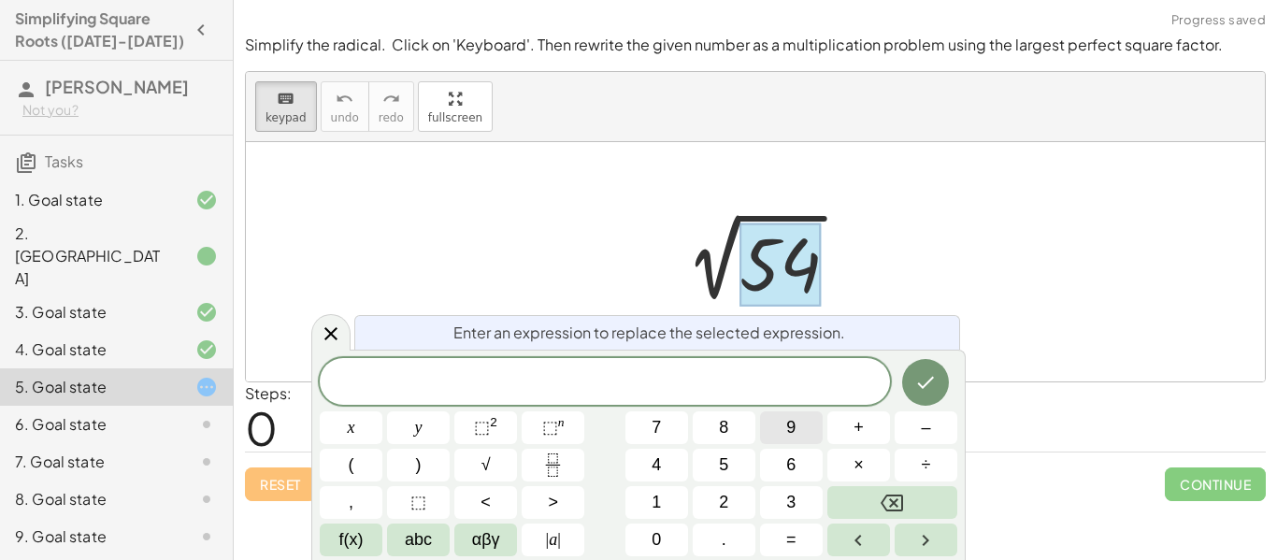
click at [804, 422] on button "9" at bounding box center [791, 427] width 63 height 33
click at [846, 465] on button "×" at bounding box center [858, 465] width 63 height 33
click at [796, 463] on button "6" at bounding box center [791, 465] width 63 height 33
click at [922, 378] on icon "Done" at bounding box center [925, 382] width 22 height 22
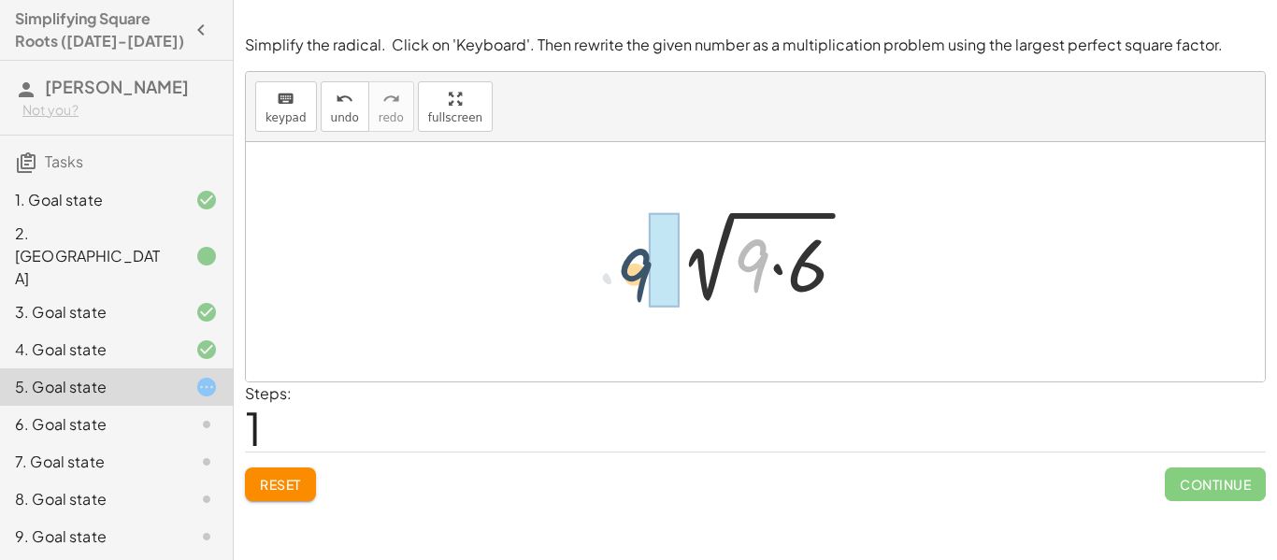
drag, startPoint x: 757, startPoint y: 271, endPoint x: 631, endPoint y: 279, distance: 126.4
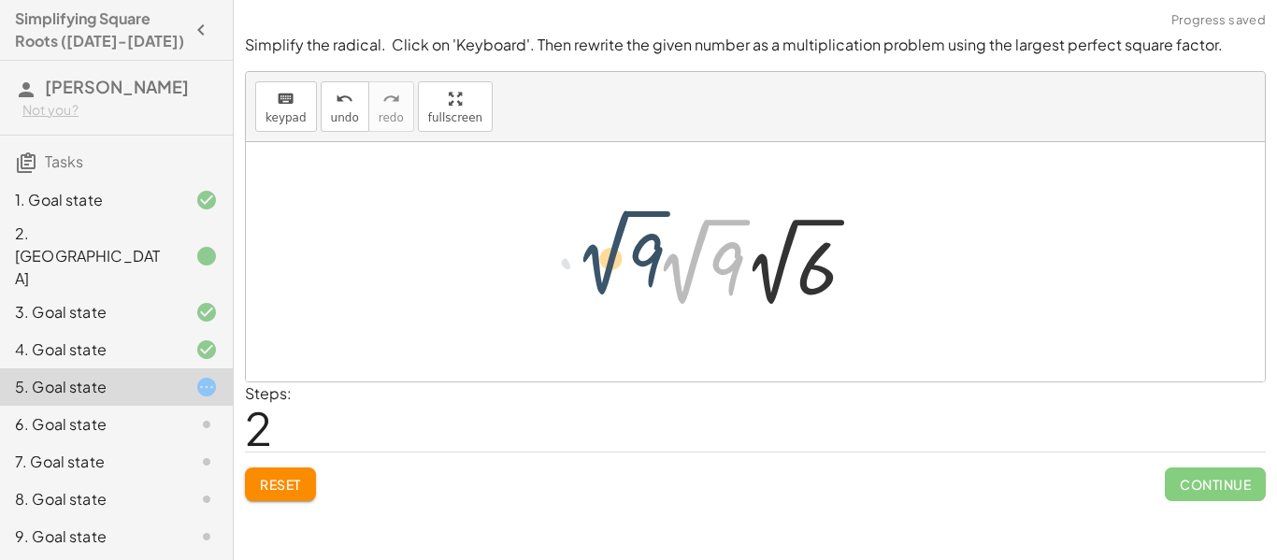
drag, startPoint x: 689, startPoint y: 278, endPoint x: 604, endPoint y: 264, distance: 86.1
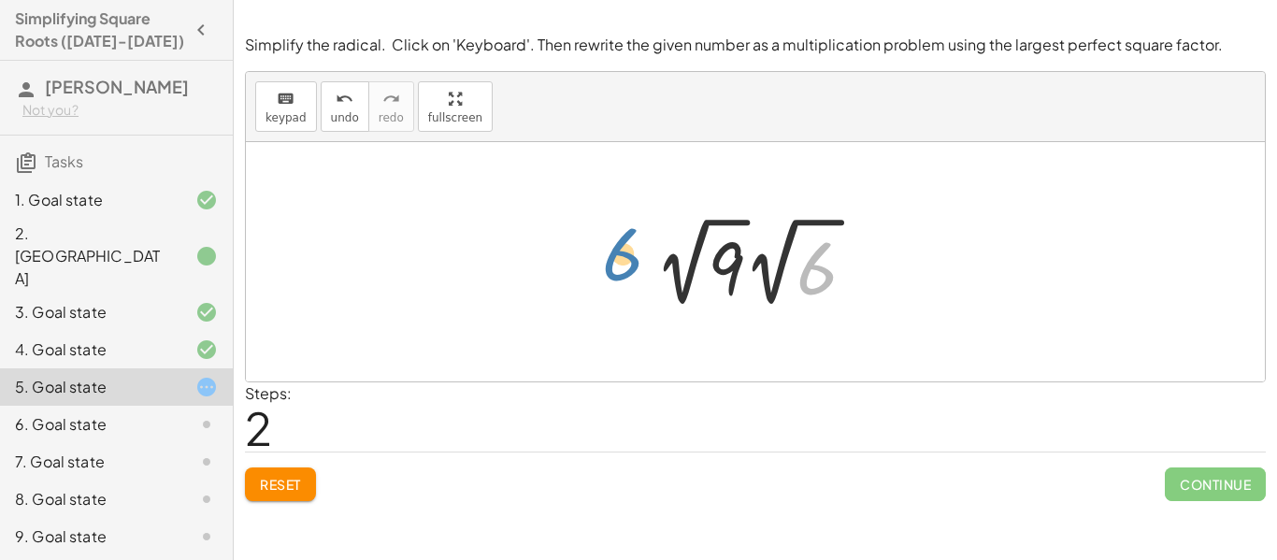
drag, startPoint x: 808, startPoint y: 278, endPoint x: 608, endPoint y: 263, distance: 201.5
click at [608, 263] on div "2 √ 54 2 √ ( · 9 · 6 ) 6 √ 9 6 · 2 √ · 2" at bounding box center [755, 261] width 1019 height 239
drag, startPoint x: 723, startPoint y: 270, endPoint x: 587, endPoint y: 249, distance: 138.1
click at [350, 113] on span "undo" at bounding box center [345, 117] width 28 height 13
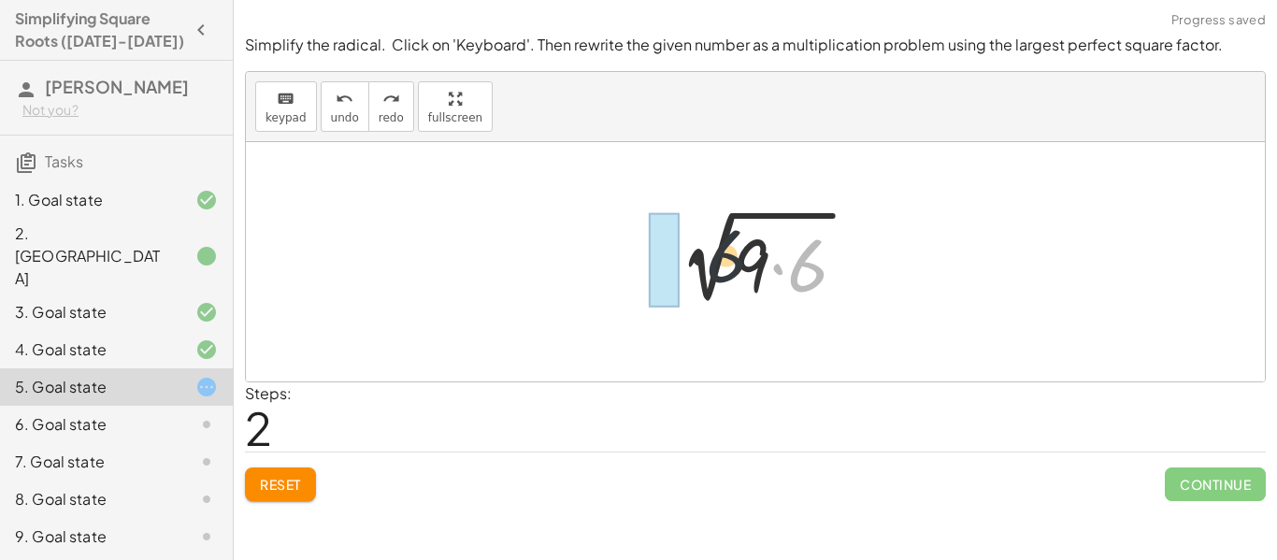
drag, startPoint x: 808, startPoint y: 282, endPoint x: 639, endPoint y: 269, distance: 169.7
click at [639, 269] on div "2 √ 54 · 6 2 √ ( · 9 · 6 )" at bounding box center [755, 262] width 239 height 106
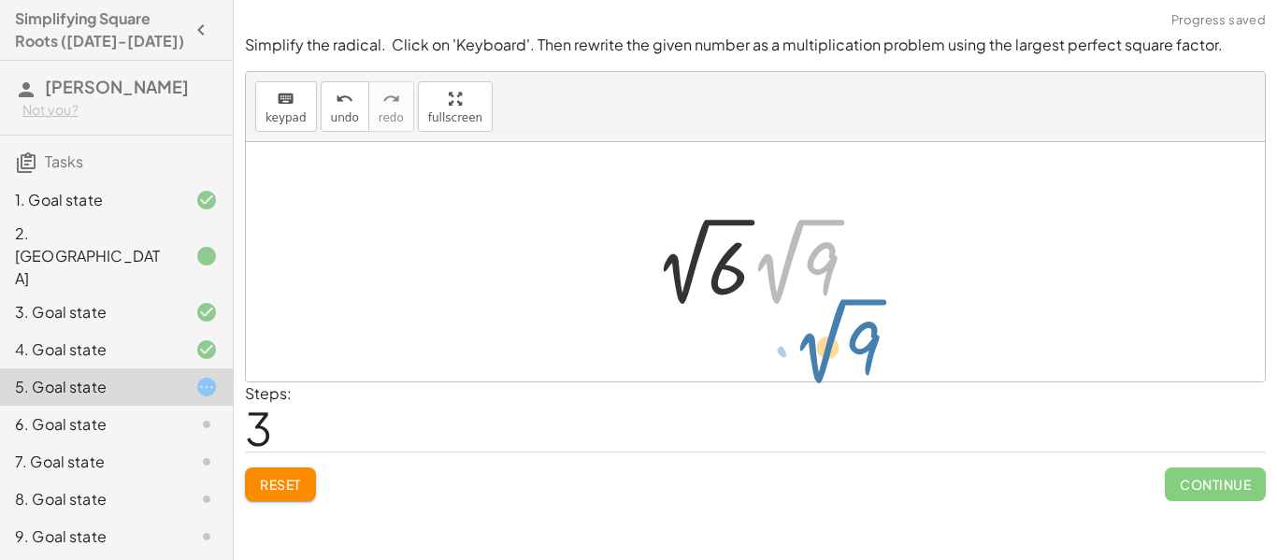
drag, startPoint x: 782, startPoint y: 279, endPoint x: 829, endPoint y: 323, distance: 64.1
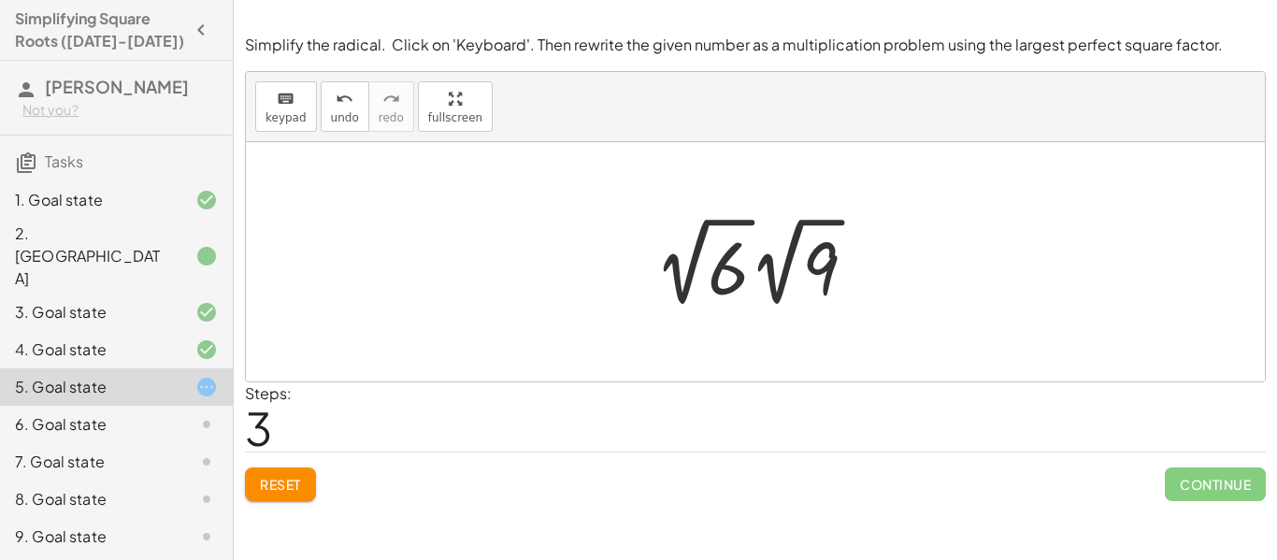
click at [69, 413] on div "6. Goal state" at bounding box center [90, 424] width 150 height 22
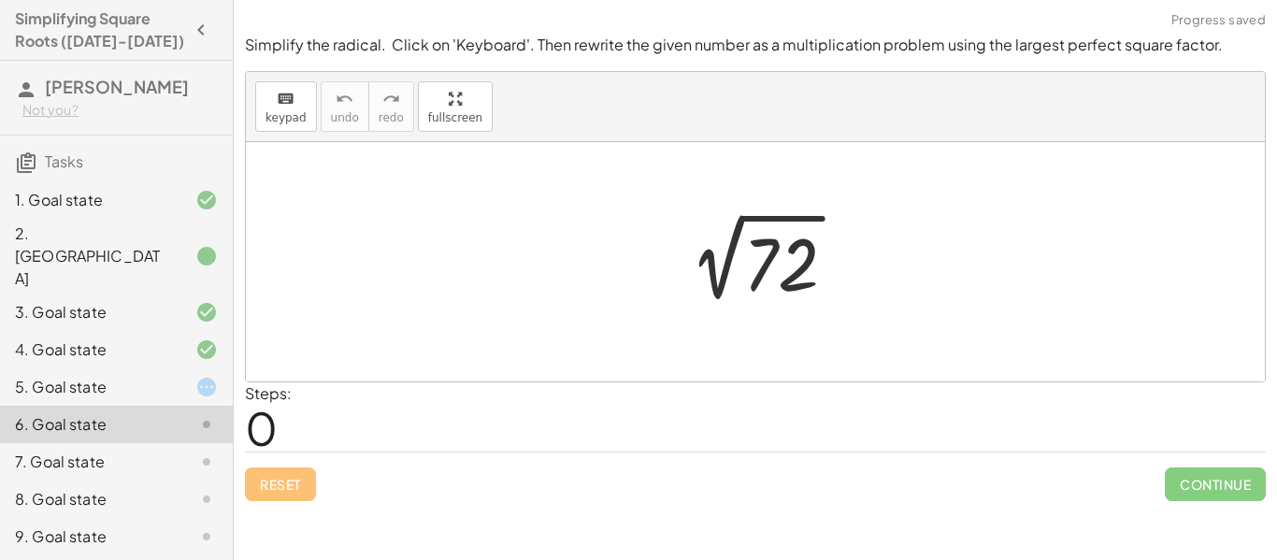
click at [86, 450] on div "7. Goal state" at bounding box center [90, 461] width 150 height 22
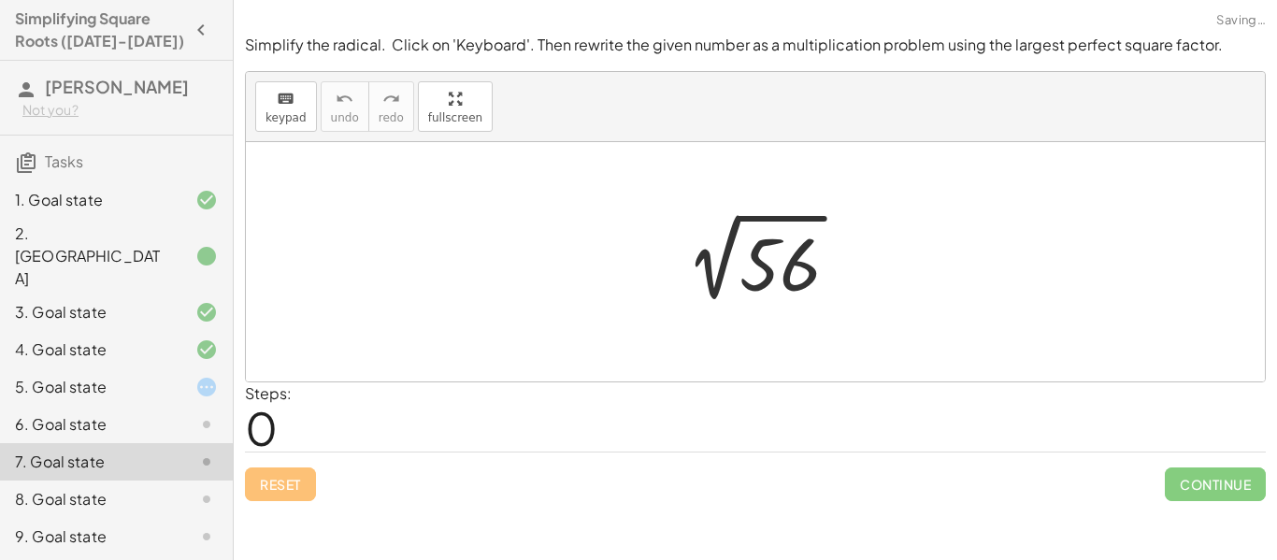
click at [100, 488] on div "8. Goal state" at bounding box center [90, 499] width 150 height 22
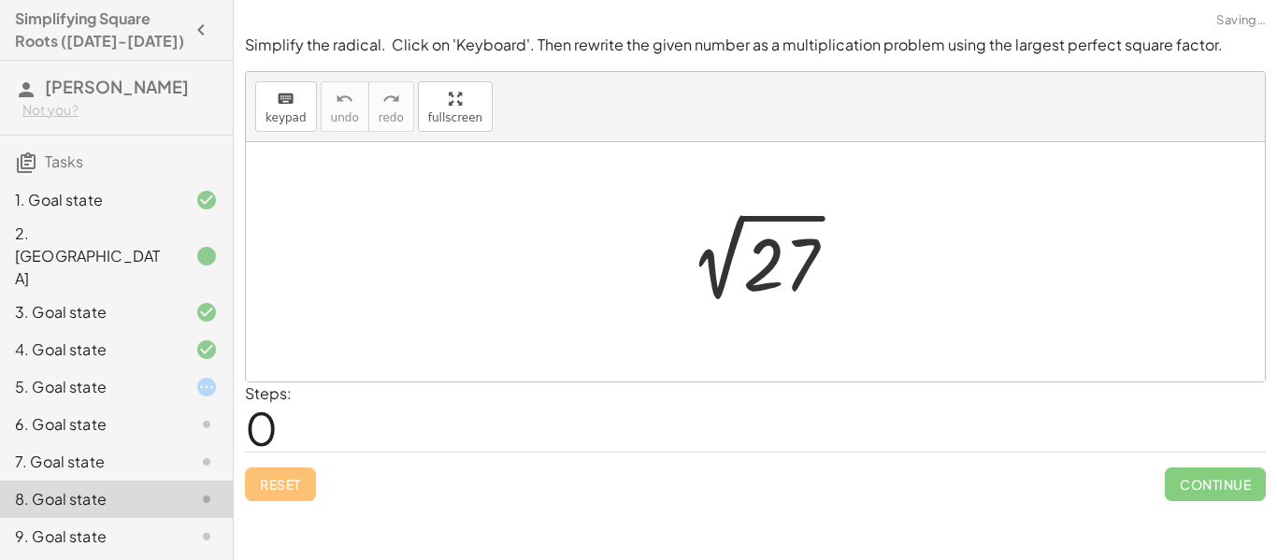
scroll to position [3, 0]
click at [105, 522] on div "9. Goal state" at bounding box center [90, 533] width 150 height 22
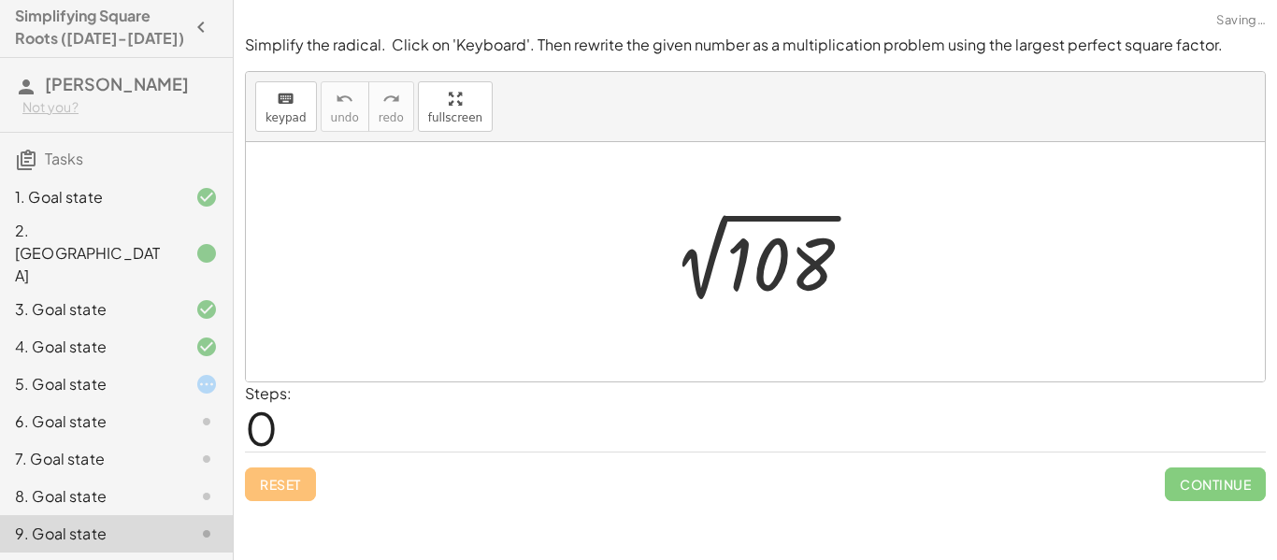
click at [120, 559] on div "10. Goal state" at bounding box center [90, 571] width 150 height 22
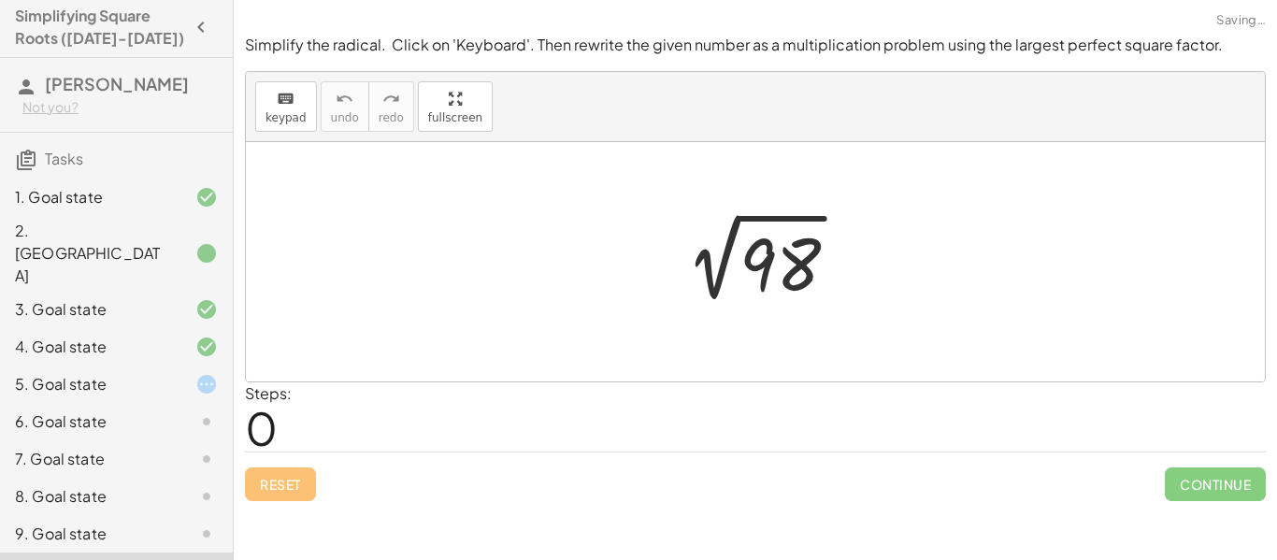
scroll to position [0, 0]
click at [158, 376] on div "5. Goal state" at bounding box center [90, 387] width 150 height 22
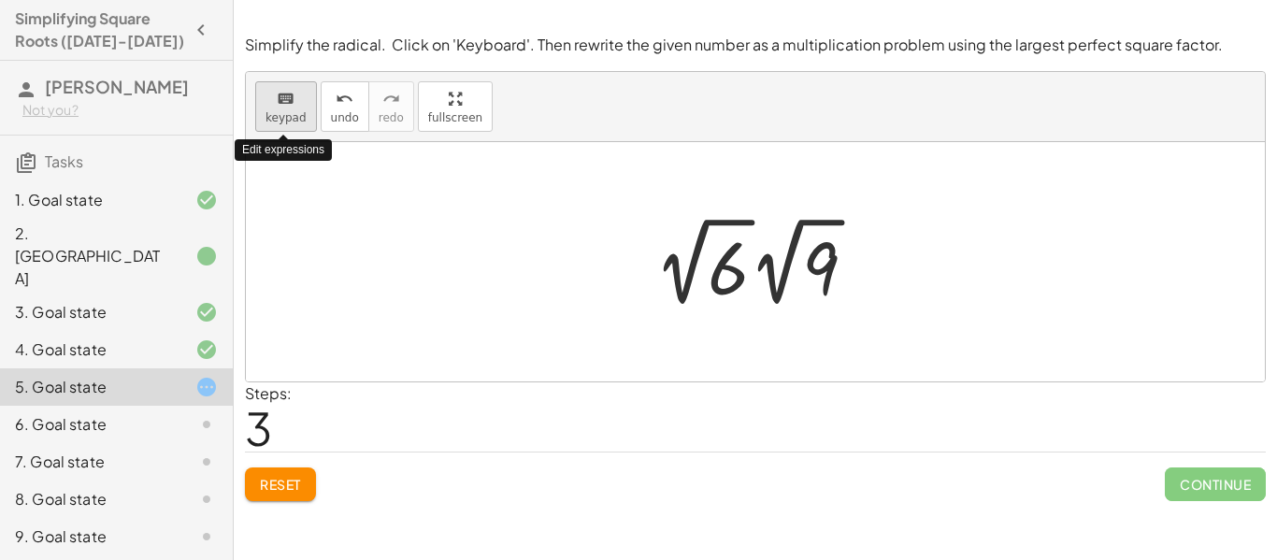
click at [288, 111] on span "keypad" at bounding box center [285, 117] width 41 height 13
click at [793, 306] on div at bounding box center [763, 261] width 236 height 103
click at [734, 273] on div at bounding box center [728, 268] width 41 height 83
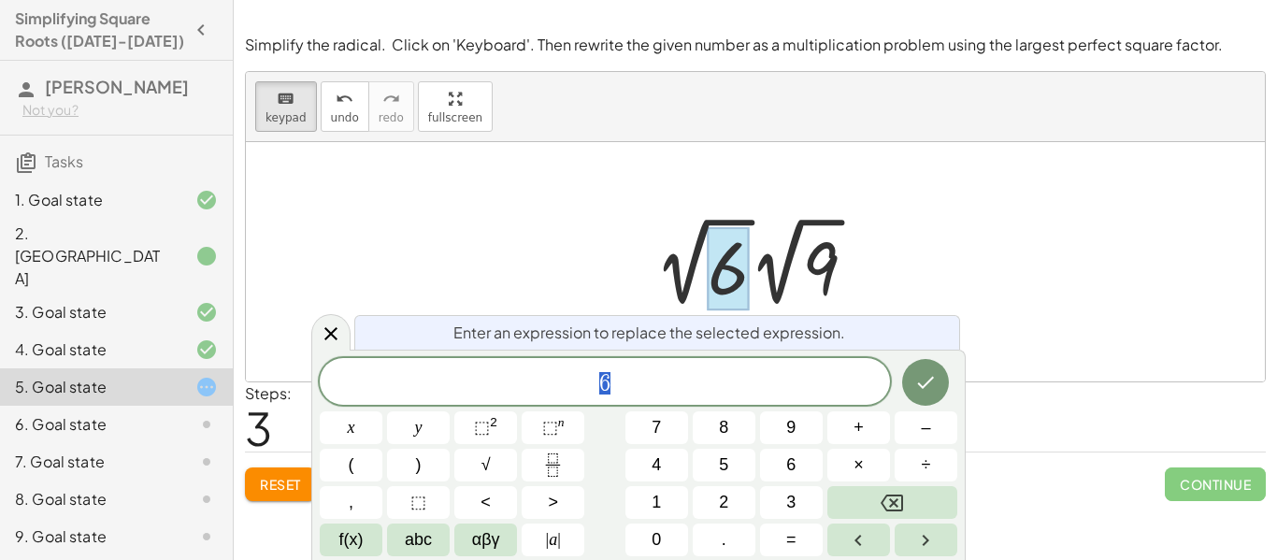
click at [284, 476] on span "Reset" at bounding box center [280, 484] width 41 height 17
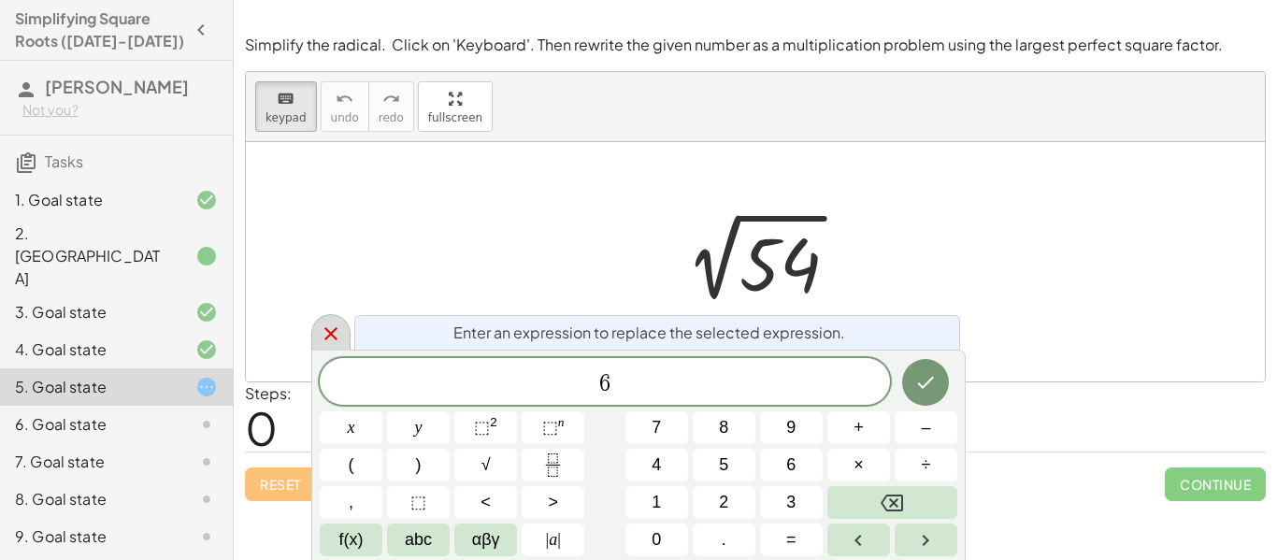
click at [322, 336] on icon at bounding box center [331, 333] width 22 height 22
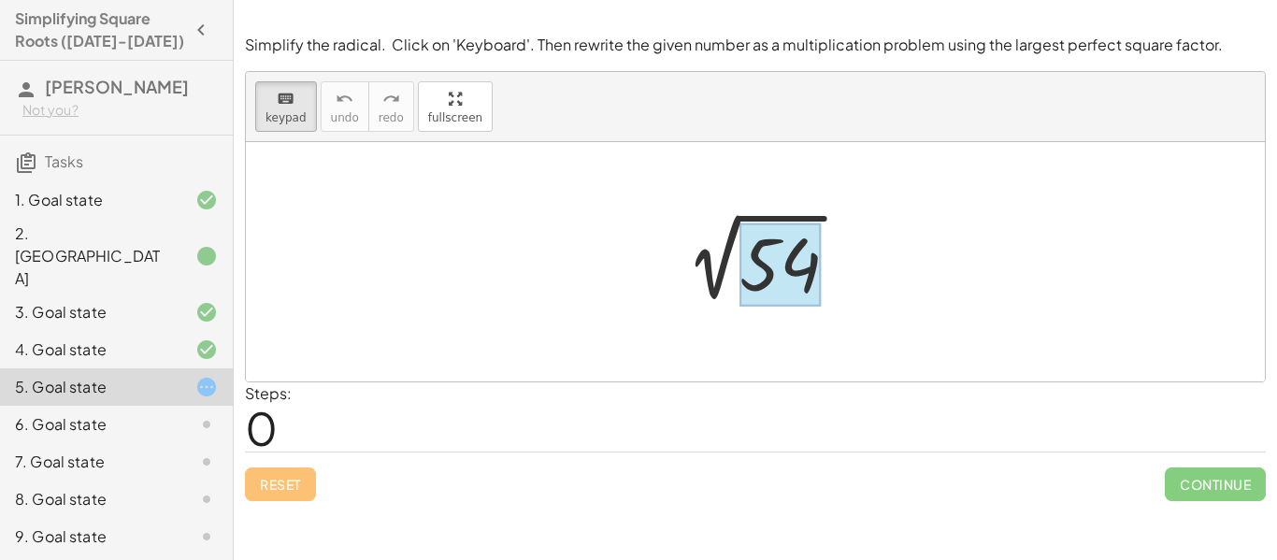
click at [774, 286] on div at bounding box center [779, 264] width 81 height 83
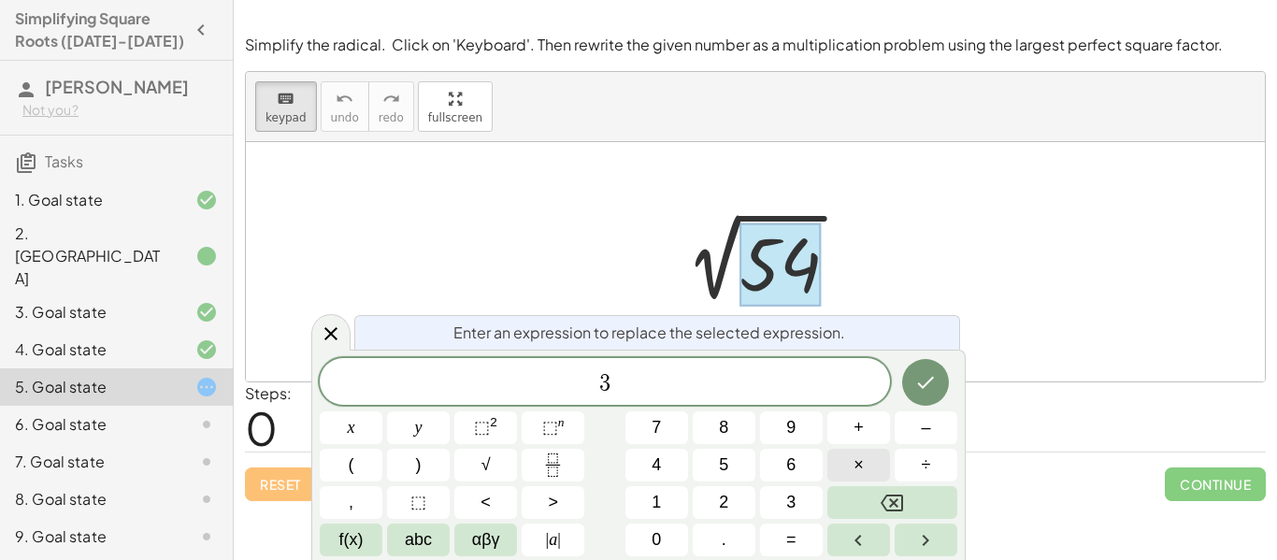
click at [859, 461] on span "×" at bounding box center [858, 464] width 10 height 25
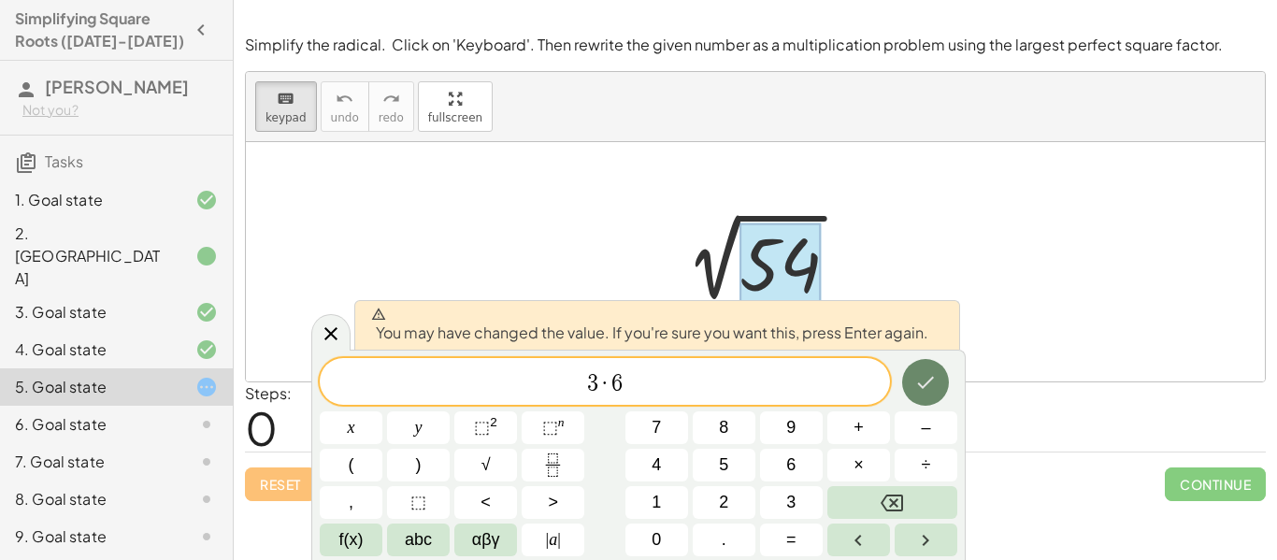
click at [944, 376] on button "Done" at bounding box center [925, 382] width 47 height 47
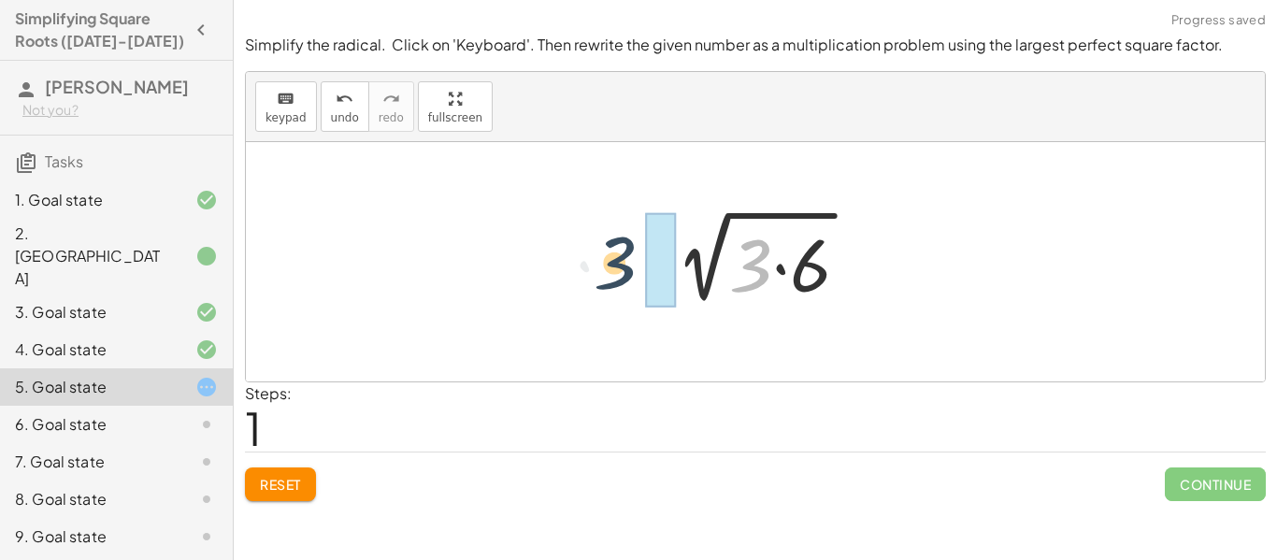
drag, startPoint x: 754, startPoint y: 279, endPoint x: 611, endPoint y: 275, distance: 143.0
click at [611, 275] on div "2 √ 54 · 3 2 √ ( · 3 · 6 )" at bounding box center [755, 261] width 1019 height 239
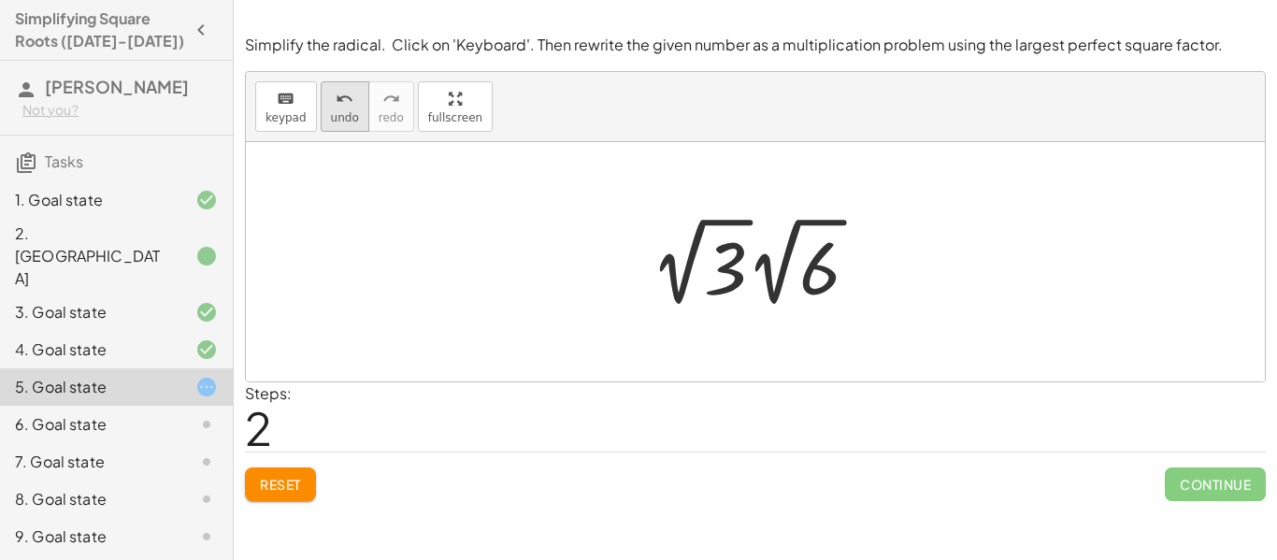
click at [336, 96] on icon "undo" at bounding box center [345, 99] width 18 height 22
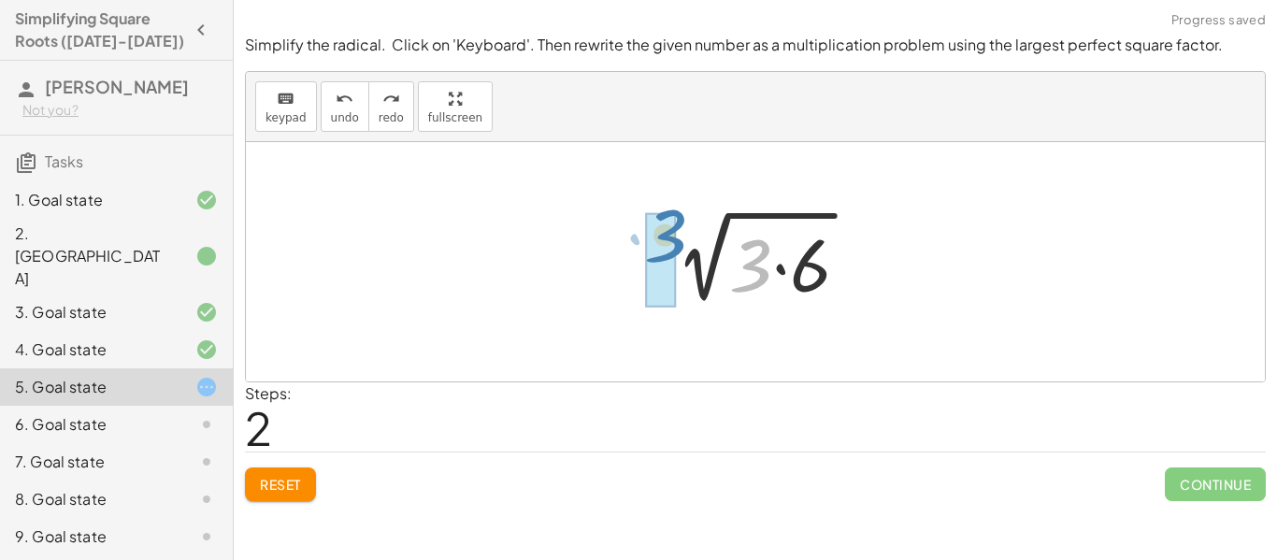
drag, startPoint x: 760, startPoint y: 264, endPoint x: 673, endPoint y: 235, distance: 91.6
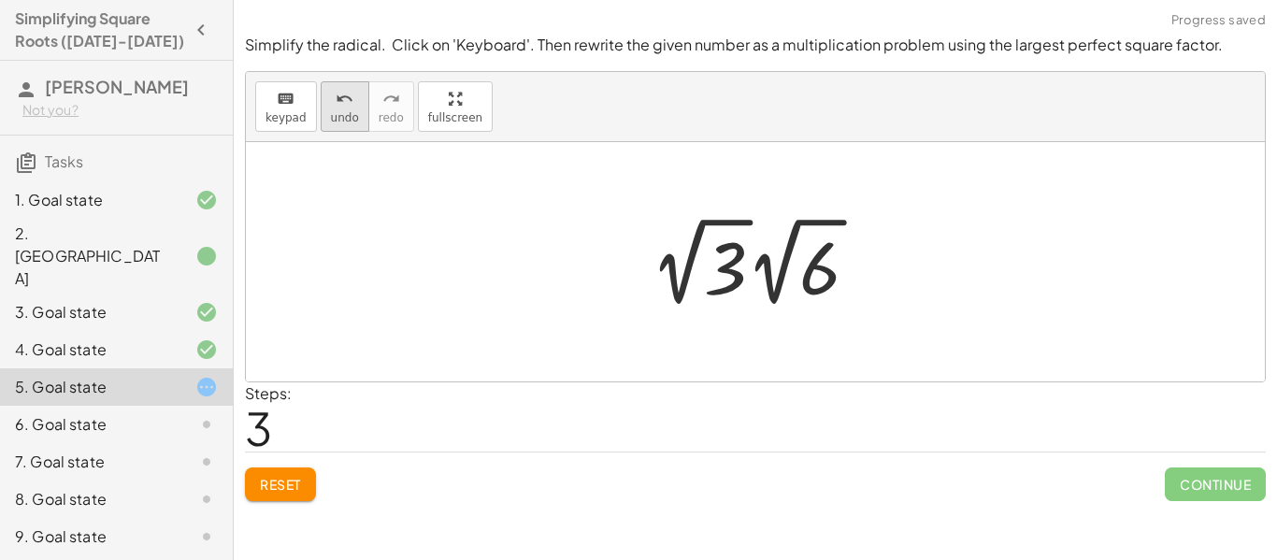
click at [348, 111] on span "undo" at bounding box center [345, 117] width 28 height 13
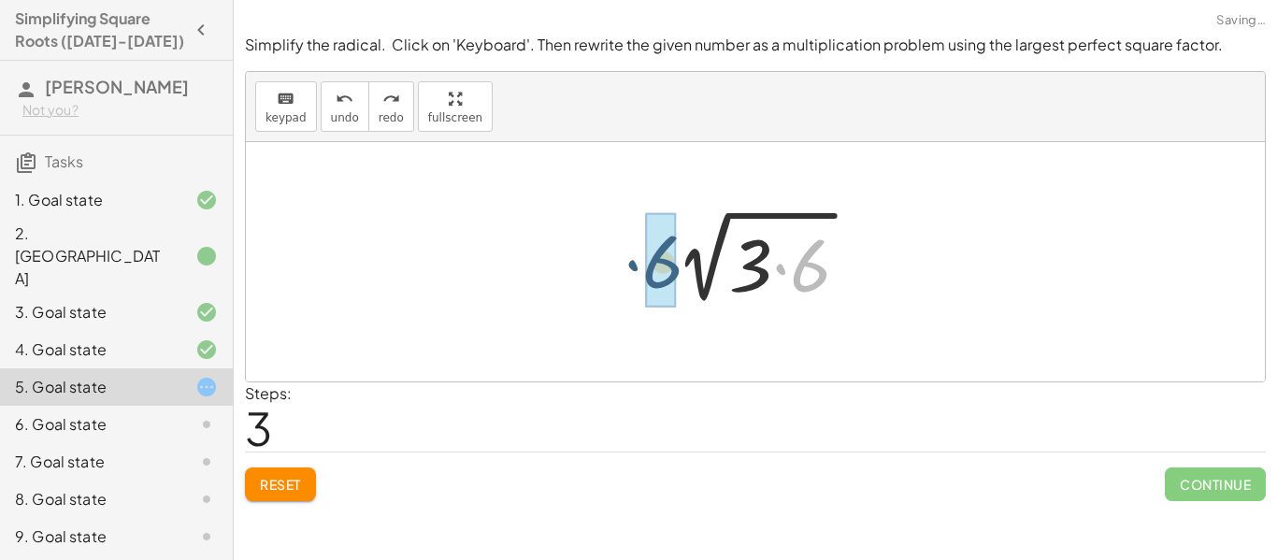
drag, startPoint x: 803, startPoint y: 275, endPoint x: 647, endPoint y: 270, distance: 156.2
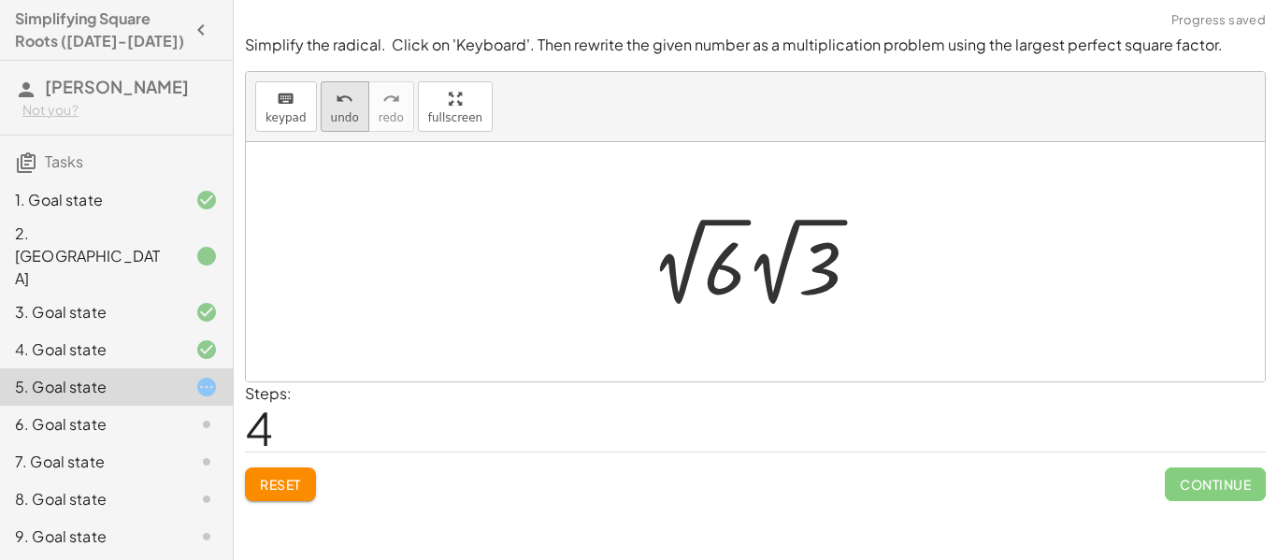
click at [321, 112] on button "undo undo" at bounding box center [345, 106] width 49 height 50
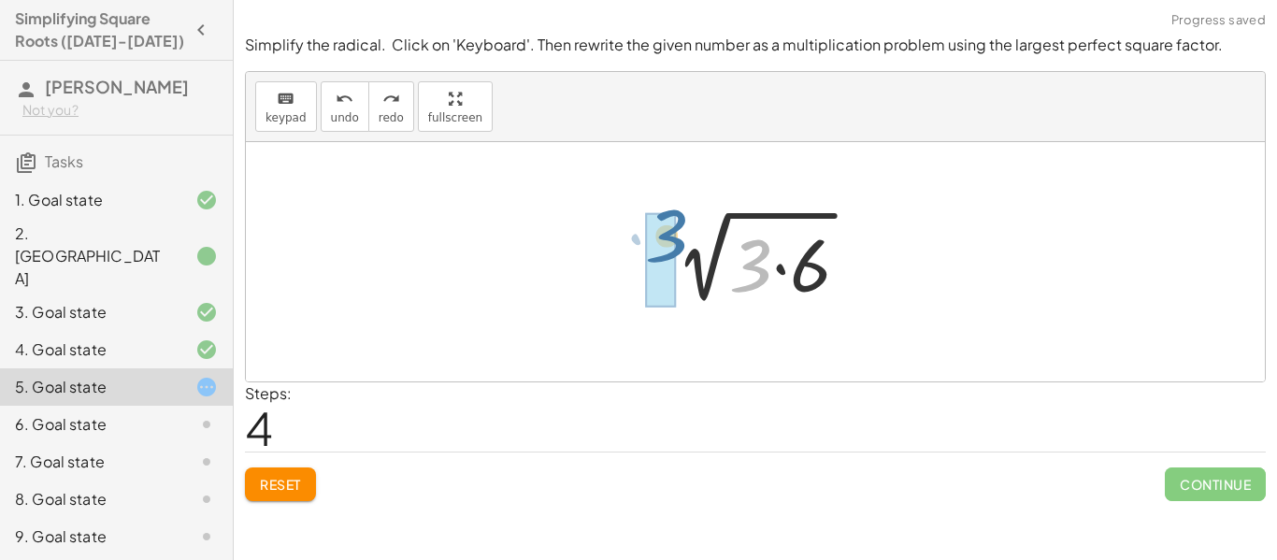
drag, startPoint x: 768, startPoint y: 251, endPoint x: 679, endPoint y: 227, distance: 93.0
click at [679, 227] on div at bounding box center [762, 262] width 222 height 96
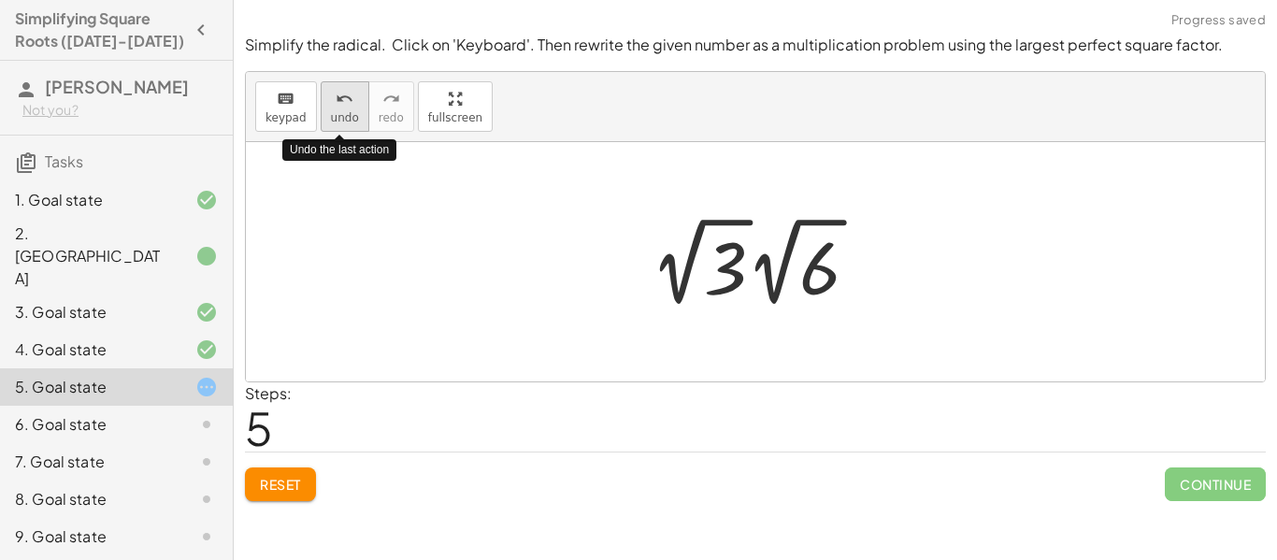
click at [337, 104] on icon "undo" at bounding box center [345, 99] width 18 height 22
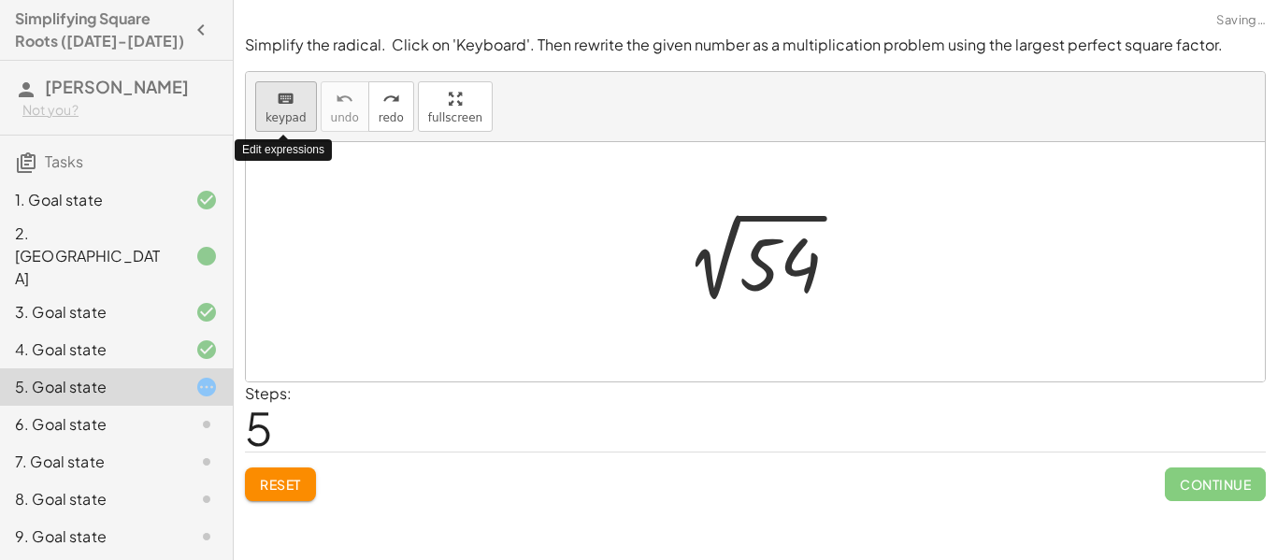
click at [293, 111] on span "keypad" at bounding box center [285, 117] width 41 height 13
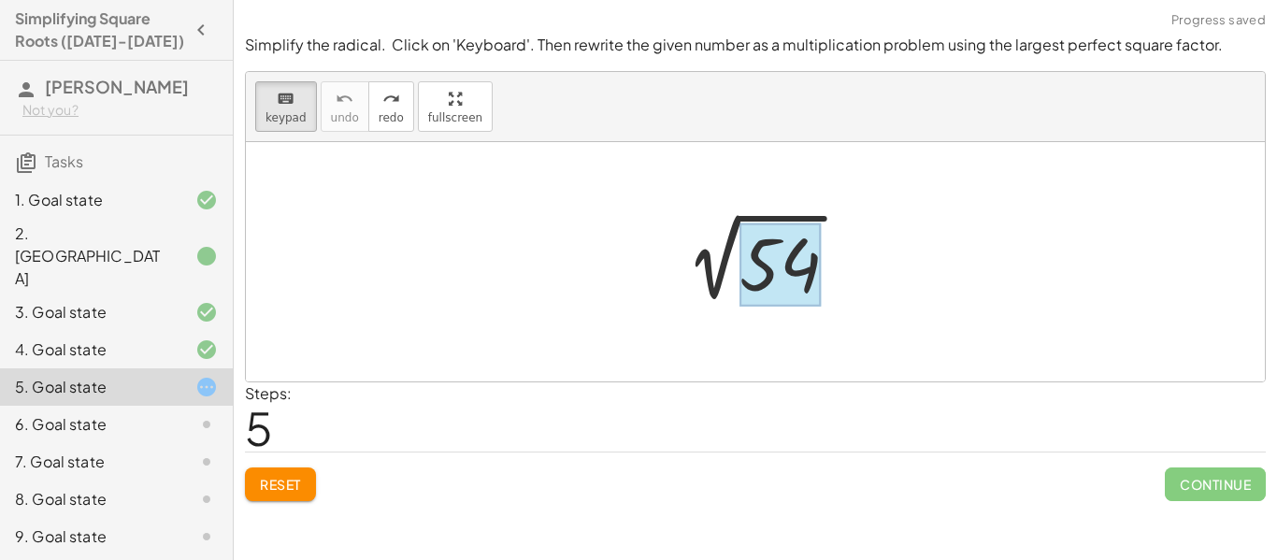
click at [764, 288] on div at bounding box center [779, 264] width 81 height 83
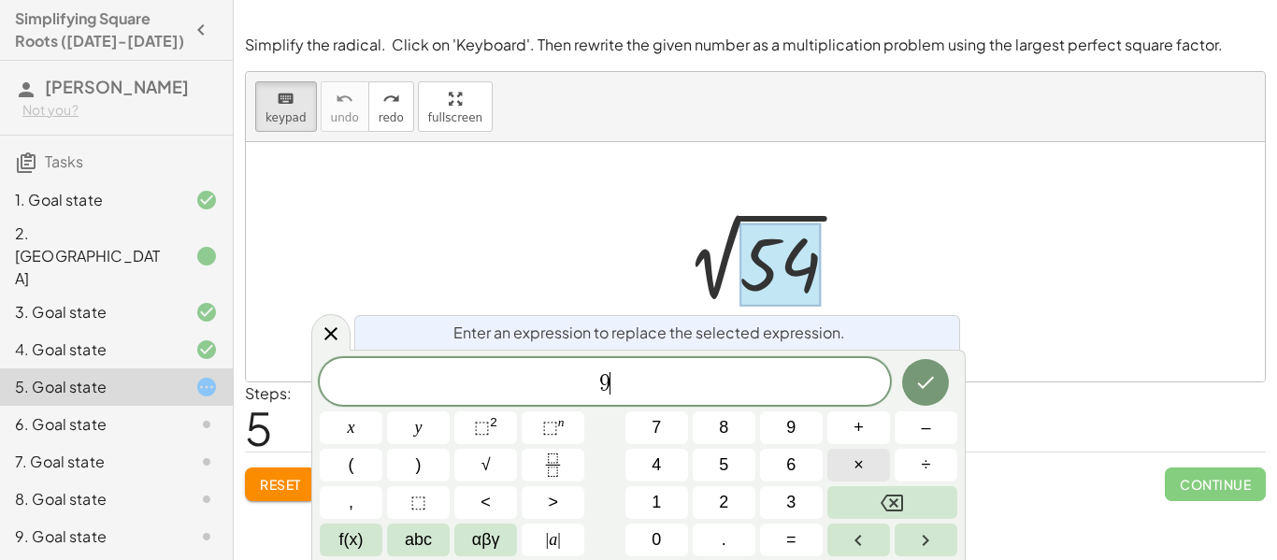
click at [873, 459] on button "×" at bounding box center [858, 465] width 63 height 33
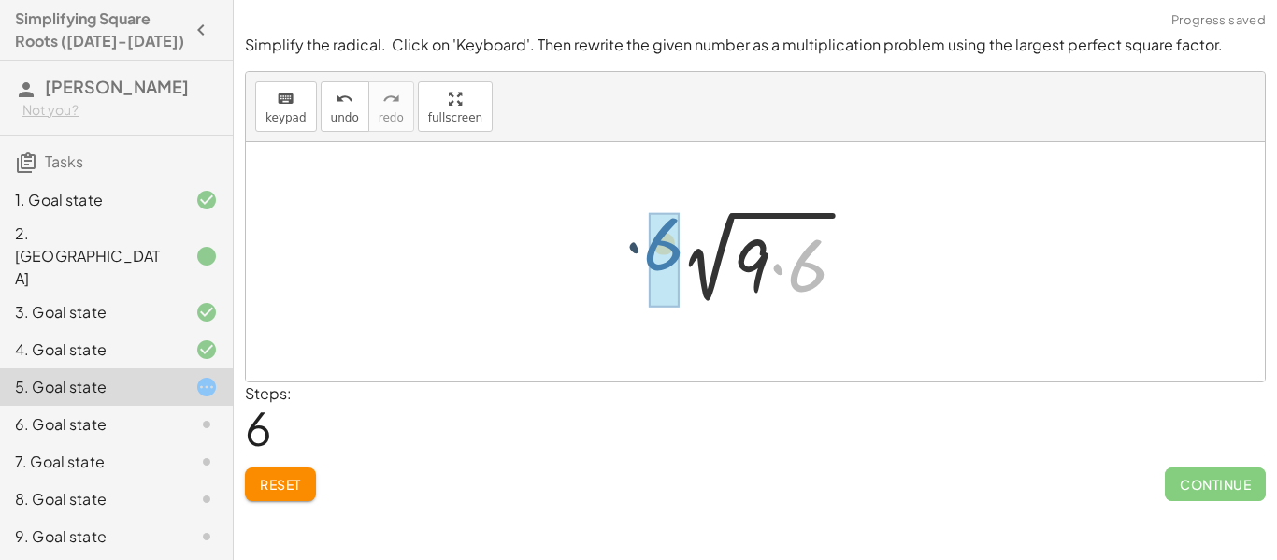
drag, startPoint x: 808, startPoint y: 282, endPoint x: 657, endPoint y: 263, distance: 151.7
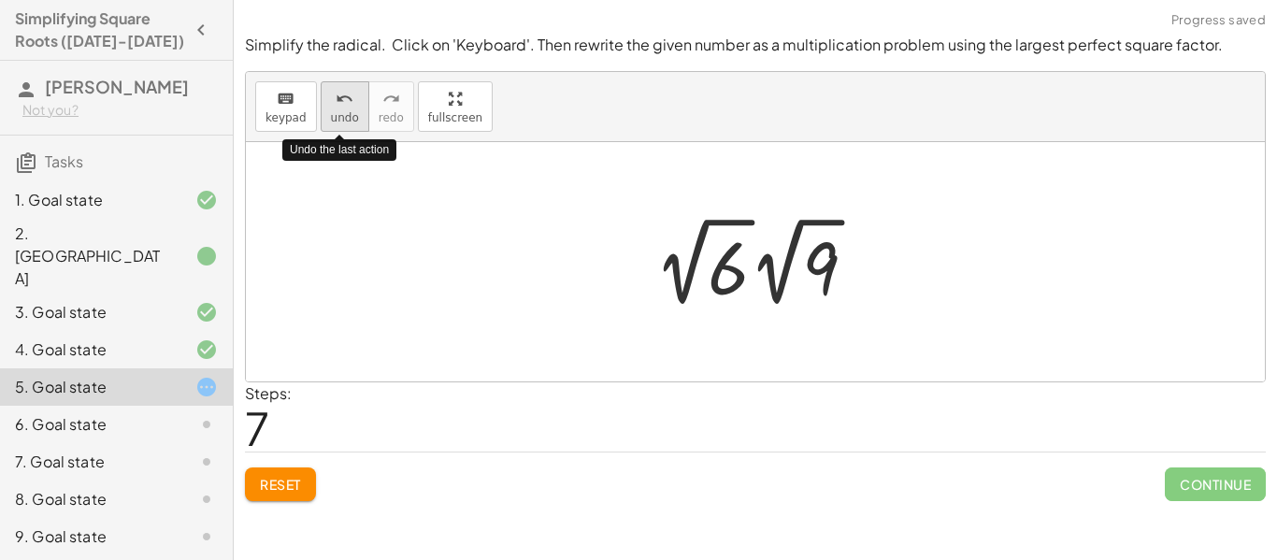
click at [360, 109] on button "undo undo" at bounding box center [345, 106] width 49 height 50
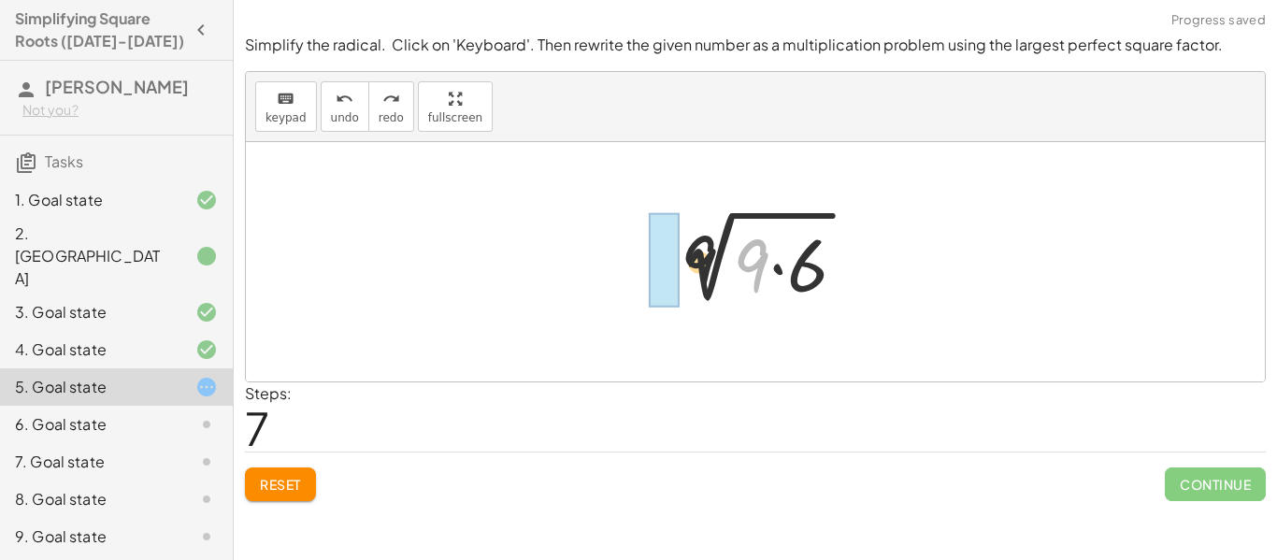
drag, startPoint x: 757, startPoint y: 256, endPoint x: 656, endPoint y: 251, distance: 101.0
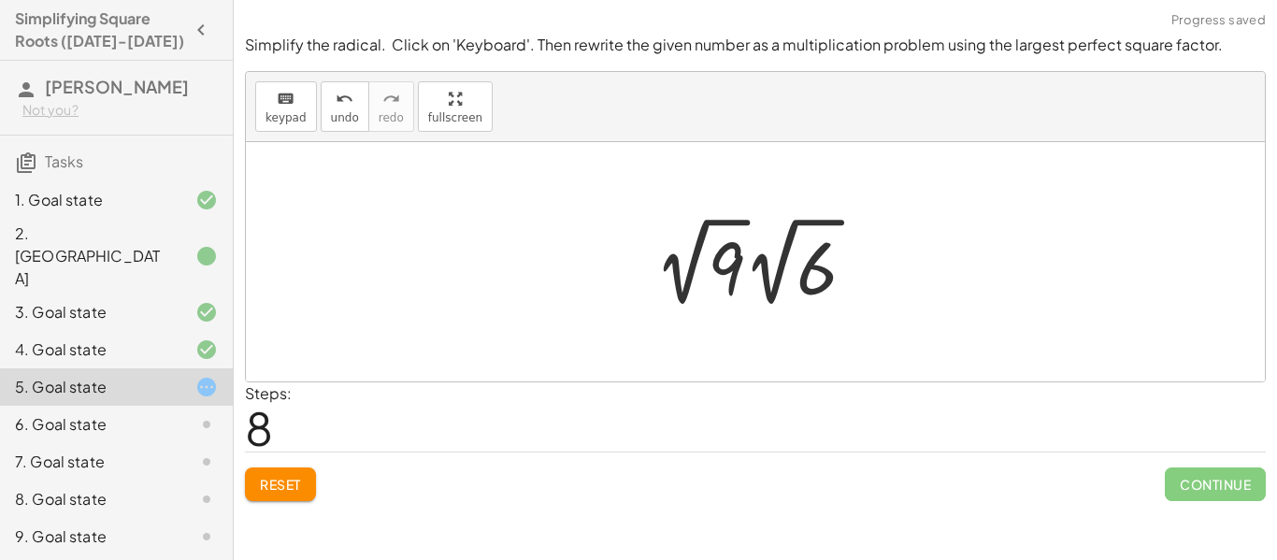
click at [732, 268] on div at bounding box center [763, 261] width 236 height 103
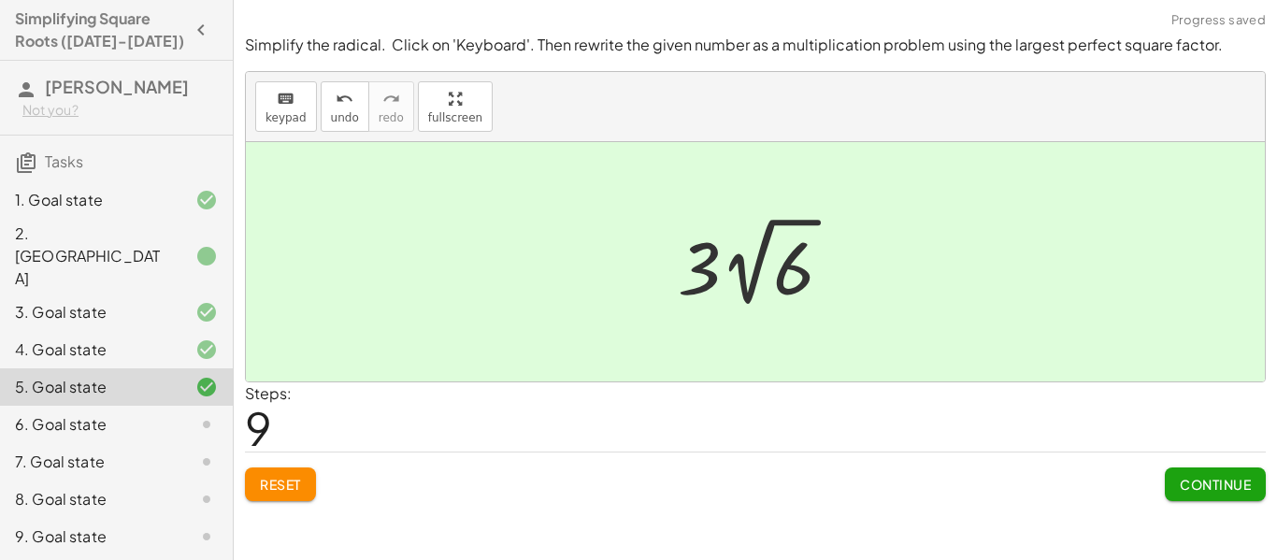
click at [1181, 493] on button "Continue" at bounding box center [1215, 484] width 101 height 34
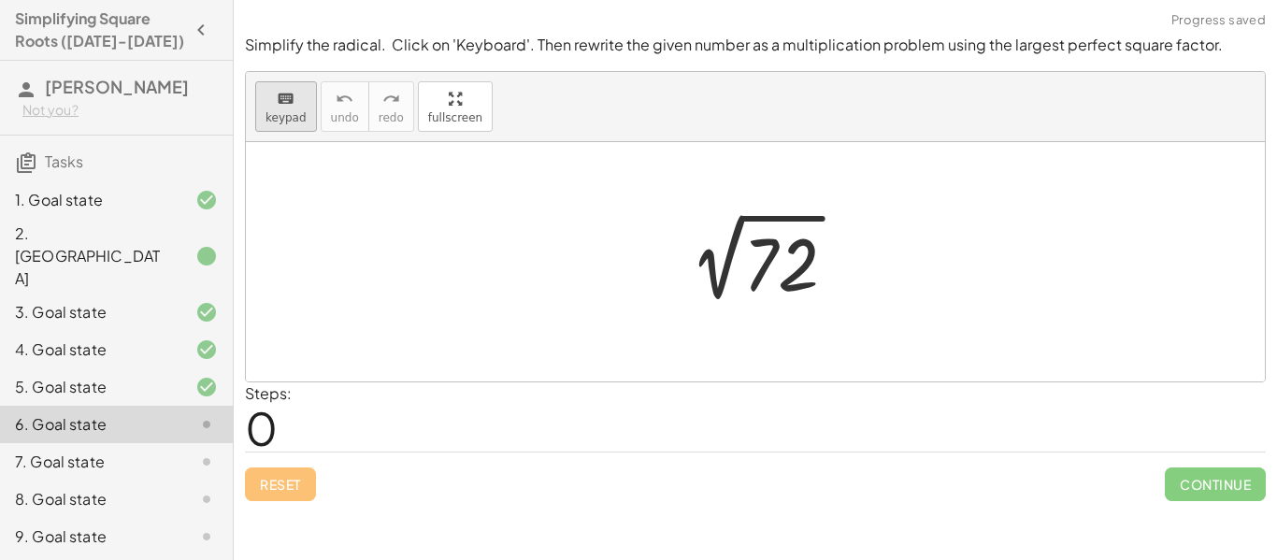
click at [296, 108] on button "keyboard keypad" at bounding box center [286, 106] width 62 height 50
click at [780, 261] on div at bounding box center [781, 264] width 76 height 83
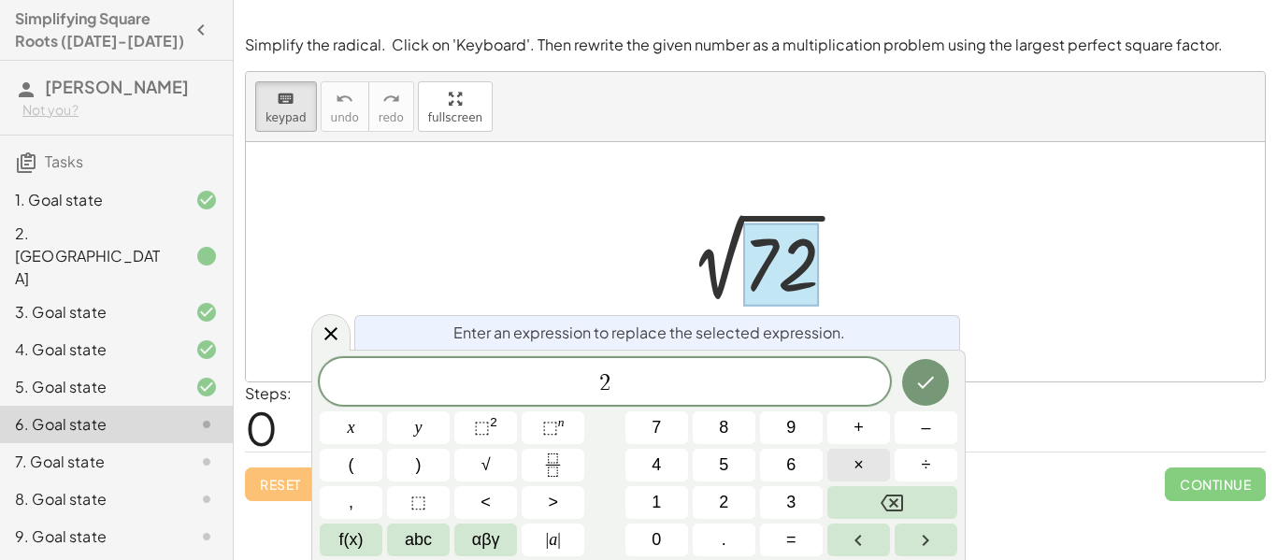
click at [879, 463] on button "×" at bounding box center [858, 465] width 63 height 33
click at [931, 381] on icon "Done" at bounding box center [925, 382] width 22 height 22
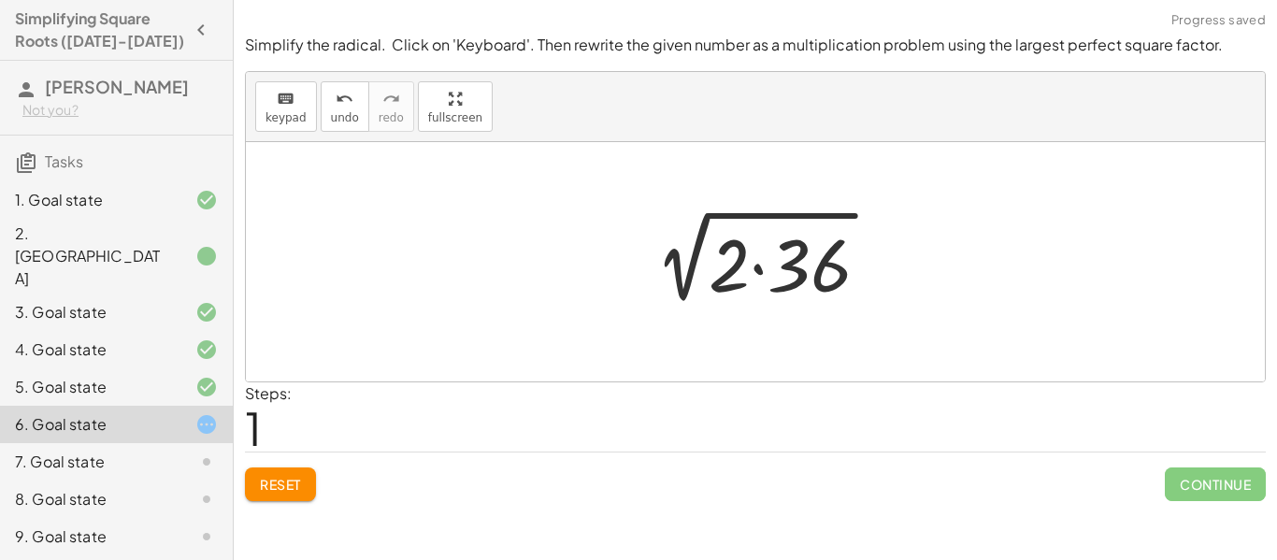
click at [730, 279] on div at bounding box center [762, 262] width 264 height 96
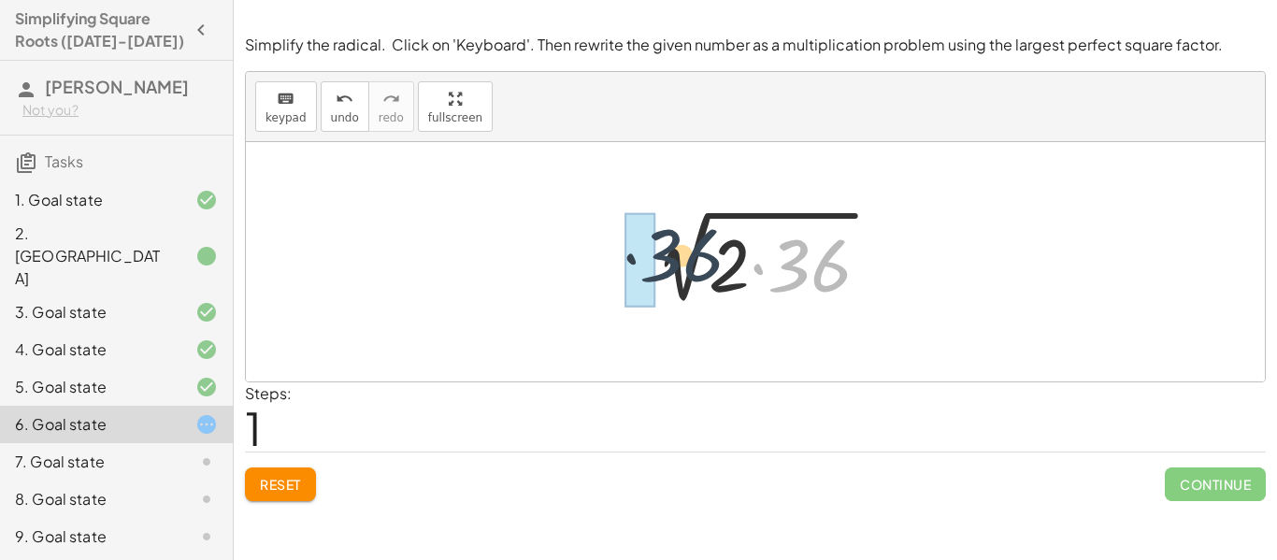
drag, startPoint x: 821, startPoint y: 283, endPoint x: 636, endPoint y: 272, distance: 185.4
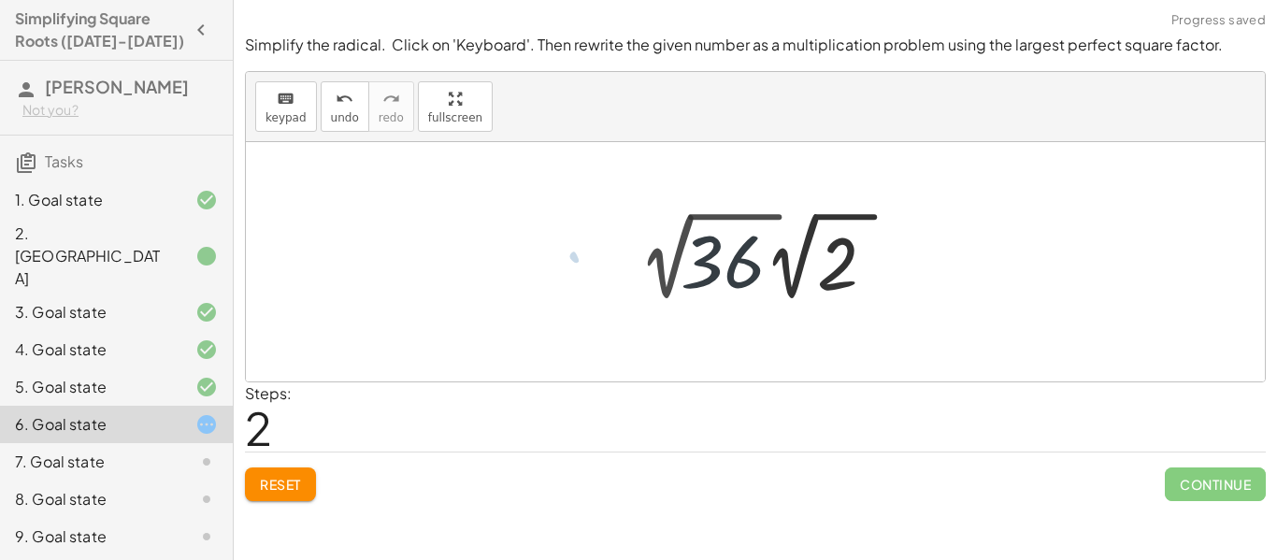
click at [729, 279] on div at bounding box center [770, 256] width 282 height 103
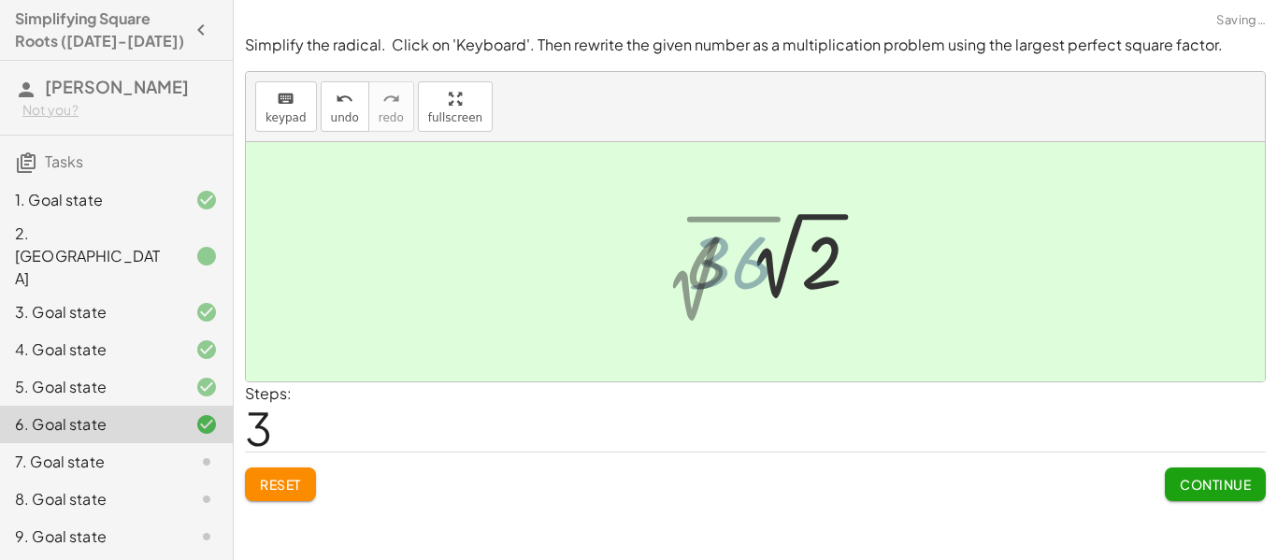
click at [729, 279] on div at bounding box center [770, 256] width 187 height 103
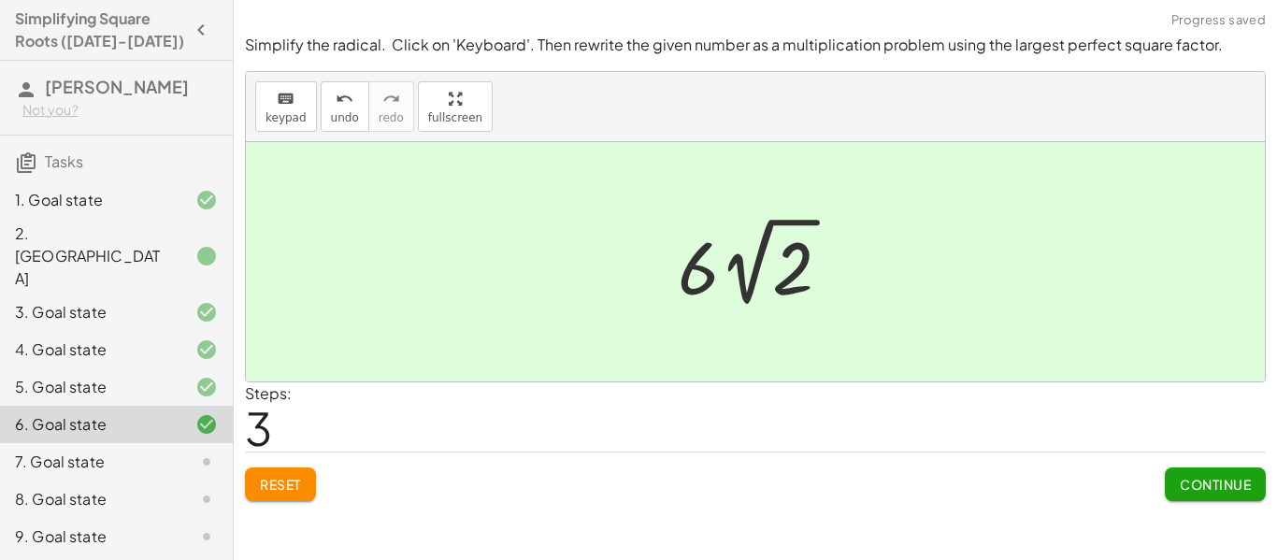
click at [1233, 487] on span "Continue" at bounding box center [1214, 484] width 71 height 17
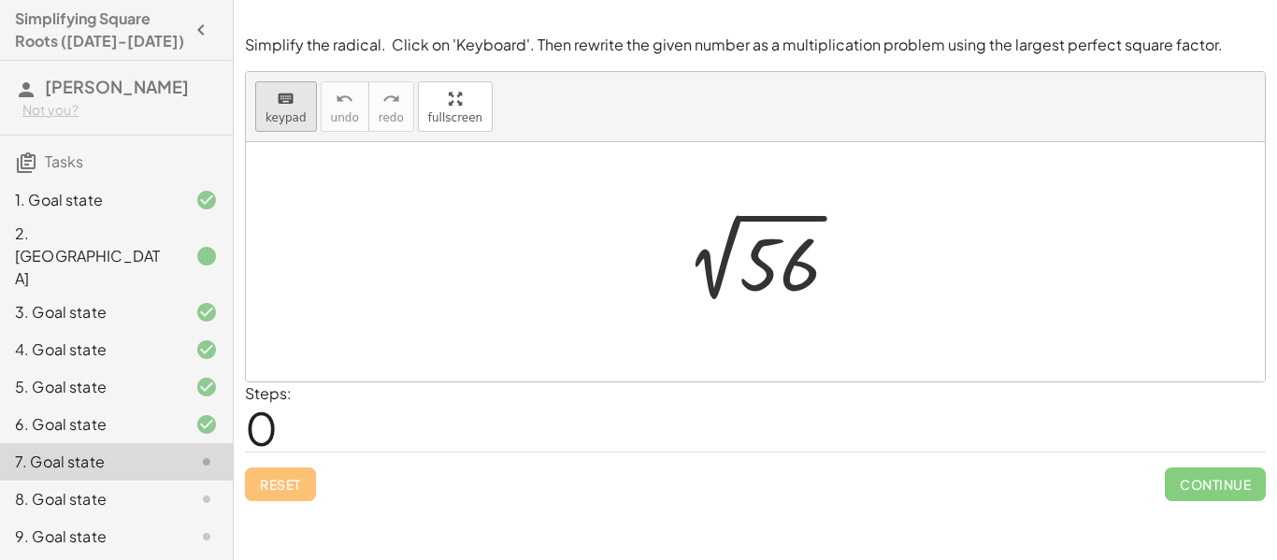
click at [286, 91] on icon "keyboard" at bounding box center [286, 99] width 18 height 22
click at [800, 275] on div at bounding box center [779, 264] width 81 height 83
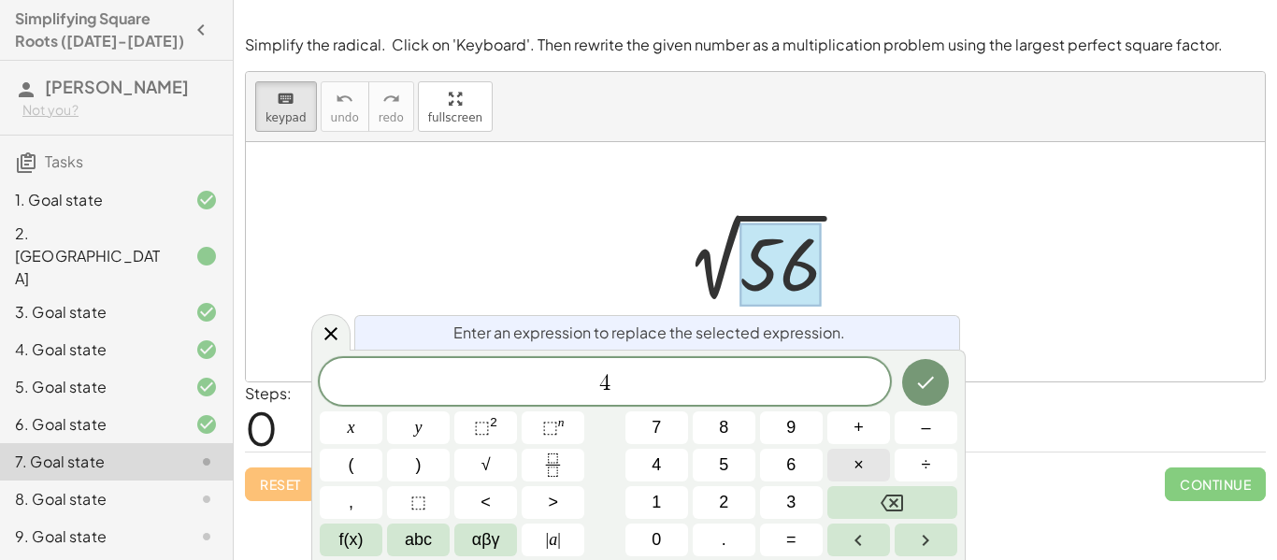
click at [871, 461] on button "×" at bounding box center [858, 465] width 63 height 33
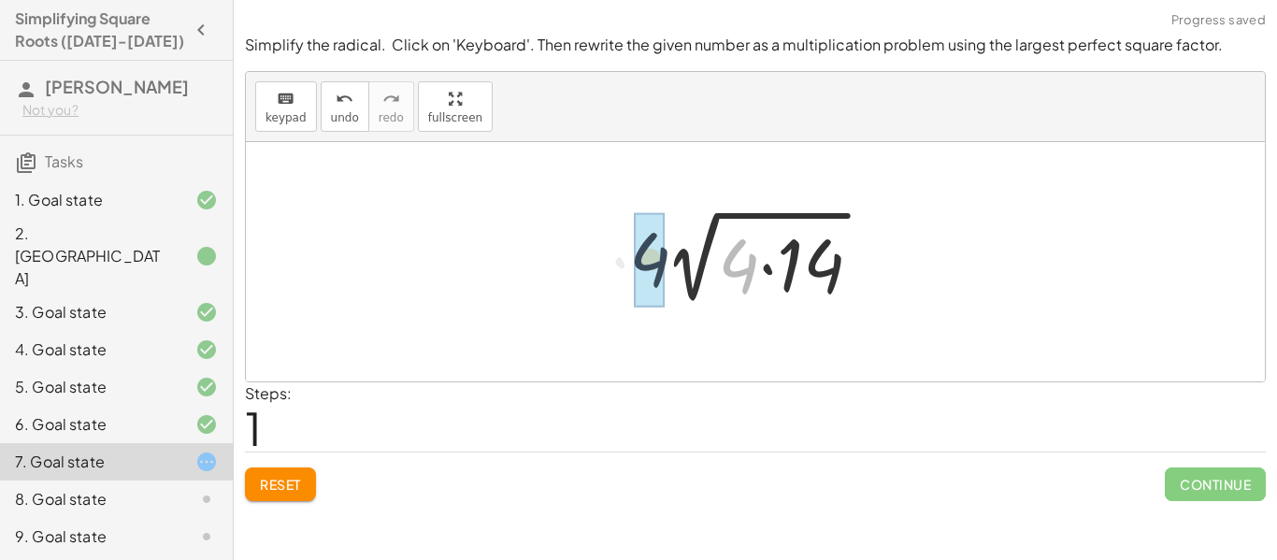
drag, startPoint x: 755, startPoint y: 264, endPoint x: 661, endPoint y: 257, distance: 94.6
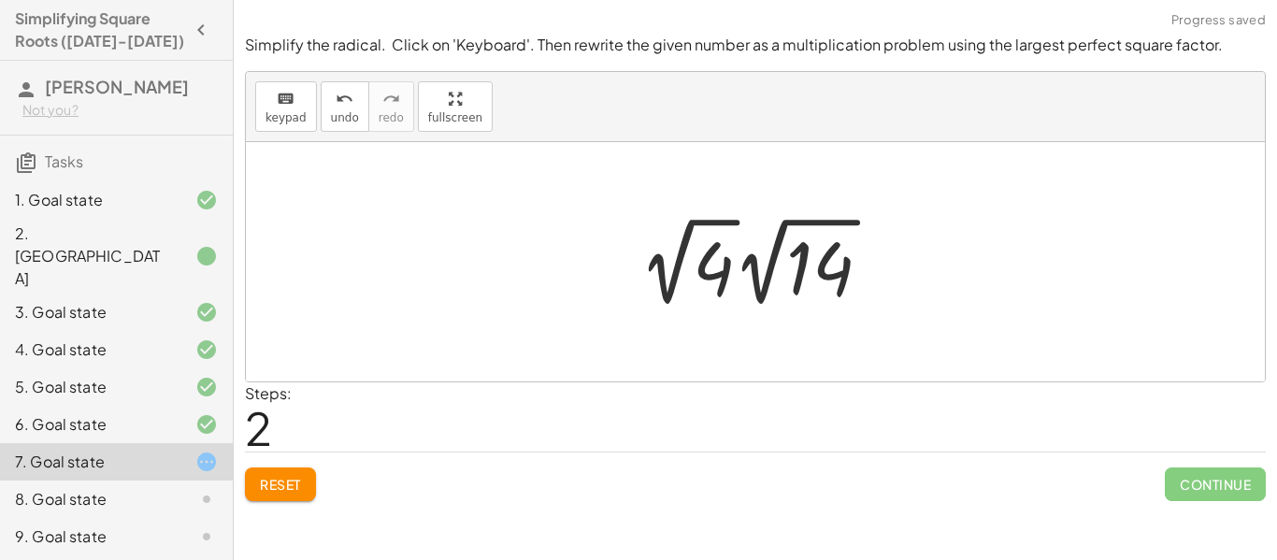
click at [724, 273] on div at bounding box center [762, 261] width 265 height 103
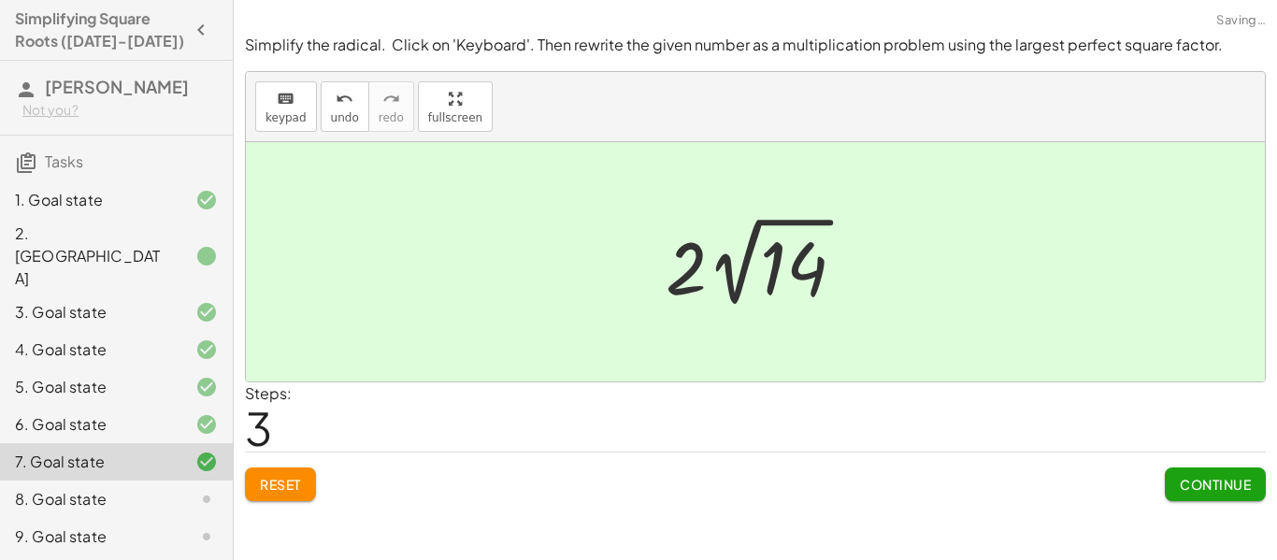
click at [1211, 467] on button "Continue" at bounding box center [1215, 484] width 101 height 34
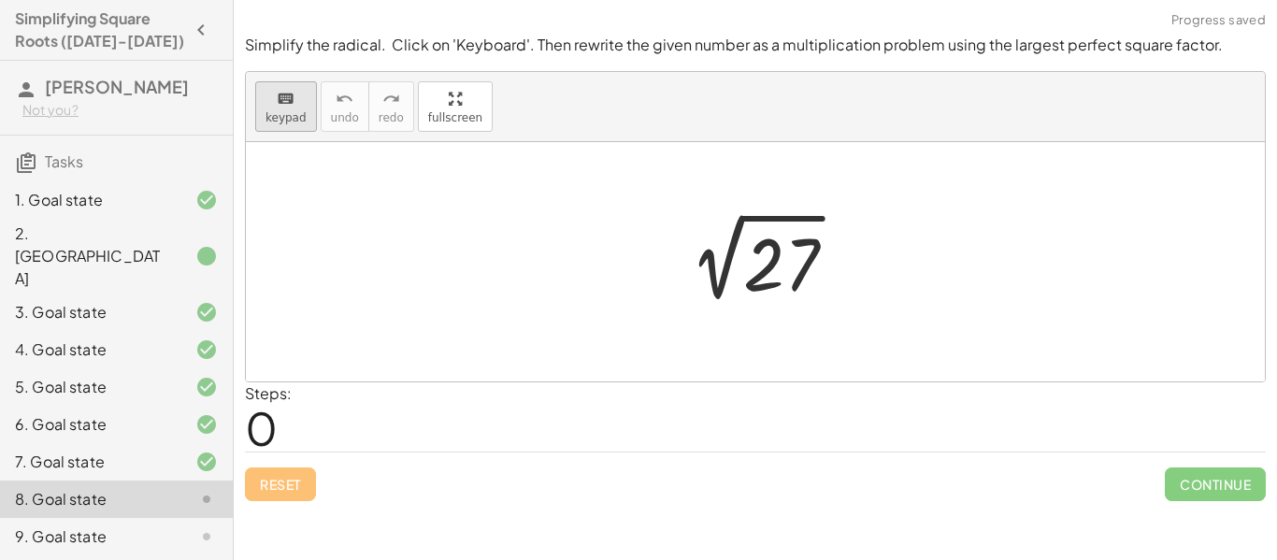
click at [294, 116] on span "keypad" at bounding box center [285, 117] width 41 height 13
click at [293, 100] on div "keyboard" at bounding box center [285, 98] width 41 height 22
click at [759, 279] on div at bounding box center [763, 262] width 196 height 94
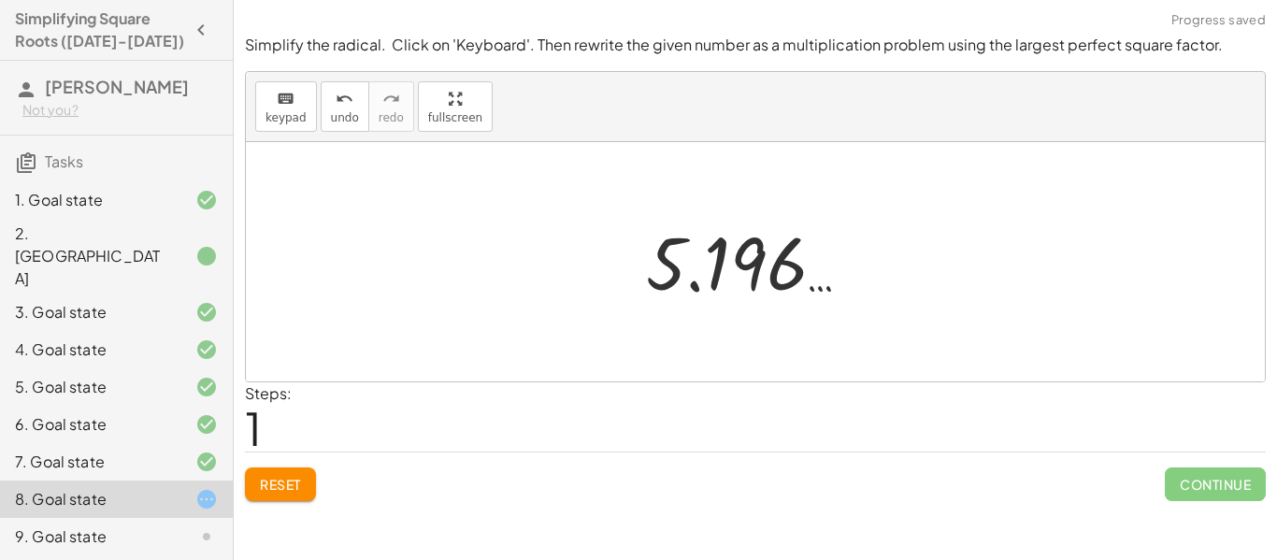
click at [304, 479] on button "Reset" at bounding box center [280, 484] width 71 height 34
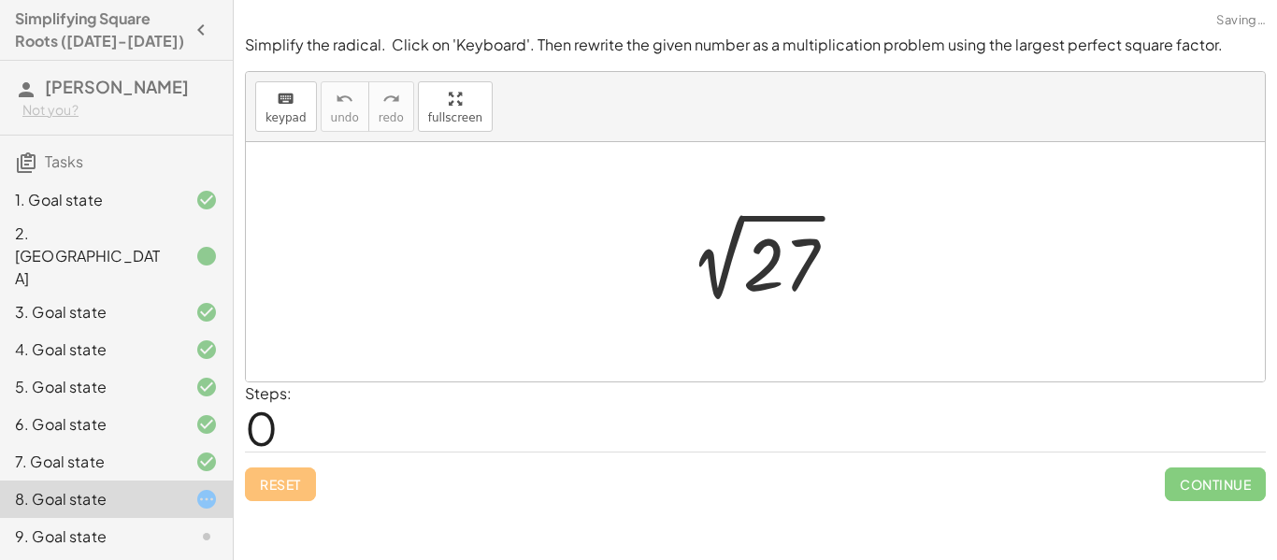
click at [292, 140] on div "keyboard keypad undo [PERSON_NAME] redo fullscreen" at bounding box center [755, 107] width 1019 height 70
click at [285, 114] on span "keypad" at bounding box center [285, 117] width 41 height 13
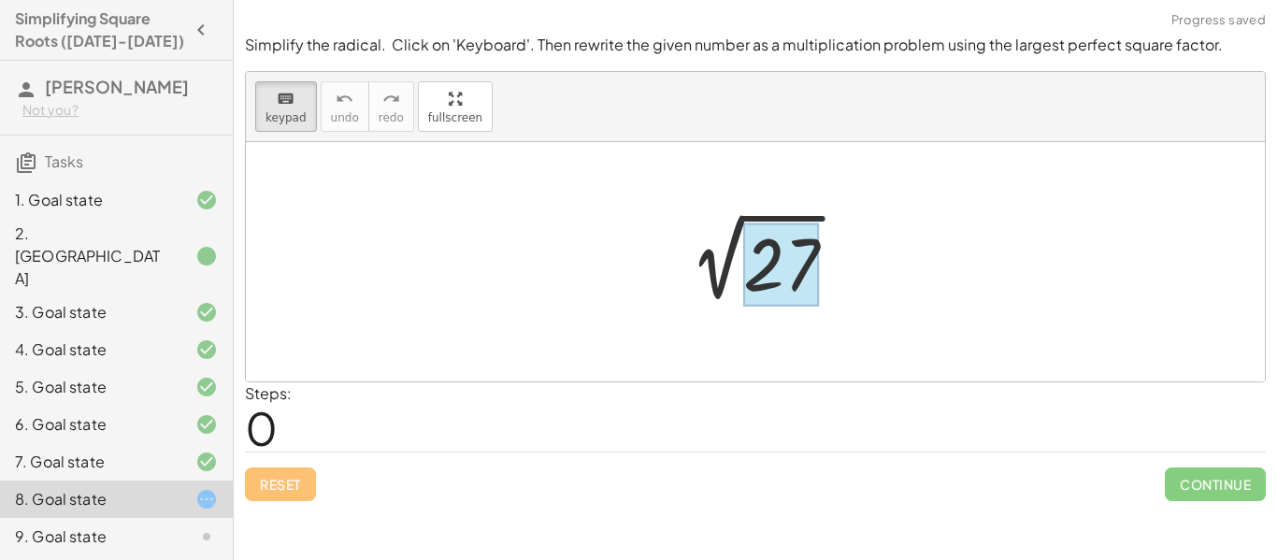
click at [765, 259] on div at bounding box center [781, 264] width 76 height 83
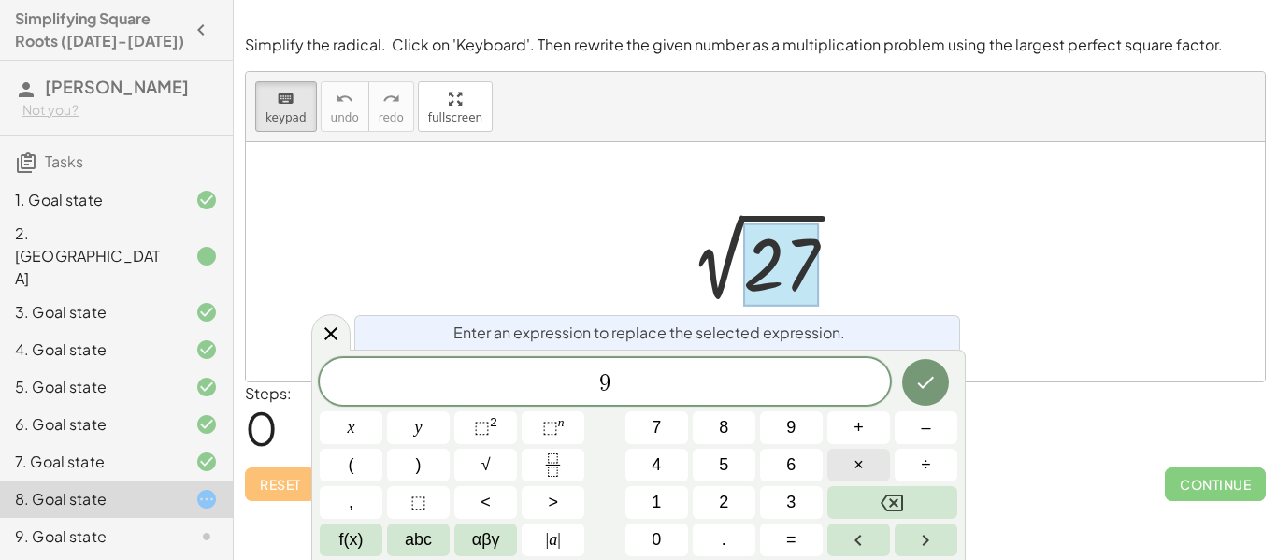
click at [854, 457] on span "×" at bounding box center [858, 464] width 10 height 25
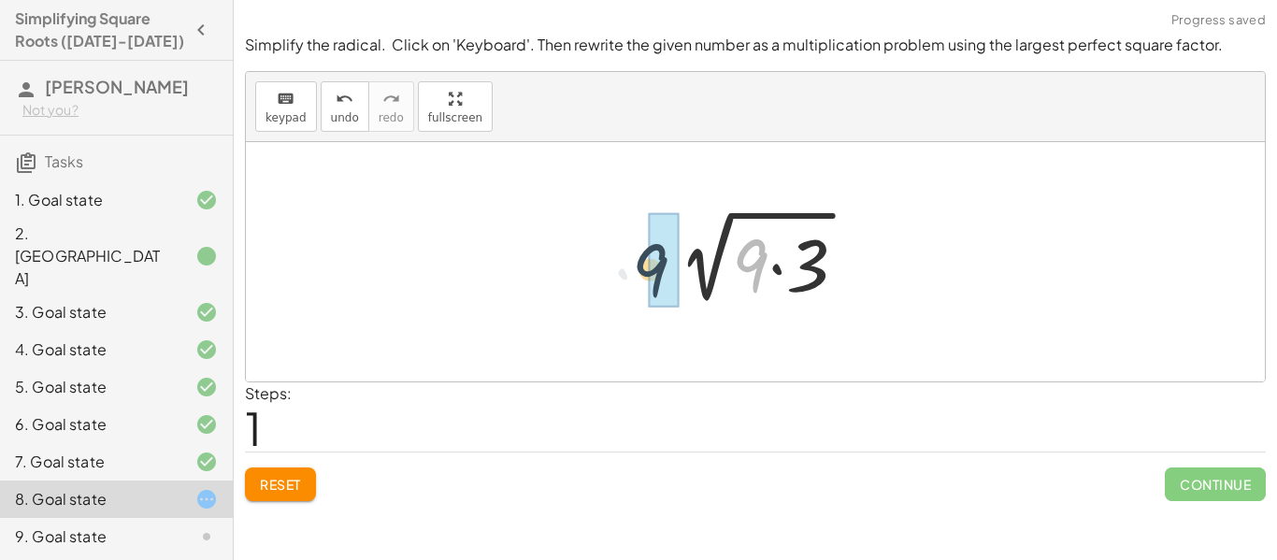
drag, startPoint x: 759, startPoint y: 242, endPoint x: 655, endPoint y: 247, distance: 103.8
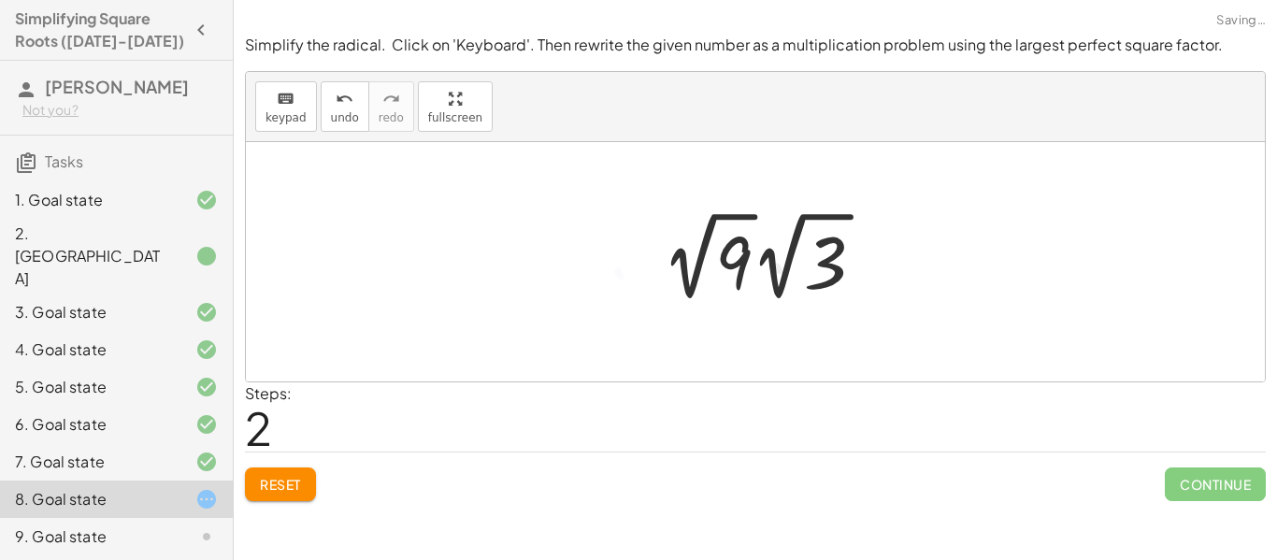
click at [722, 262] on div at bounding box center [770, 256] width 236 height 103
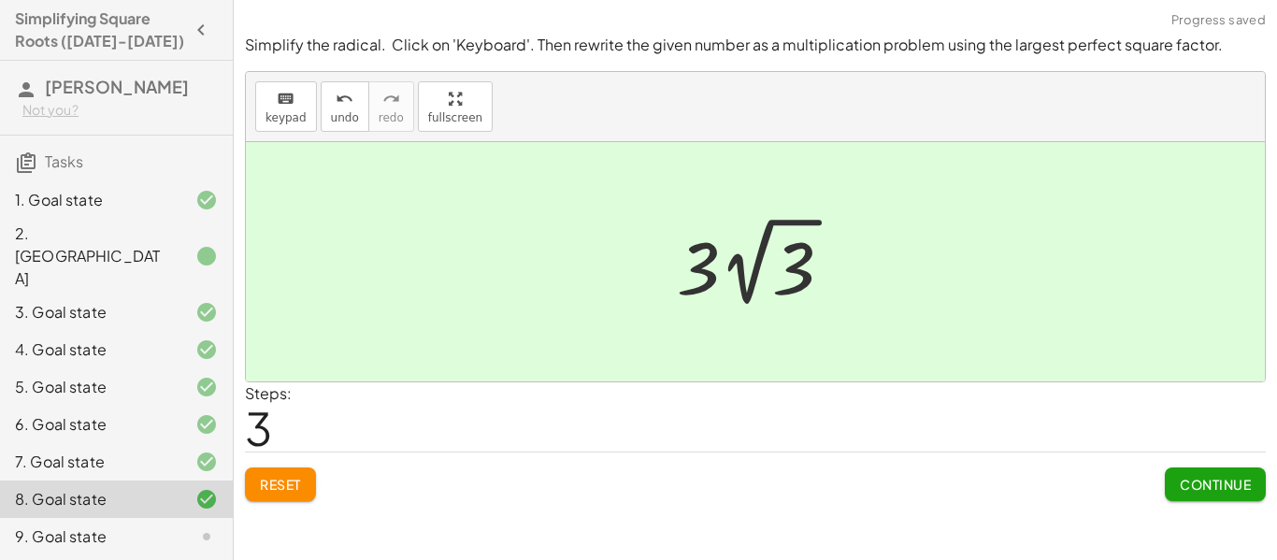
click at [1215, 477] on span "Continue" at bounding box center [1214, 484] width 71 height 17
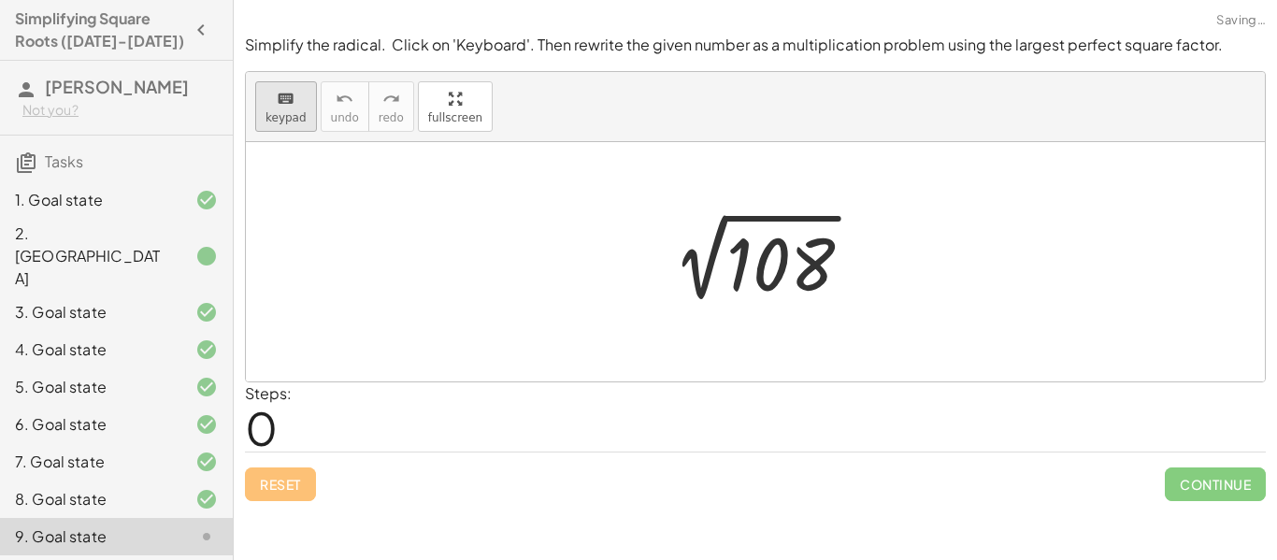
click at [263, 126] on button "keyboard keypad" at bounding box center [286, 106] width 62 height 50
click at [850, 272] on div at bounding box center [762, 262] width 229 height 94
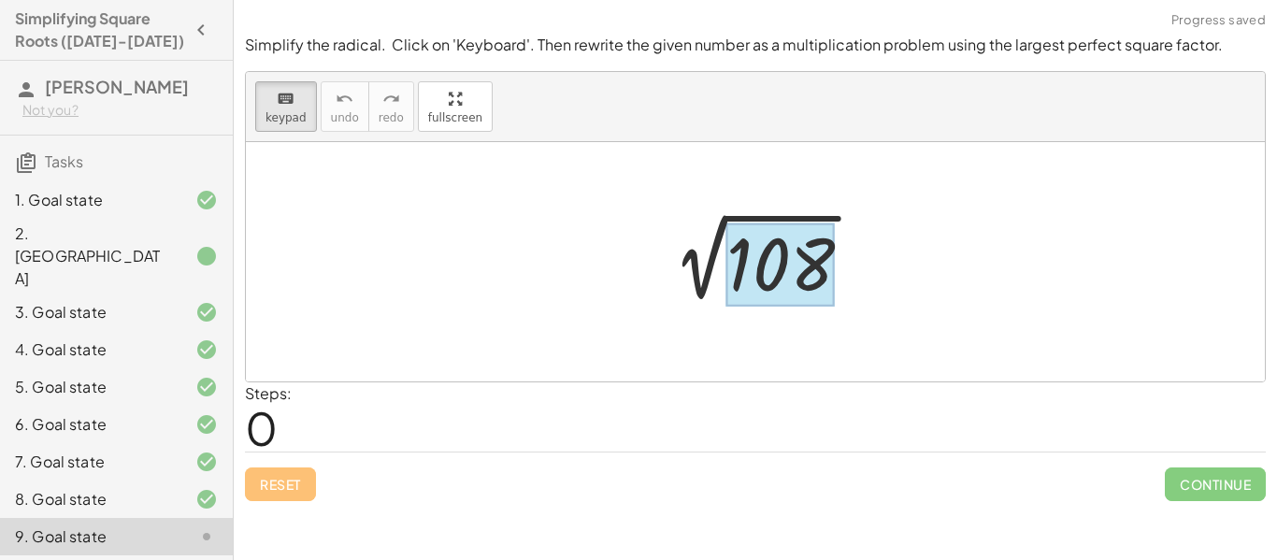
click at [802, 266] on div at bounding box center [780, 264] width 108 height 83
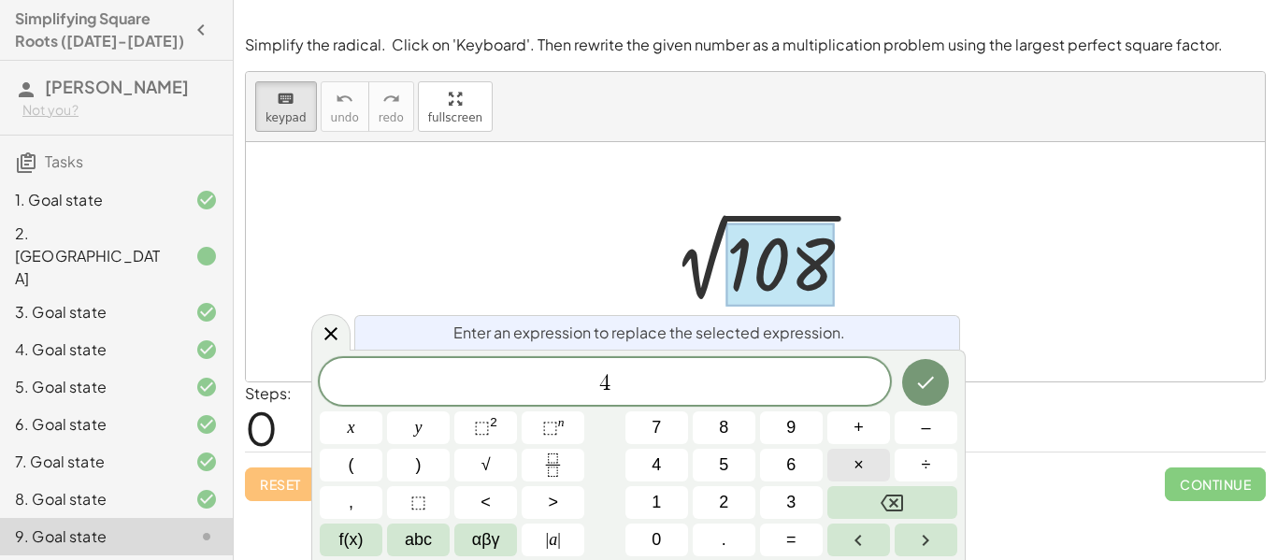
click at [829, 452] on button "×" at bounding box center [858, 465] width 63 height 33
click at [916, 397] on button "Done" at bounding box center [925, 382] width 47 height 47
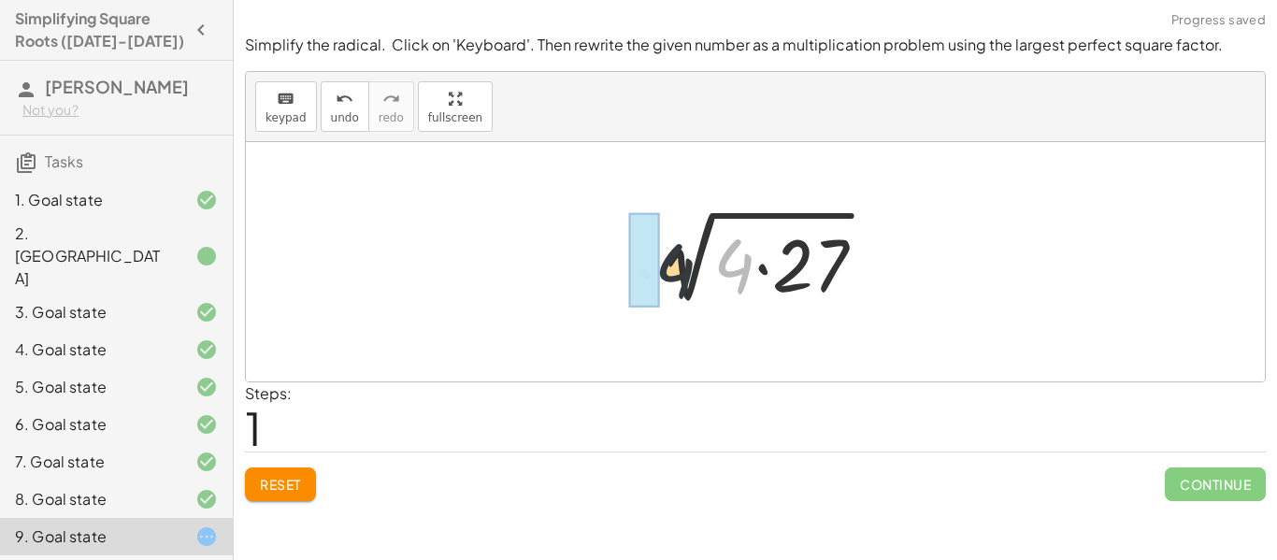
drag, startPoint x: 754, startPoint y: 266, endPoint x: 660, endPoint y: 273, distance: 94.6
click at [660, 273] on div at bounding box center [762, 262] width 255 height 96
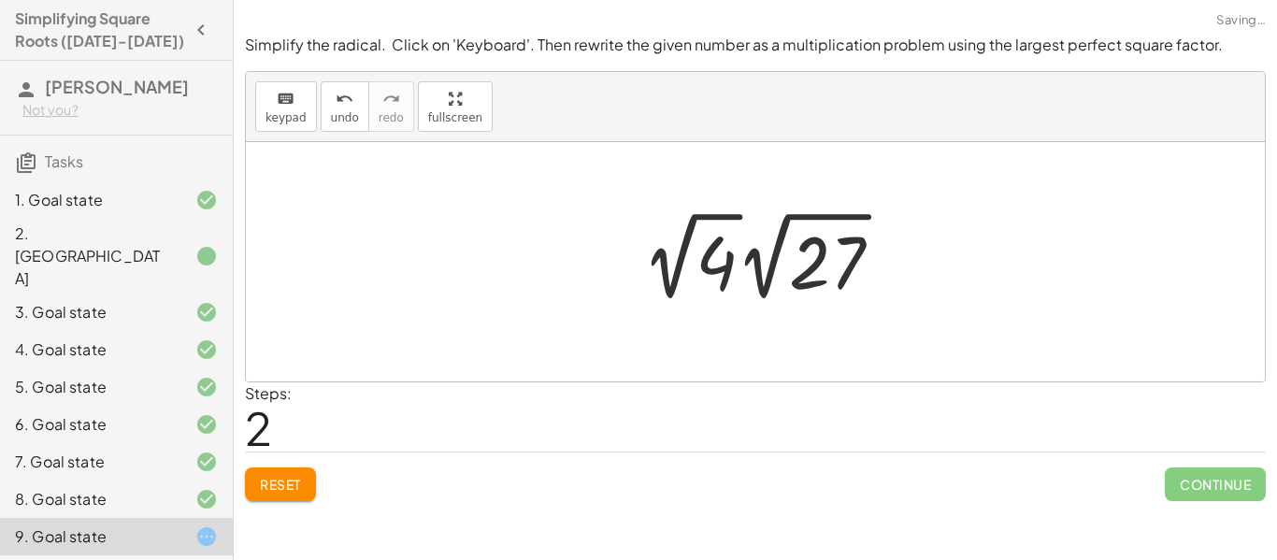
click at [716, 279] on div at bounding box center [770, 256] width 274 height 103
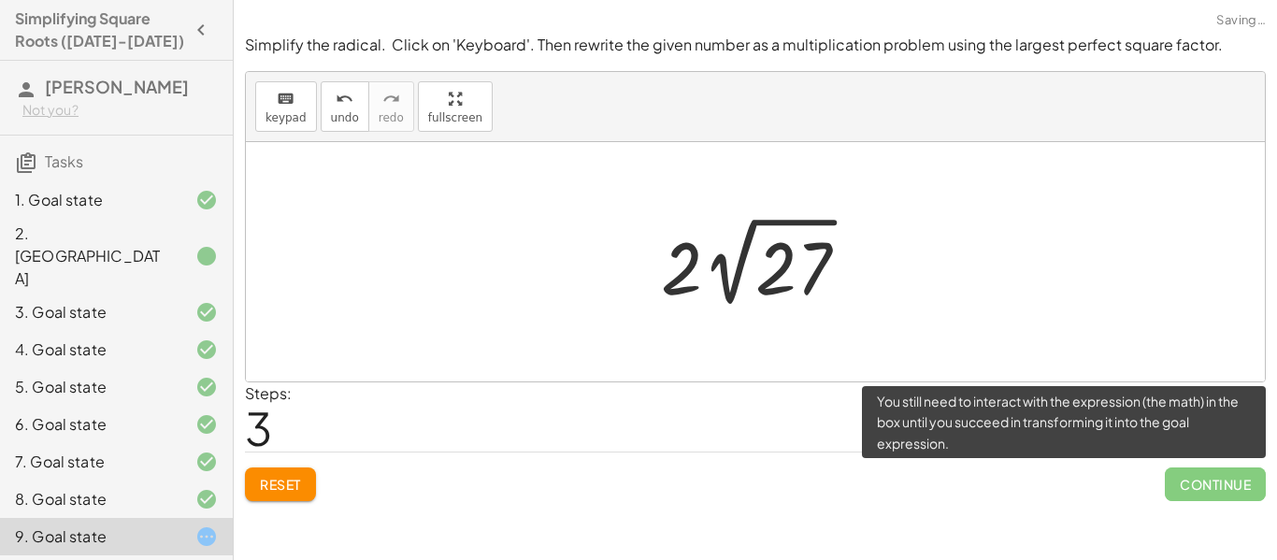
click at [1245, 487] on span "Continue" at bounding box center [1215, 484] width 101 height 34
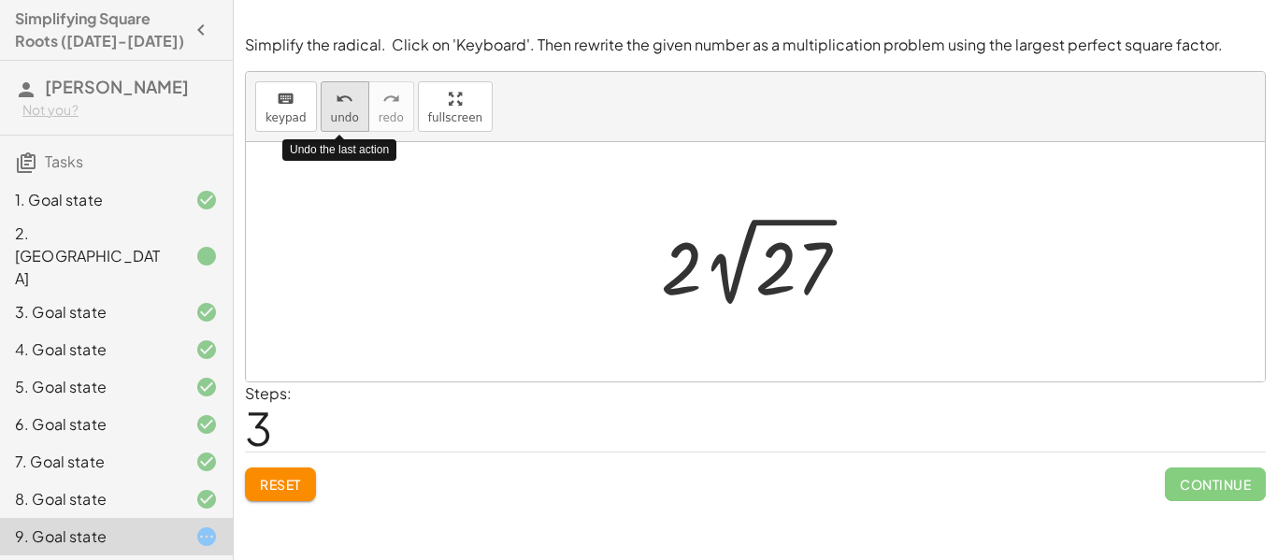
click at [331, 107] on div "undo" at bounding box center [345, 98] width 28 height 22
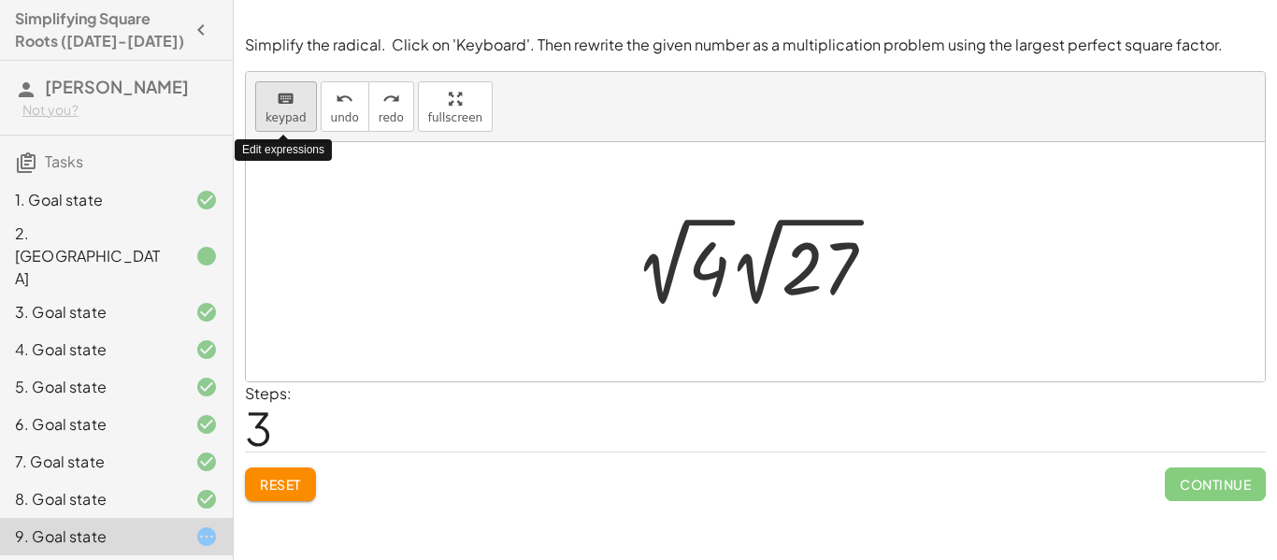
click at [286, 107] on icon "keyboard" at bounding box center [286, 99] width 18 height 22
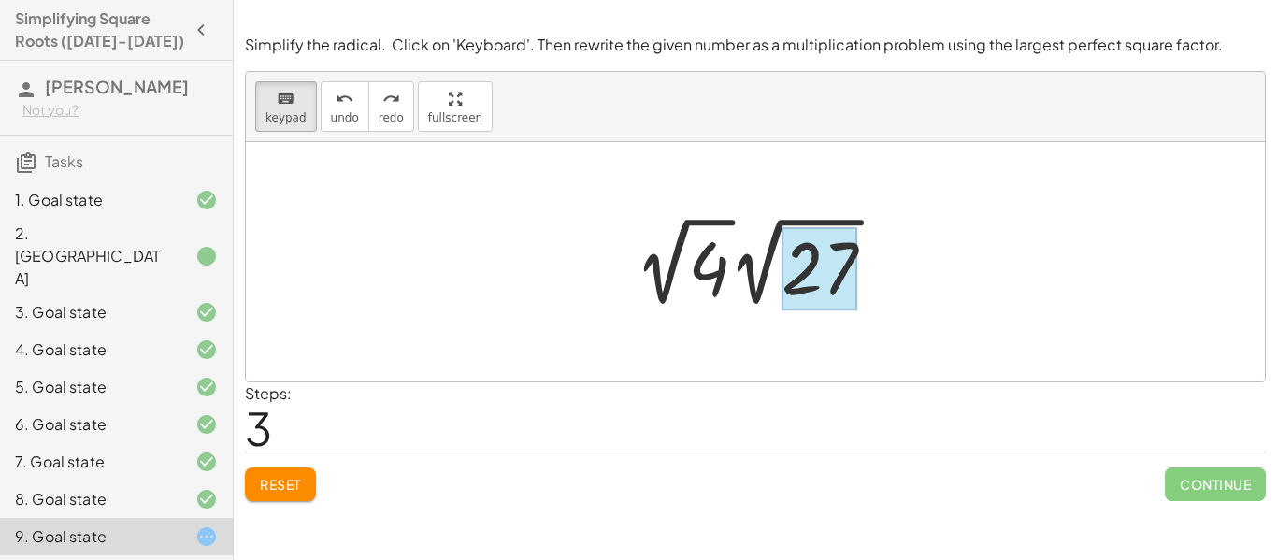
click at [826, 253] on div at bounding box center [819, 268] width 76 height 83
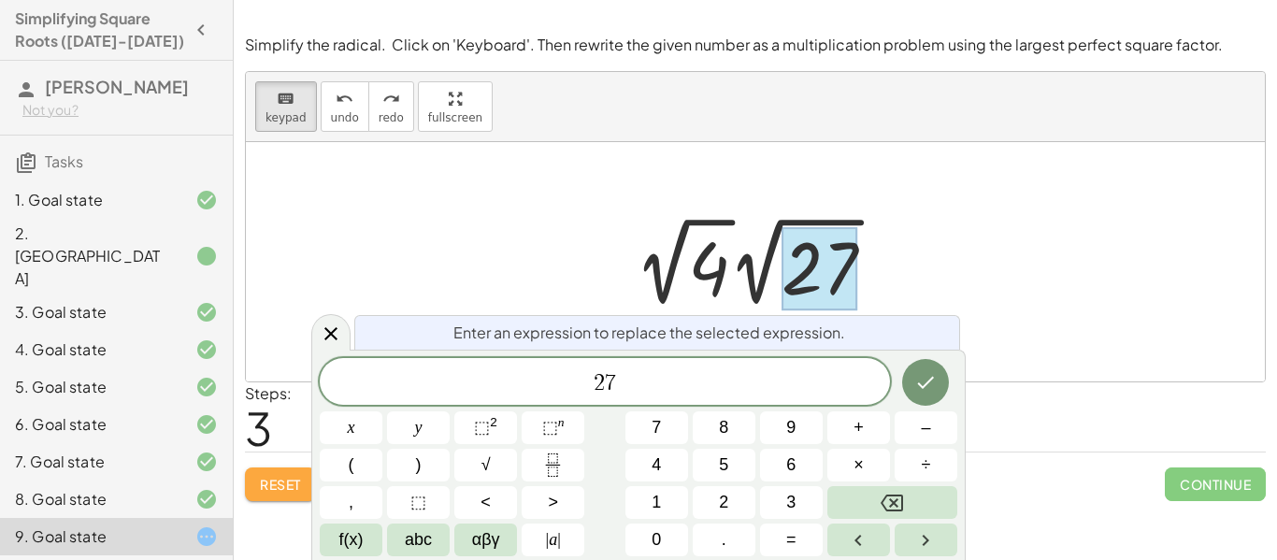
click at [277, 491] on span "Reset" at bounding box center [280, 484] width 41 height 17
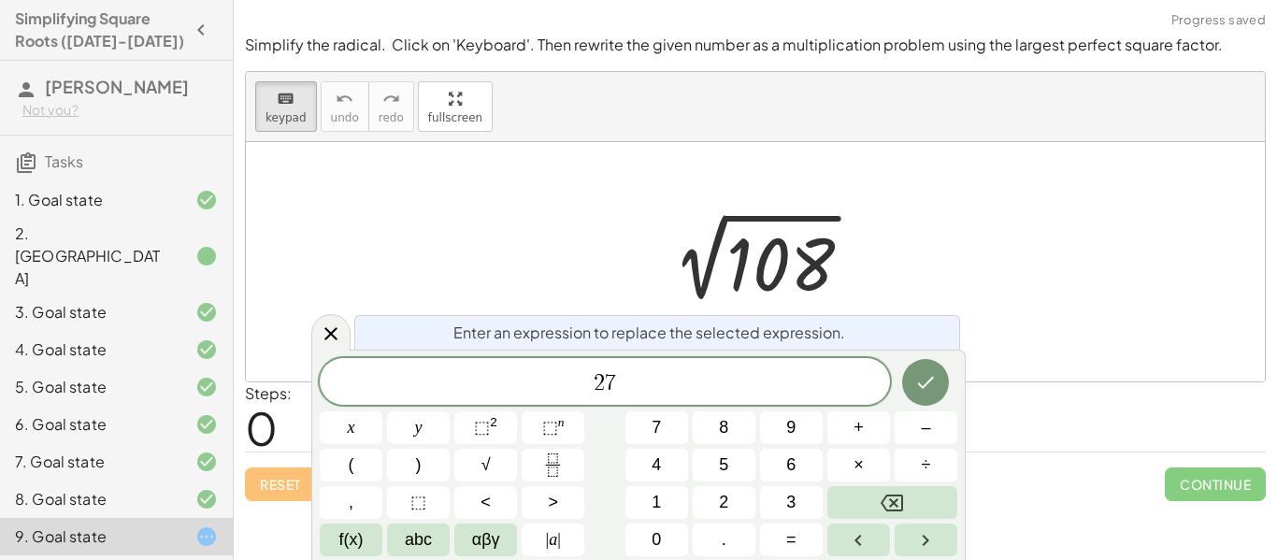
click at [277, 491] on div "Reset Continue" at bounding box center [755, 476] width 1021 height 50
click at [679, 365] on div "2 7" at bounding box center [605, 381] width 570 height 47
click at [868, 462] on button "×" at bounding box center [858, 465] width 63 height 33
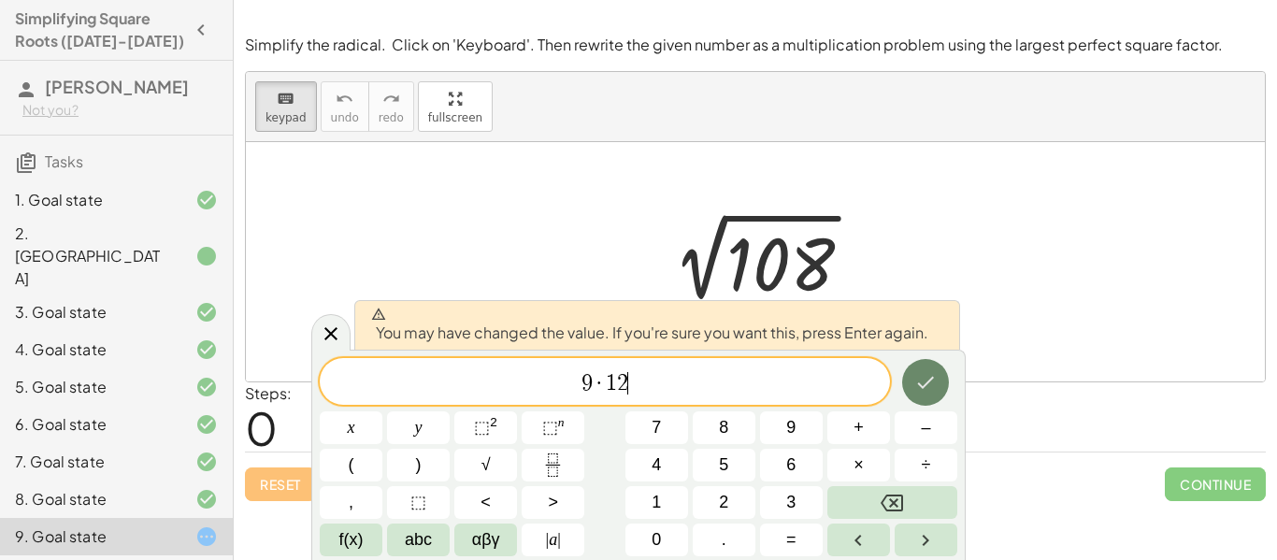
click at [934, 380] on icon "Done" at bounding box center [925, 382] width 22 height 22
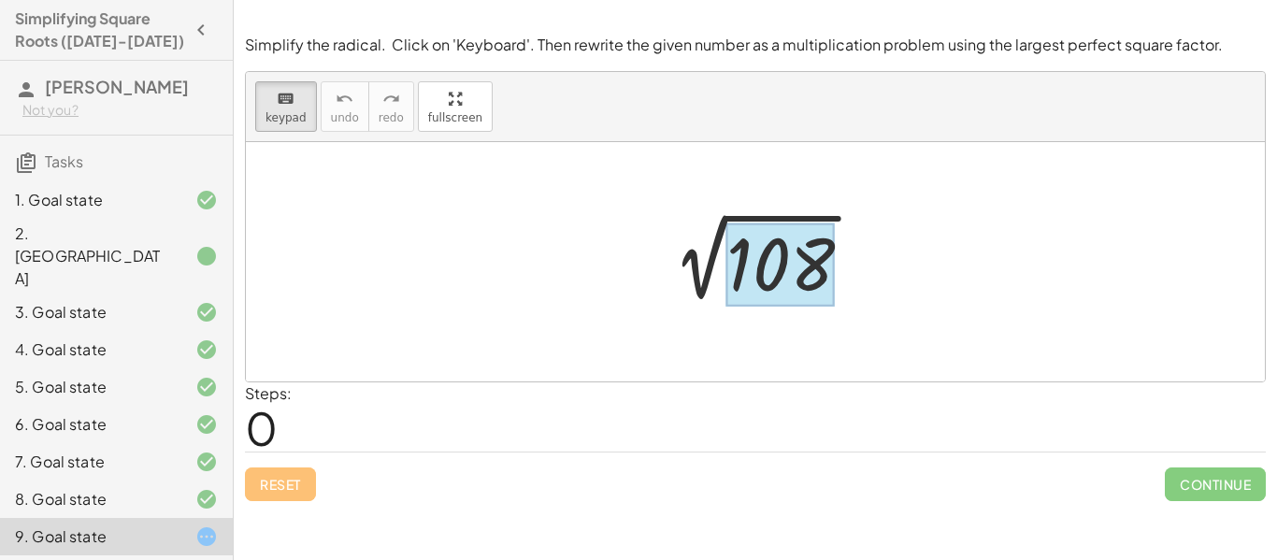
click at [758, 268] on div at bounding box center [780, 264] width 108 height 83
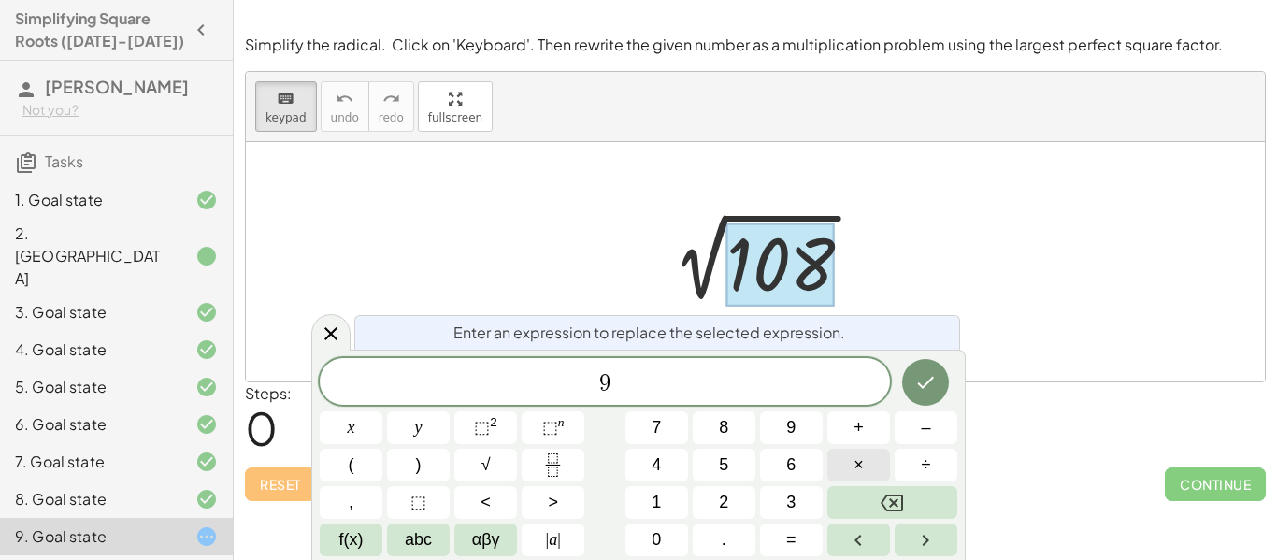
click at [830, 472] on button "×" at bounding box center [858, 465] width 63 height 33
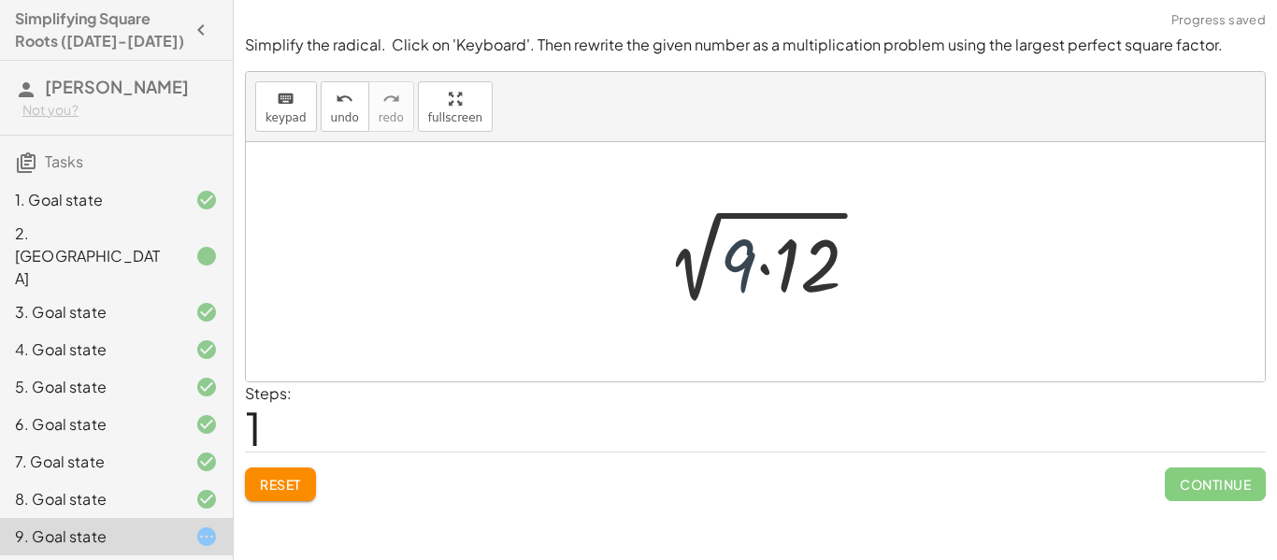
click at [737, 256] on div at bounding box center [762, 262] width 242 height 96
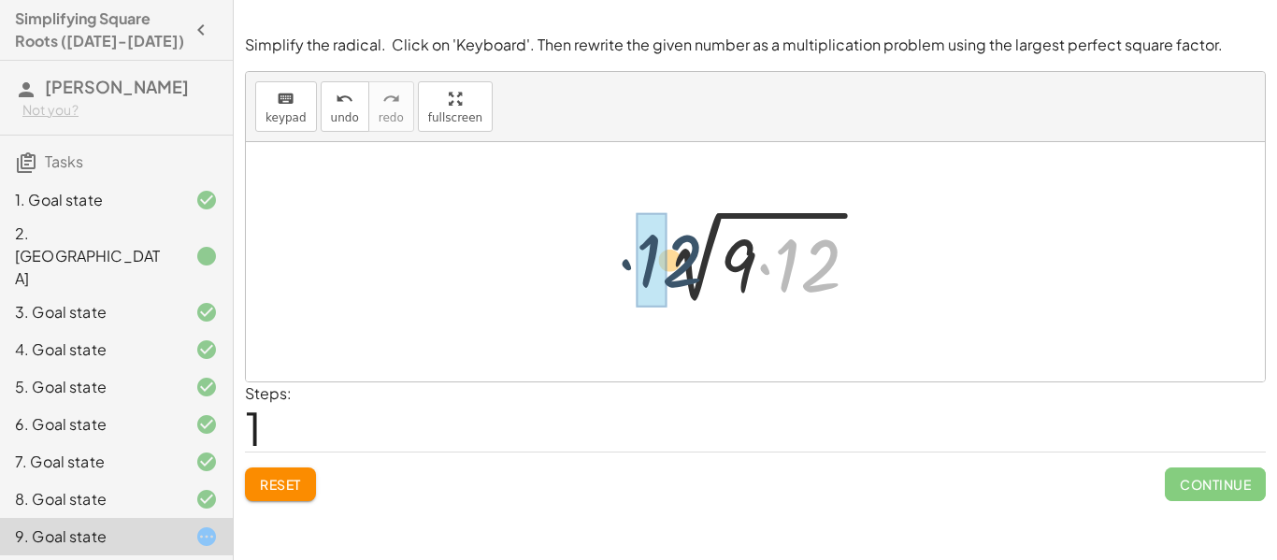
drag, startPoint x: 821, startPoint y: 284, endPoint x: 652, endPoint y: 279, distance: 168.3
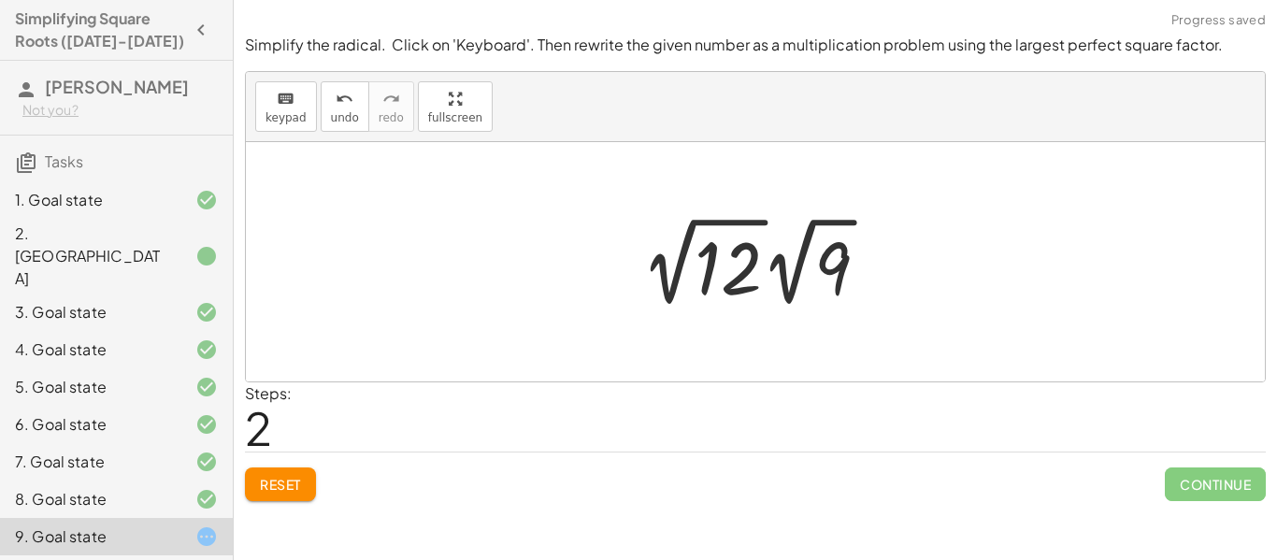
click at [747, 275] on div at bounding box center [762, 261] width 261 height 103
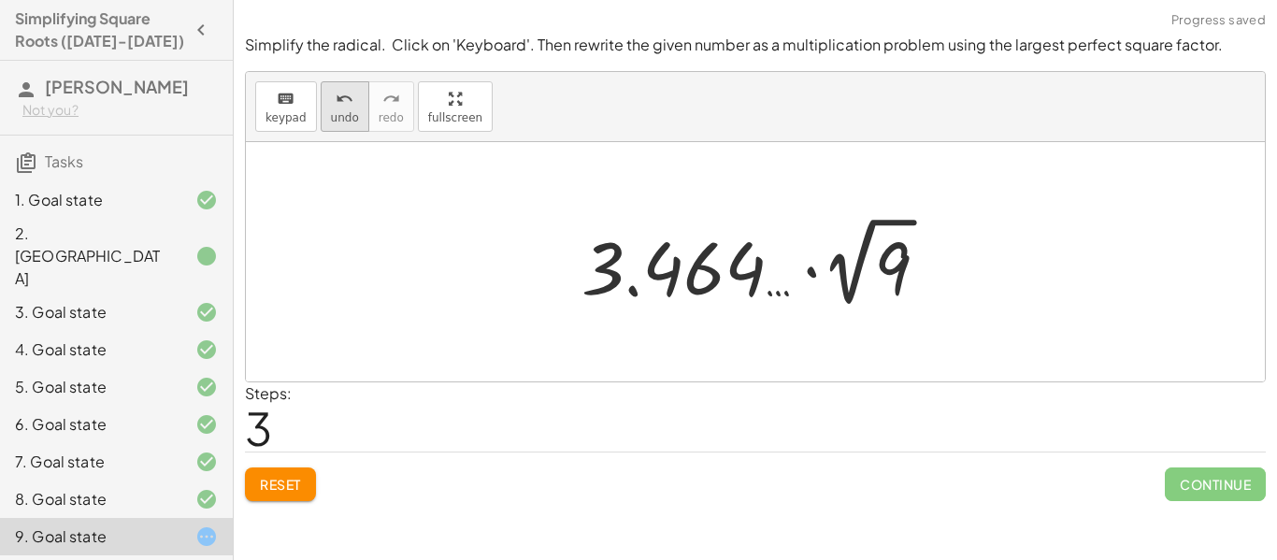
click at [349, 95] on div "undo" at bounding box center [345, 98] width 28 height 22
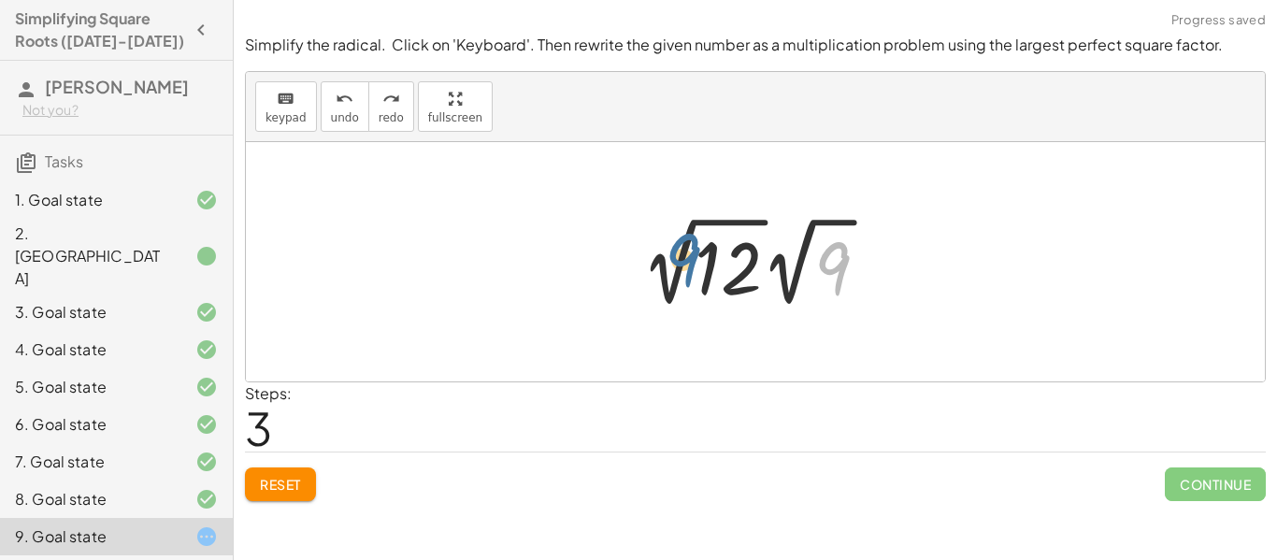
drag, startPoint x: 837, startPoint y: 282, endPoint x: 654, endPoint y: 275, distance: 183.3
click at [654, 275] on div at bounding box center [762, 261] width 261 height 103
click at [346, 98] on icon "undo" at bounding box center [345, 99] width 18 height 22
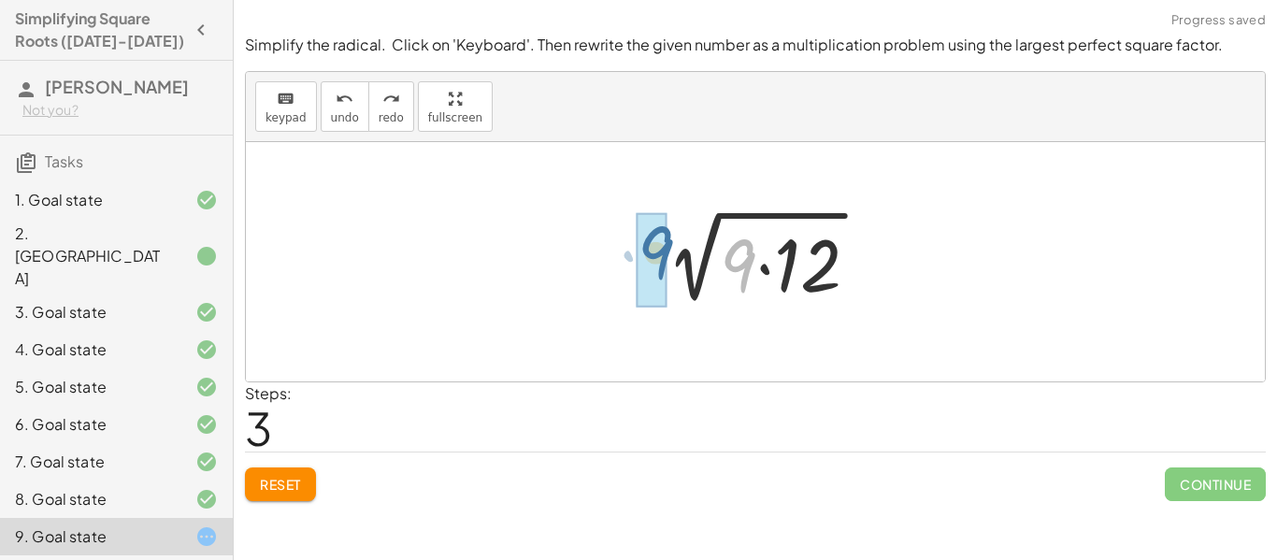
drag, startPoint x: 740, startPoint y: 267, endPoint x: 655, endPoint y: 254, distance: 86.1
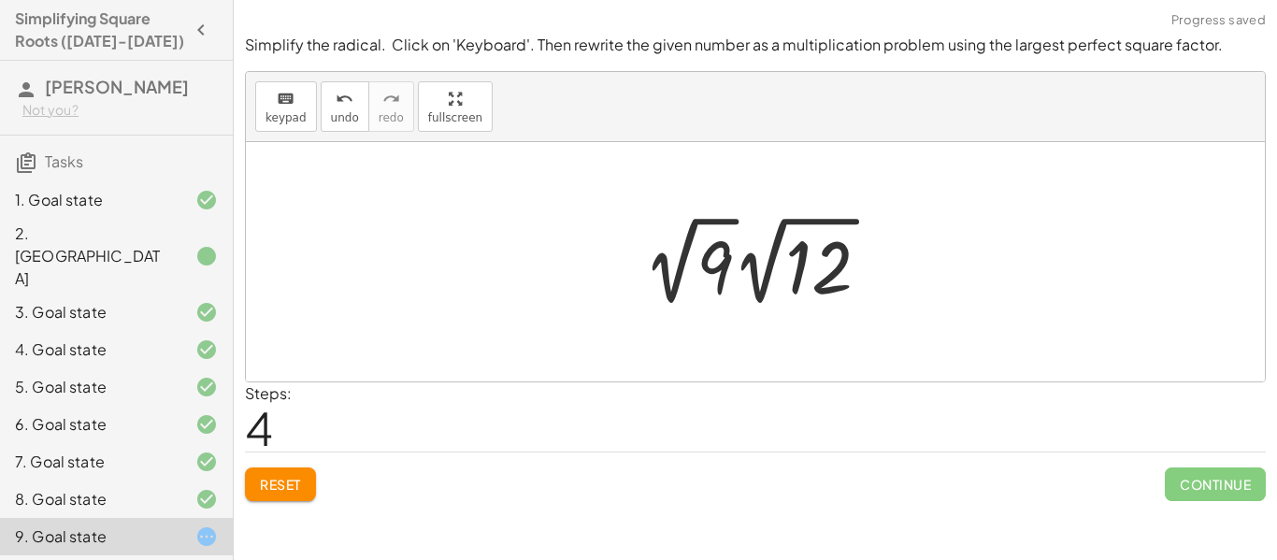
click at [722, 270] on div at bounding box center [764, 260] width 261 height 103
